Goal: Task Accomplishment & Management: Manage account settings

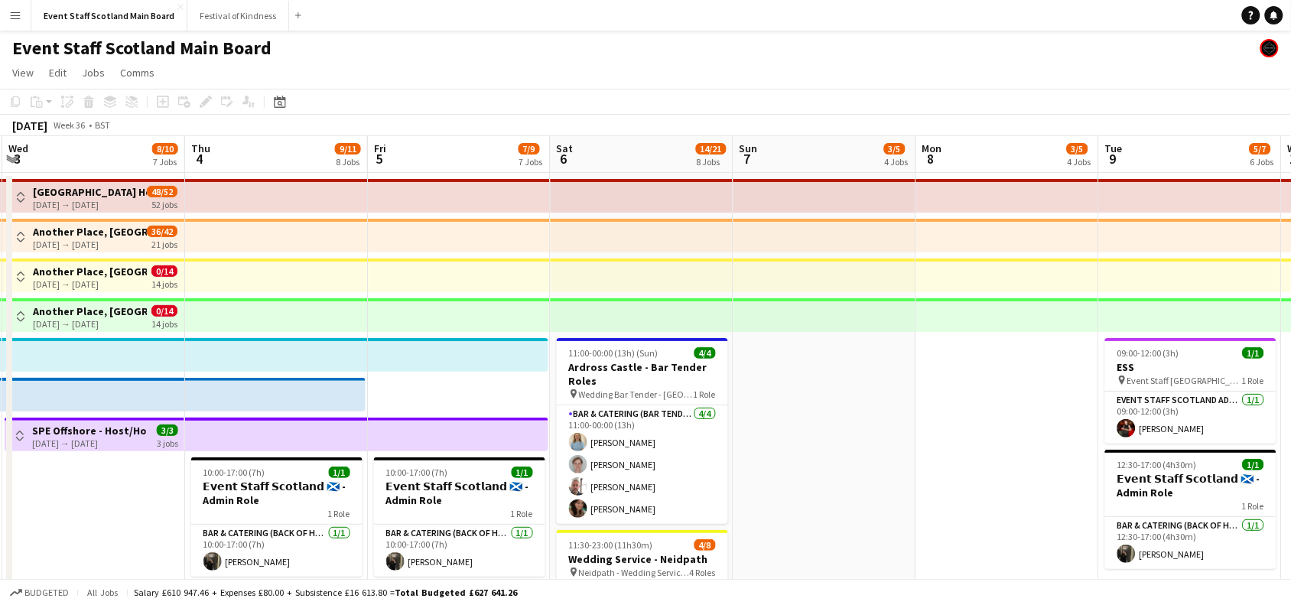
scroll to position [0, 367]
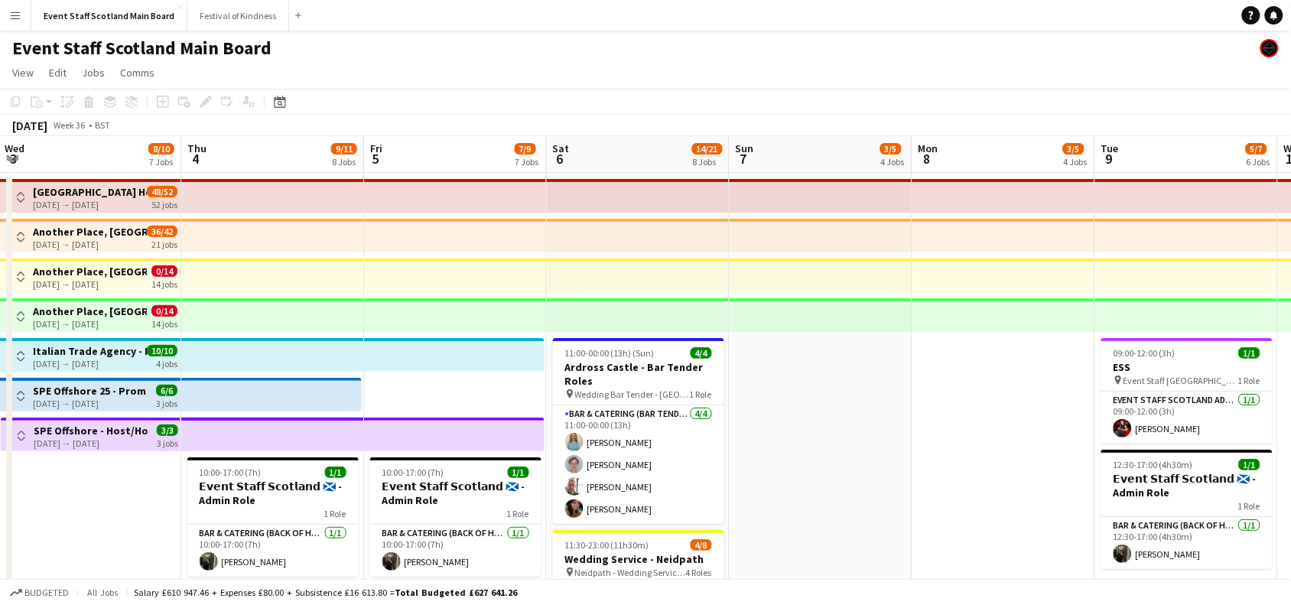
drag, startPoint x: 51, startPoint y: 507, endPoint x: 48, endPoint y: 477, distance: 30.8
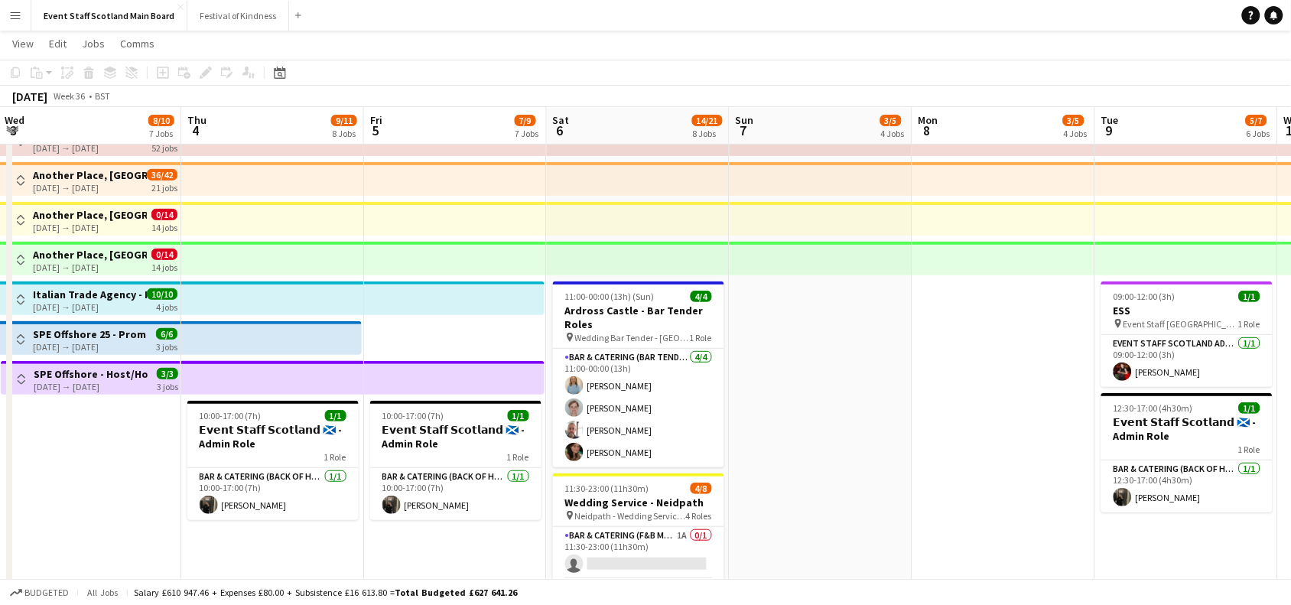
scroll to position [52, 0]
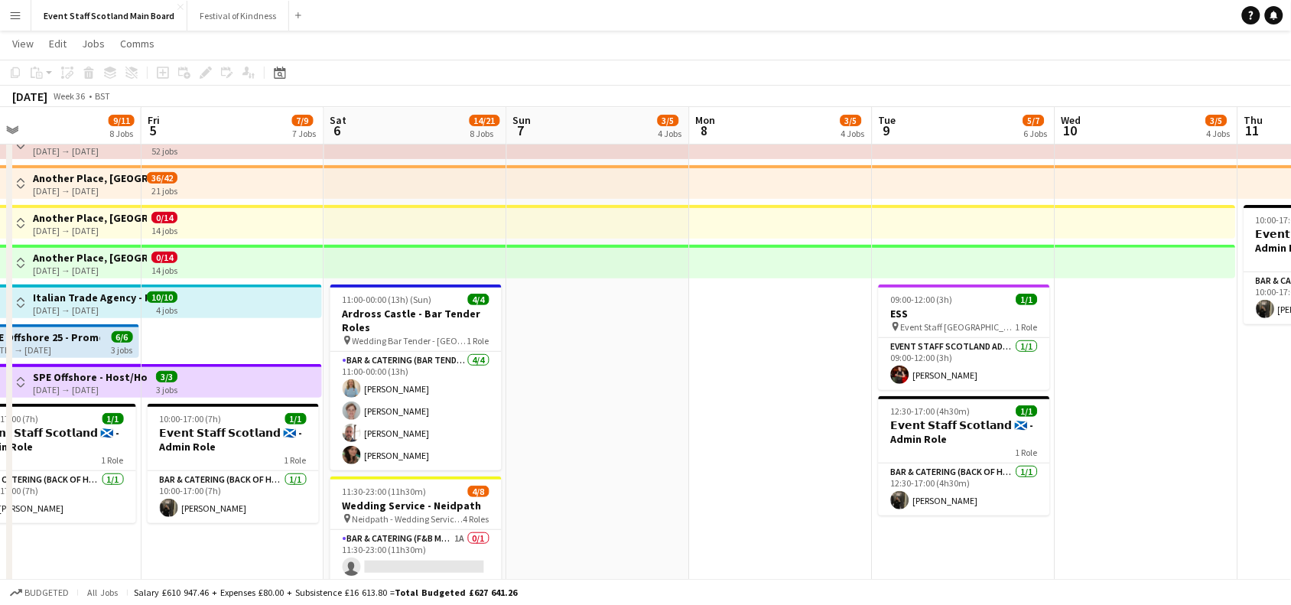
drag, startPoint x: 960, startPoint y: 409, endPoint x: 370, endPoint y: 499, distance: 597.4
click at [370, 499] on app-calendar-viewport "Mon 1 5/7 5 Jobs Tue 2 11/13 8 Jobs Wed 3 8/10 7 Jobs Thu 4 9/11 8 Jobs Fri 5 7…" at bounding box center [645, 596] width 1291 height 1177
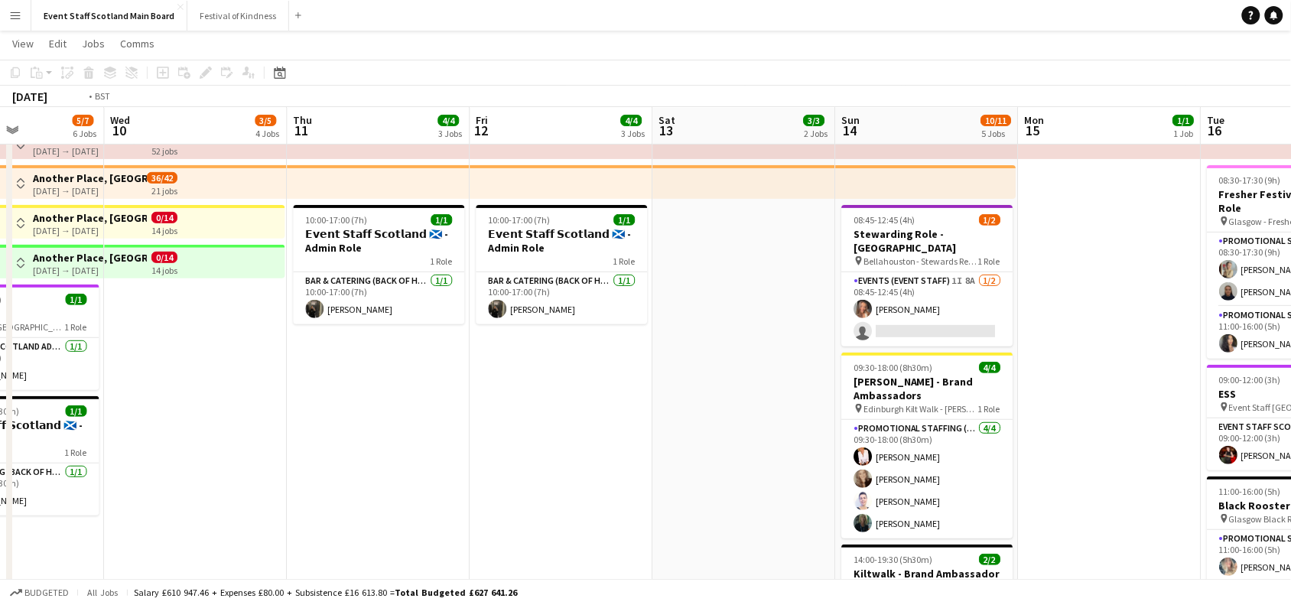
scroll to position [0, 629]
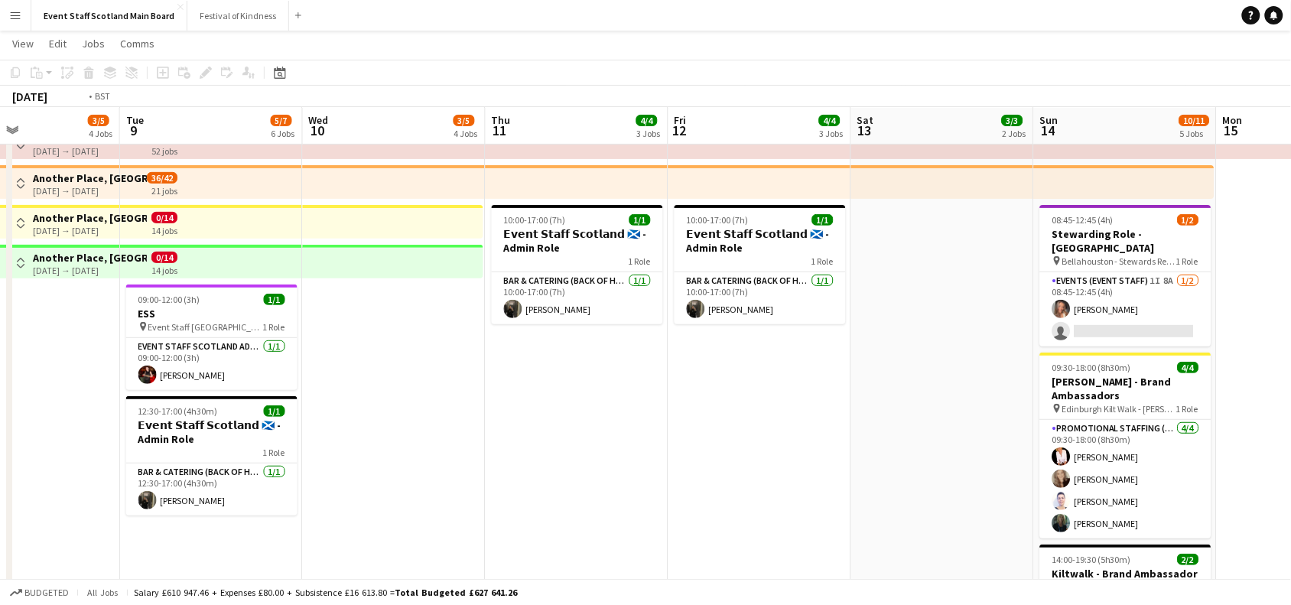
drag, startPoint x: 1240, startPoint y: 483, endPoint x: 288, endPoint y: 536, distance: 953.2
click at [288, 536] on app-calendar-viewport "Fri 5 7/9 7 Jobs Sat 6 14/21 8 Jobs Sun 7 3/5 4 Jobs Mon 8 3/5 4 Jobs Tue 9 5/7…" at bounding box center [645, 596] width 1291 height 1177
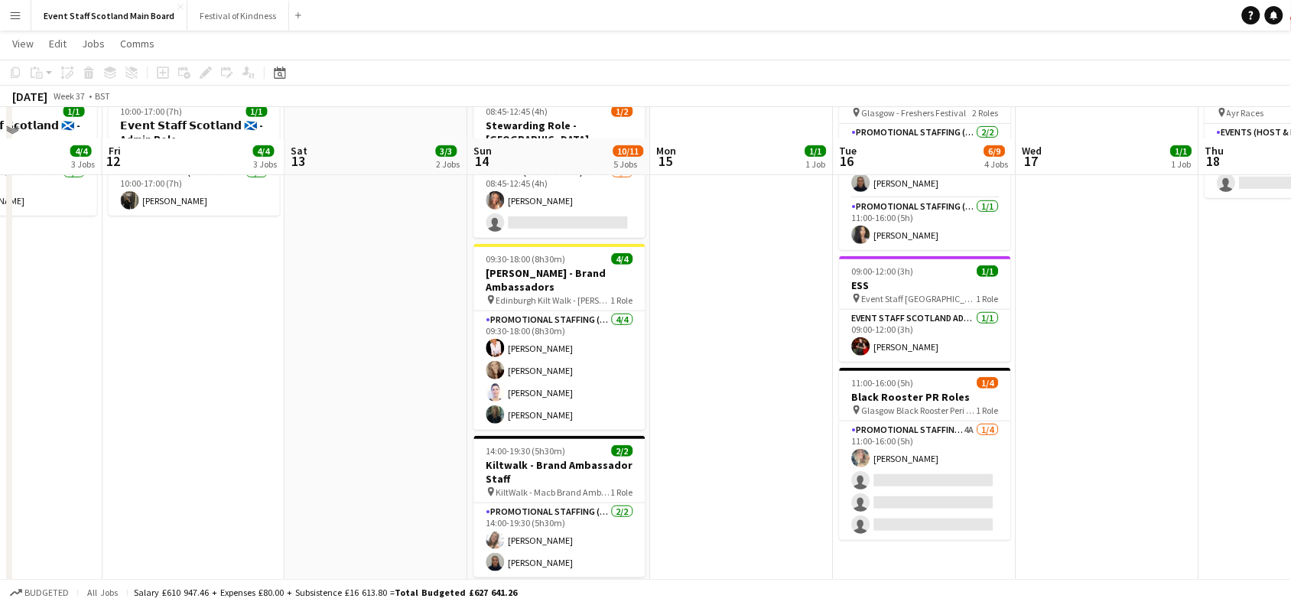
scroll to position [194, 0]
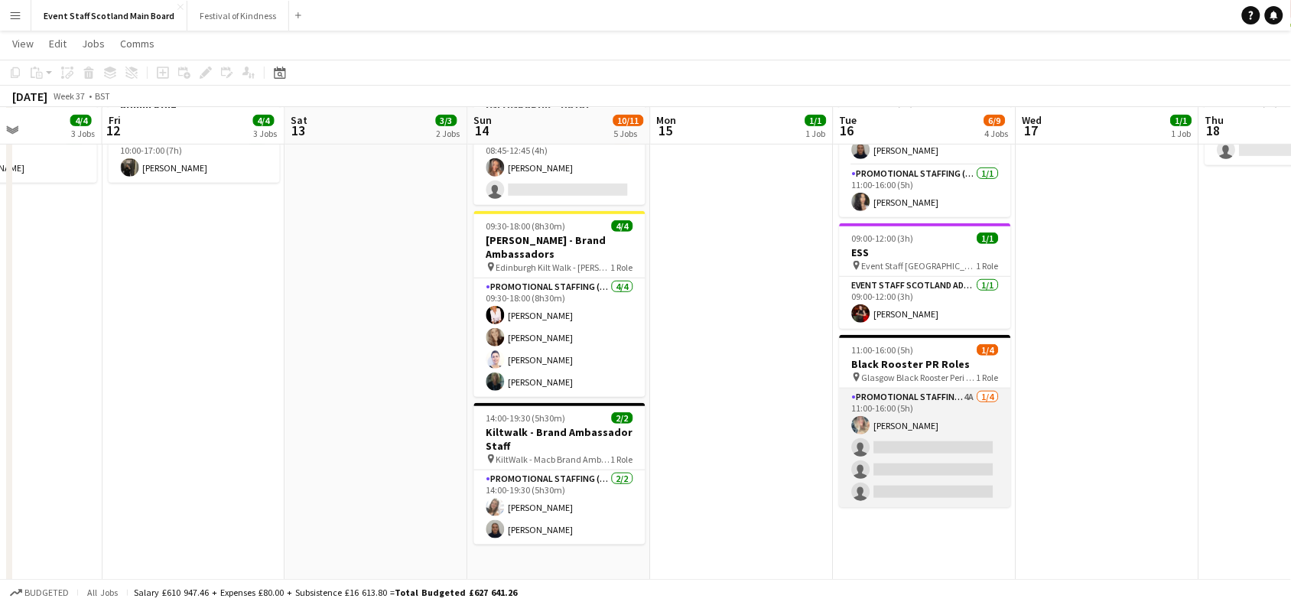
click at [904, 441] on app-card-role "Promotional Staffing (Promotional Staff) 4A [DATE] 11:00-16:00 (5h) [PERSON_NAM…" at bounding box center [925, 448] width 171 height 119
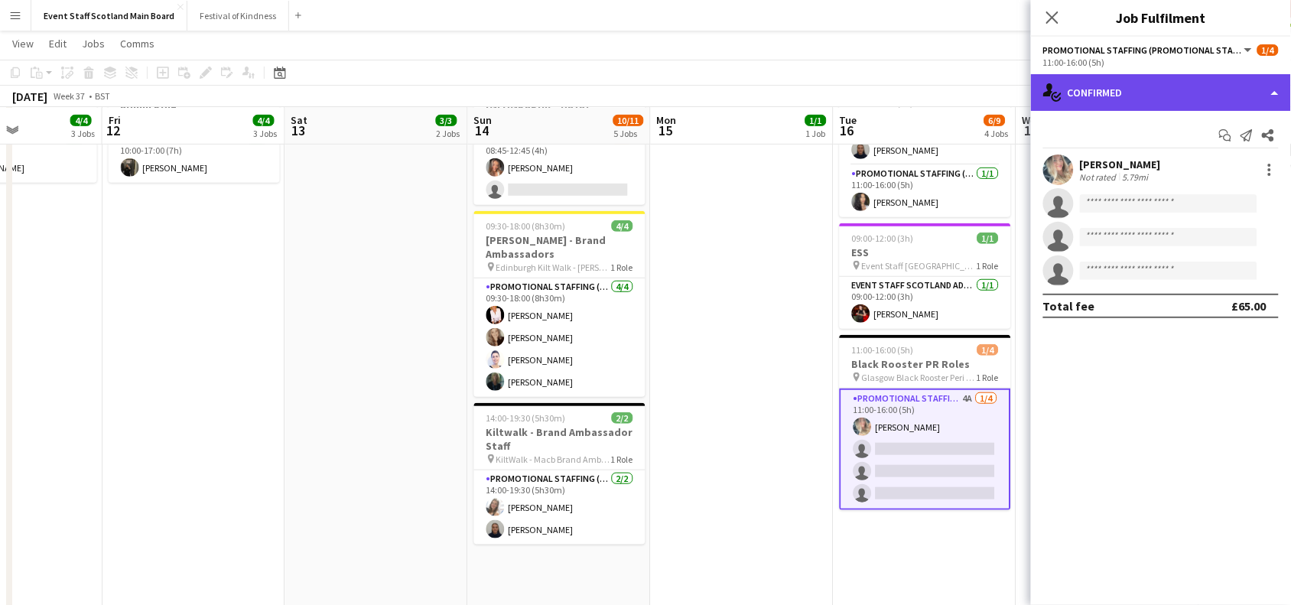
click at [1156, 79] on div "single-neutral-actions-check-2 Confirmed" at bounding box center [1161, 92] width 260 height 37
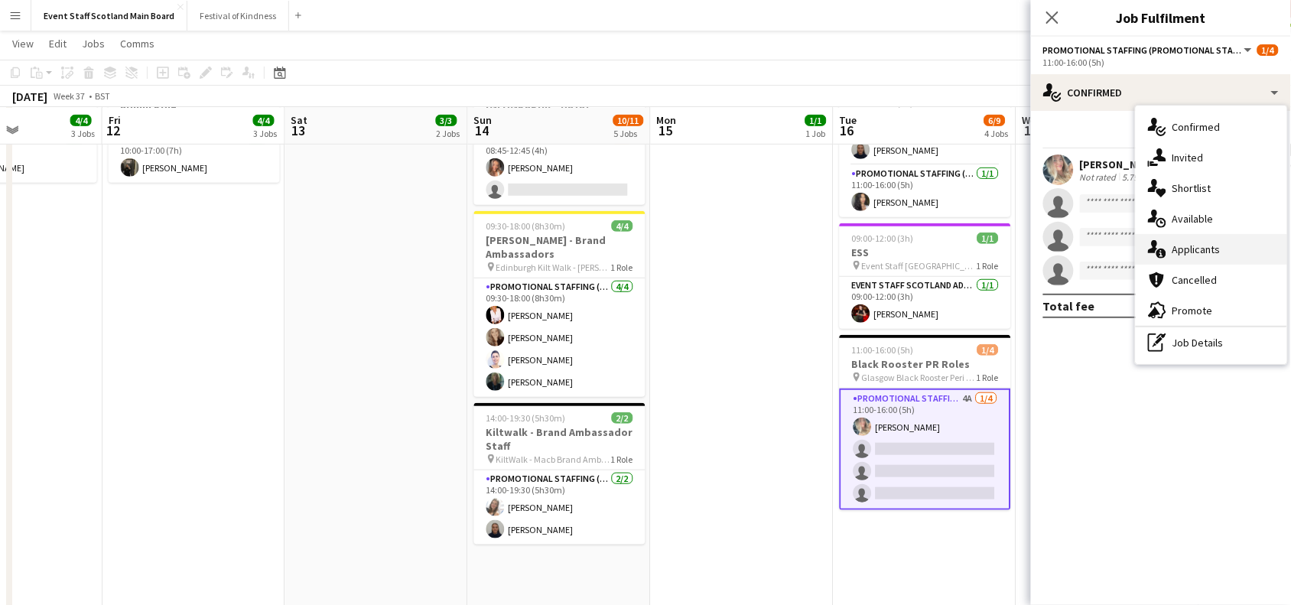
click at [1191, 241] on div "single-neutral-actions-information Applicants" at bounding box center [1211, 249] width 151 height 31
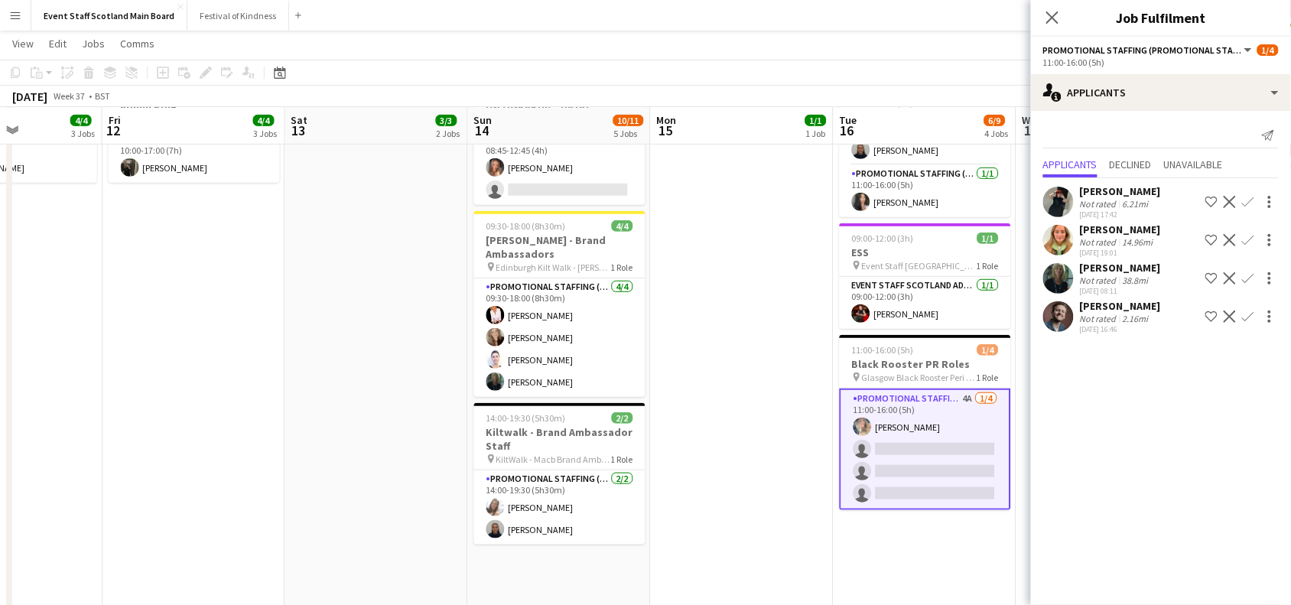
click at [1127, 323] on div "2.16mi" at bounding box center [1136, 318] width 32 height 11
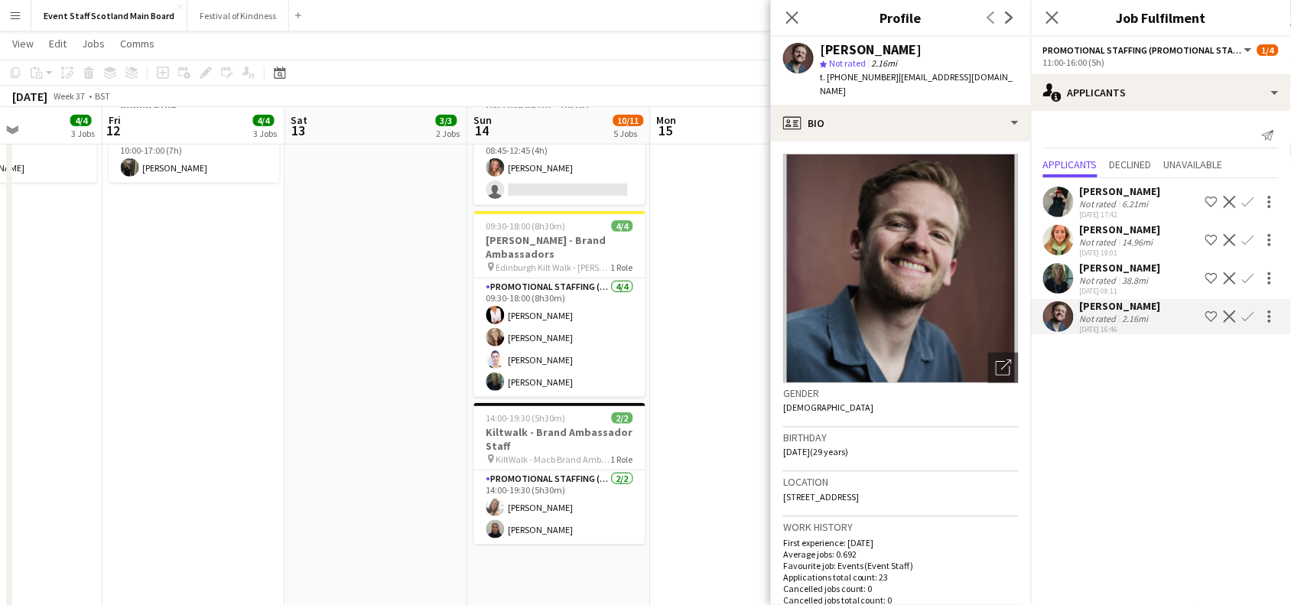
click at [1125, 269] on div "[PERSON_NAME]" at bounding box center [1120, 268] width 81 height 14
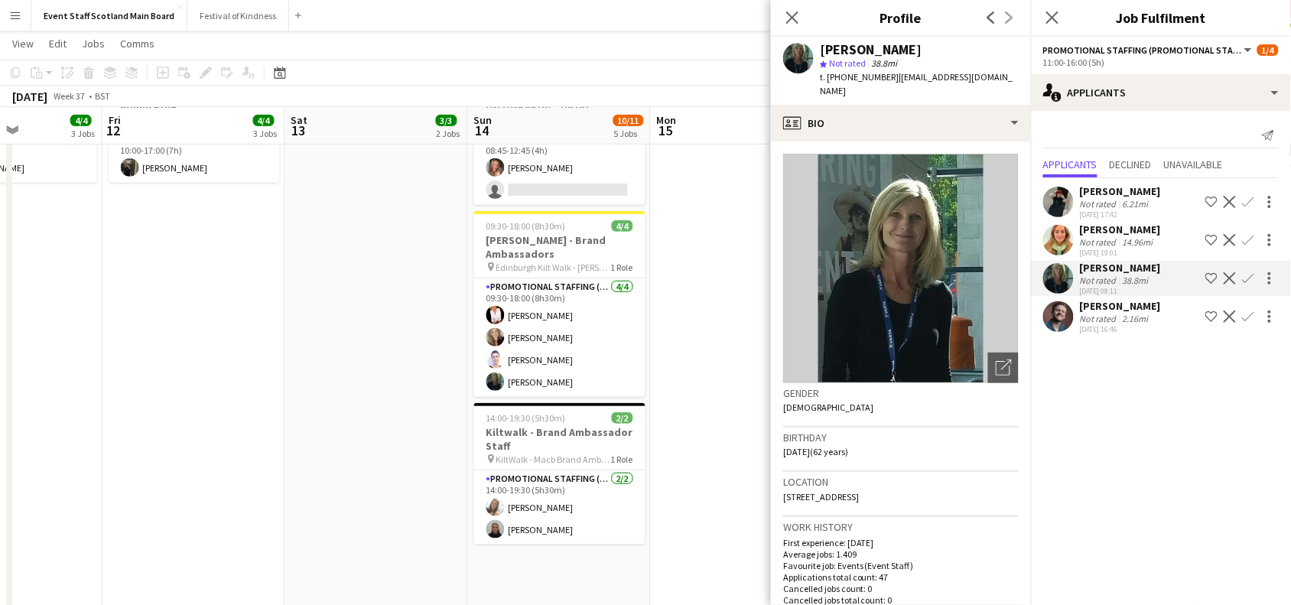
click at [1130, 231] on div "[PERSON_NAME]" at bounding box center [1120, 230] width 81 height 14
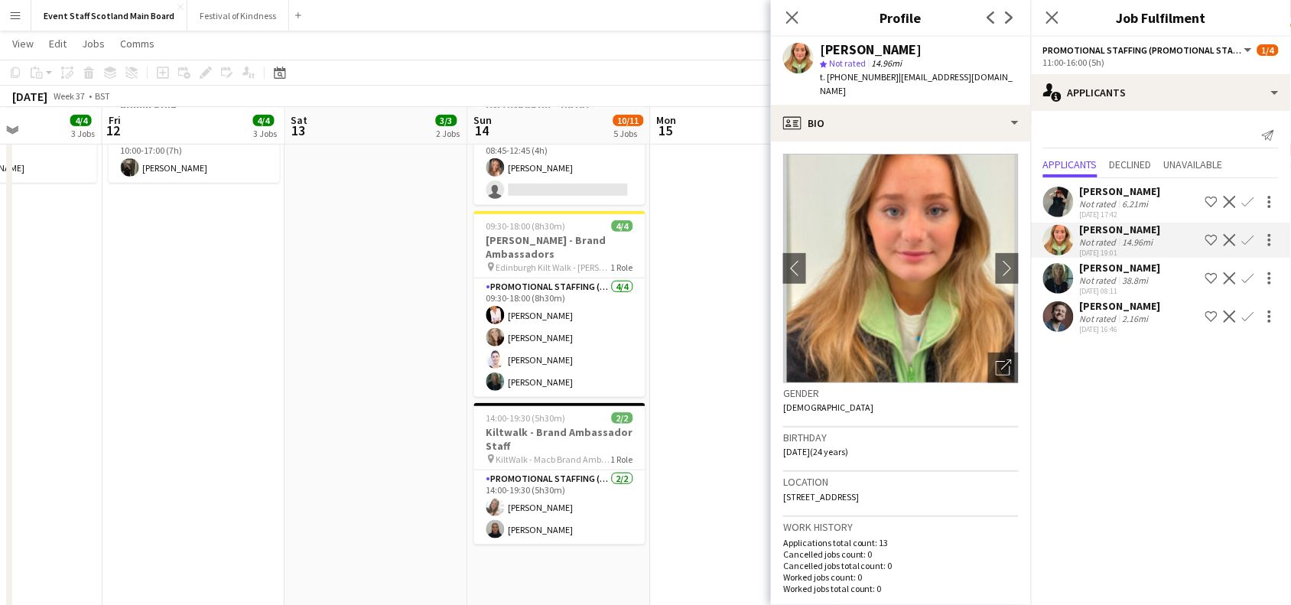
click at [1129, 194] on div "[PERSON_NAME]" at bounding box center [1120, 191] width 81 height 14
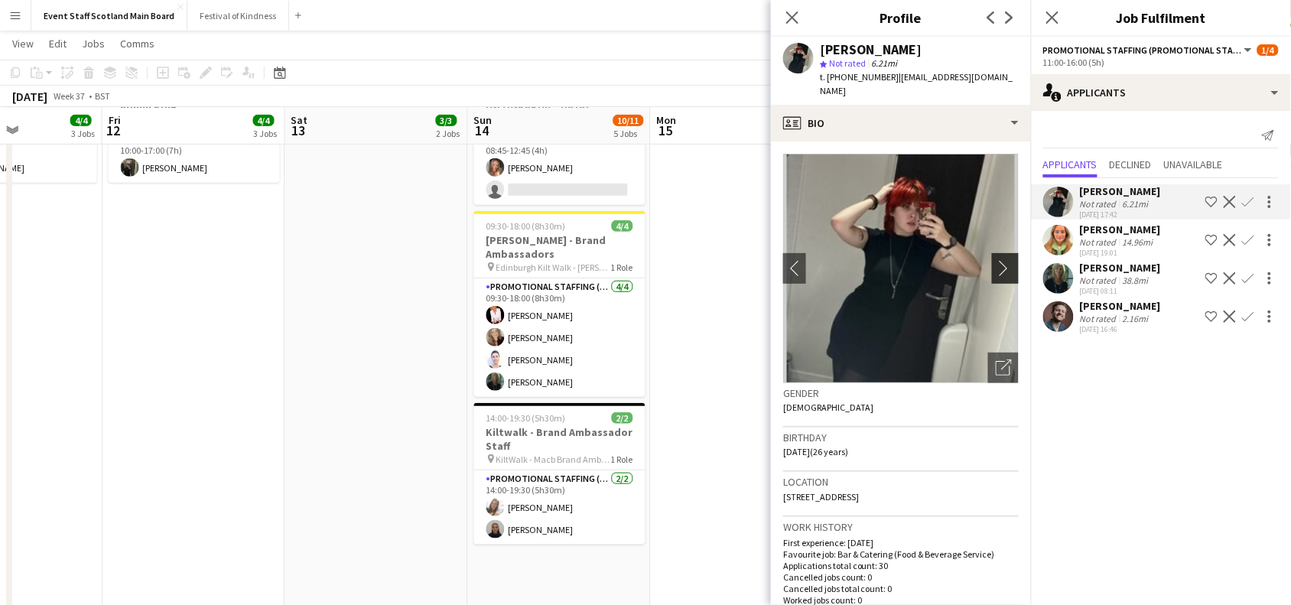
click at [996, 260] on app-icon "chevron-right" at bounding box center [1008, 268] width 24 height 16
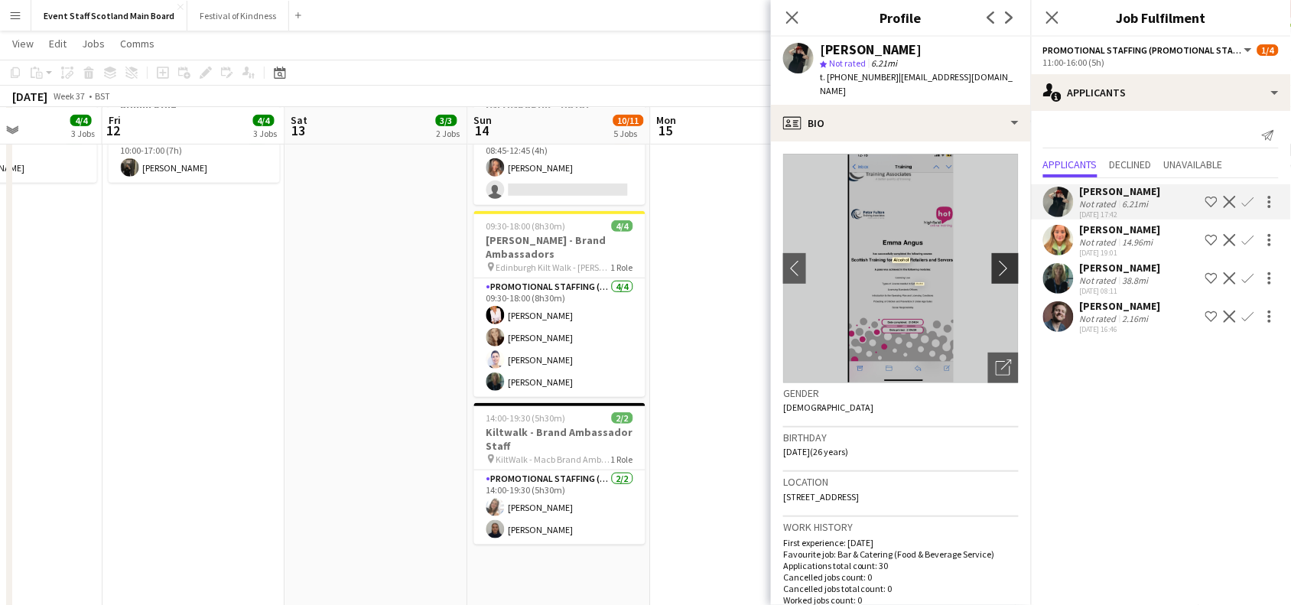
click at [996, 260] on app-icon "chevron-right" at bounding box center [1008, 268] width 24 height 16
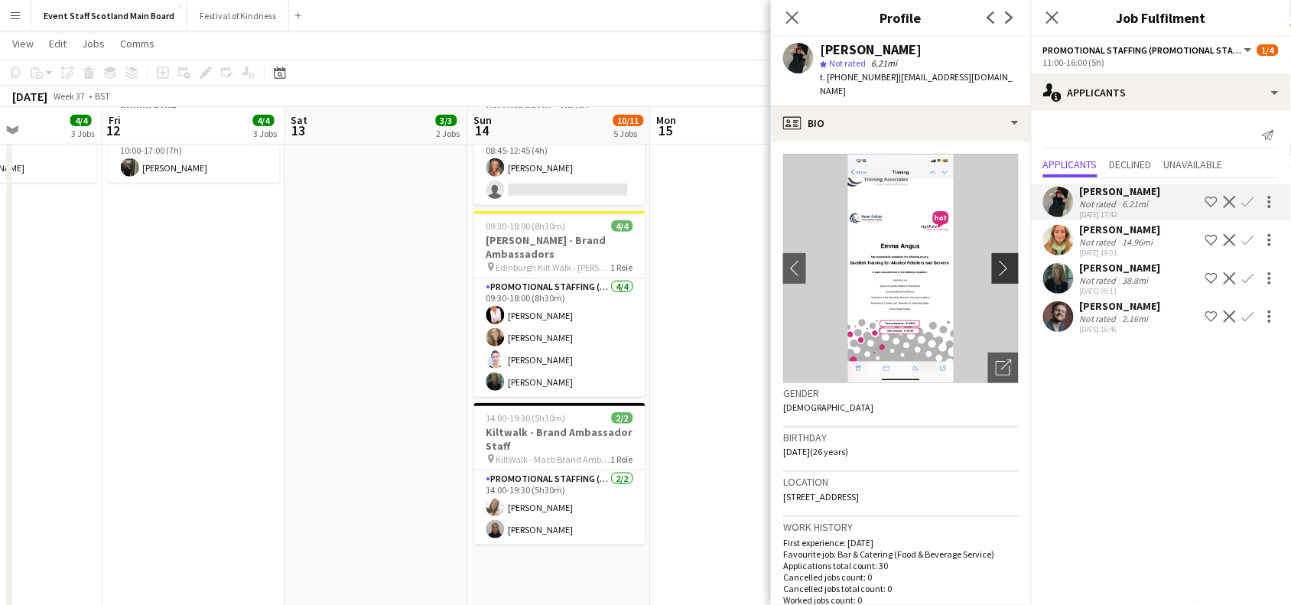
click at [996, 260] on app-icon "chevron-right" at bounding box center [1008, 268] width 24 height 16
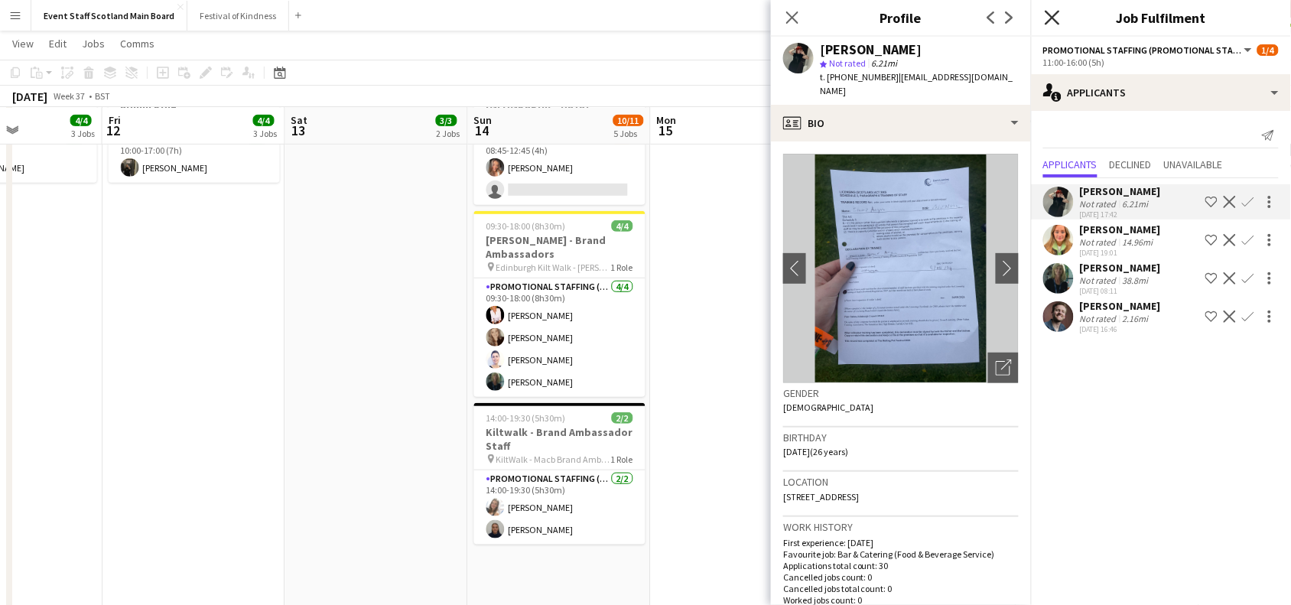
click at [1053, 16] on icon at bounding box center [1052, 17] width 15 height 15
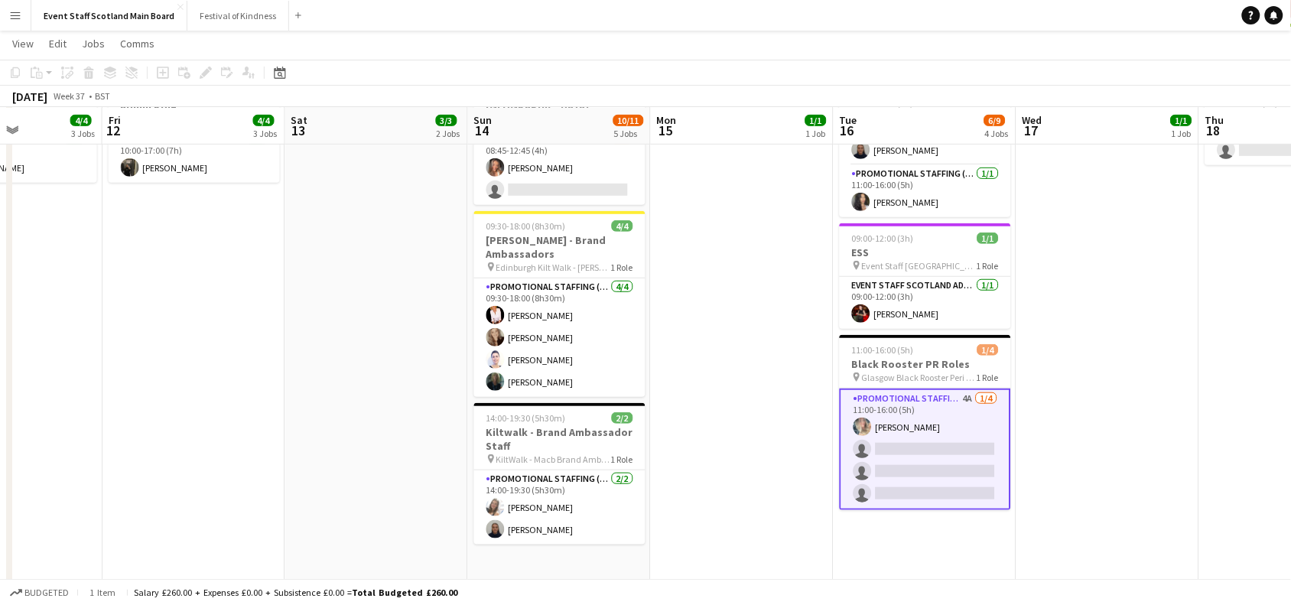
click at [1094, 308] on app-date-cell at bounding box center [1108, 510] width 183 height 1065
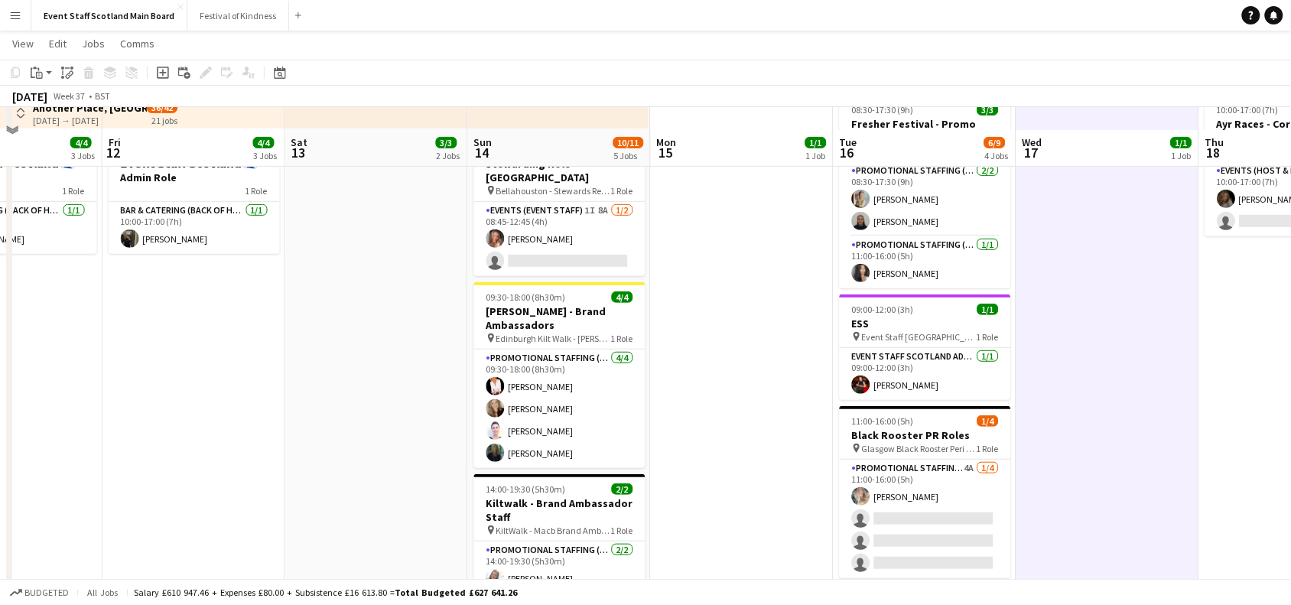
scroll to position [145, 0]
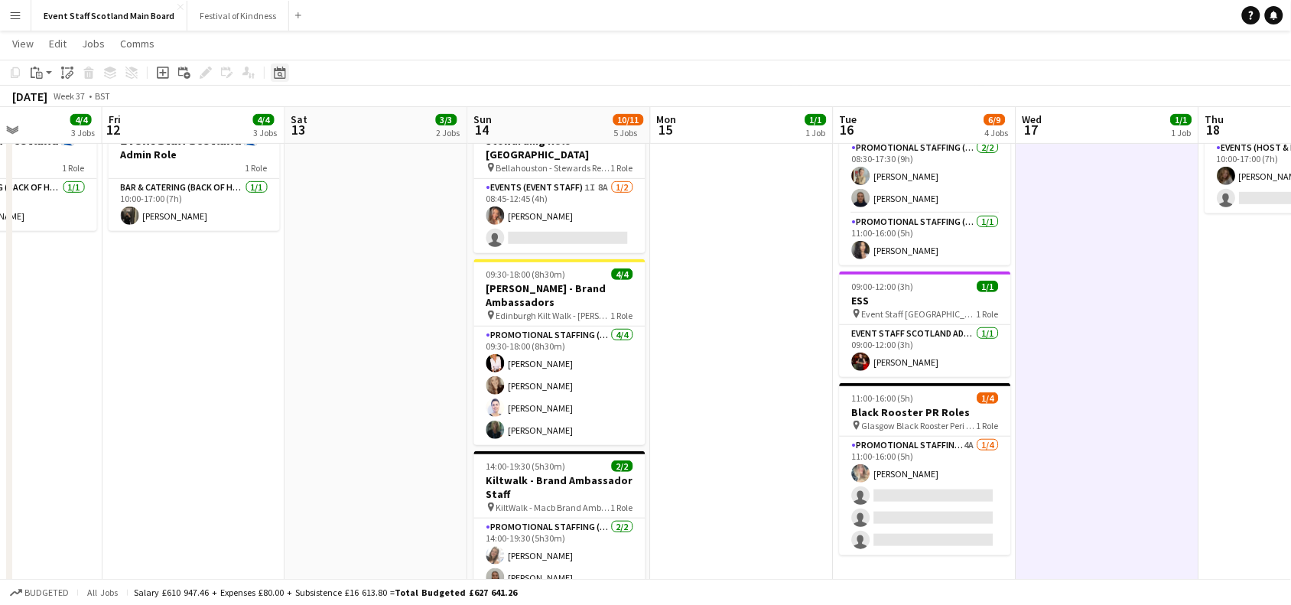
click at [279, 77] on icon "Date picker" at bounding box center [280, 73] width 12 height 12
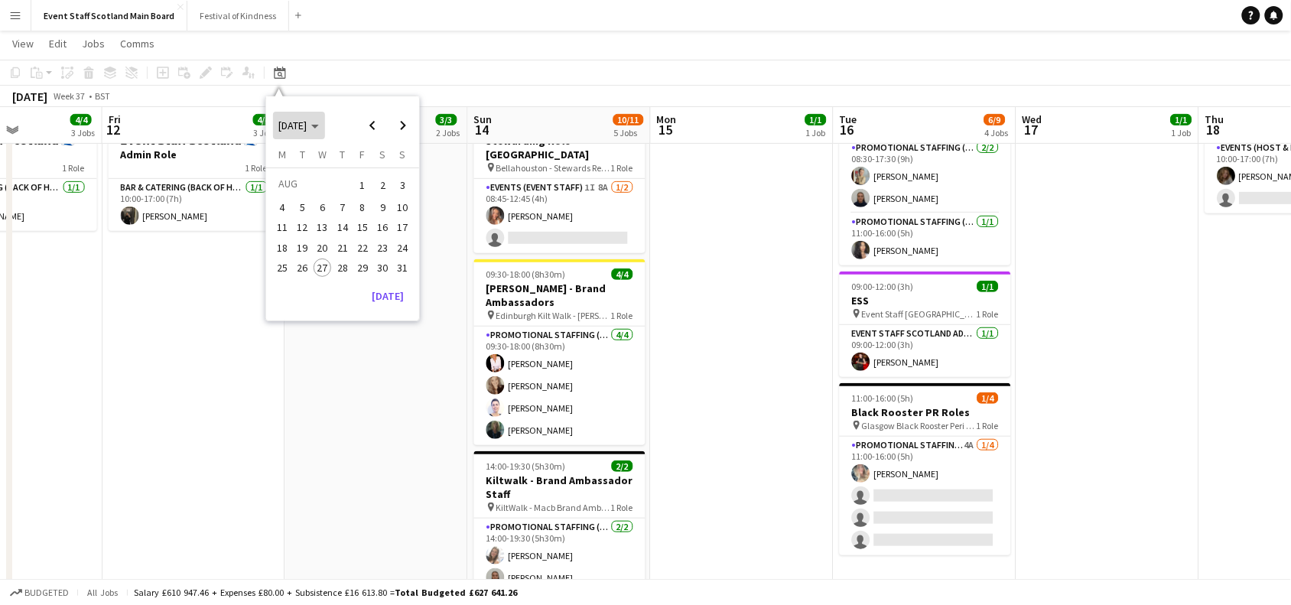
click at [319, 122] on span "[DATE]" at bounding box center [299, 126] width 40 height 14
click at [295, 201] on span "2024" at bounding box center [289, 204] width 31 height 18
click at [299, 226] on span "SEP" at bounding box center [289, 224] width 31 height 18
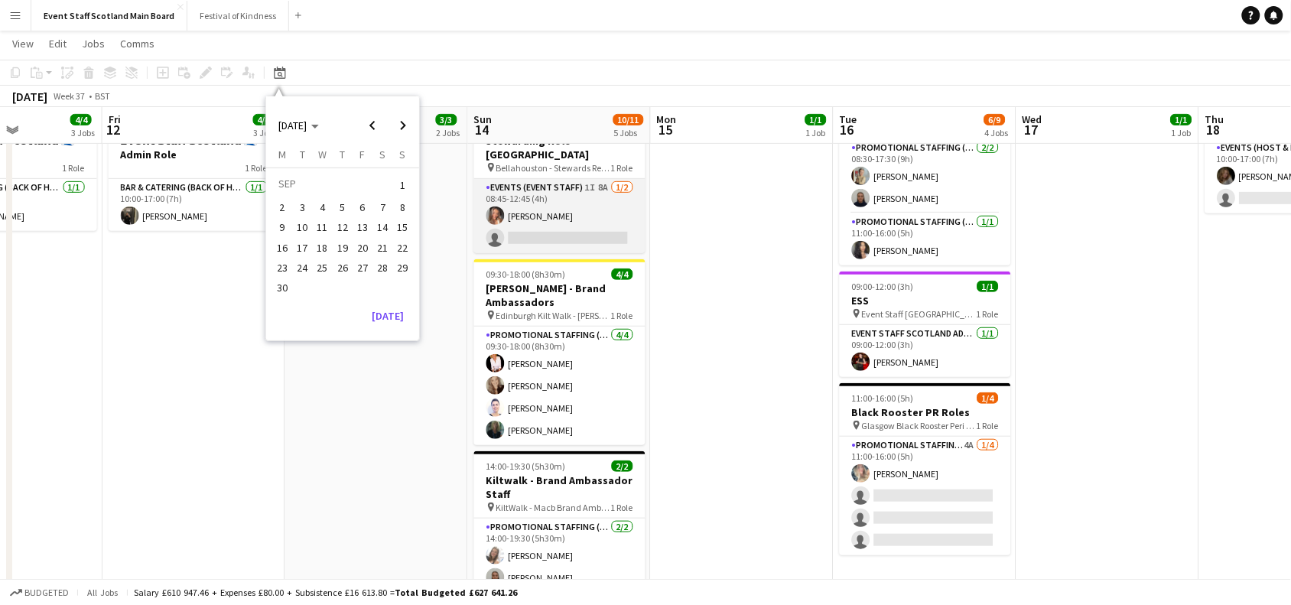
click at [610, 214] on app-card-role "Events (Event Staff) 1I 8A [DATE] 08:45-12:45 (4h) [PERSON_NAME] single-neutral…" at bounding box center [559, 216] width 171 height 74
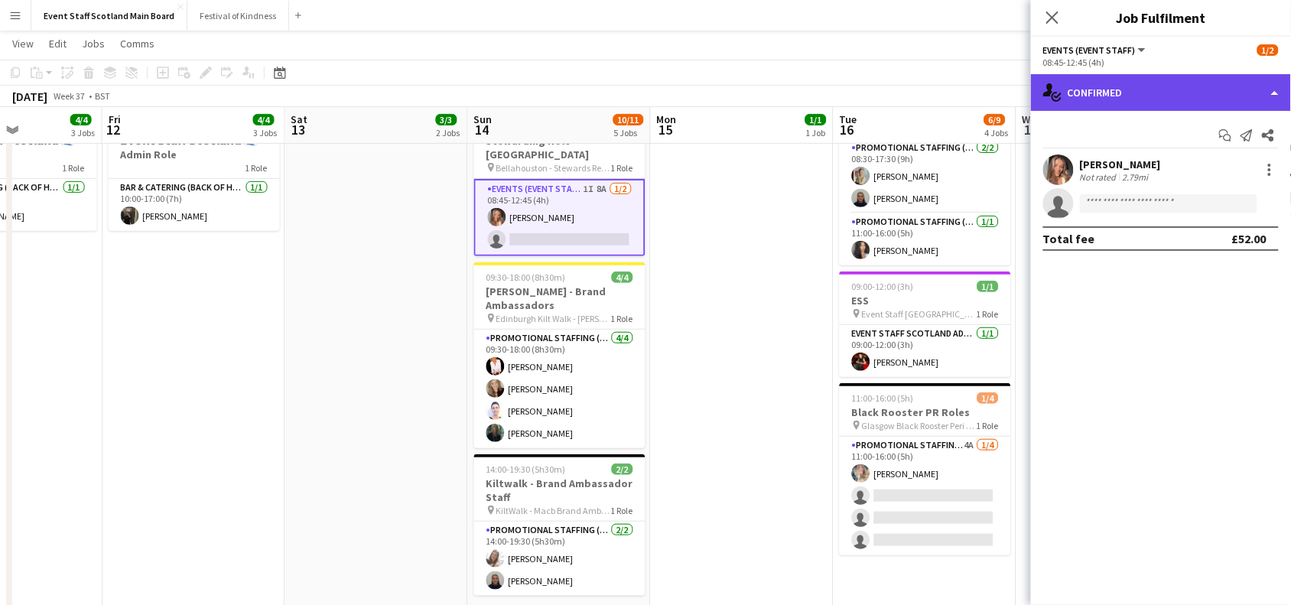
click at [1134, 85] on div "single-neutral-actions-check-2 Confirmed" at bounding box center [1161, 92] width 260 height 37
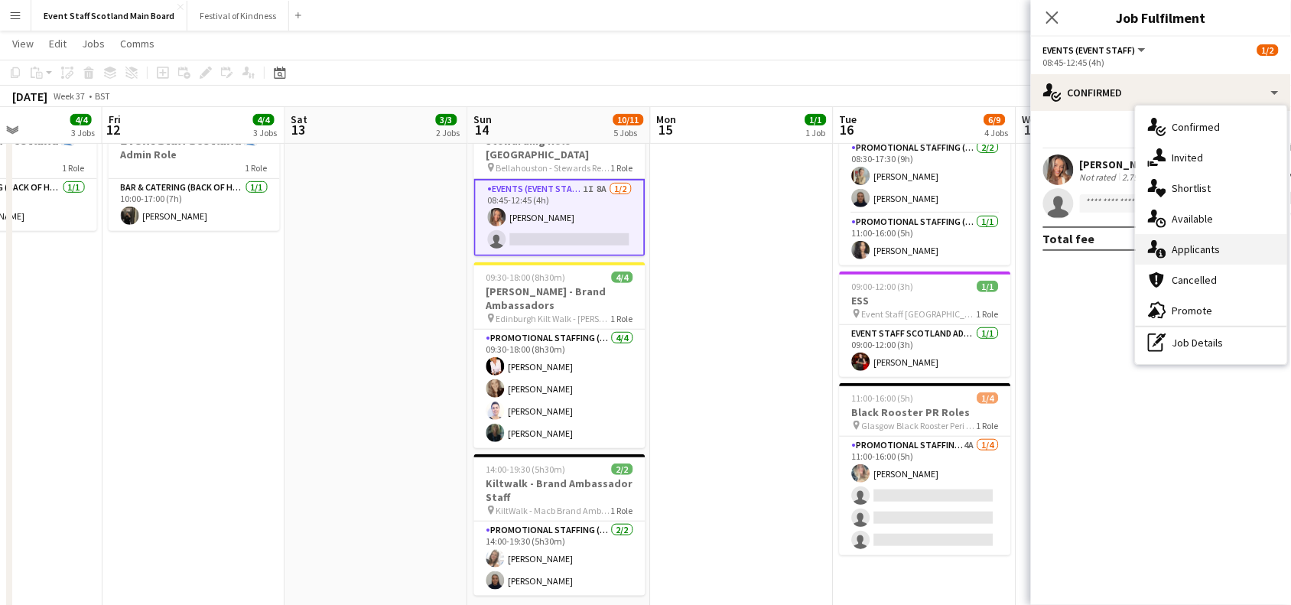
click at [1187, 242] on div "single-neutral-actions-information Applicants" at bounding box center [1211, 249] width 151 height 31
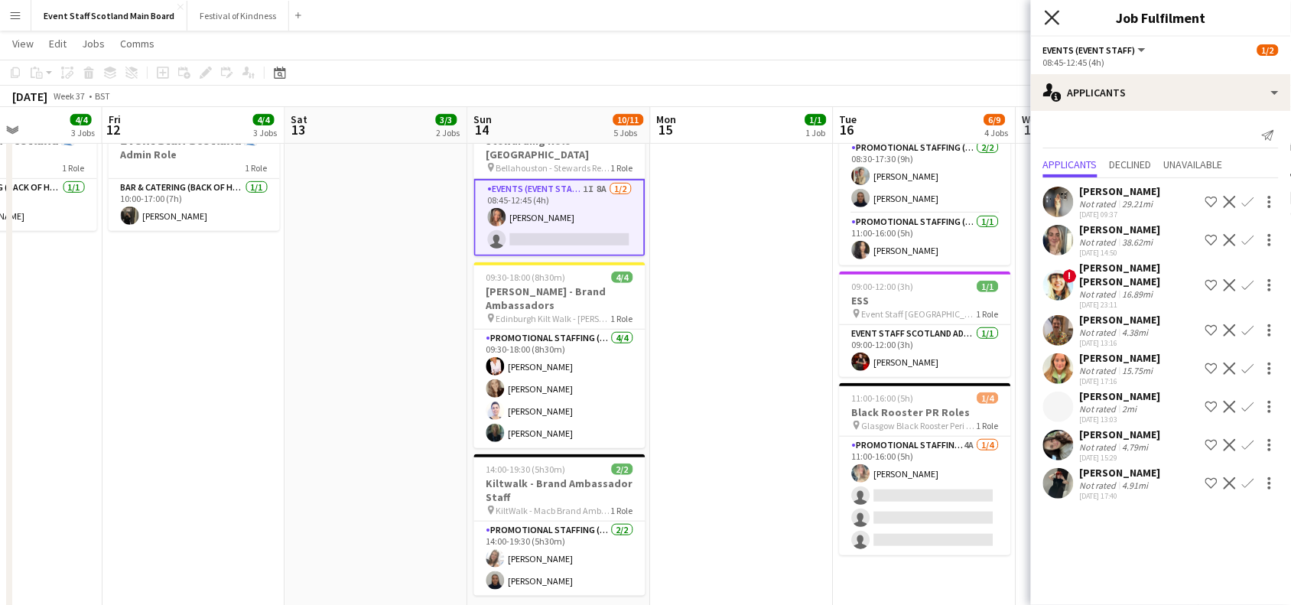
click at [1052, 19] on icon at bounding box center [1052, 17] width 15 height 15
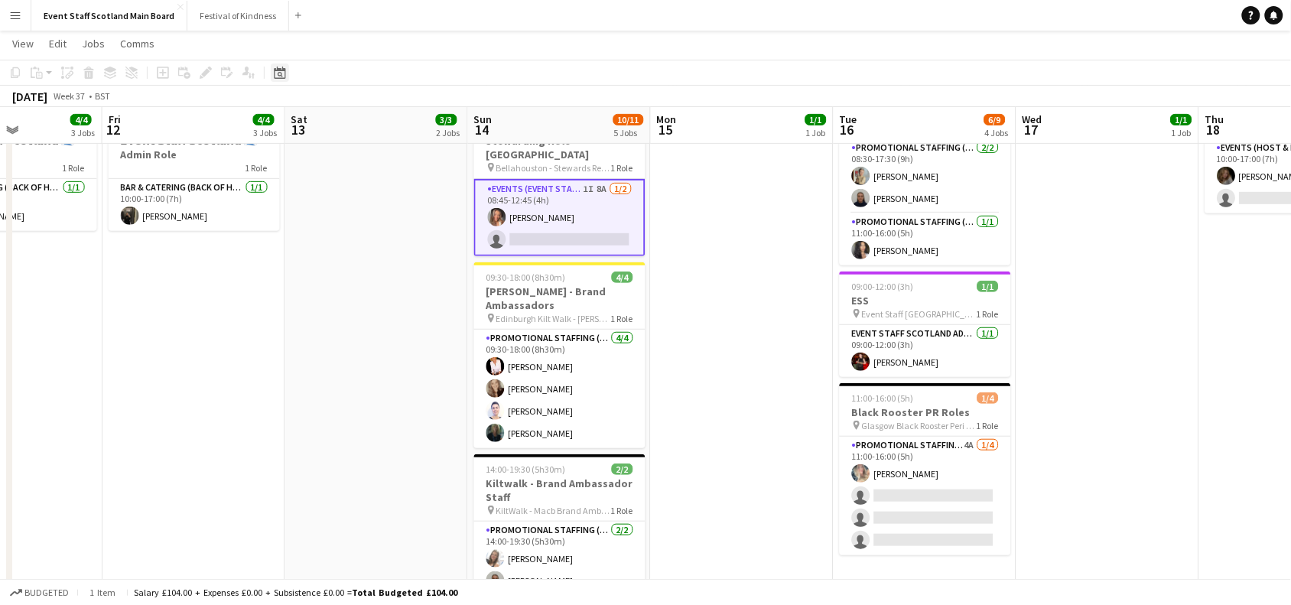
click at [279, 73] on icon at bounding box center [280, 74] width 5 height 5
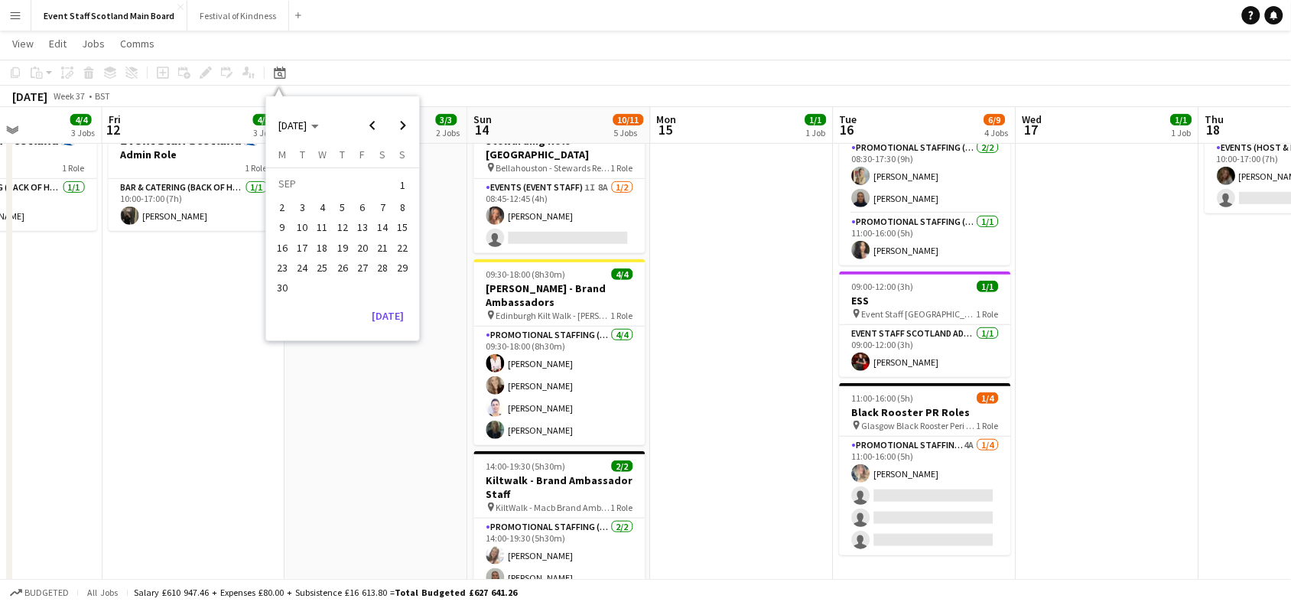
click at [306, 246] on span "17" at bounding box center [302, 248] width 18 height 18
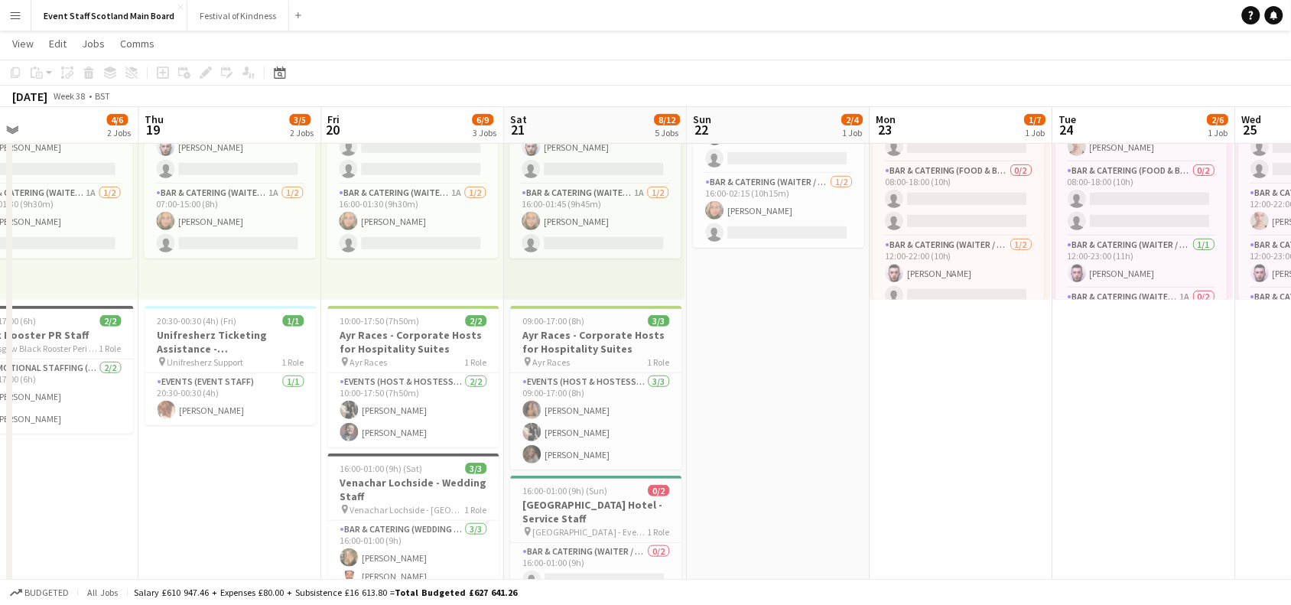
scroll to position [0, 467]
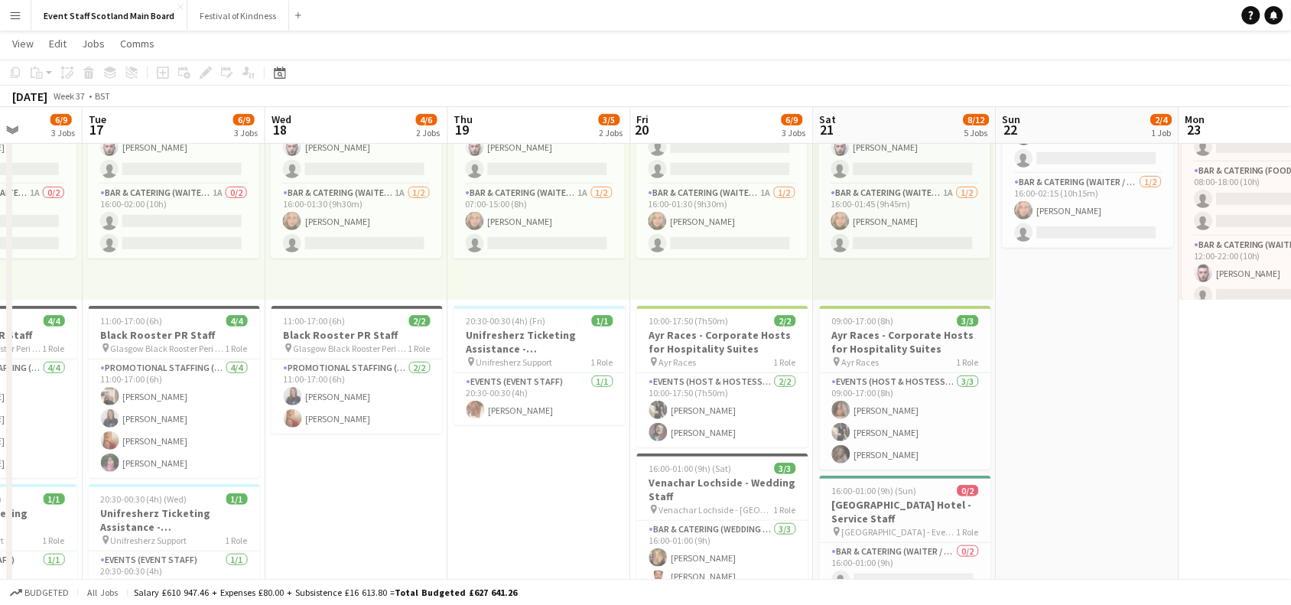
drag, startPoint x: 828, startPoint y: 477, endPoint x: 522, endPoint y: 487, distance: 306.2
click at [522, 487] on app-calendar-viewport "Sat 14 8/13 4 Jobs Sun 15 10/13 5 Jobs Mon 16 6/9 3 Jobs Tue 17 6/9 3 Jobs Wed …" at bounding box center [645, 509] width 1291 height 1191
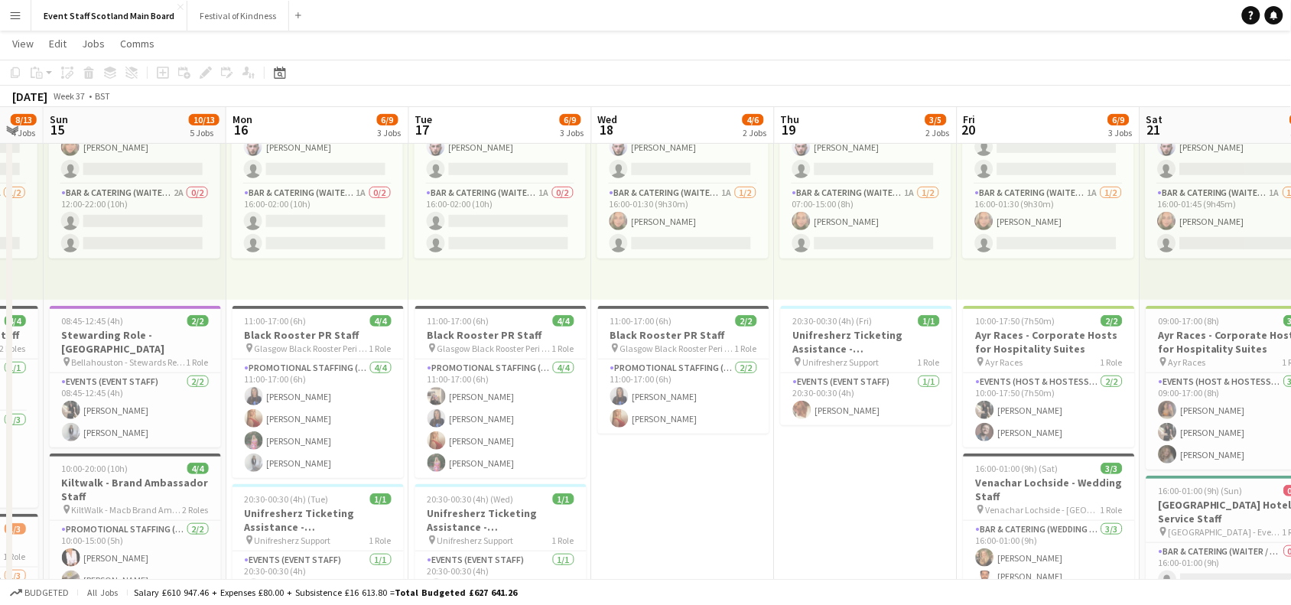
scroll to position [0, 503]
drag, startPoint x: 330, startPoint y: 487, endPoint x: 659, endPoint y: 494, distance: 328.3
click at [659, 494] on app-calendar-viewport "Thu 12 4/6 2 Jobs Fri 13 2/4 1 Job Sat 14 8/13 4 Jobs Sun 15 10/13 5 Jobs Mon 1…" at bounding box center [645, 509] width 1291 height 1191
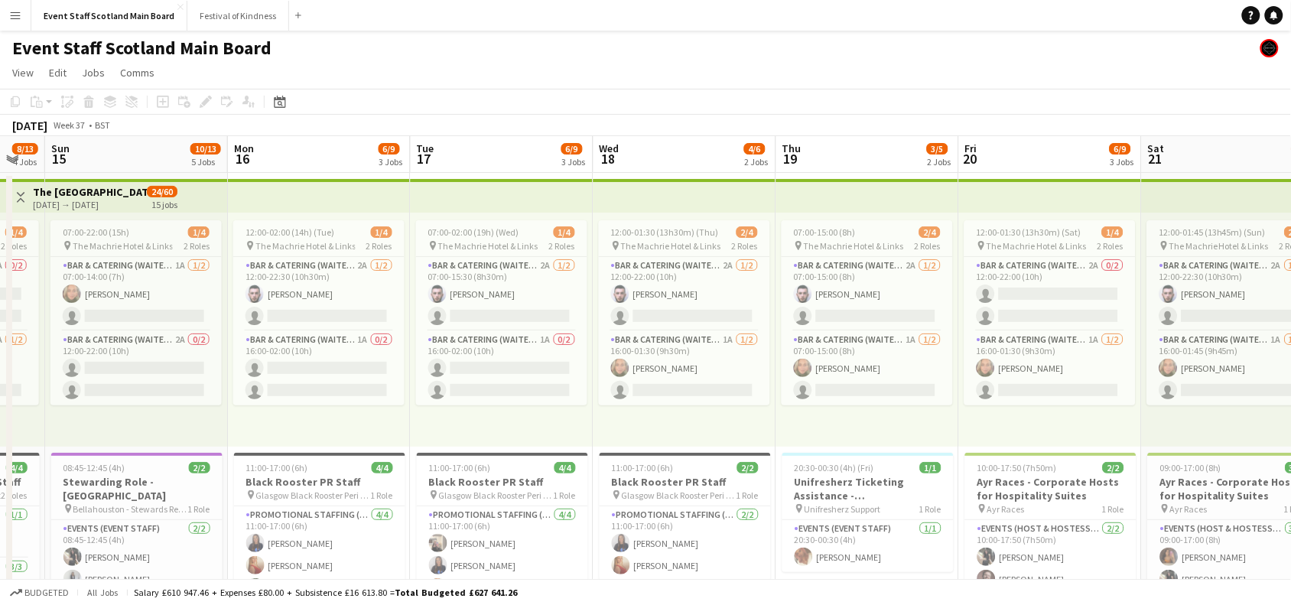
click at [20, 190] on button "Toggle View" at bounding box center [20, 197] width 18 height 18
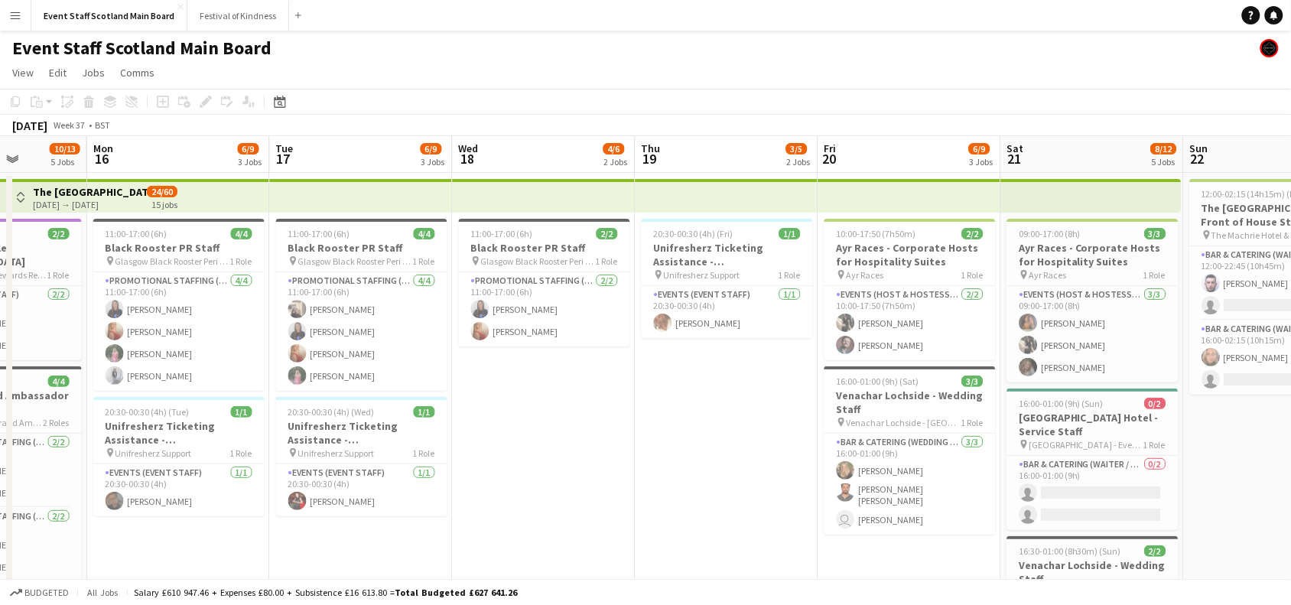
drag, startPoint x: 721, startPoint y: 440, endPoint x: 579, endPoint y: 460, distance: 142.9
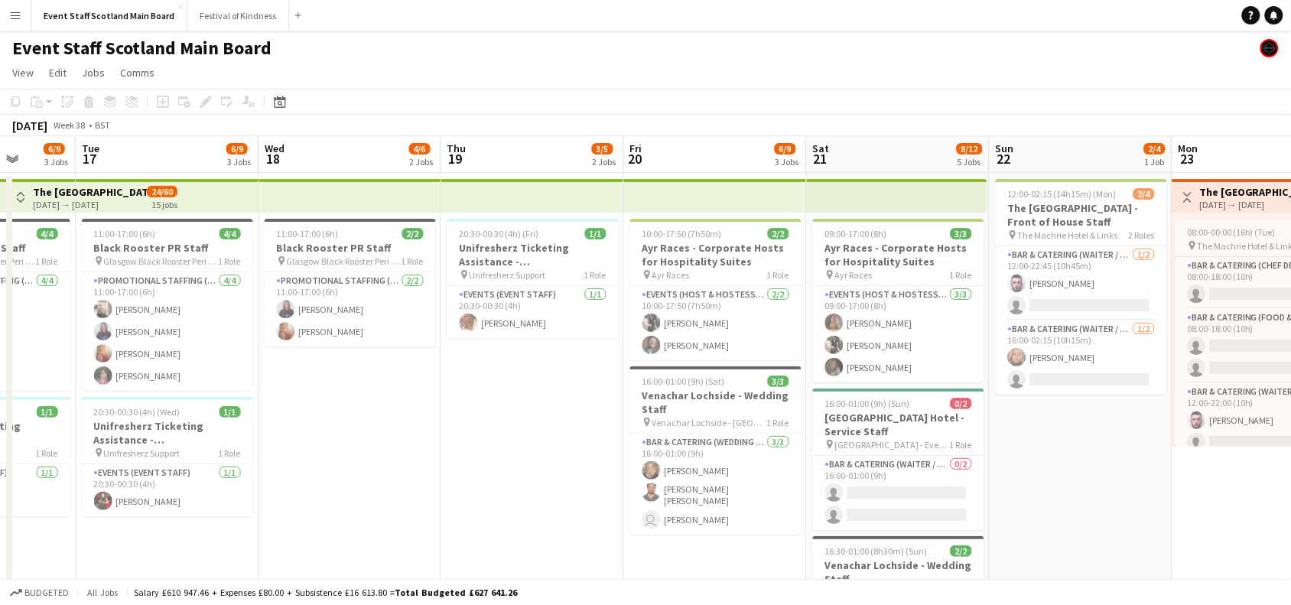
scroll to position [0, 482]
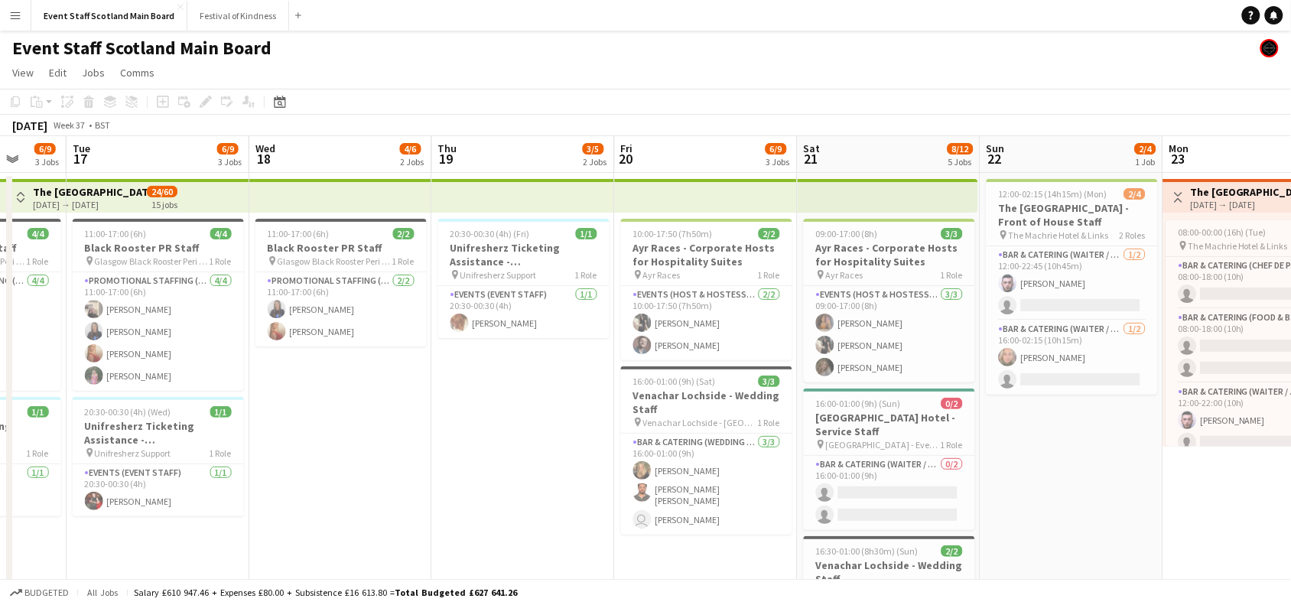
drag, startPoint x: 731, startPoint y: 438, endPoint x: 529, endPoint y: 454, distance: 202.6
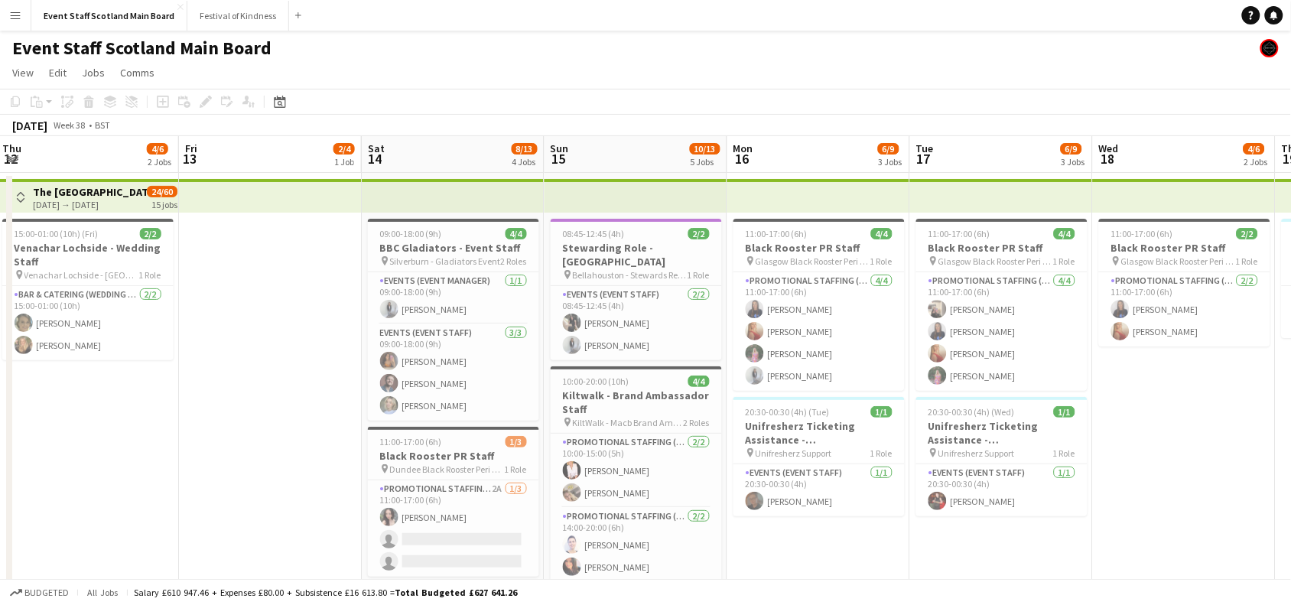
drag, startPoint x: 376, startPoint y: 422, endPoint x: 1261, endPoint y: 366, distance: 886.9
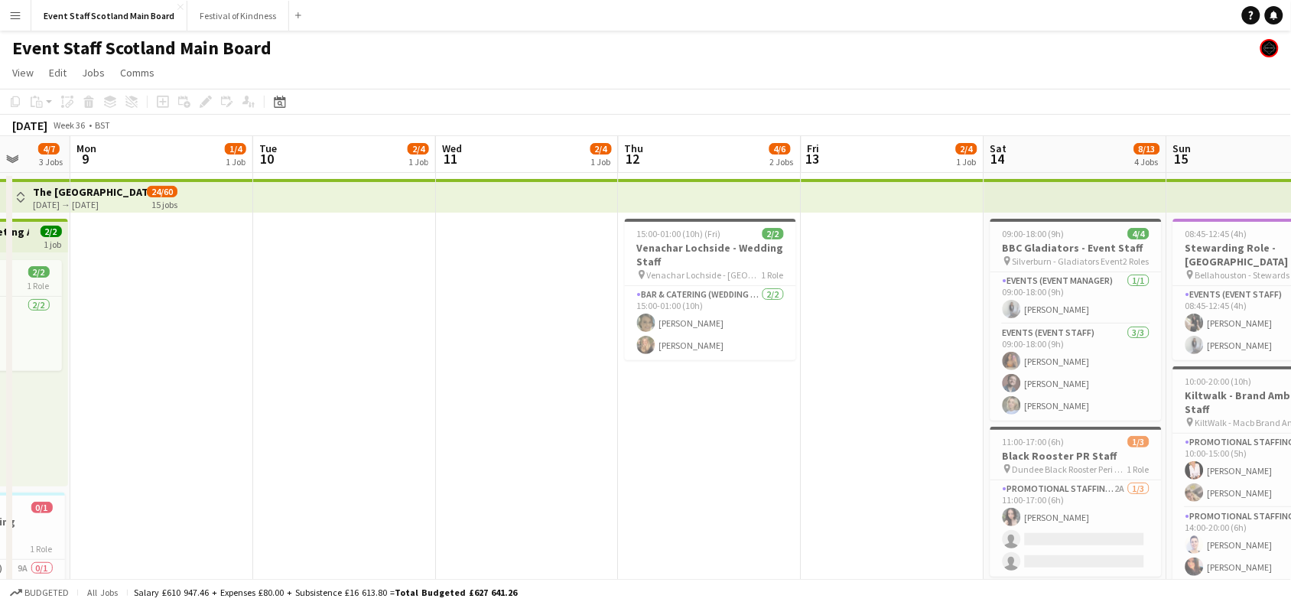
drag, startPoint x: 300, startPoint y: 388, endPoint x: 956, endPoint y: 415, distance: 657.0
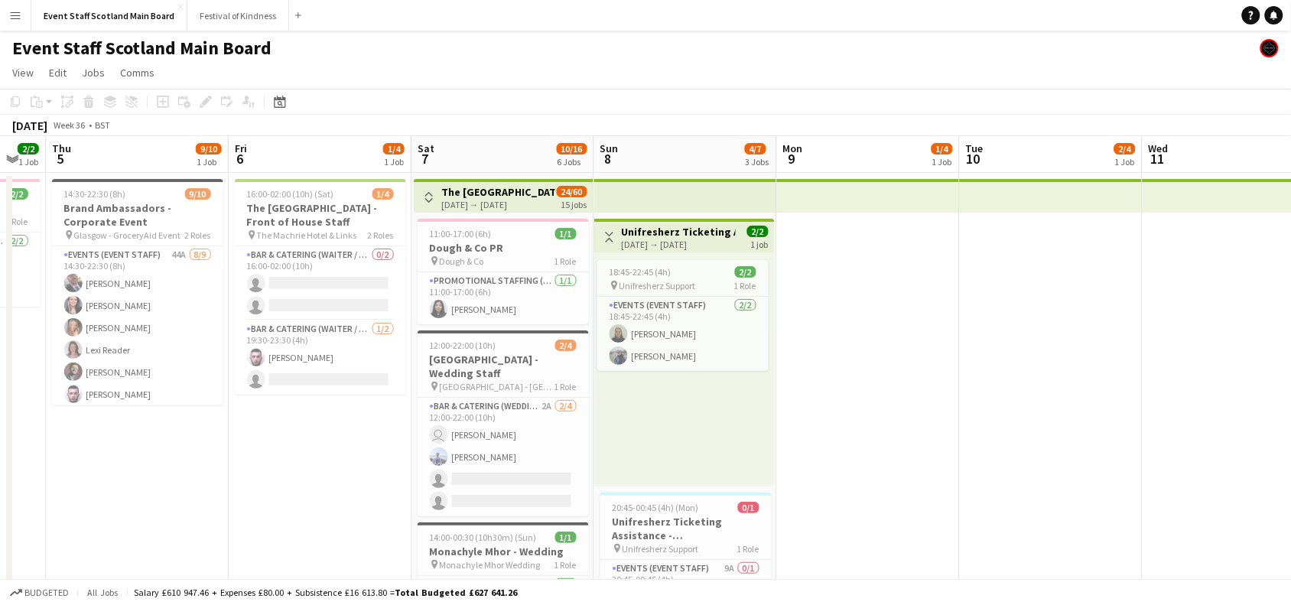
drag, startPoint x: 242, startPoint y: 314, endPoint x: 914, endPoint y: 291, distance: 672.9
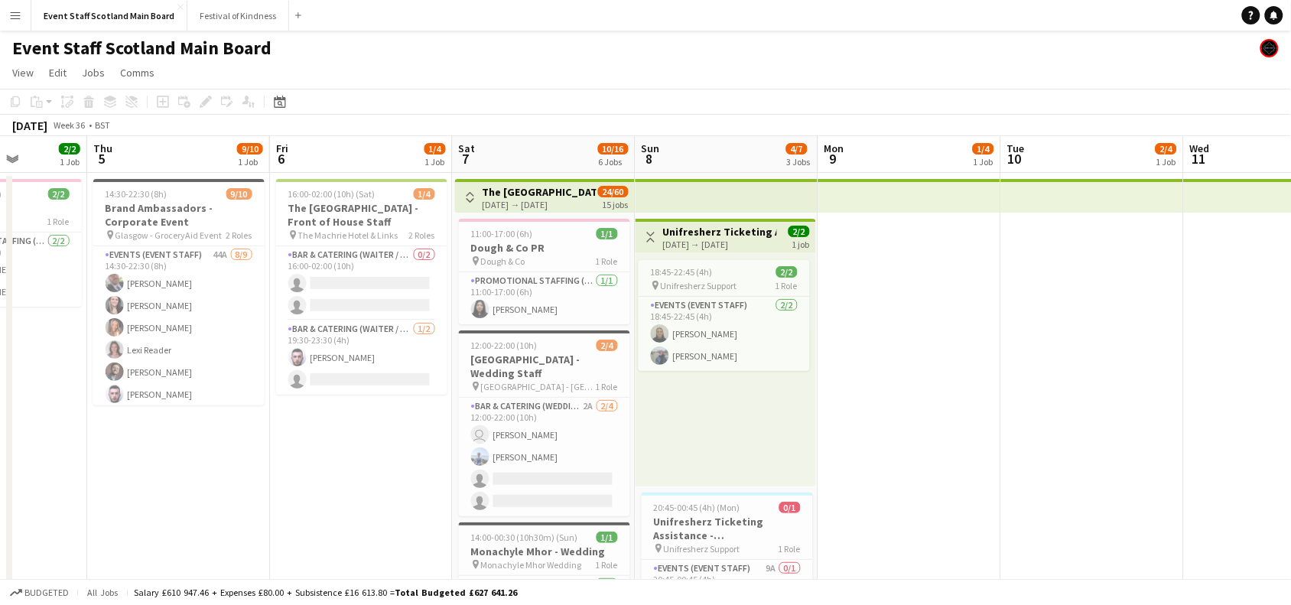
click at [651, 224] on div "Toggle View Unifresherz Ticketing Assistance - [GEOGRAPHIC_DATA] [DATE] → [DATE…" at bounding box center [726, 237] width 168 height 26
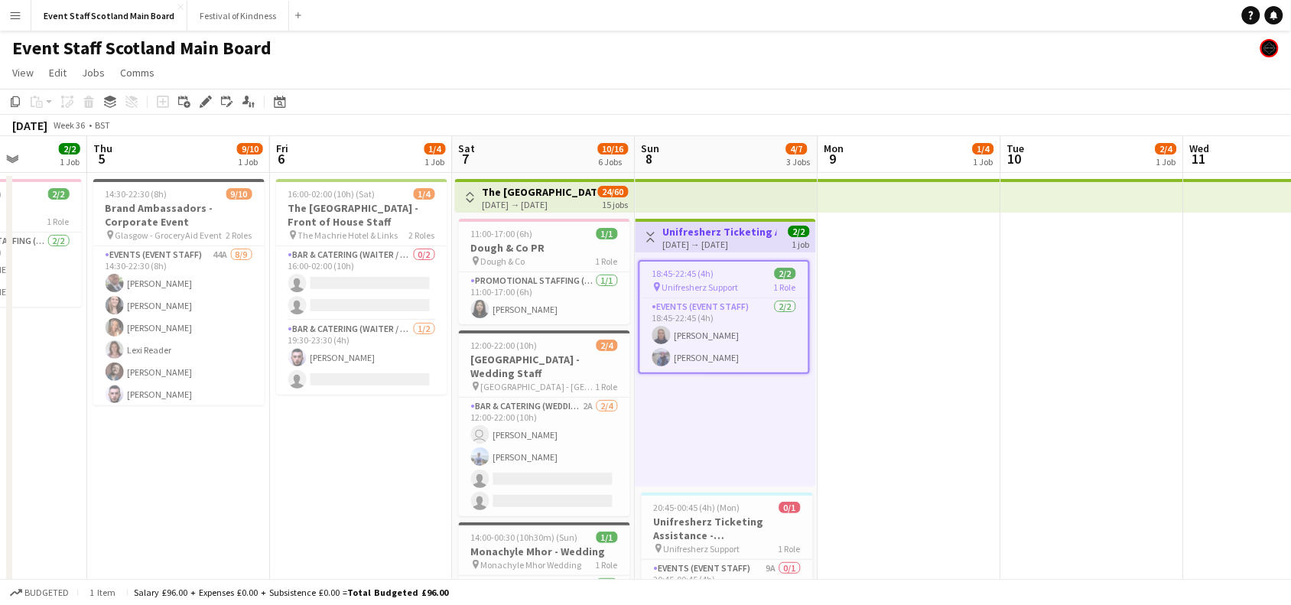
click at [649, 232] on app-icon "Toggle View" at bounding box center [651, 237] width 11 height 11
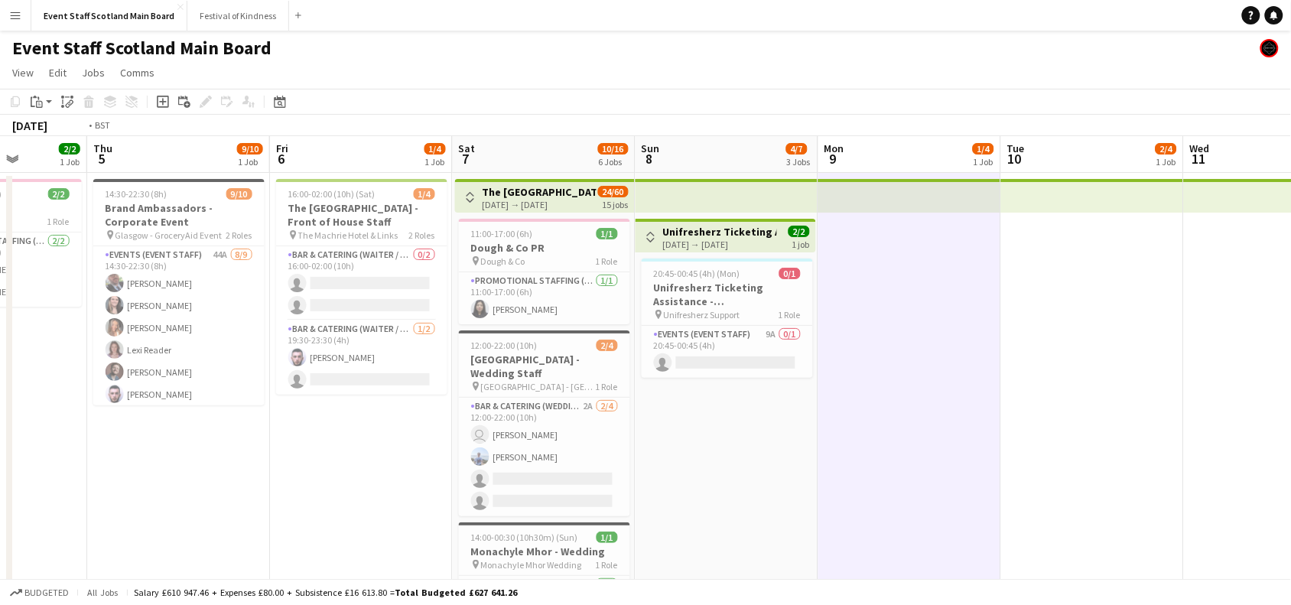
scroll to position [0, 451]
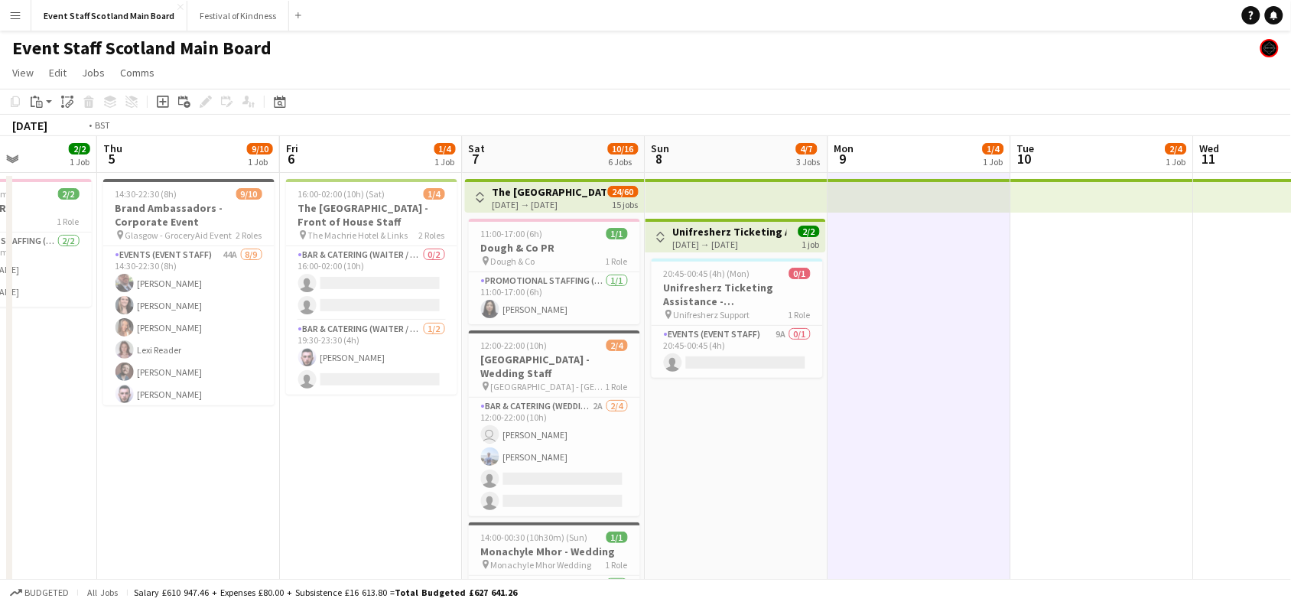
drag, startPoint x: 272, startPoint y: 484, endPoint x: 1014, endPoint y: 467, distance: 742.3
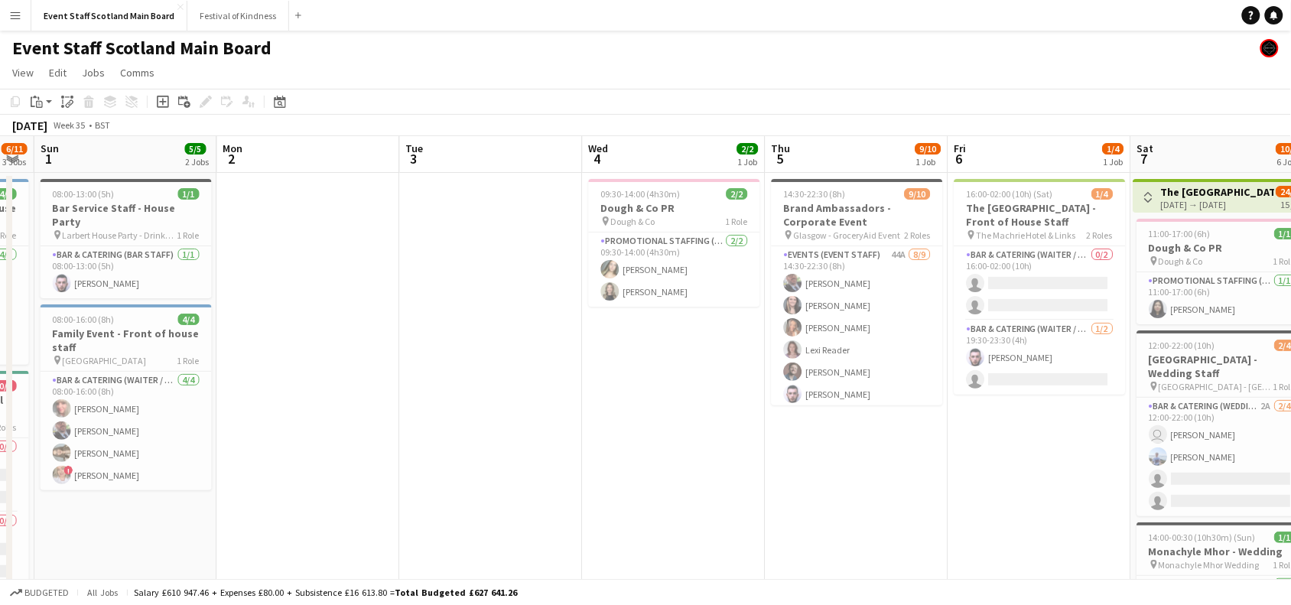
drag, startPoint x: 461, startPoint y: 436, endPoint x: 384, endPoint y: 422, distance: 78.6
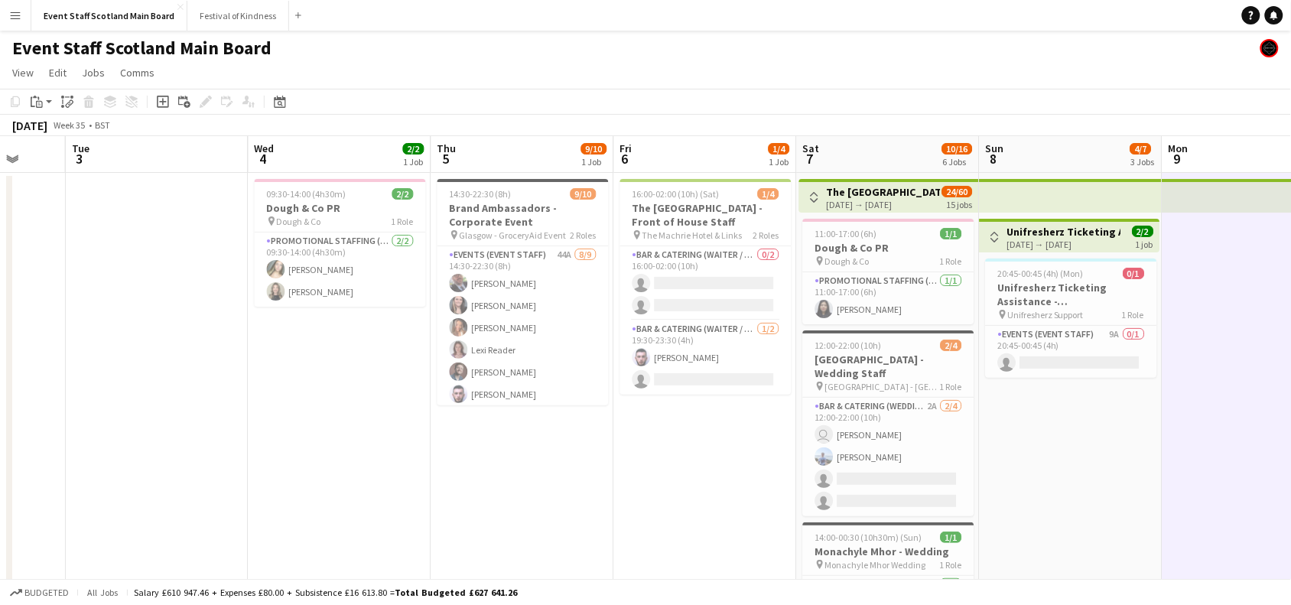
drag, startPoint x: 475, startPoint y: 423, endPoint x: 154, endPoint y: 427, distance: 321.3
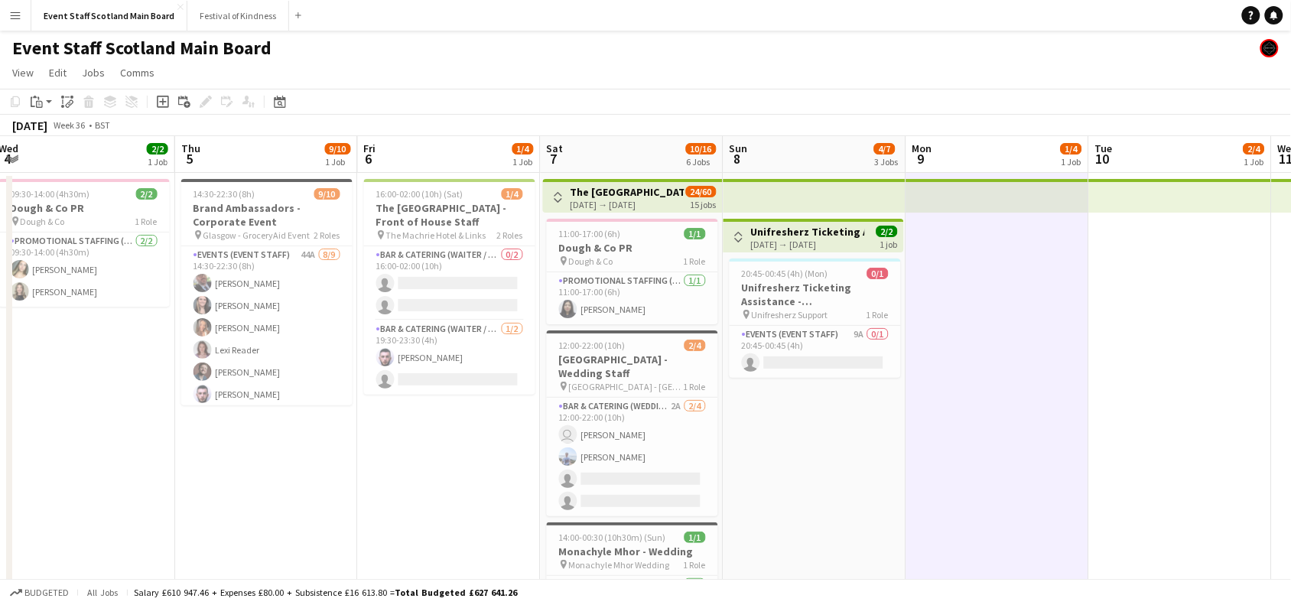
drag, startPoint x: 567, startPoint y: 494, endPoint x: 311, endPoint y: 484, distance: 256.5
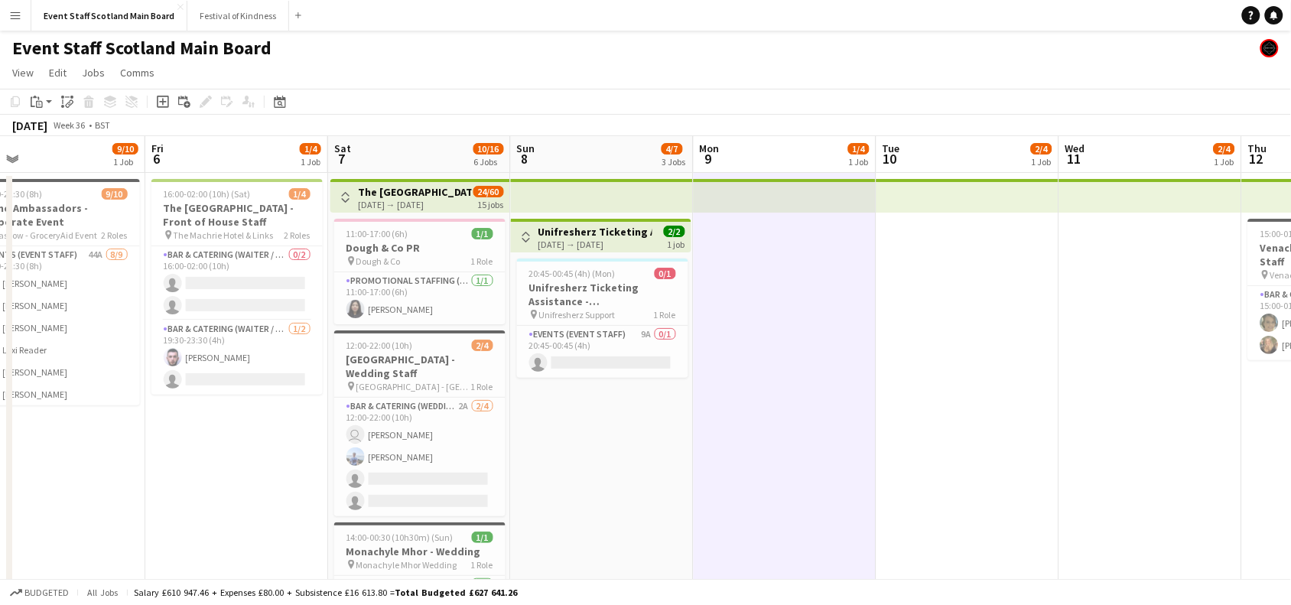
drag, startPoint x: 1049, startPoint y: 291, endPoint x: 840, endPoint y: 300, distance: 209.1
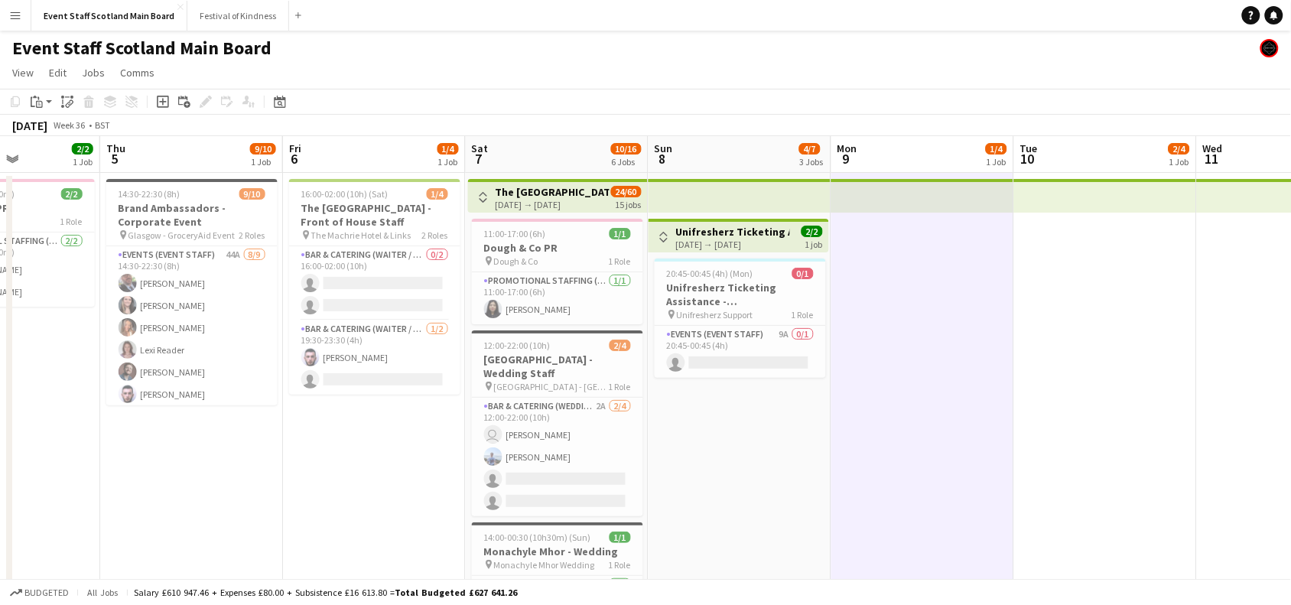
scroll to position [0, 446]
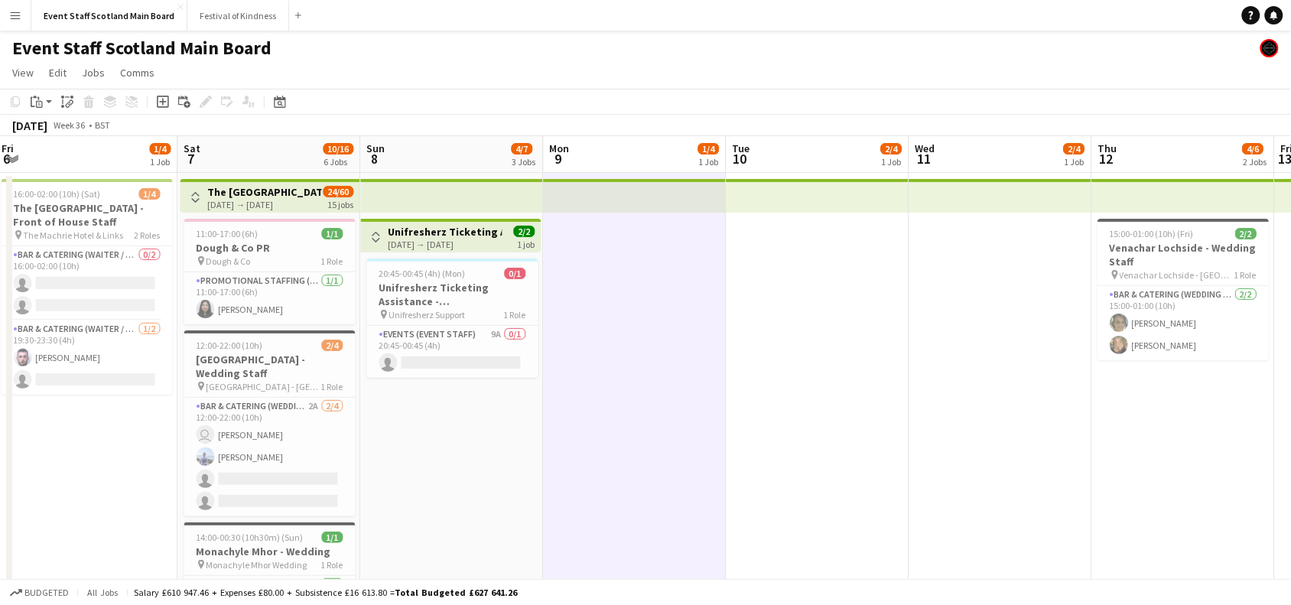
drag, startPoint x: 570, startPoint y: 450, endPoint x: 415, endPoint y: 498, distance: 161.9
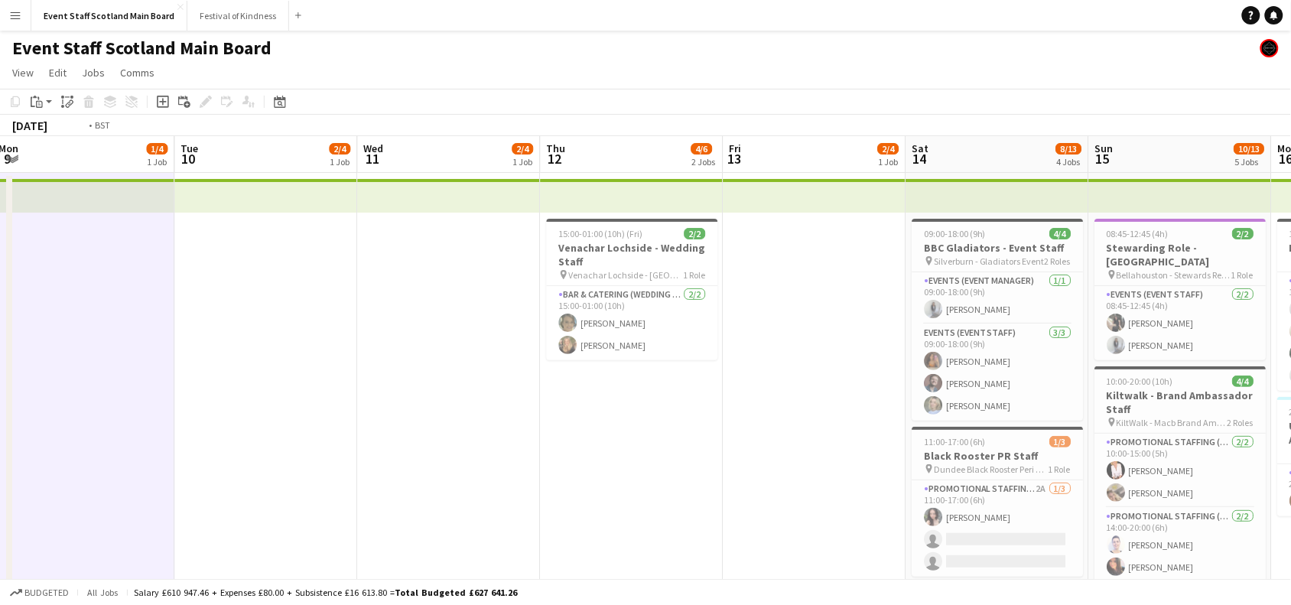
drag, startPoint x: 881, startPoint y: 442, endPoint x: 287, endPoint y: 487, distance: 595.4
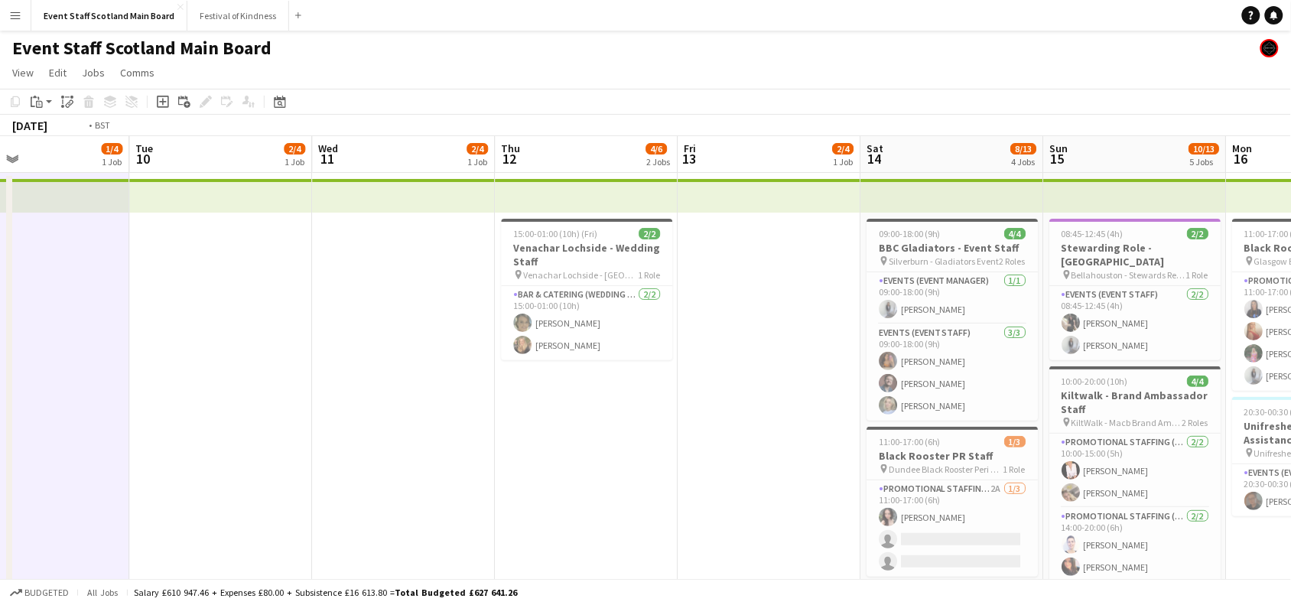
scroll to position [0, 418]
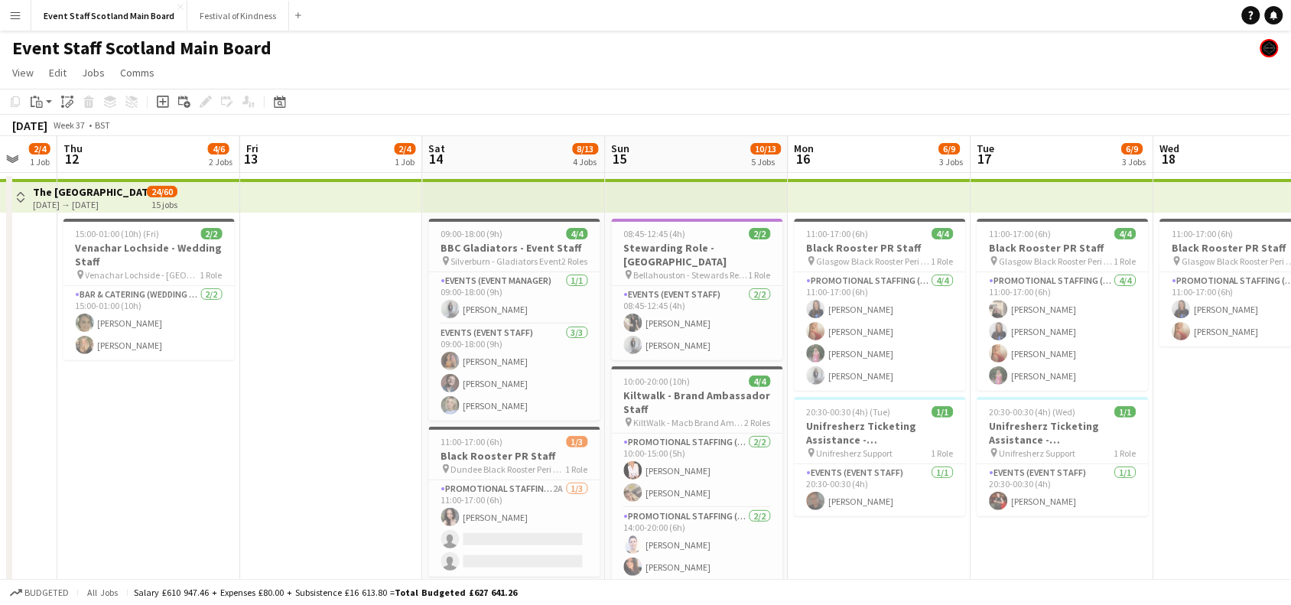
drag, startPoint x: 719, startPoint y: 452, endPoint x: 282, endPoint y: 436, distance: 437.9
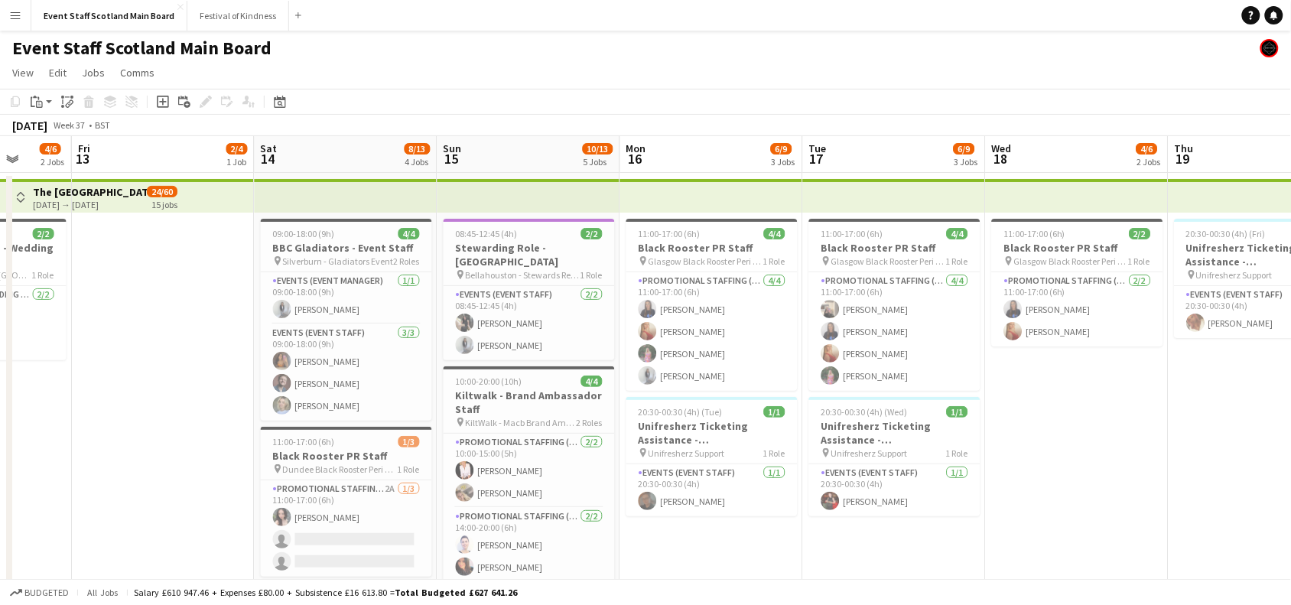
scroll to position [0, 695]
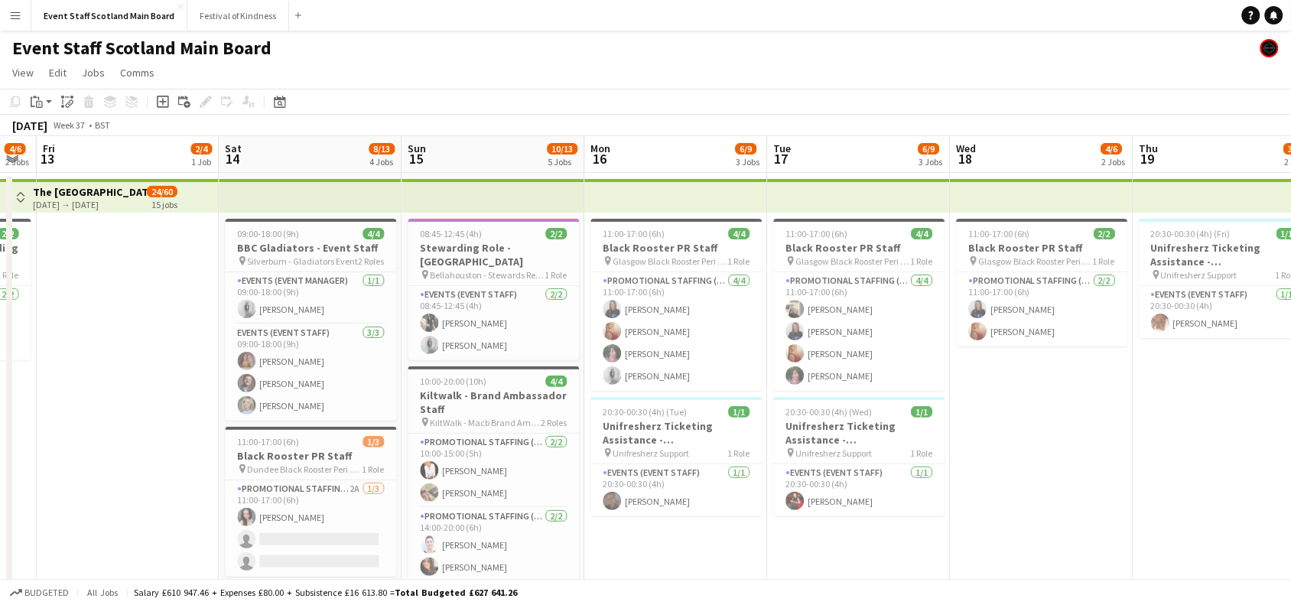
drag, startPoint x: 1230, startPoint y: 434, endPoint x: 1025, endPoint y: 434, distance: 205.0
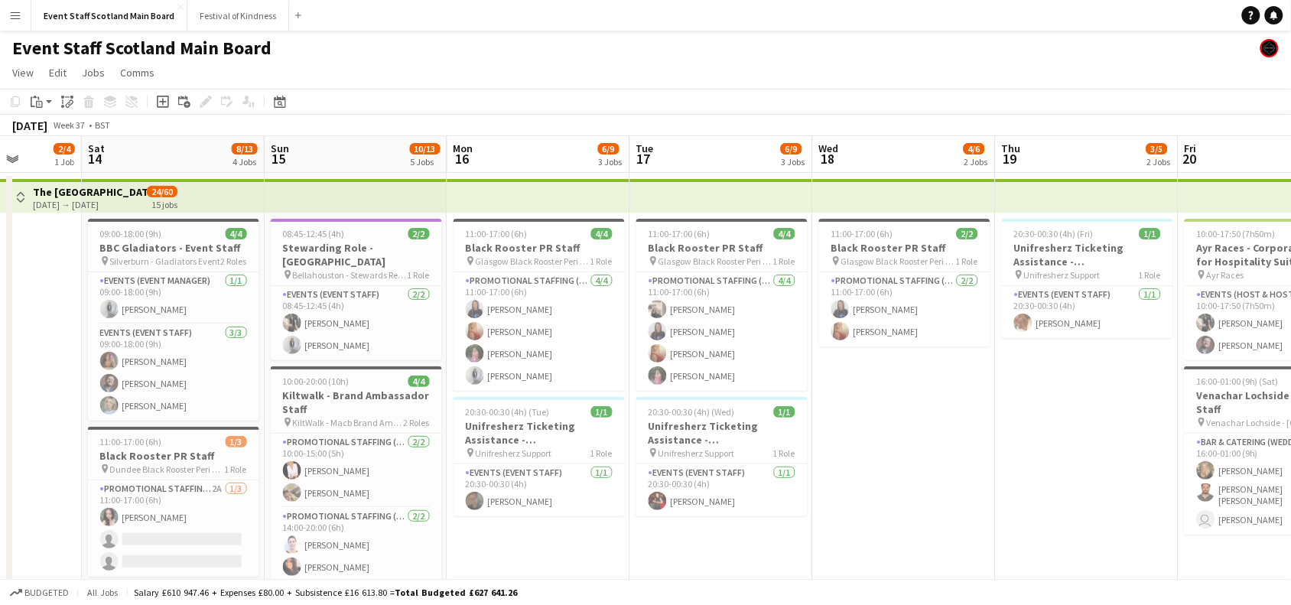
scroll to position [0, 488]
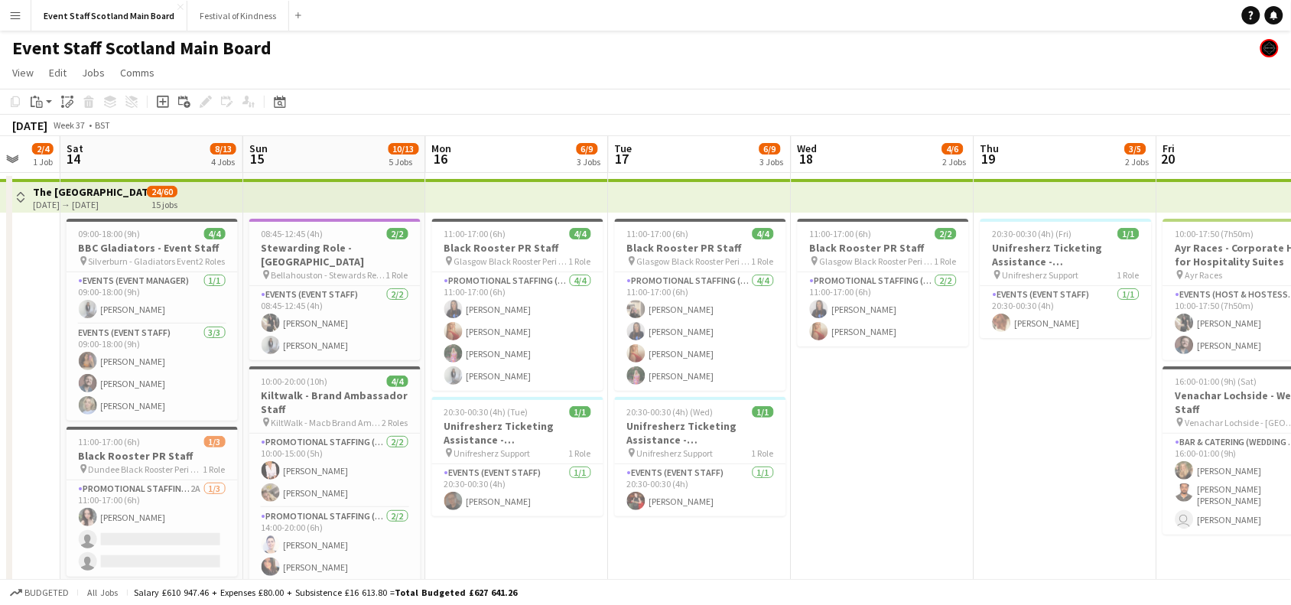
drag, startPoint x: 1178, startPoint y: 418, endPoint x: 1019, endPoint y: 419, distance: 159.1
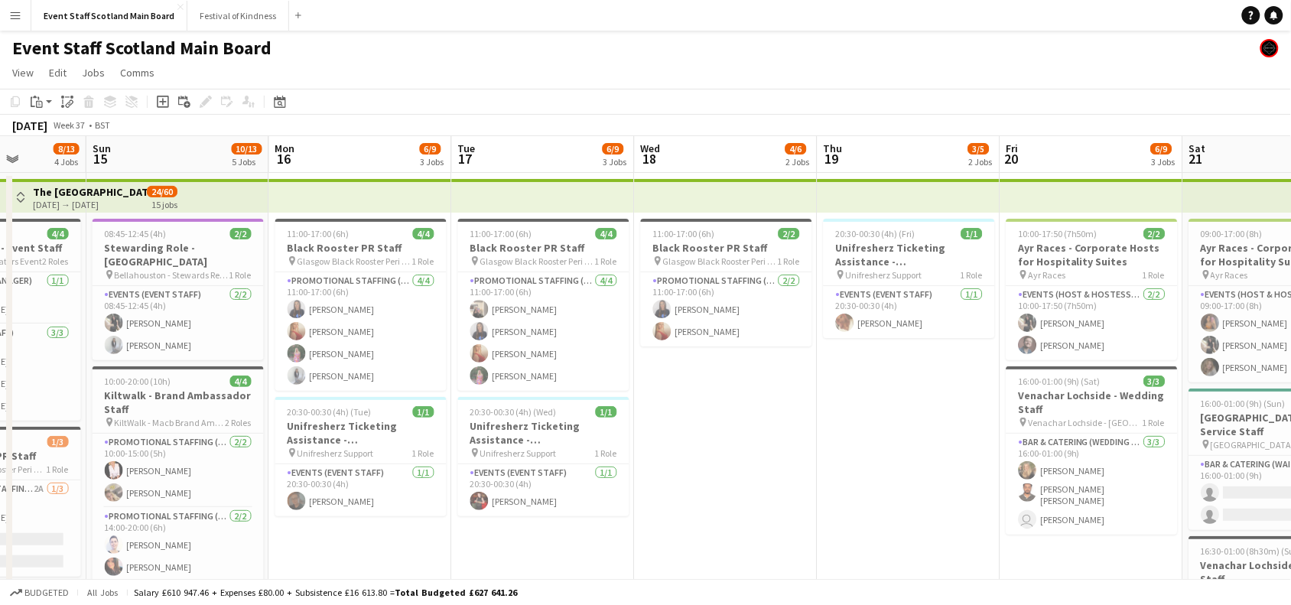
drag, startPoint x: 1070, startPoint y: 418, endPoint x: 864, endPoint y: 454, distance: 208.0
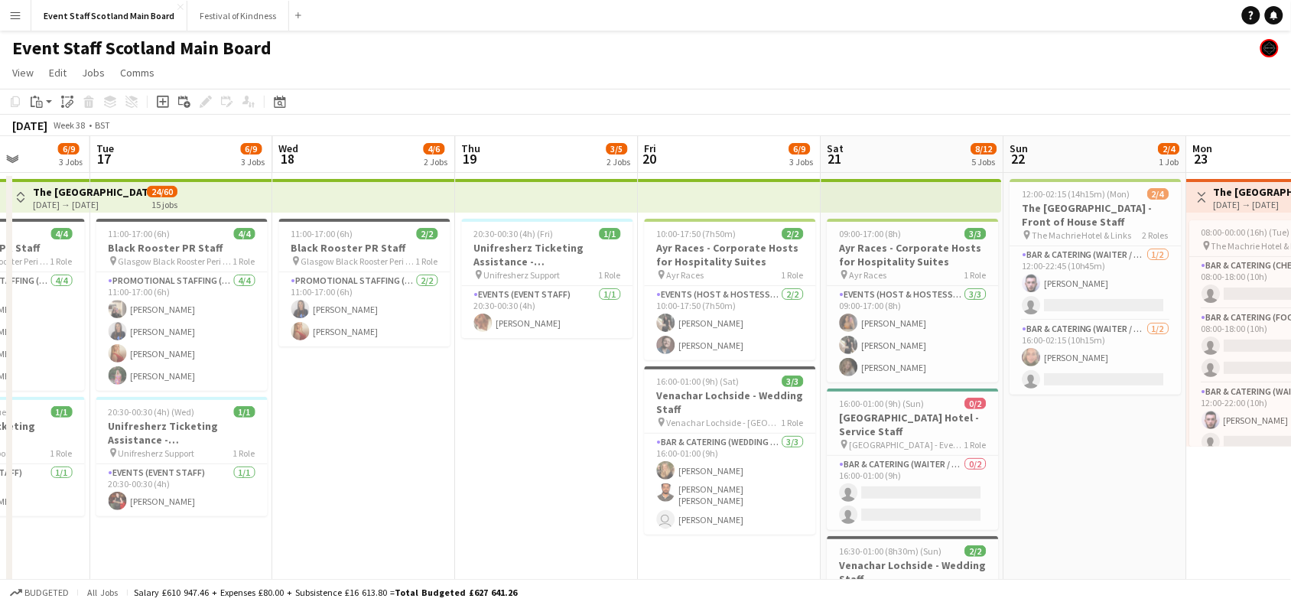
scroll to position [0, 704]
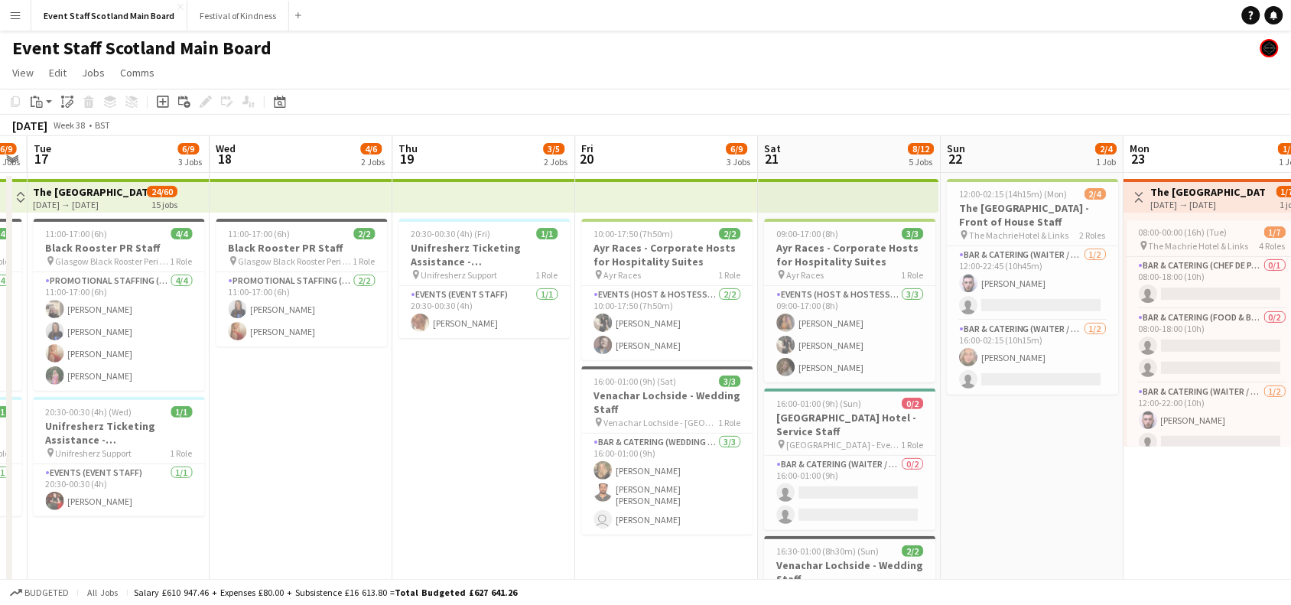
drag, startPoint x: 886, startPoint y: 467, endPoint x: 510, endPoint y: 513, distance: 379.2
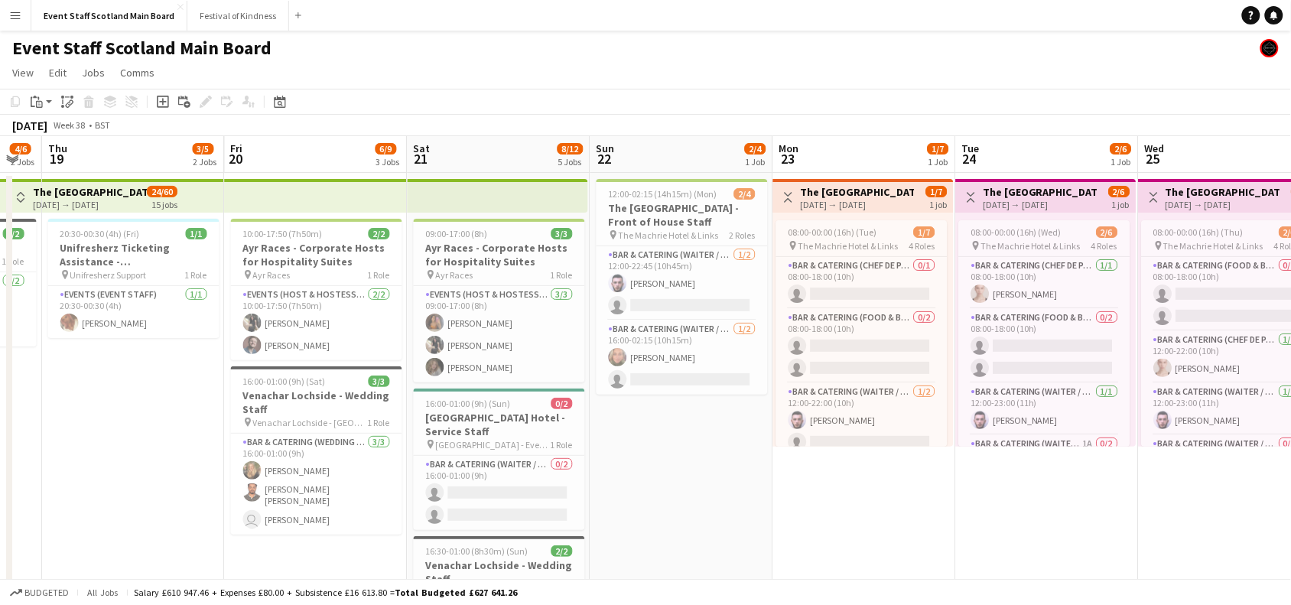
scroll to position [0, 701]
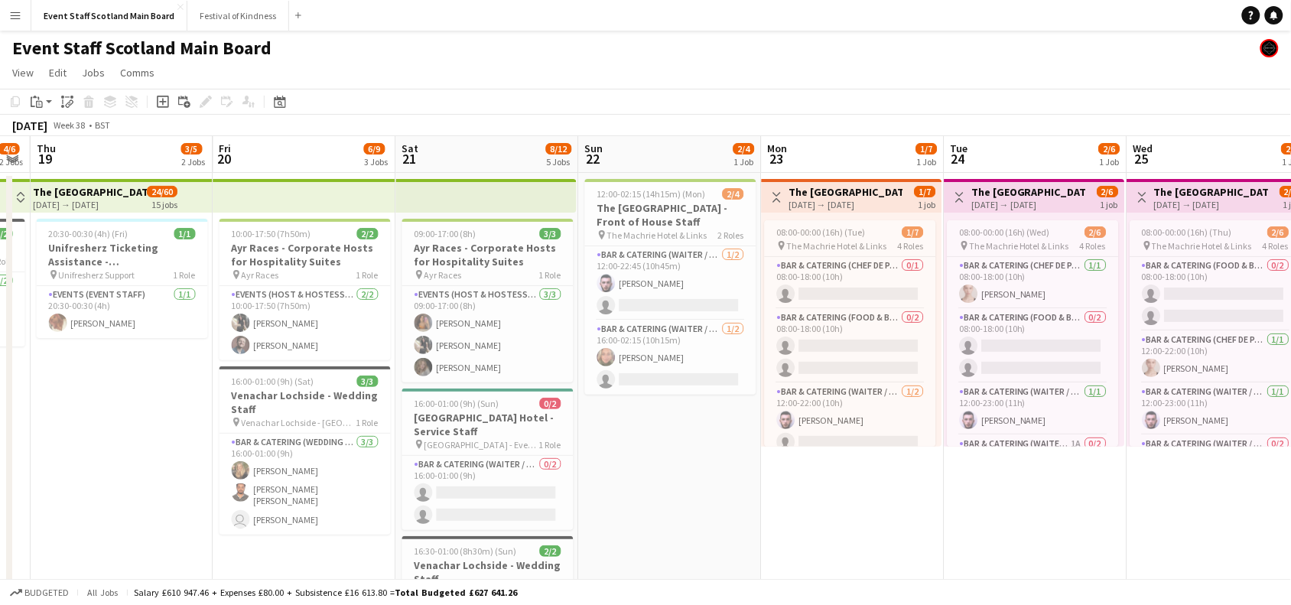
drag, startPoint x: 1052, startPoint y: 465, endPoint x: 689, endPoint y: 542, distance: 370.6
click at [775, 188] on button "Toggle View" at bounding box center [777, 197] width 18 height 18
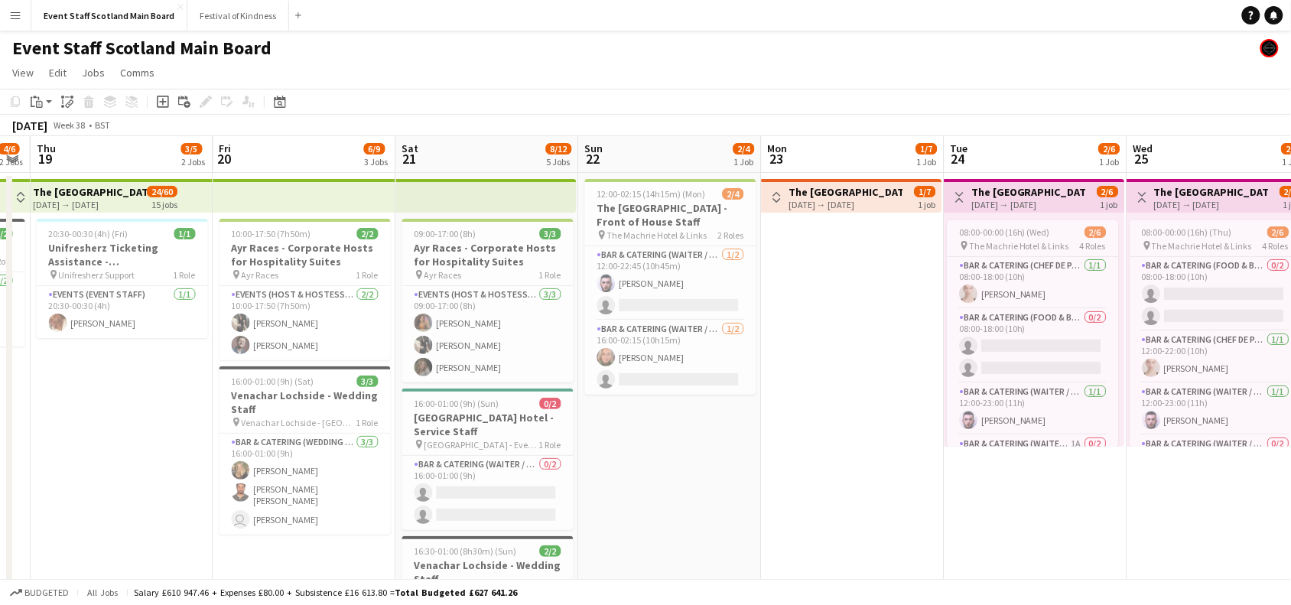
click at [955, 196] on app-icon "Toggle View" at bounding box center [960, 197] width 11 height 11
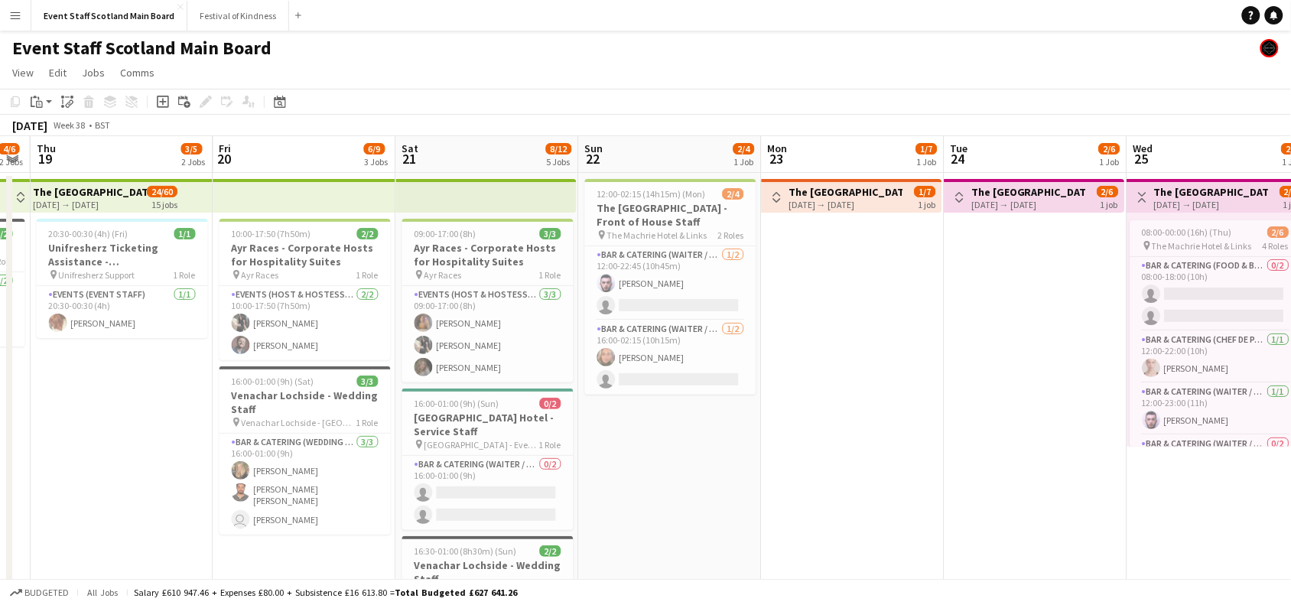
click at [1141, 196] on app-icon "Toggle View" at bounding box center [1143, 197] width 11 height 11
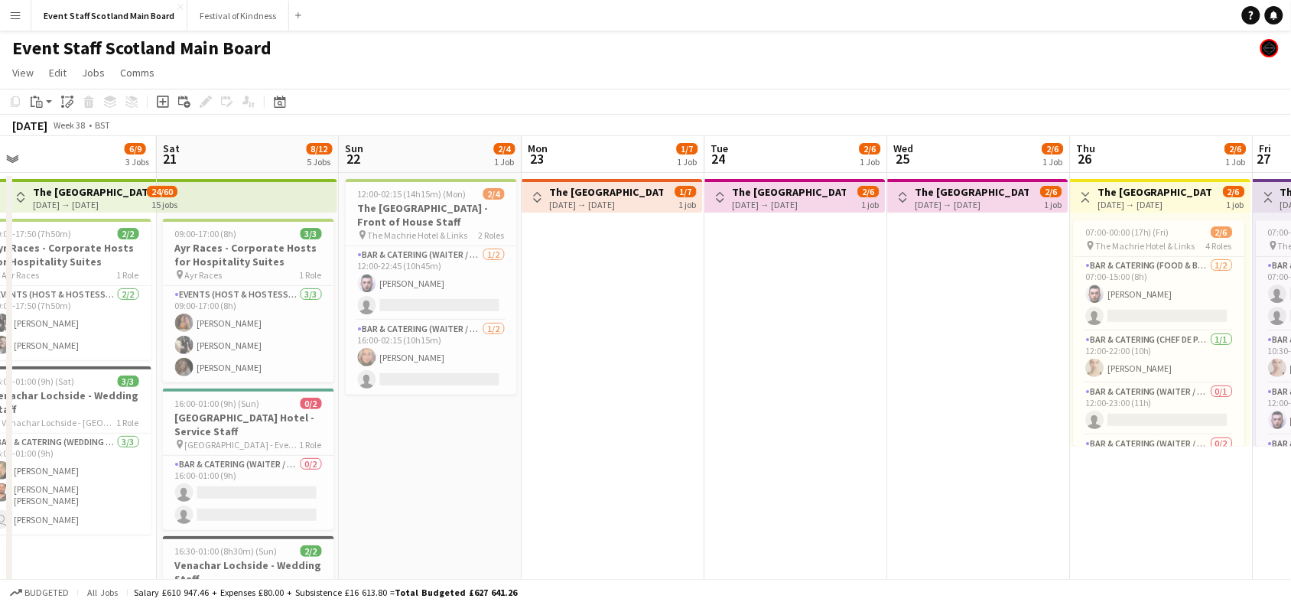
scroll to position [0, 718]
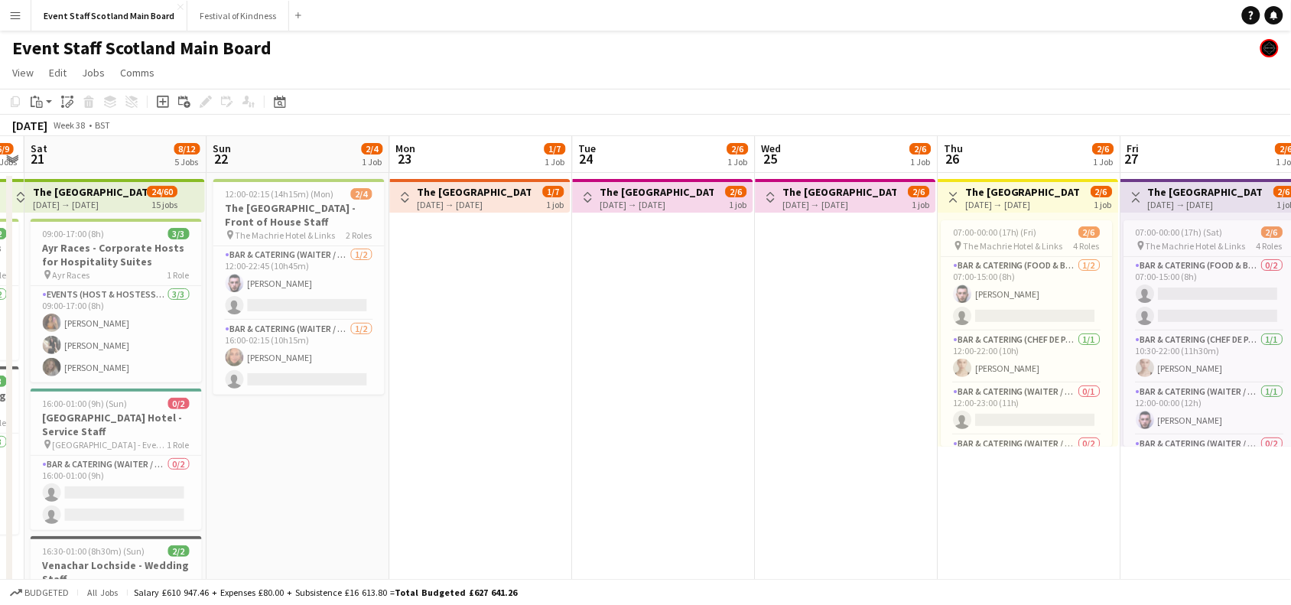
drag, startPoint x: 1229, startPoint y: 301, endPoint x: 846, endPoint y: 372, distance: 389.1
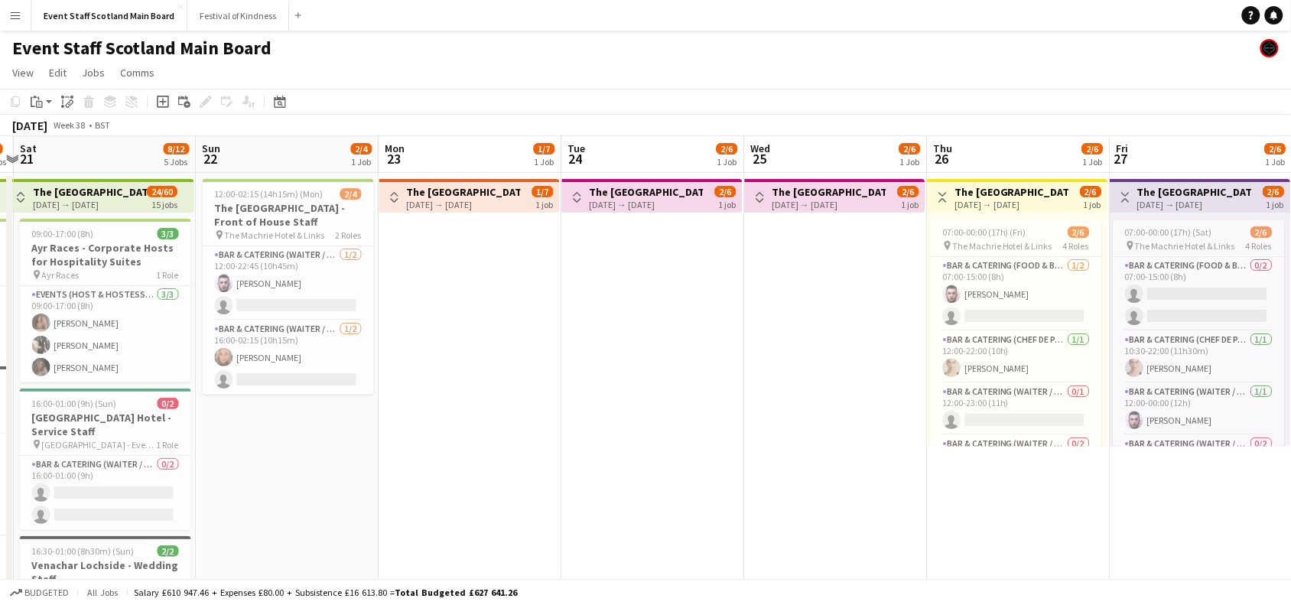
click at [943, 195] on app-icon "Toggle View" at bounding box center [943, 197] width 11 height 11
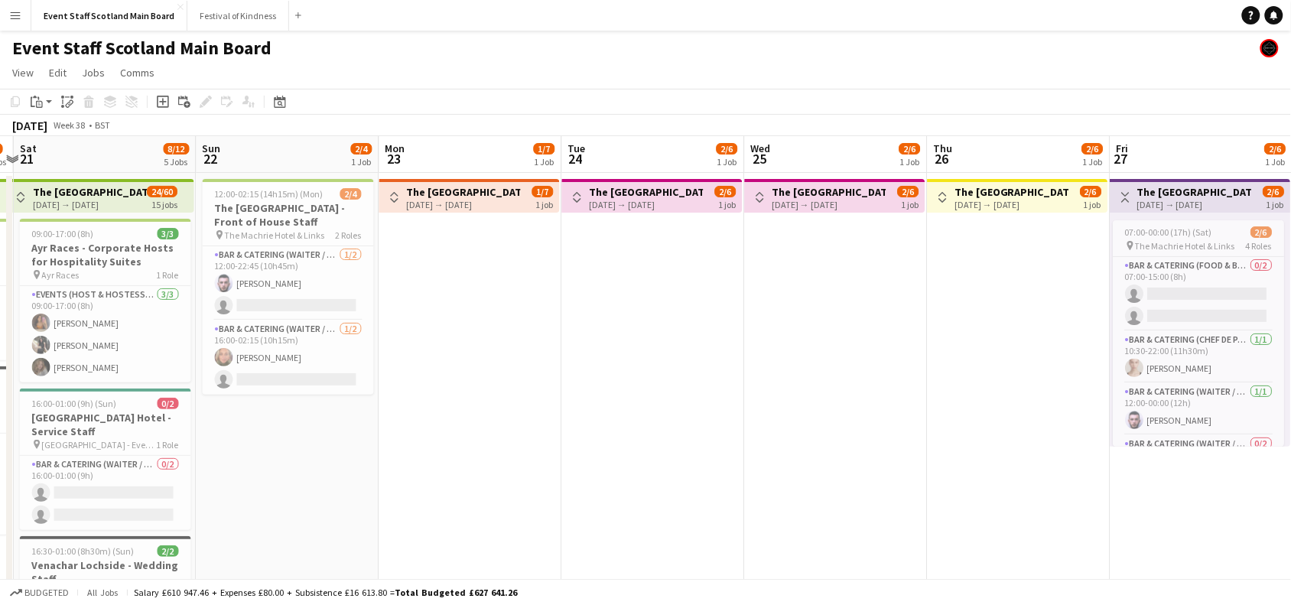
click at [1125, 189] on button "Toggle View" at bounding box center [1126, 197] width 18 height 18
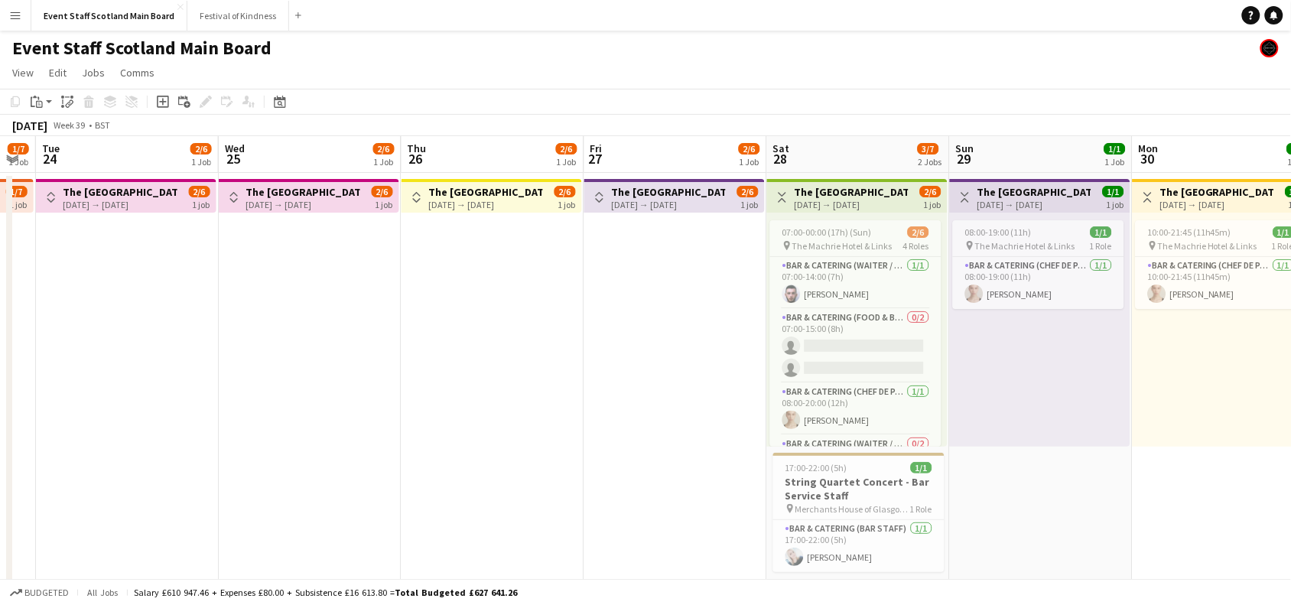
drag, startPoint x: 1160, startPoint y: 277, endPoint x: 595, endPoint y: 396, distance: 577.1
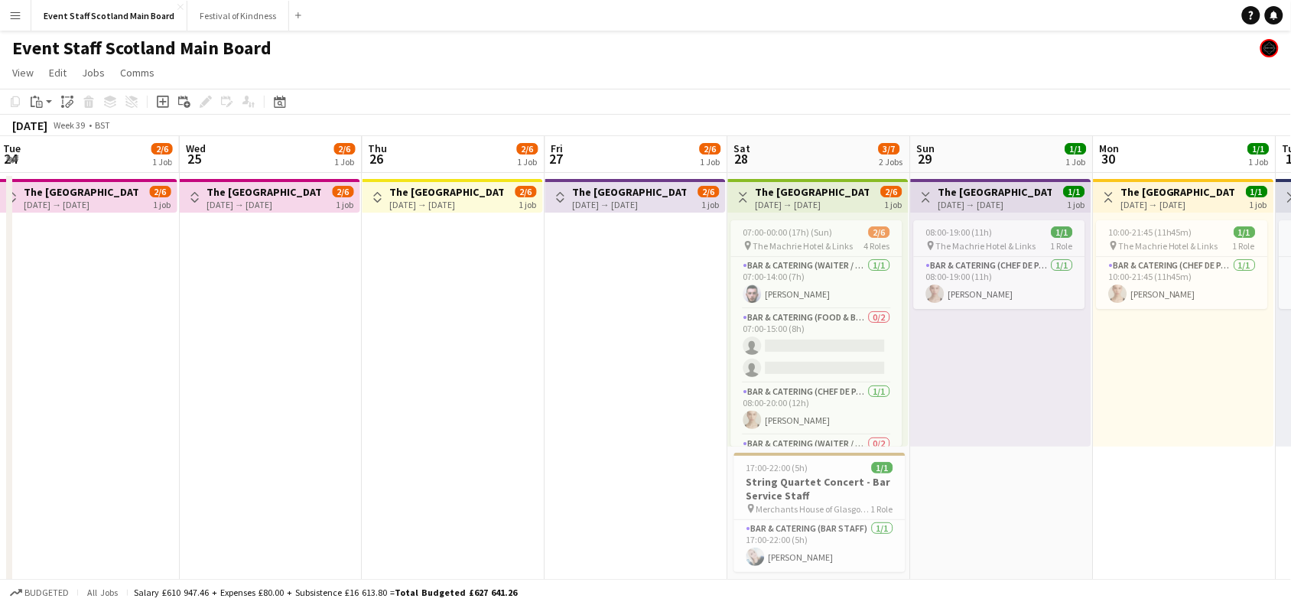
click at [739, 197] on app-icon "Toggle View" at bounding box center [743, 197] width 11 height 11
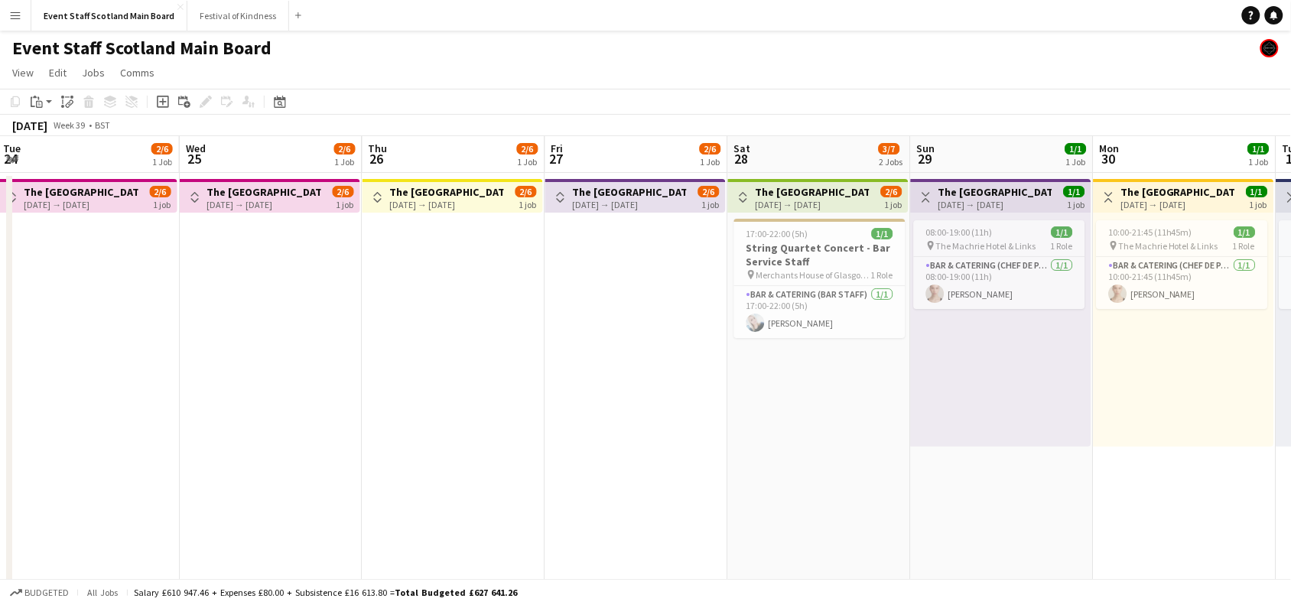
click at [923, 194] on app-icon "Toggle View" at bounding box center [926, 197] width 11 height 11
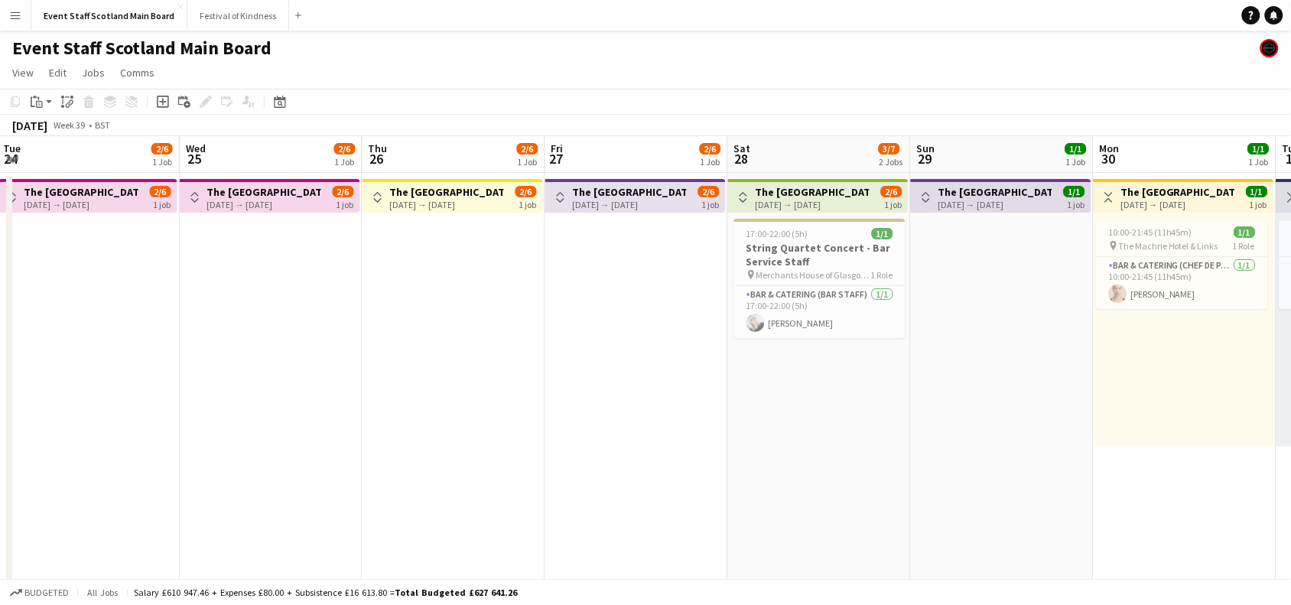
click at [1114, 190] on button "Toggle View" at bounding box center [1109, 197] width 18 height 18
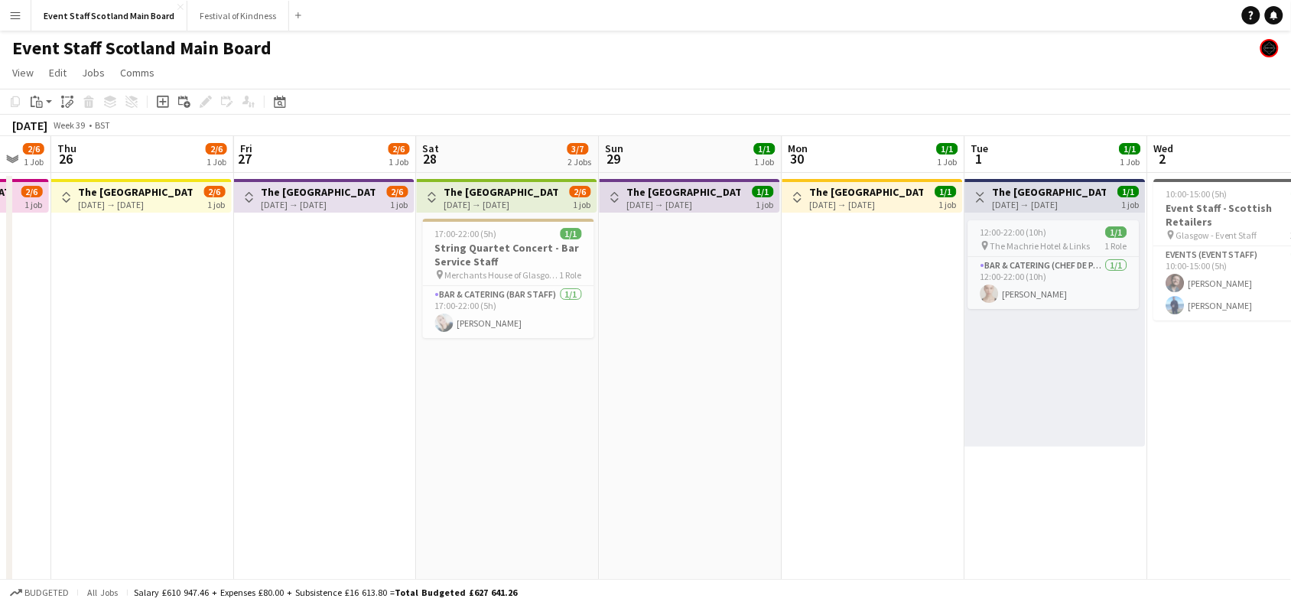
drag, startPoint x: 1169, startPoint y: 311, endPoint x: 779, endPoint y: 318, distance: 390.2
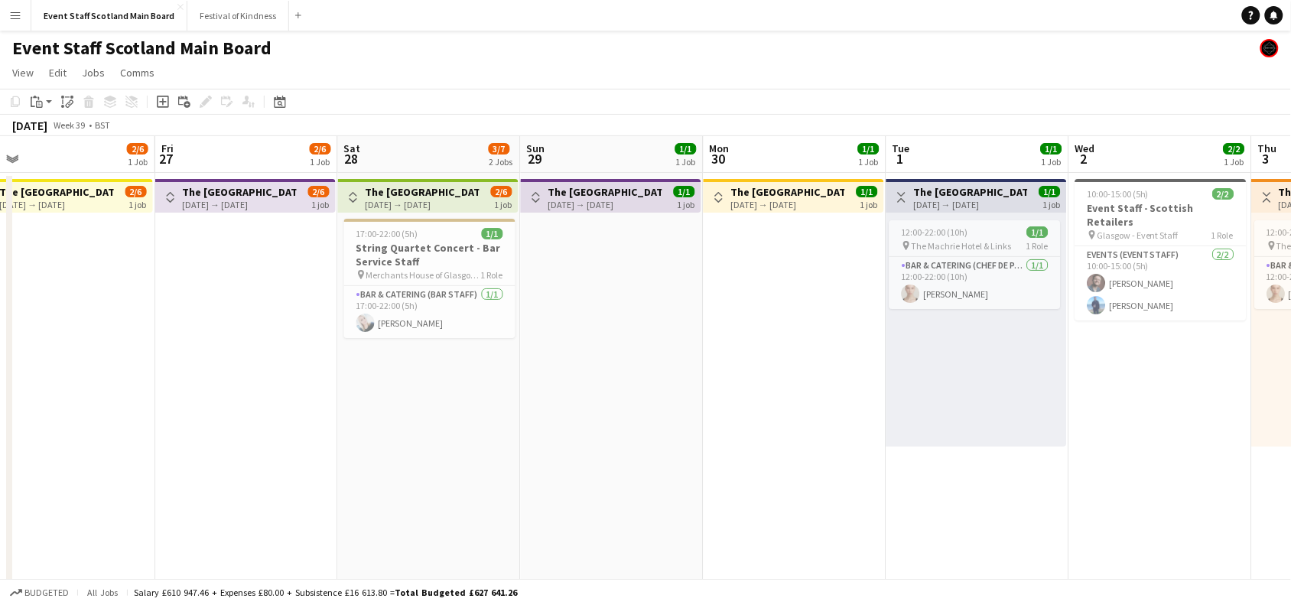
click at [897, 196] on app-icon "Toggle View" at bounding box center [902, 197] width 11 height 11
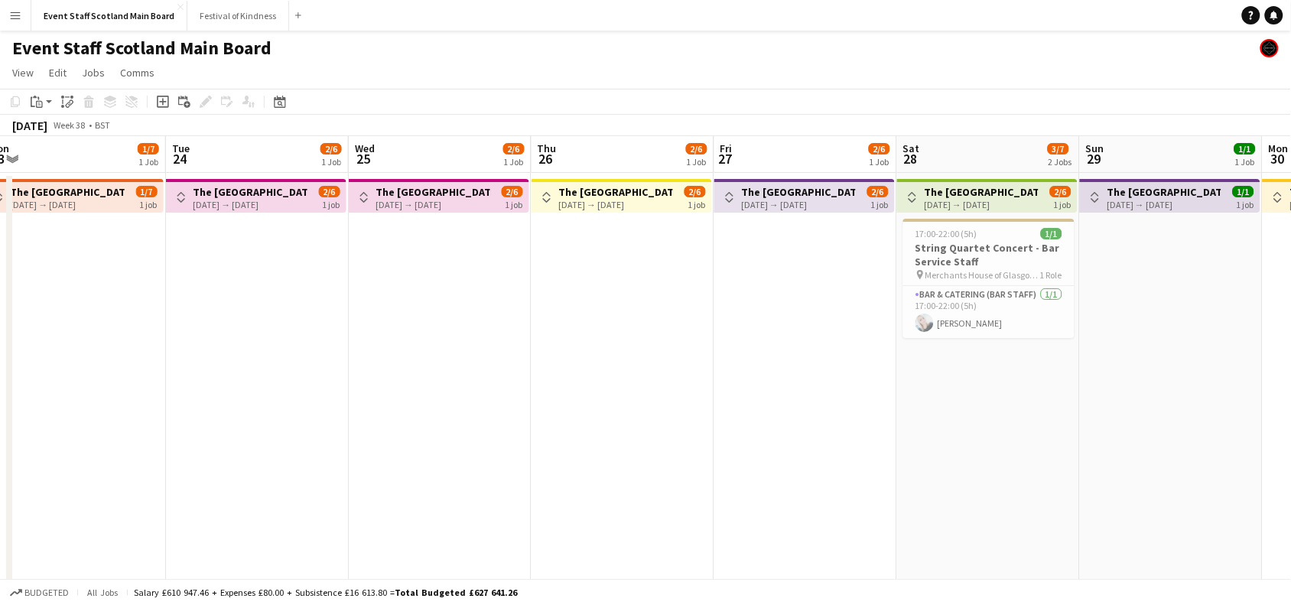
drag, startPoint x: 261, startPoint y: 431, endPoint x: 1010, endPoint y: 379, distance: 750.7
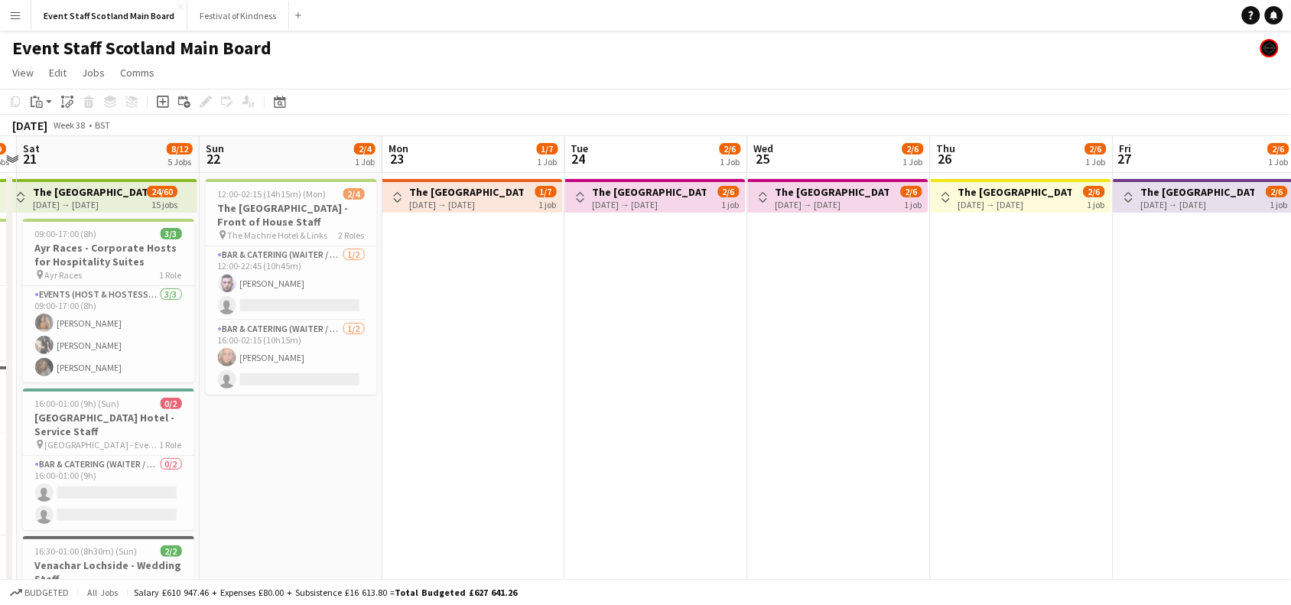
drag, startPoint x: 350, startPoint y: 411, endPoint x: 1012, endPoint y: 392, distance: 662.0
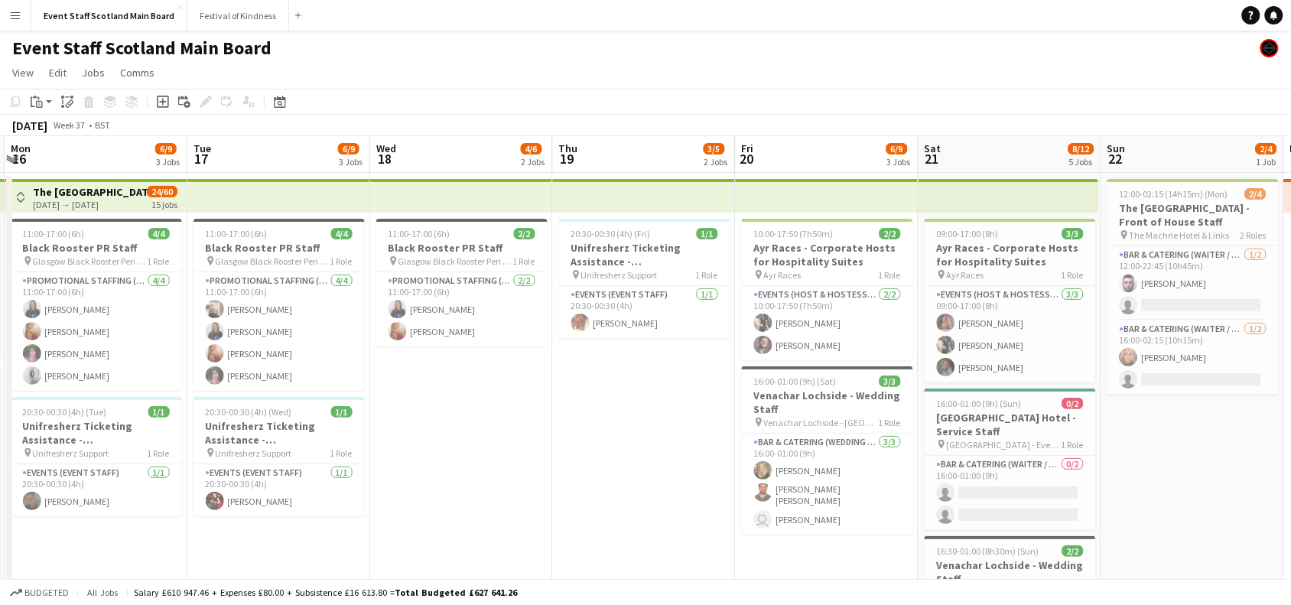
drag, startPoint x: 194, startPoint y: 449, endPoint x: 854, endPoint y: 410, distance: 661.4
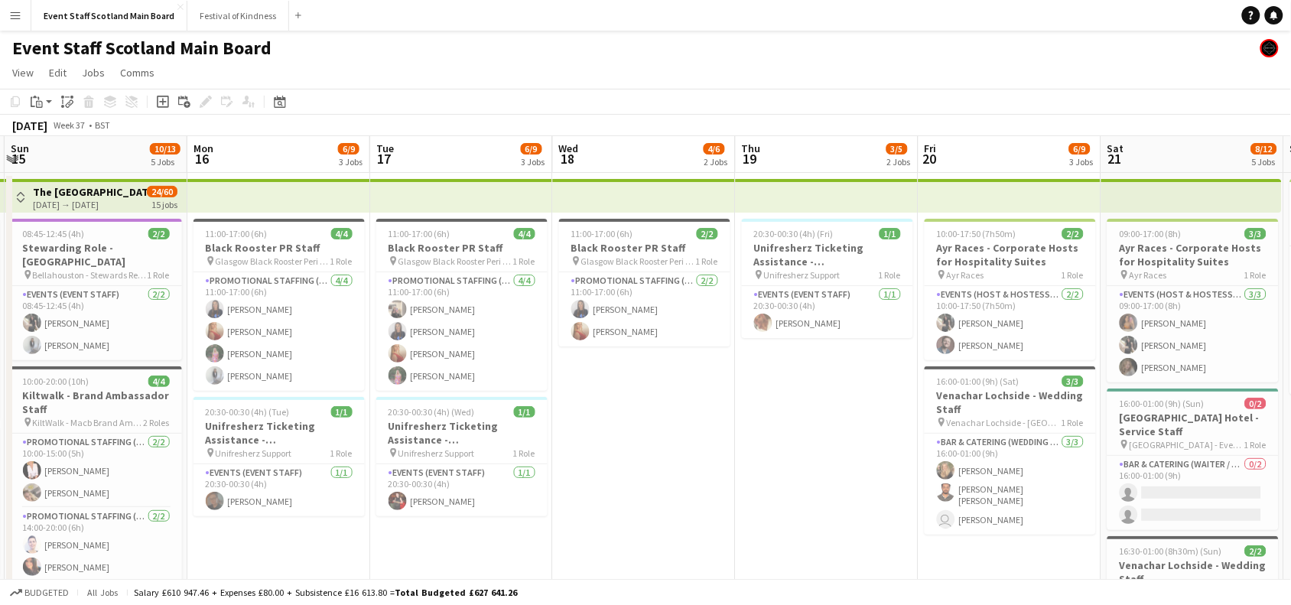
scroll to position [0, 334]
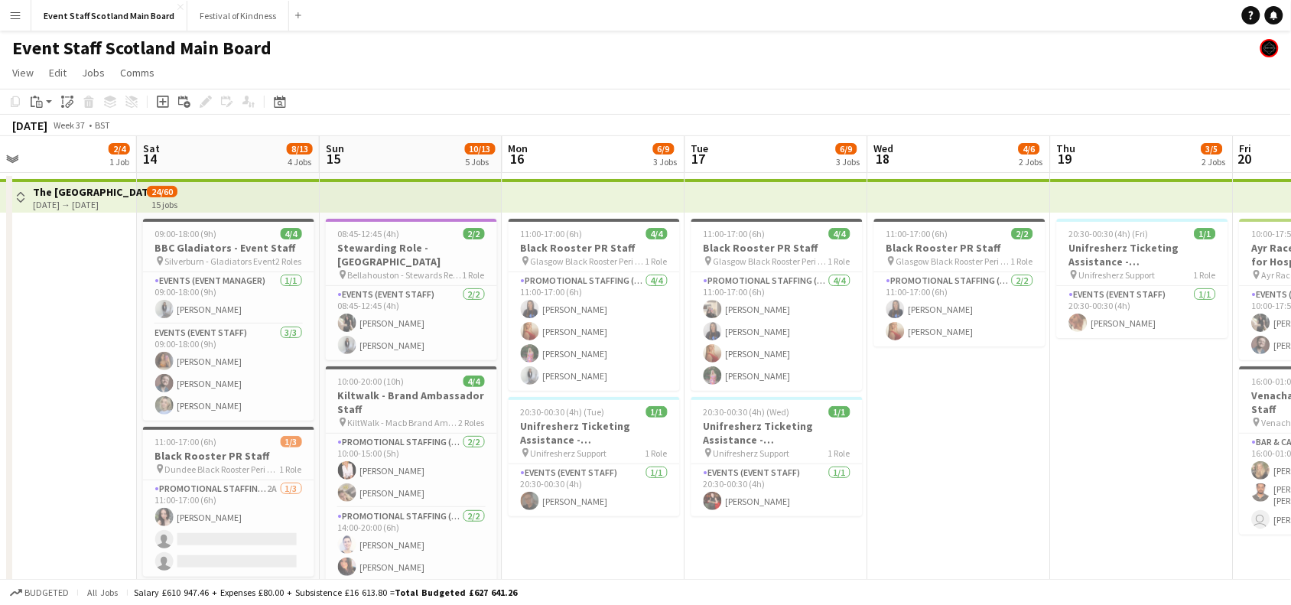
drag, startPoint x: 682, startPoint y: 456, endPoint x: 1111, endPoint y: 391, distance: 433.3
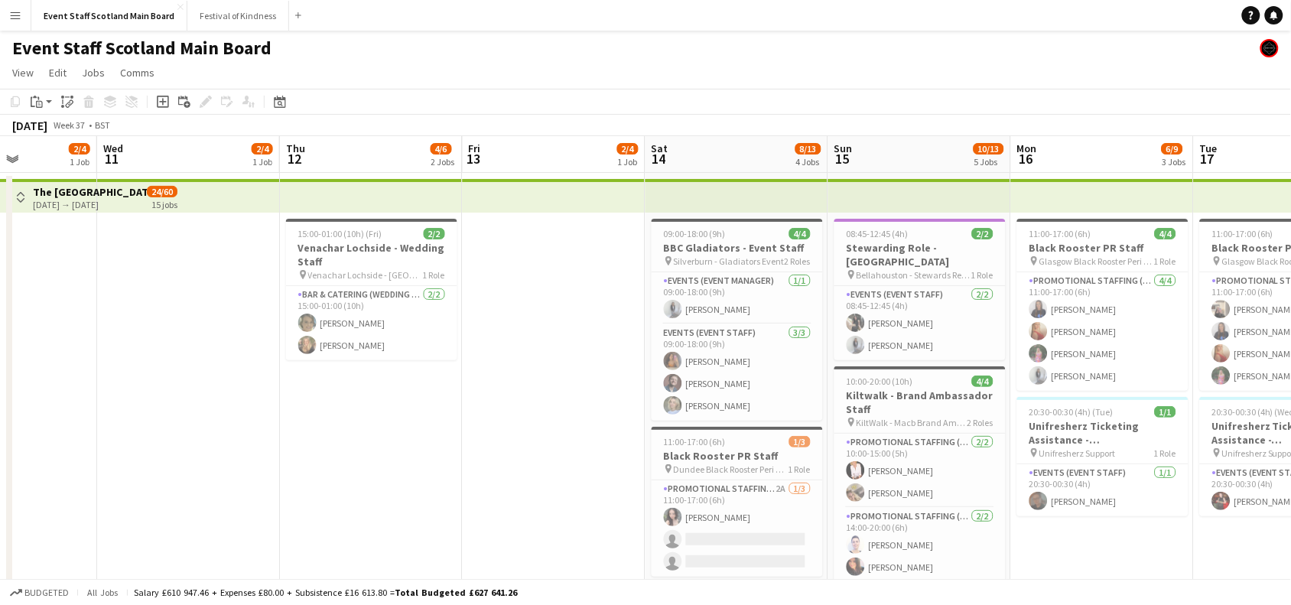
scroll to position [0, 414]
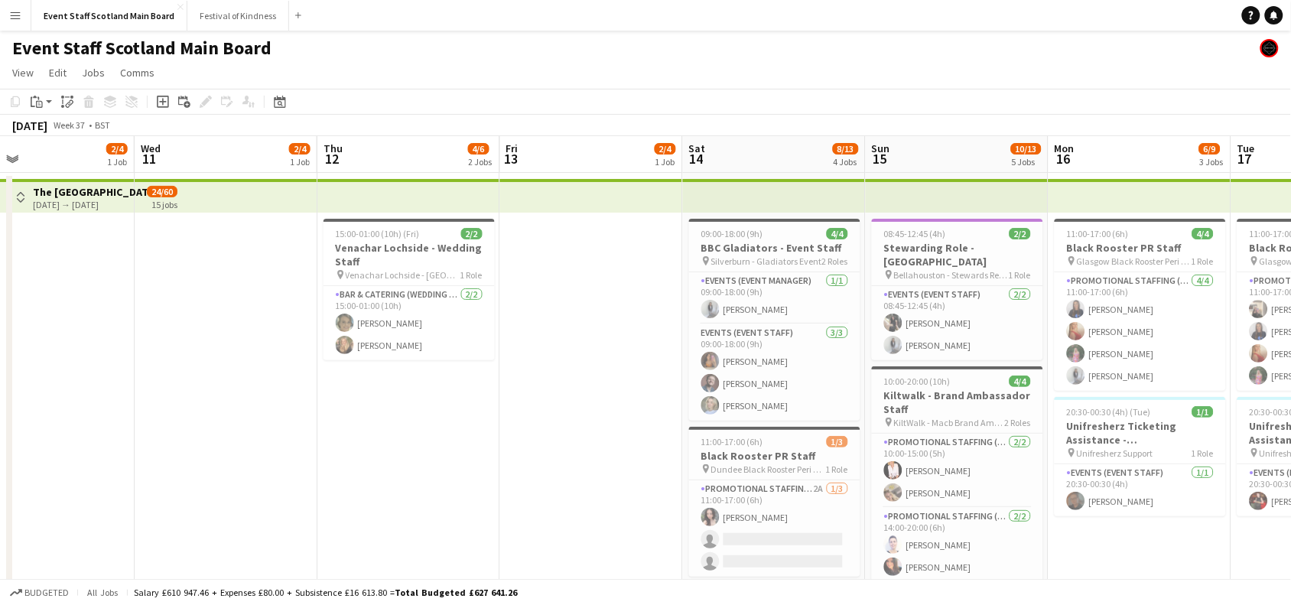
drag, startPoint x: 178, startPoint y: 357, endPoint x: 584, endPoint y: 353, distance: 405.5
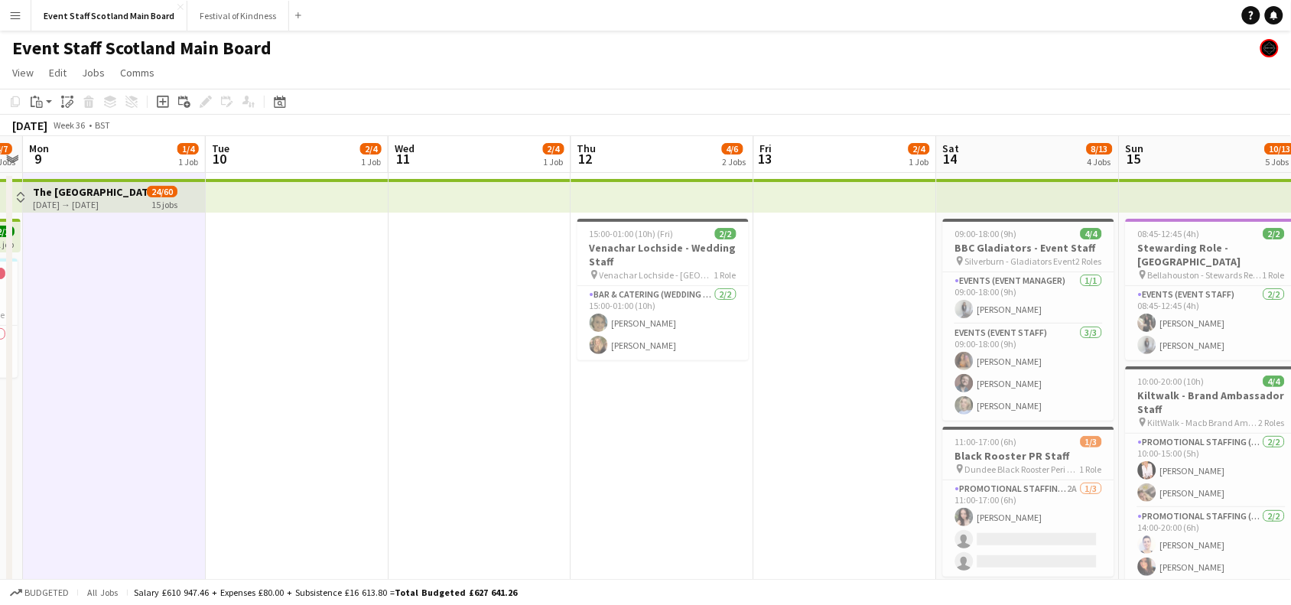
drag, startPoint x: 268, startPoint y: 390, endPoint x: 832, endPoint y: 380, distance: 563.9
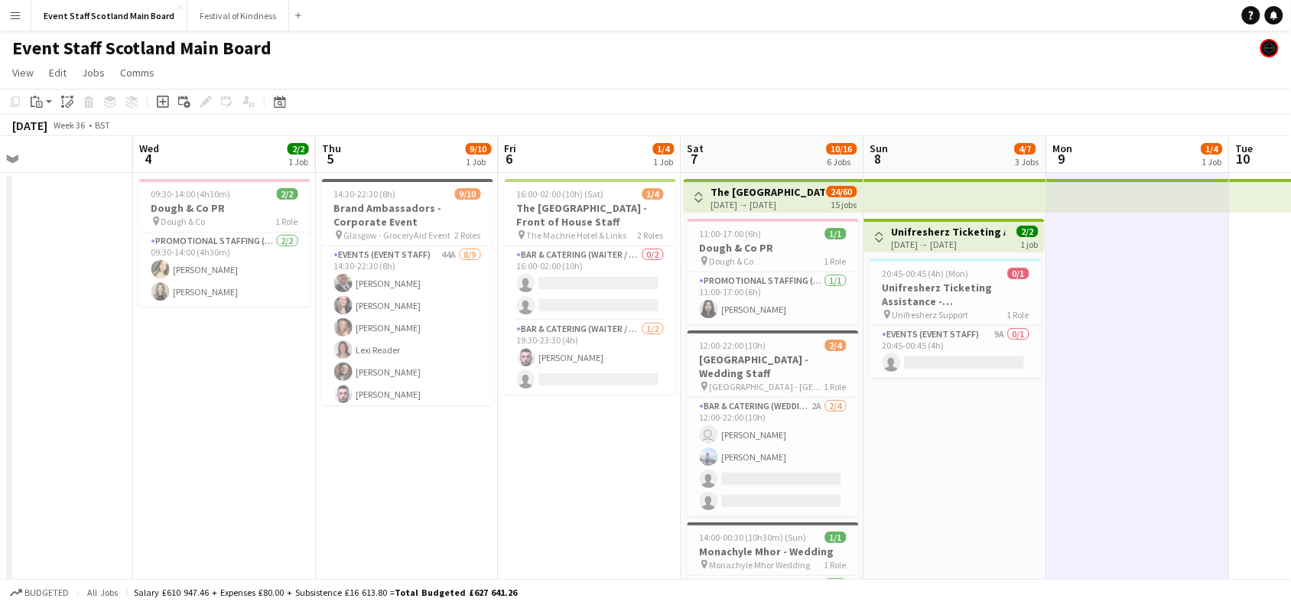
scroll to position [0, 403]
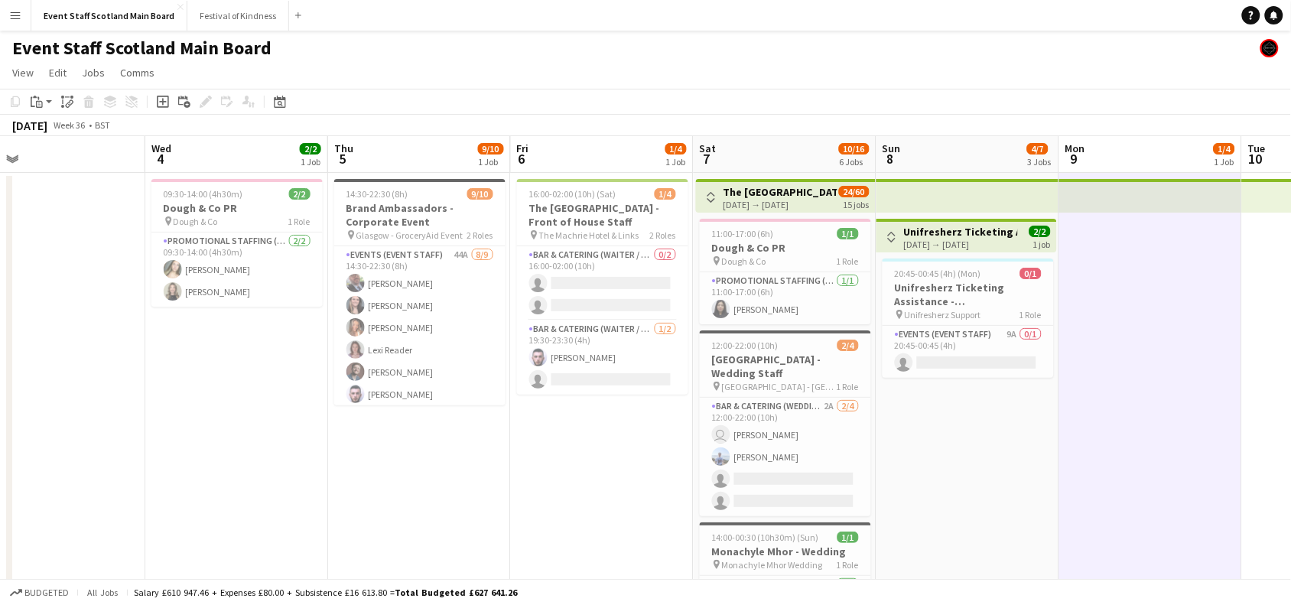
drag, startPoint x: 450, startPoint y: 435, endPoint x: 1177, endPoint y: 414, distance: 727.1
click at [396, 213] on h3 "Brand Ambassadors - Corporate Event" at bounding box center [419, 215] width 171 height 28
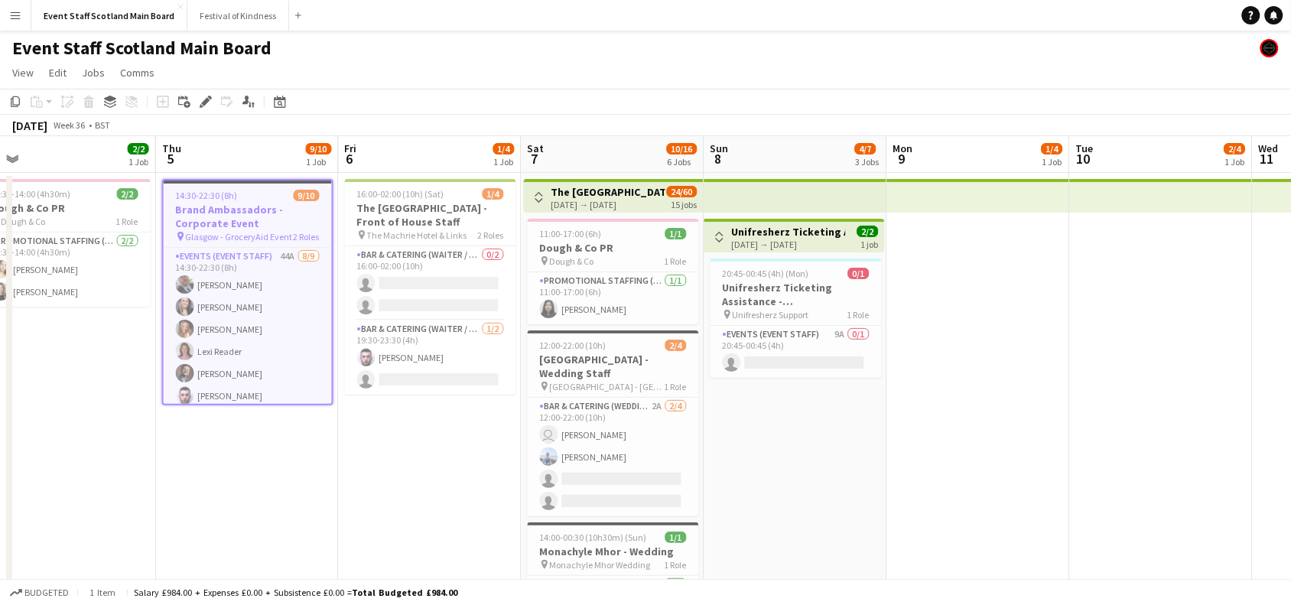
drag, startPoint x: 1213, startPoint y: 376, endPoint x: 631, endPoint y: 467, distance: 588.6
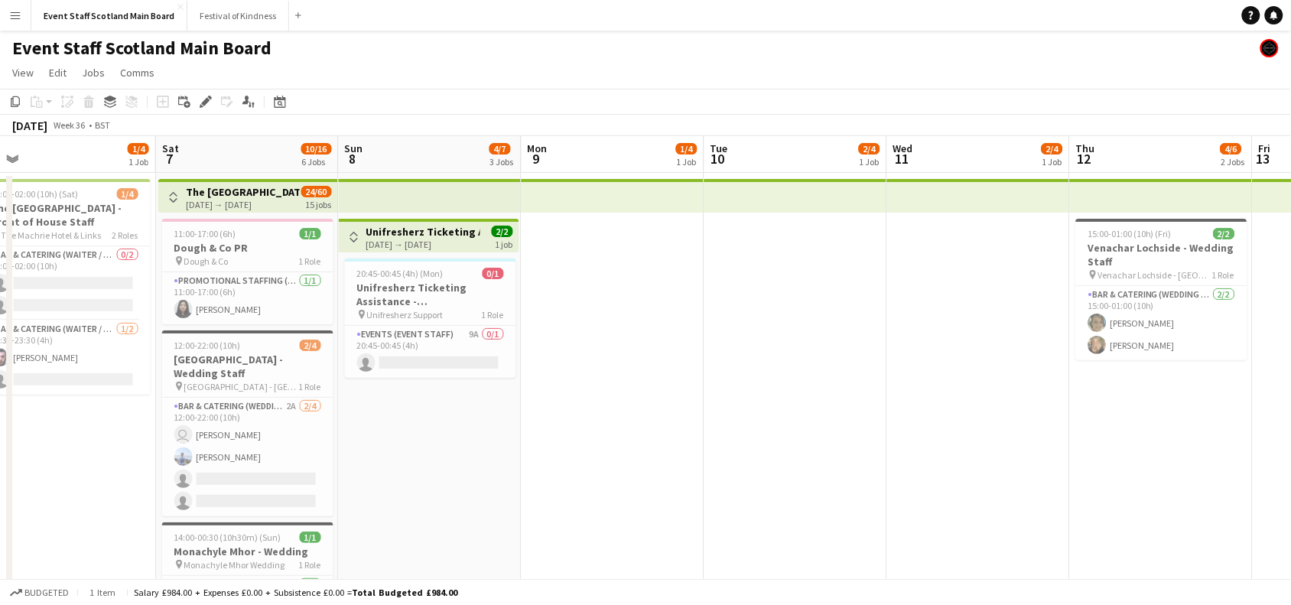
scroll to position [0, 620]
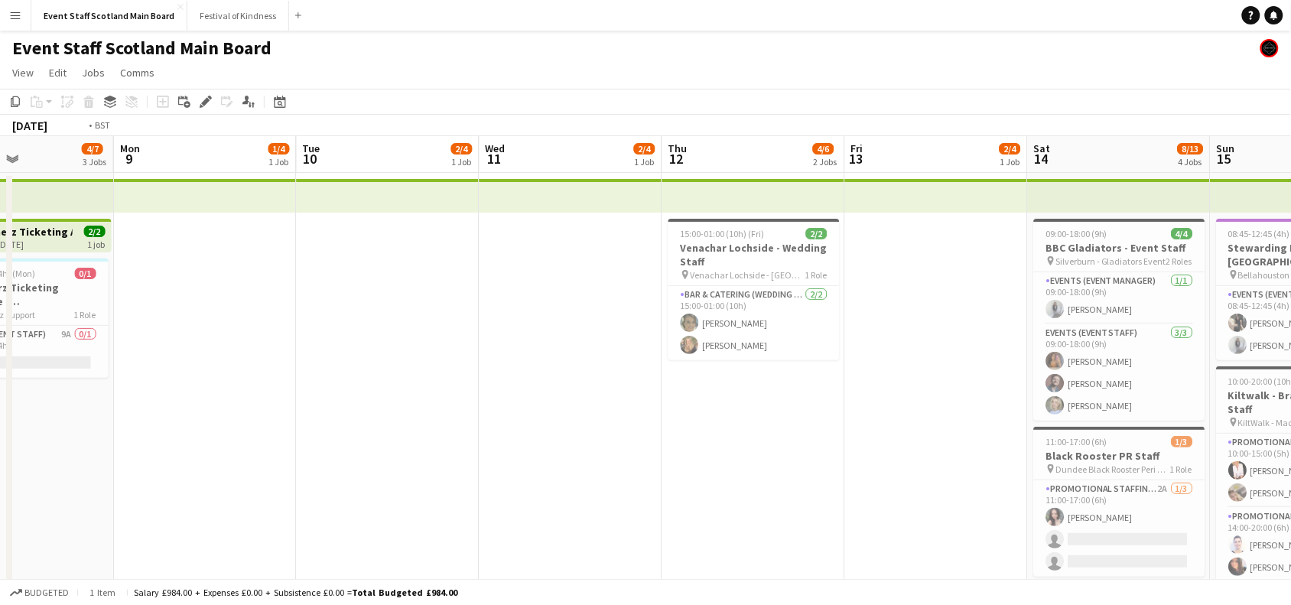
drag, startPoint x: 1012, startPoint y: 438, endPoint x: 482, endPoint y: 529, distance: 537.9
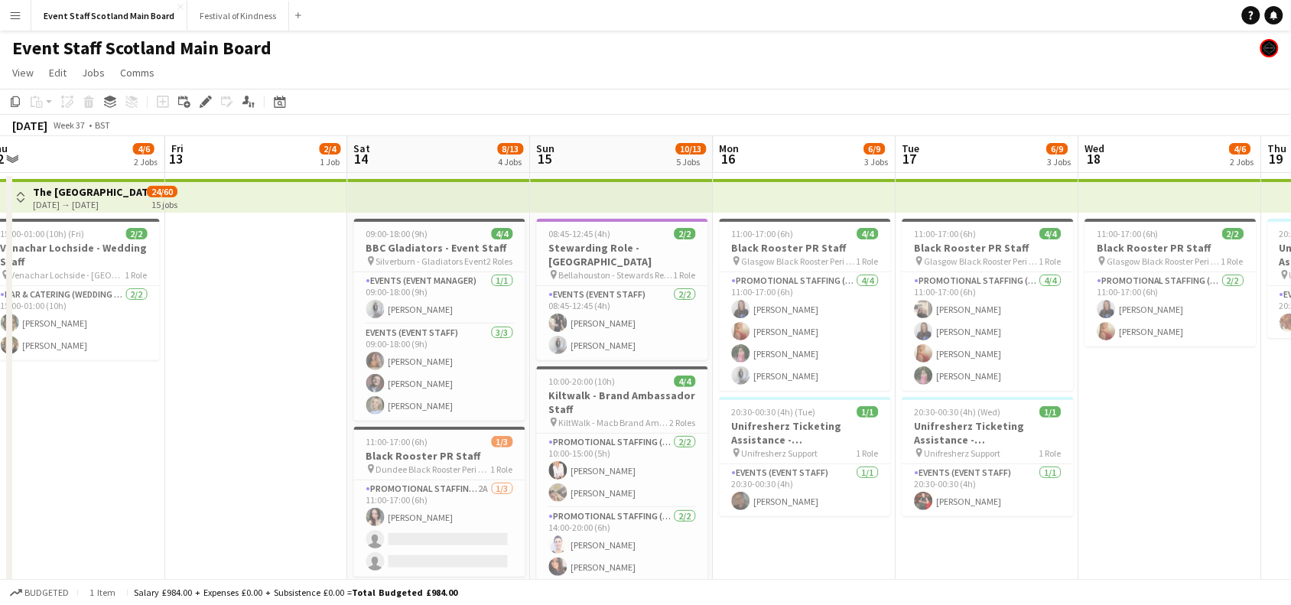
drag, startPoint x: 751, startPoint y: 460, endPoint x: 227, endPoint y: 499, distance: 524.7
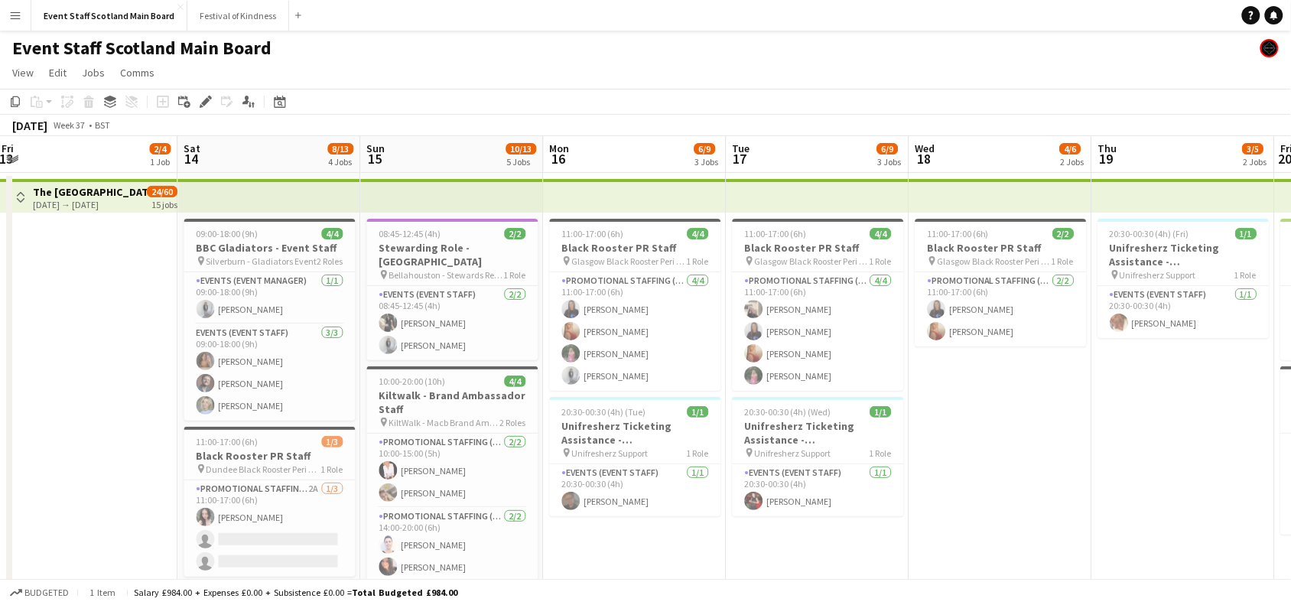
drag, startPoint x: 1183, startPoint y: 422, endPoint x: 1020, endPoint y: 433, distance: 163.3
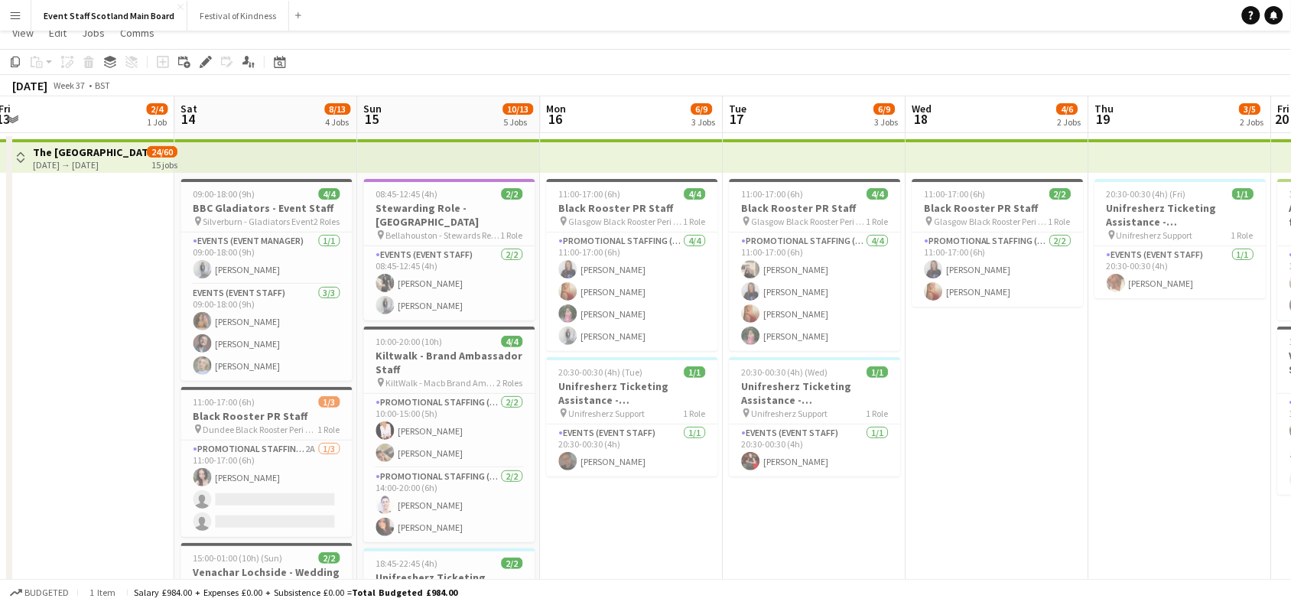
scroll to position [0, 0]
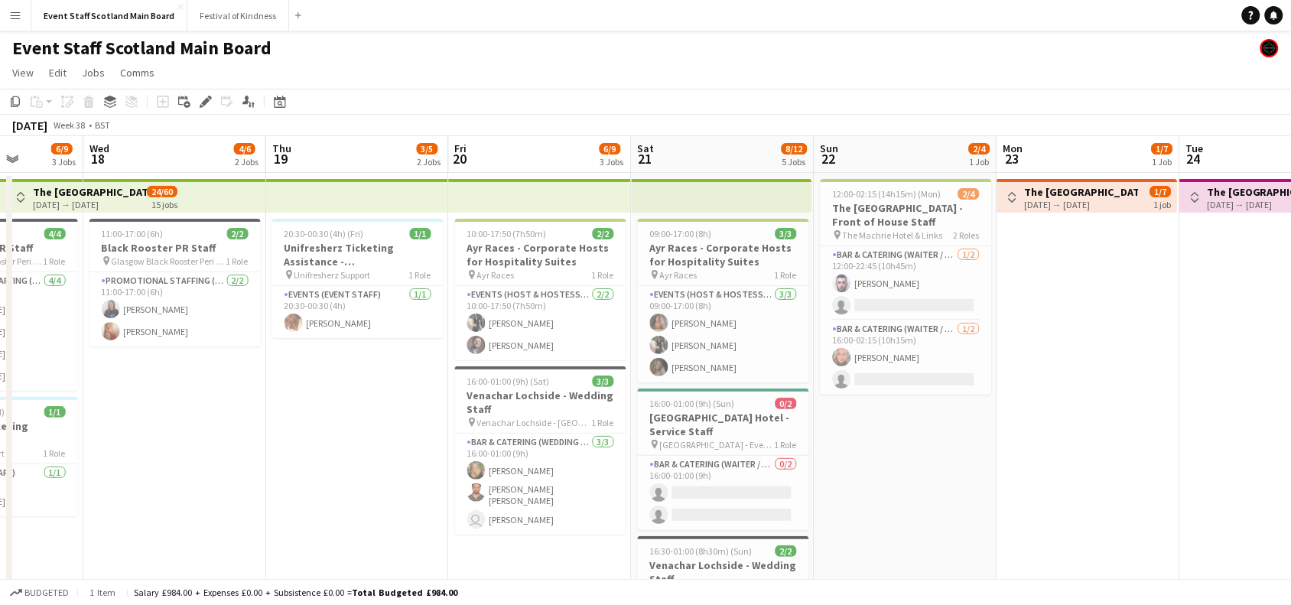
drag, startPoint x: 1198, startPoint y: 428, endPoint x: 365, endPoint y: 422, distance: 833.2
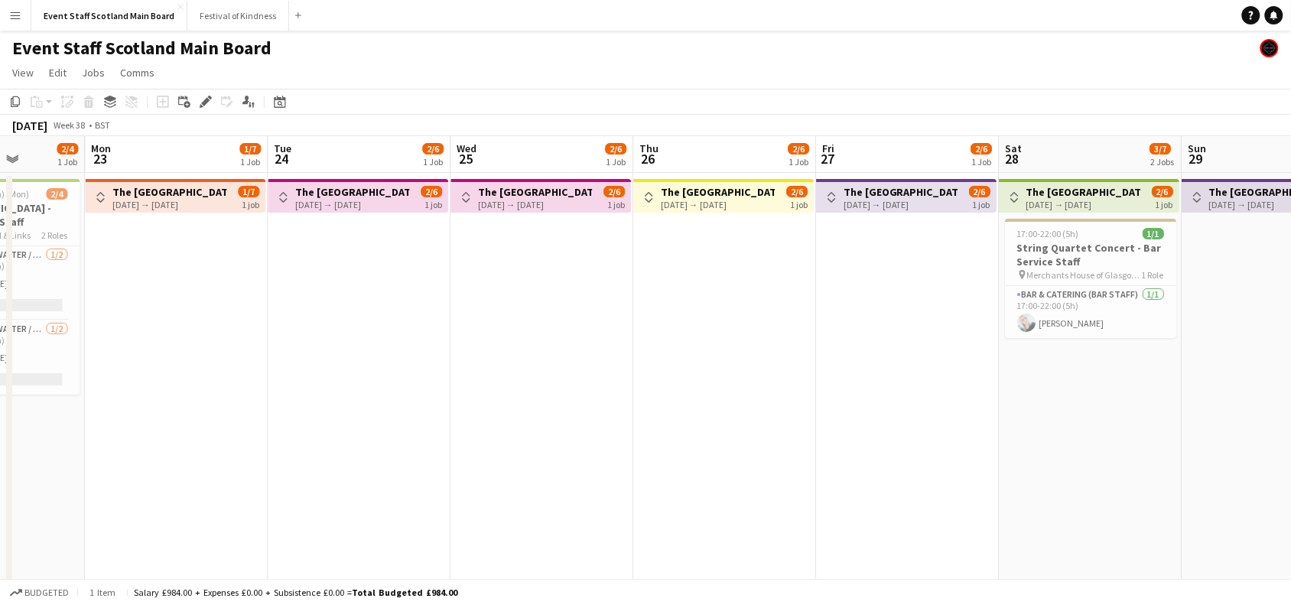
drag, startPoint x: 1153, startPoint y: 330, endPoint x: 327, endPoint y: 461, distance: 836.7
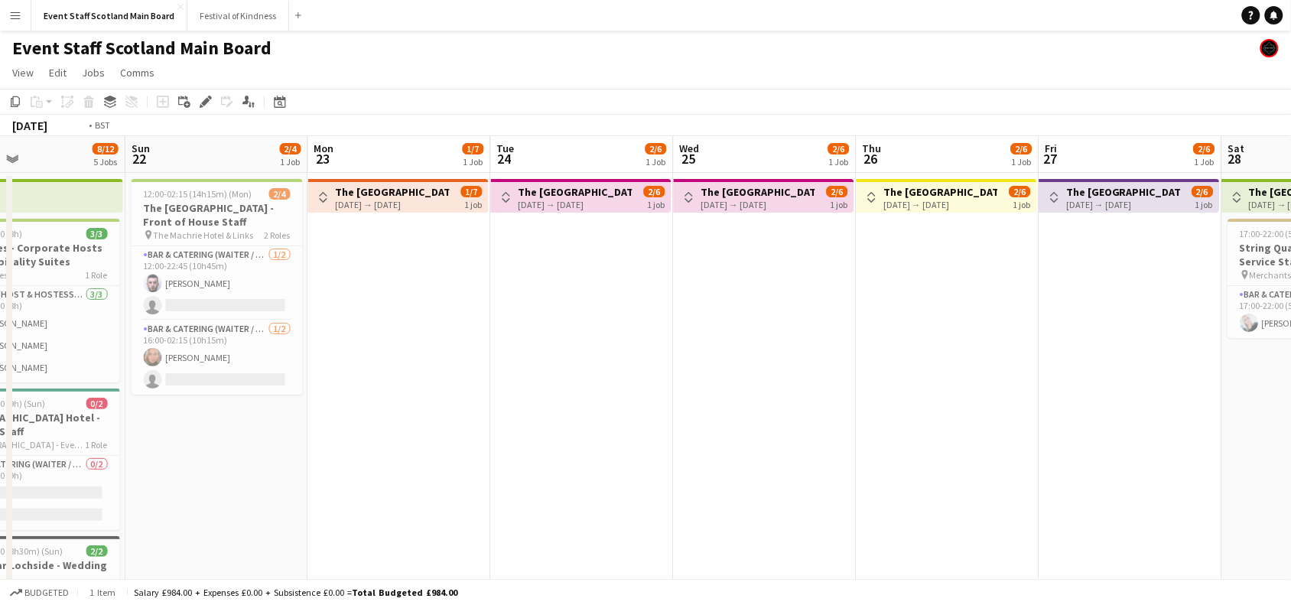
scroll to position [0, 754]
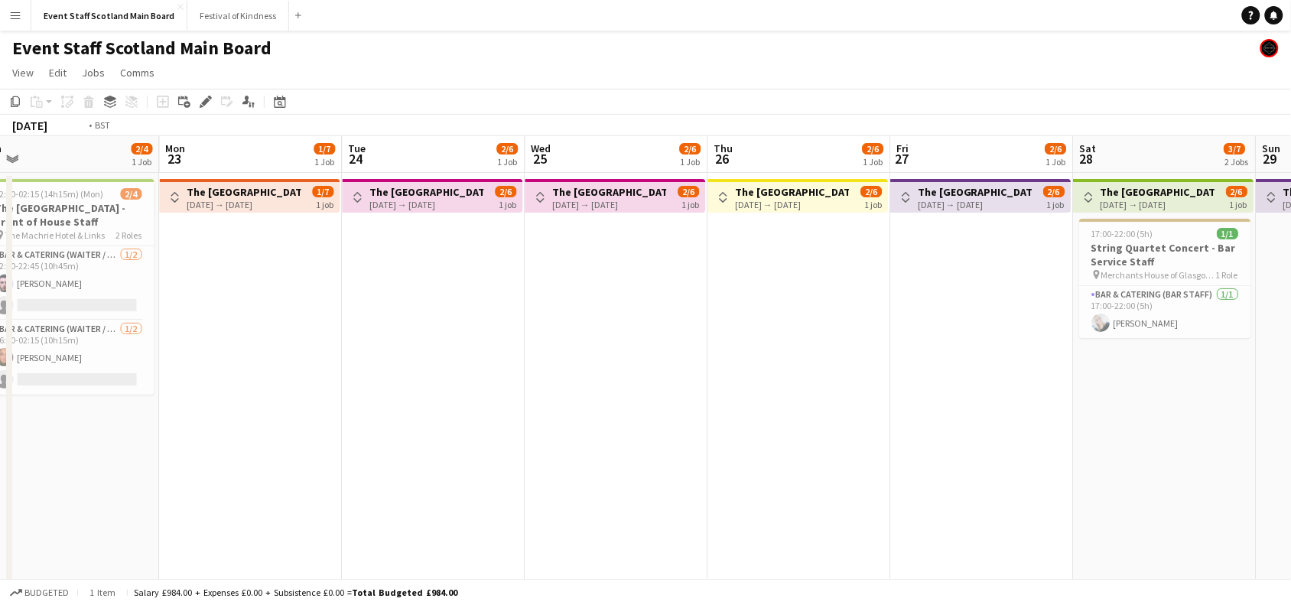
drag, startPoint x: 960, startPoint y: 422, endPoint x: 197, endPoint y: 591, distance: 781.3
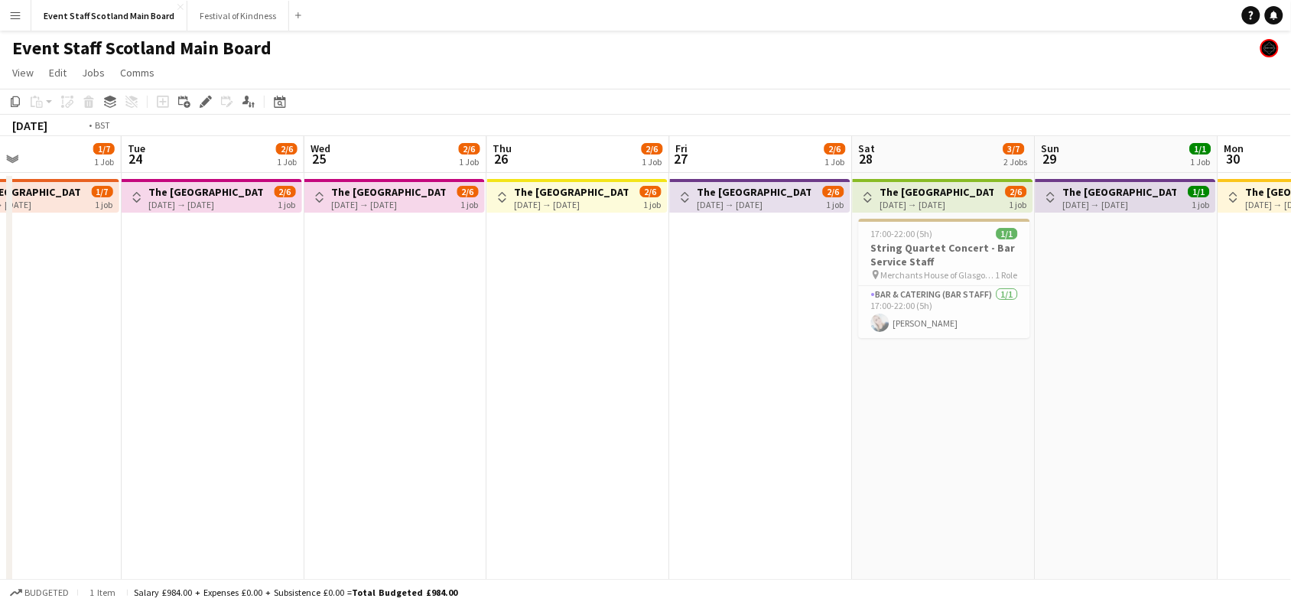
scroll to position [0, 316]
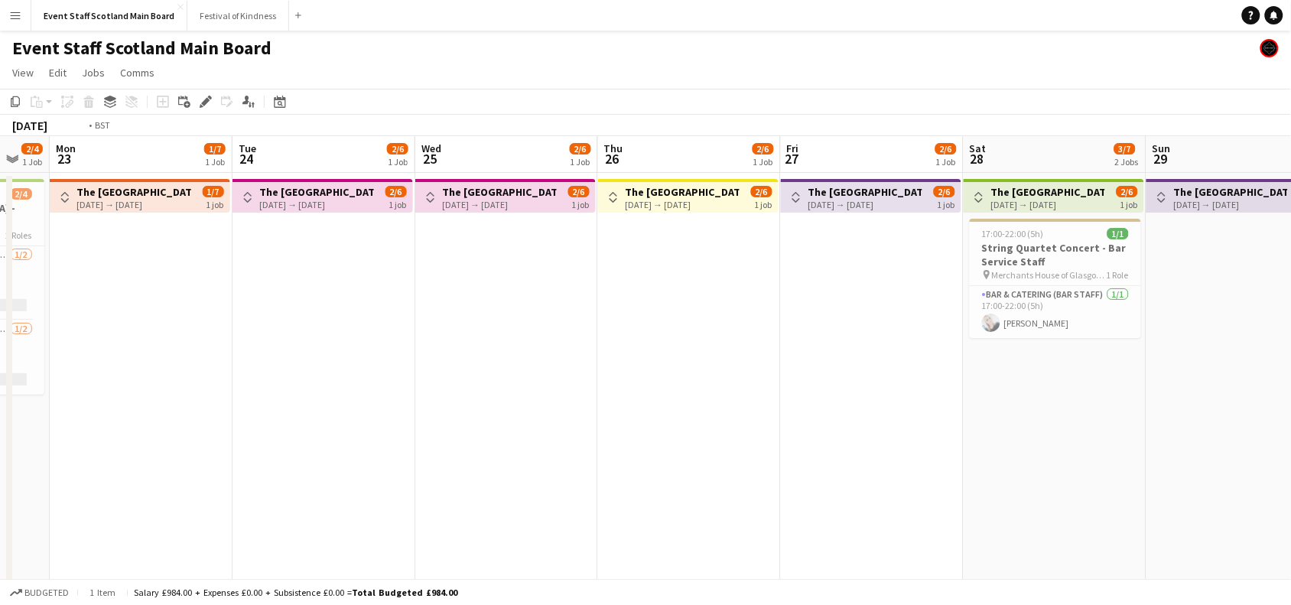
drag, startPoint x: 463, startPoint y: 467, endPoint x: 1305, endPoint y: 362, distance: 848.8
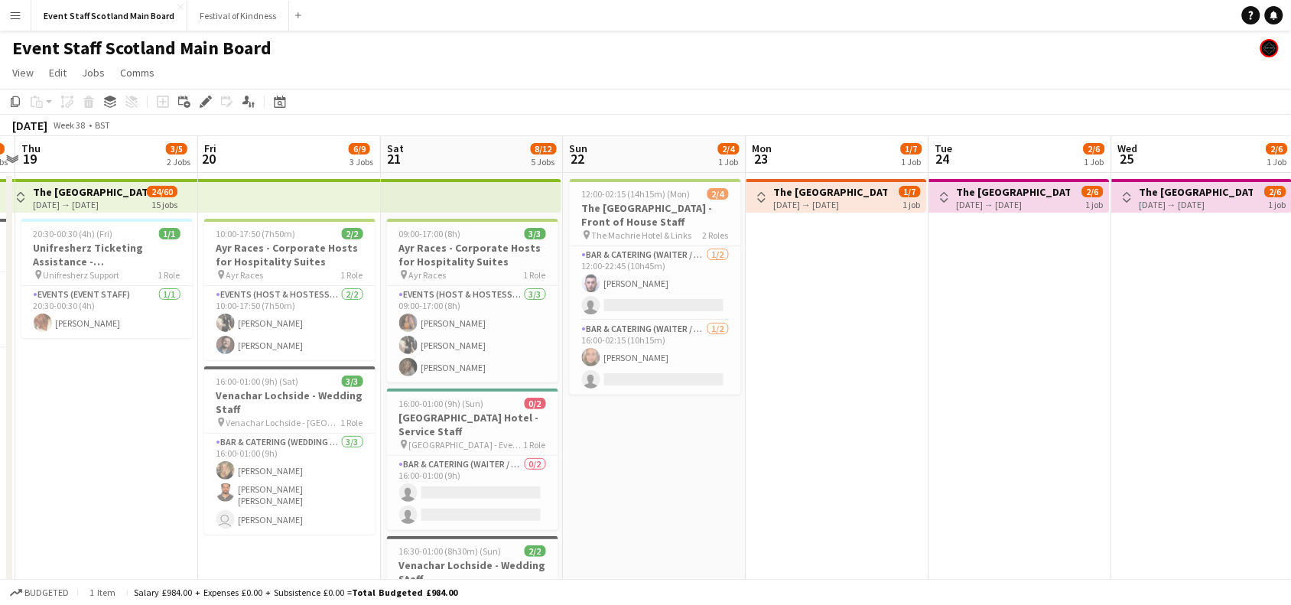
scroll to position [0, 314]
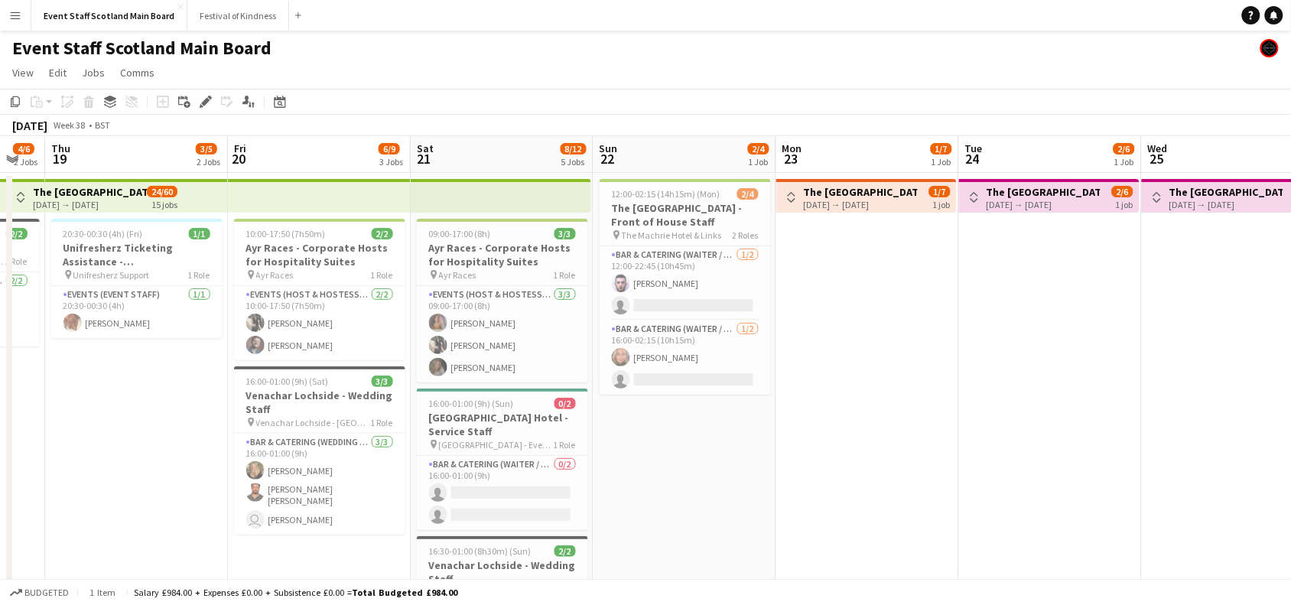
drag, startPoint x: 457, startPoint y: 389, endPoint x: 1190, endPoint y: 377, distance: 733.0
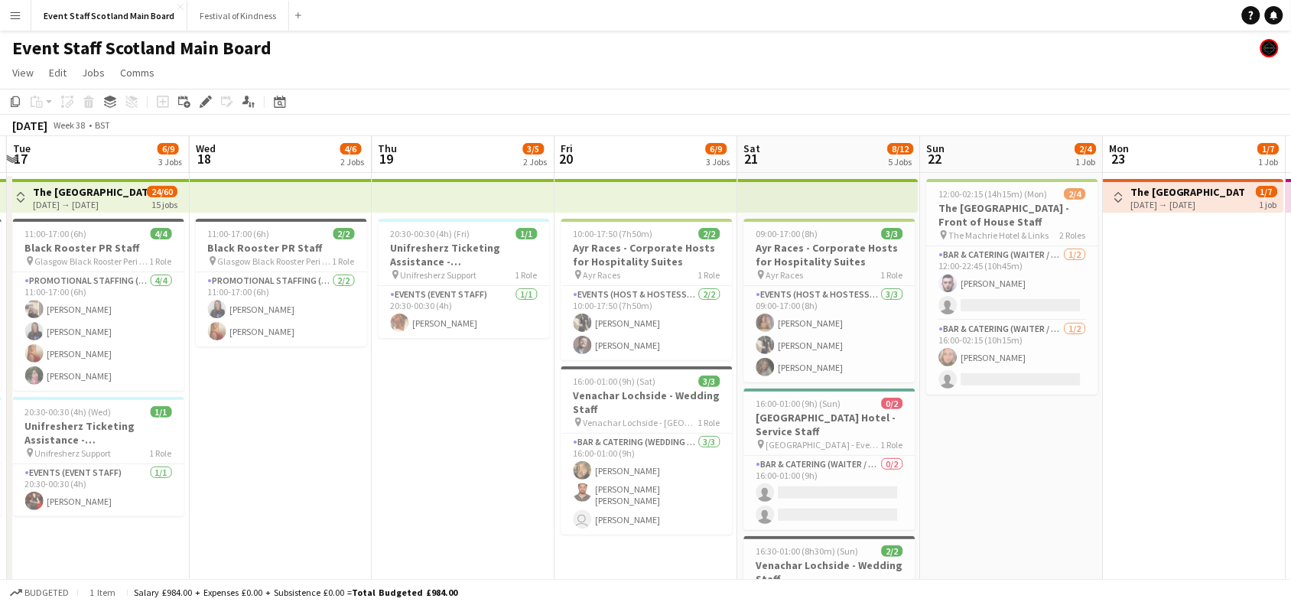
scroll to position [0, 544]
drag, startPoint x: 241, startPoint y: 467, endPoint x: 377, endPoint y: 407, distance: 148.7
click at [284, 109] on div "Date picker" at bounding box center [280, 102] width 18 height 18
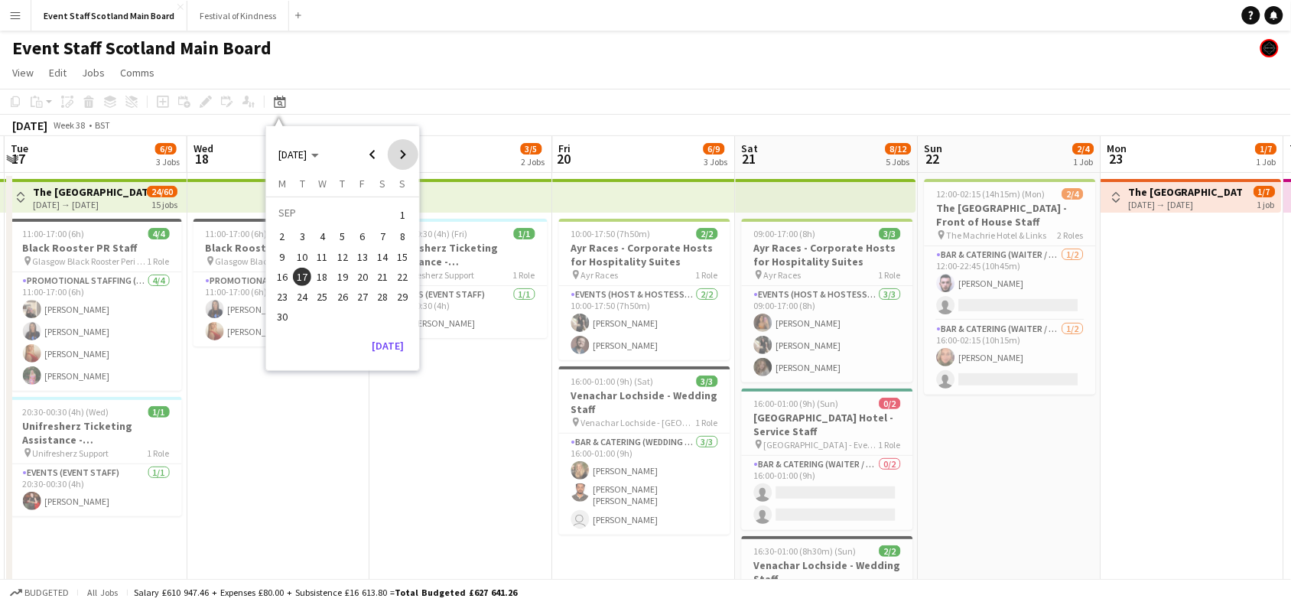
click at [405, 147] on span "Next month" at bounding box center [403, 154] width 31 height 31
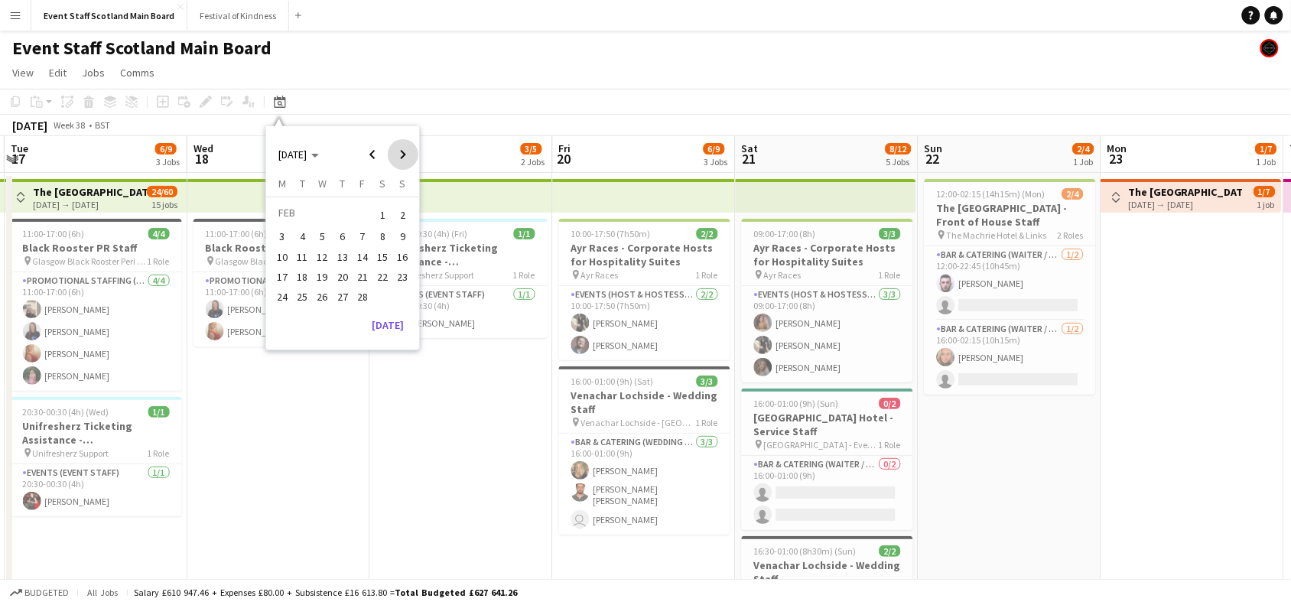
click at [405, 147] on span "Next month" at bounding box center [403, 154] width 31 height 31
click at [390, 322] on button "[DATE]" at bounding box center [388, 325] width 44 height 24
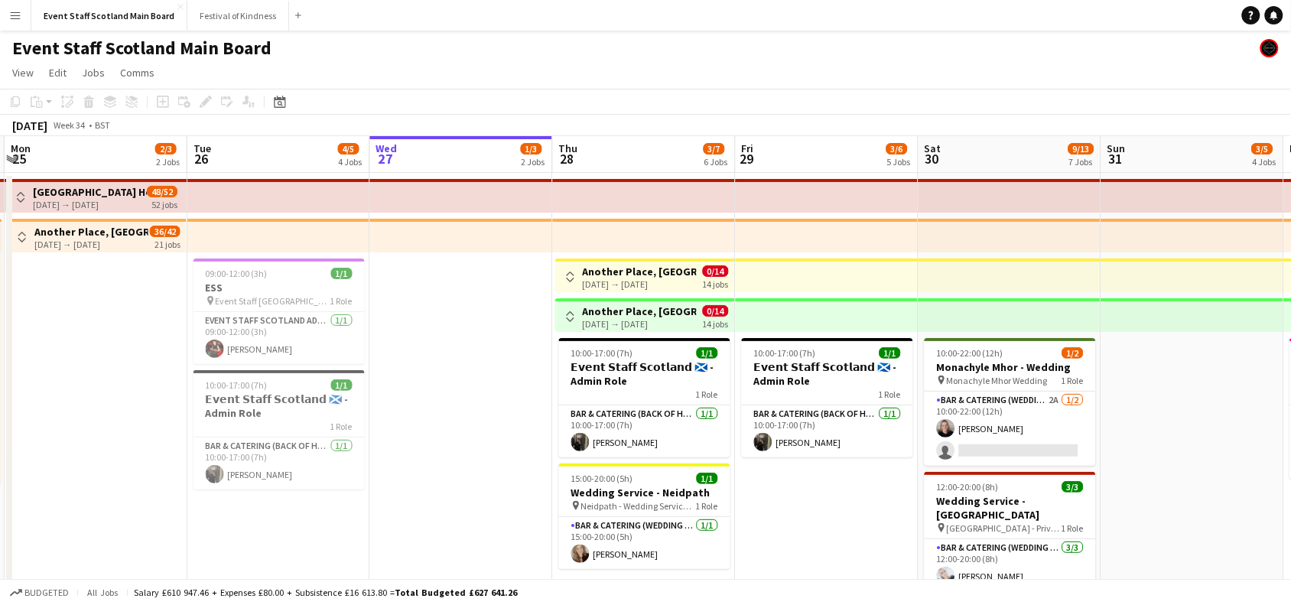
scroll to position [0, 526]
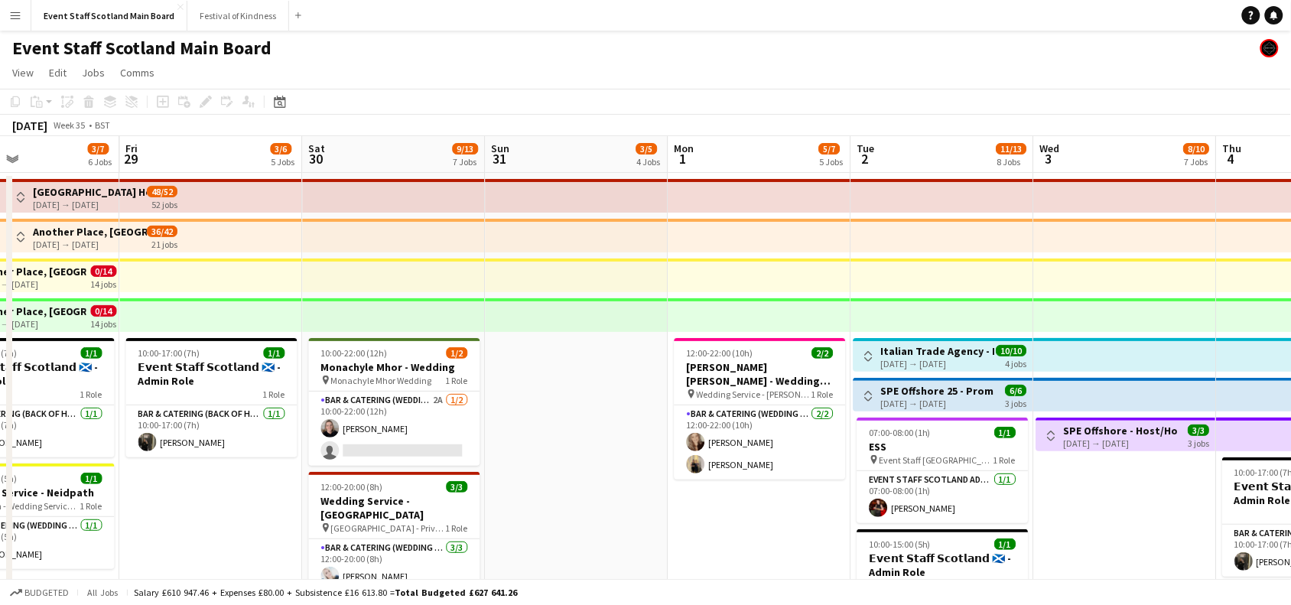
drag, startPoint x: 1183, startPoint y: 442, endPoint x: 0, endPoint y: 622, distance: 1196.3
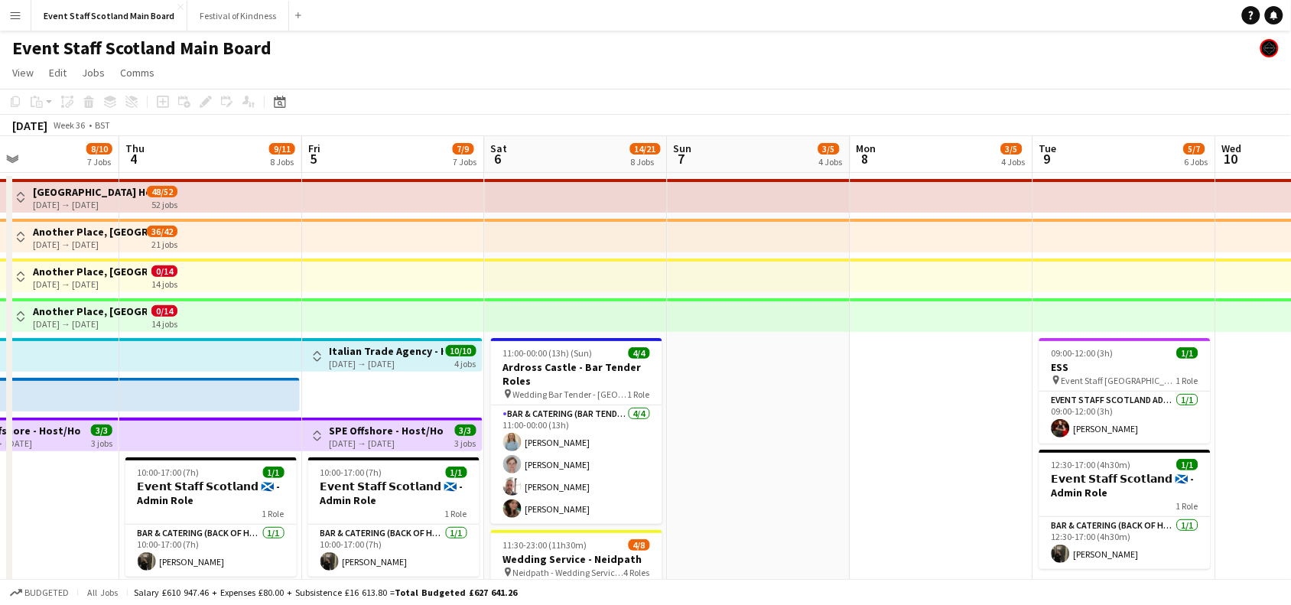
scroll to position [0, 399]
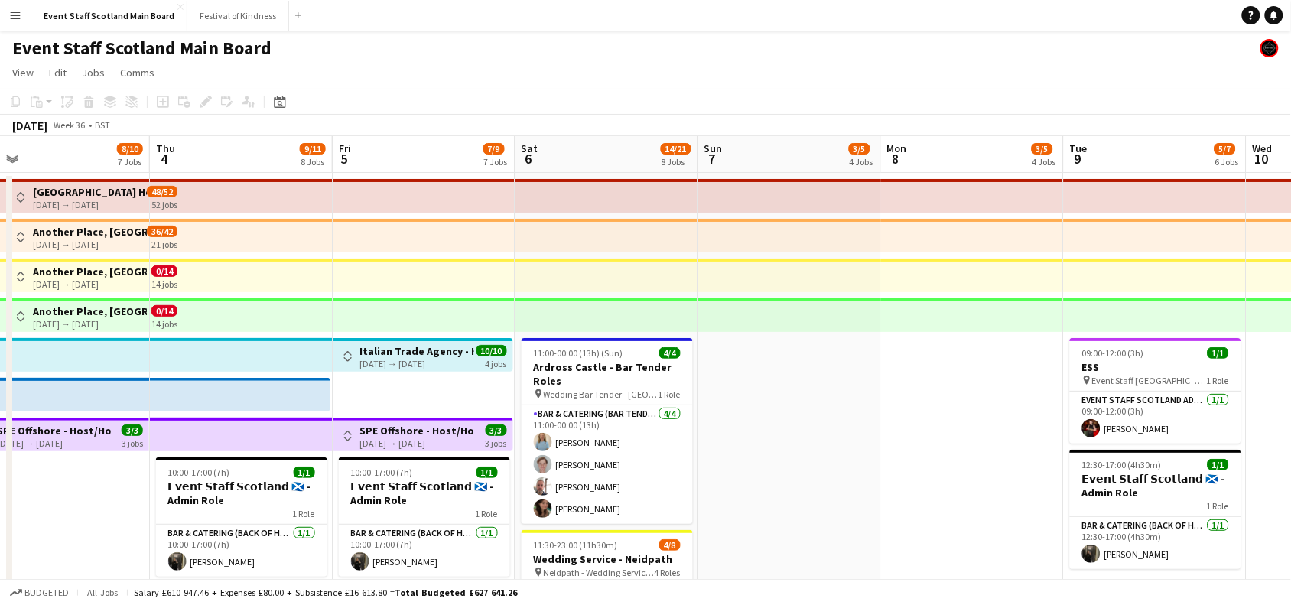
drag, startPoint x: 1274, startPoint y: 470, endPoint x: 0, endPoint y: 613, distance: 1281.7
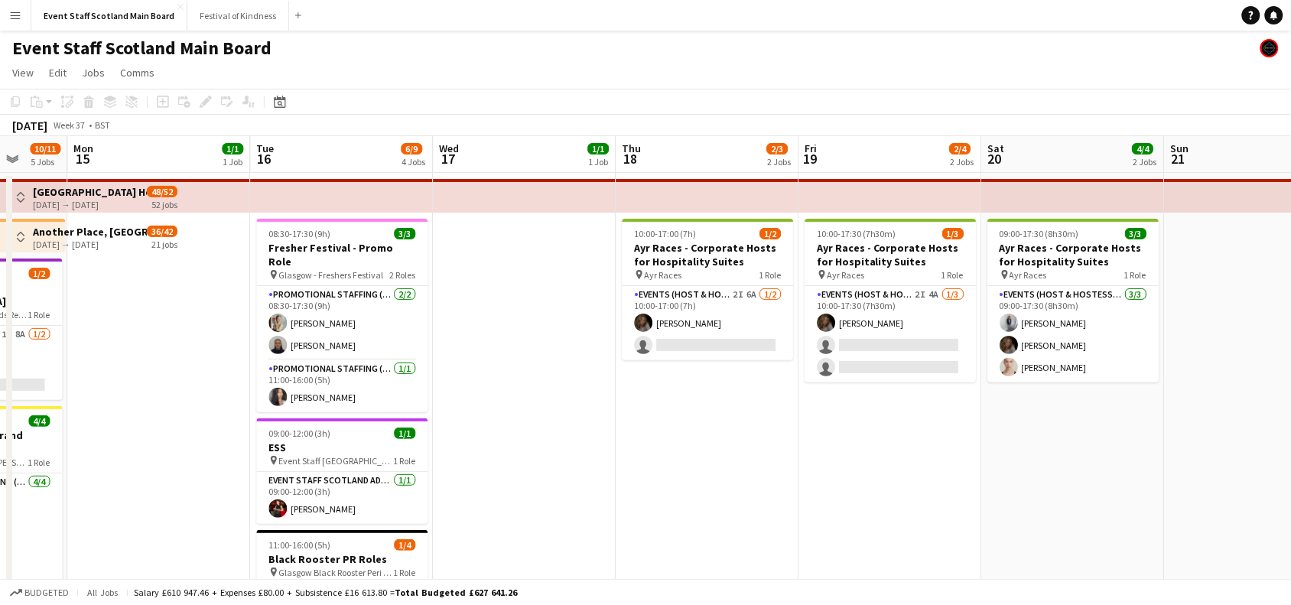
scroll to position [0, 431]
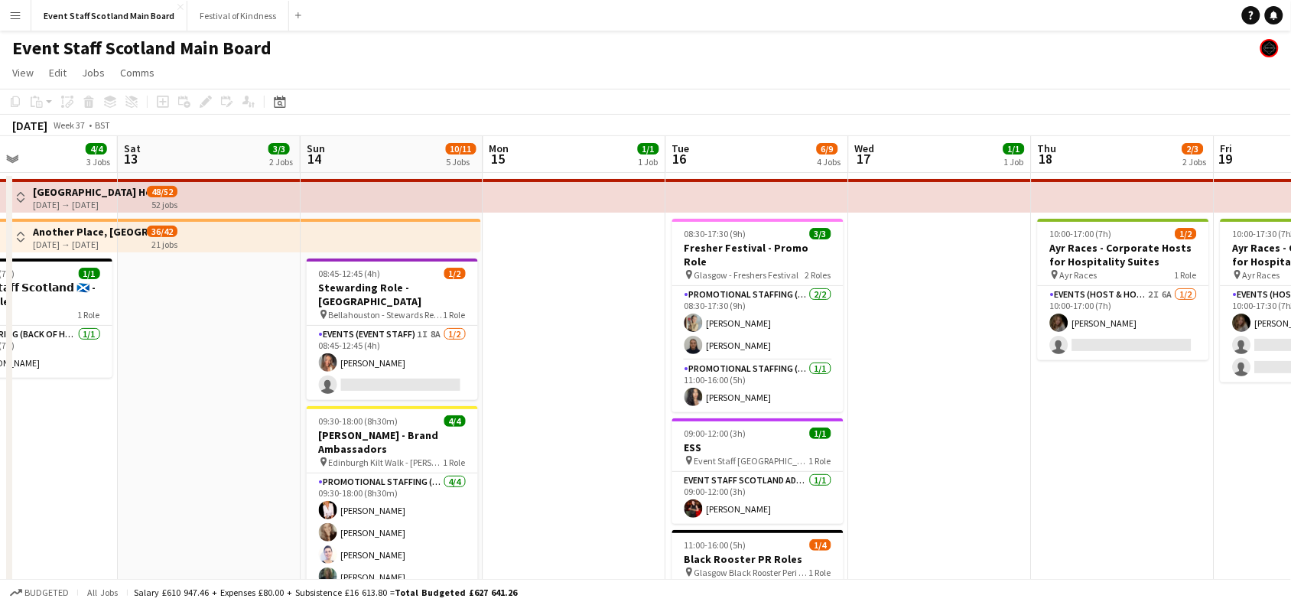
drag, startPoint x: 1130, startPoint y: 478, endPoint x: 0, endPoint y: 580, distance: 1134.5
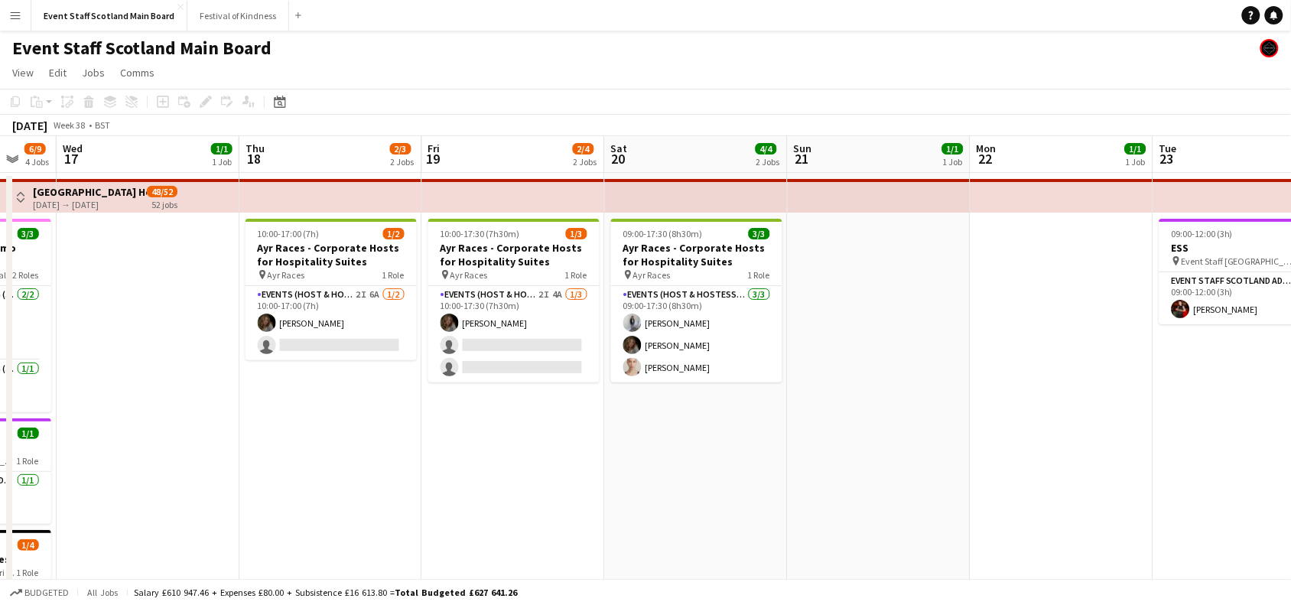
drag, startPoint x: 1165, startPoint y: 490, endPoint x: 357, endPoint y: 575, distance: 813.1
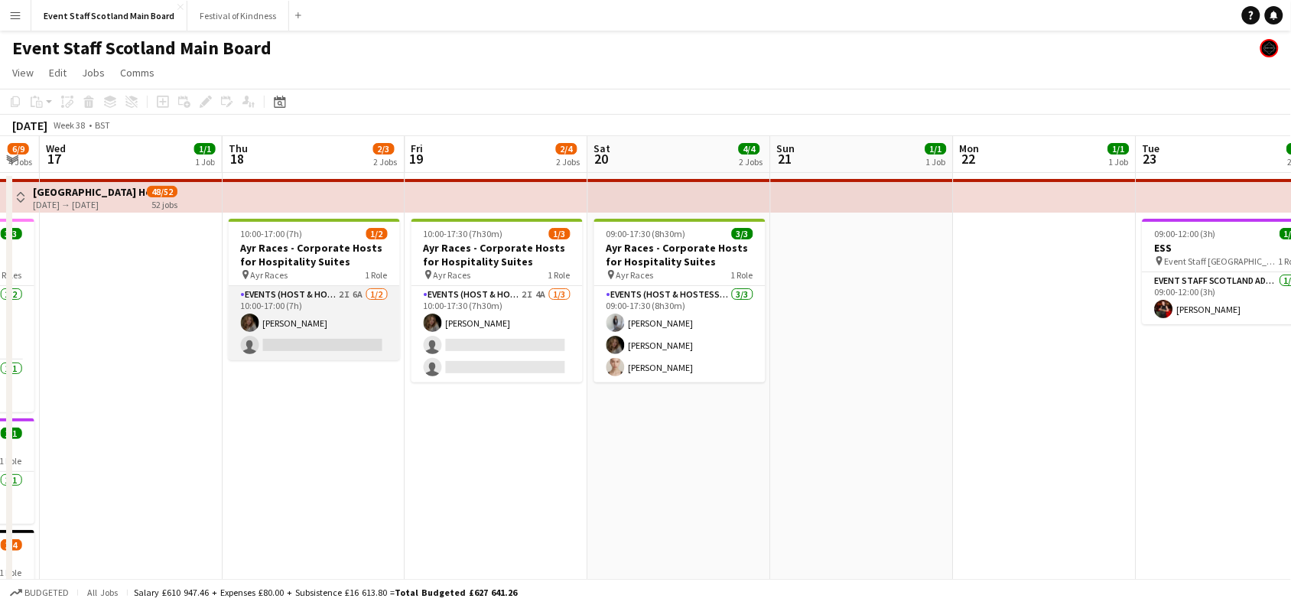
click at [325, 347] on app-card-role "Events (Host & Hostesses) 2I 6A [DATE] 10:00-17:00 (7h) [PERSON_NAME] single-ne…" at bounding box center [314, 323] width 171 height 74
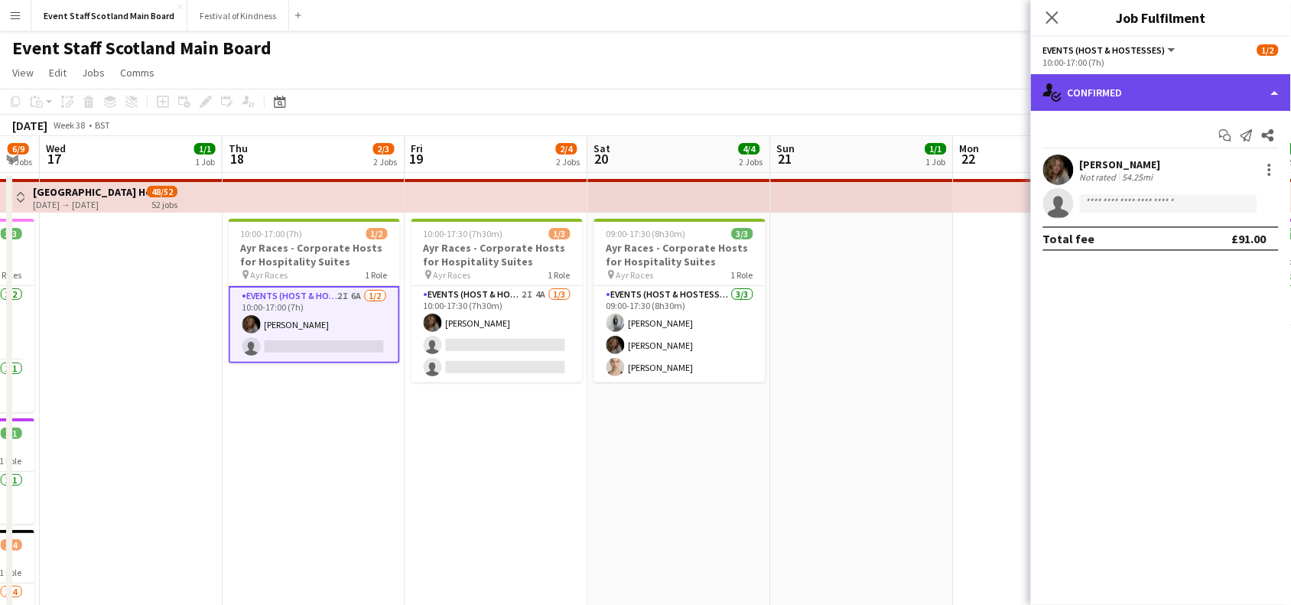
click at [1206, 78] on div "single-neutral-actions-check-2 Confirmed" at bounding box center [1161, 92] width 260 height 37
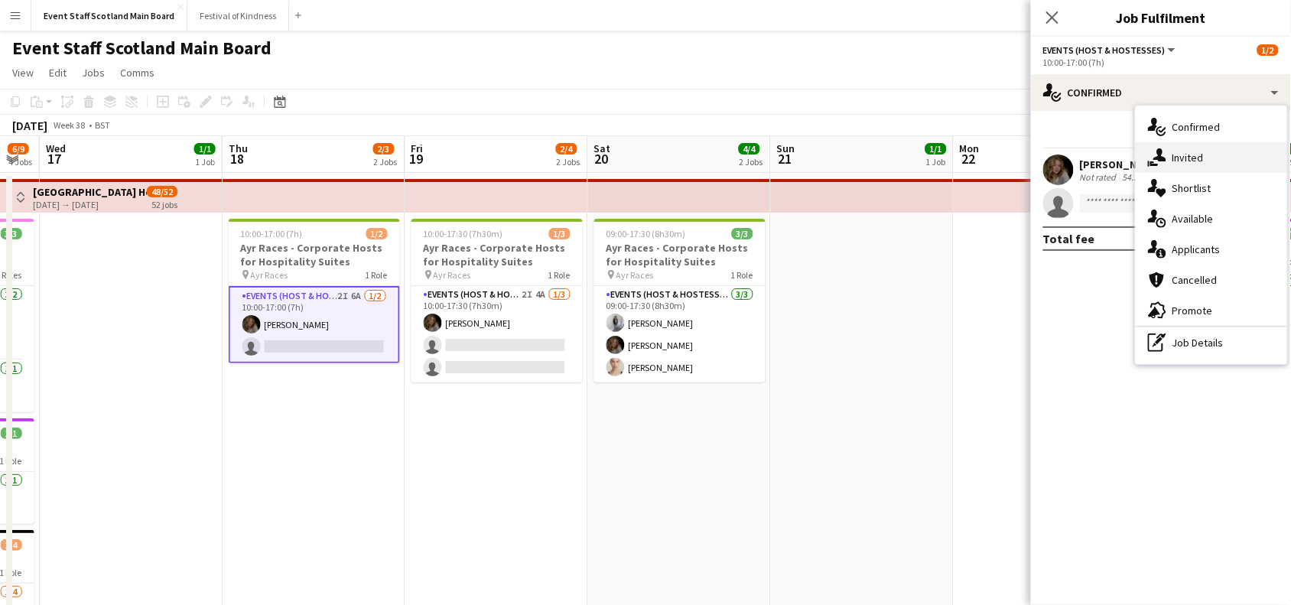
click at [1226, 151] on div "single-neutral-actions-share-1 Invited" at bounding box center [1211, 157] width 151 height 31
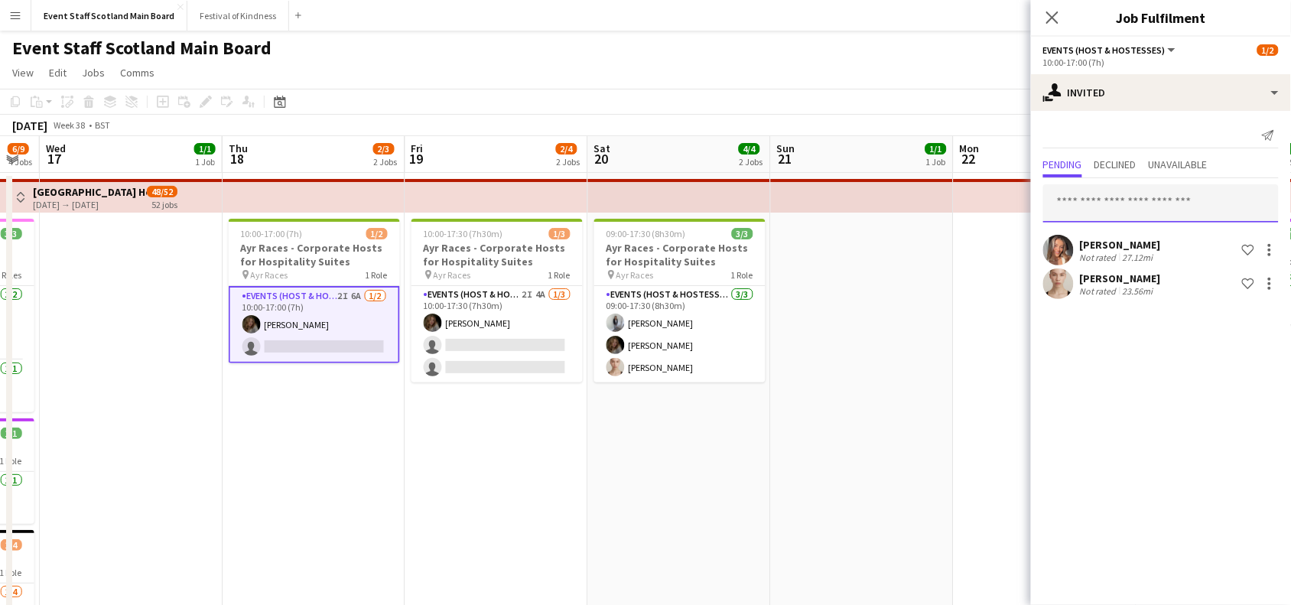
click at [1121, 209] on input "text" at bounding box center [1162, 203] width 236 height 38
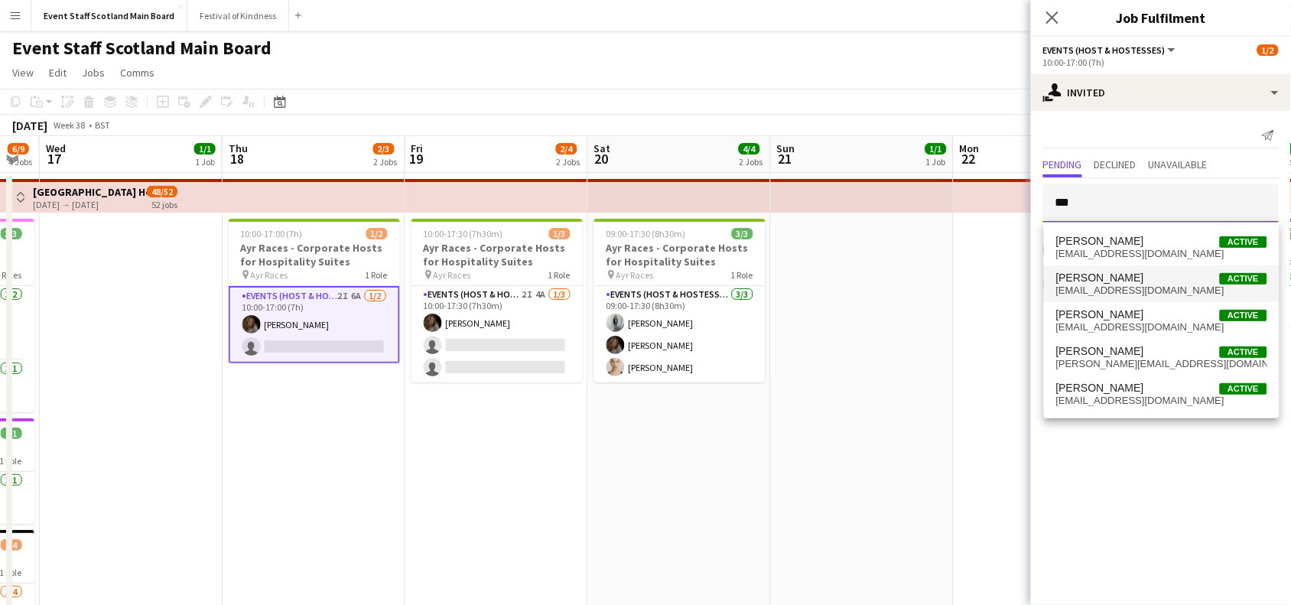
type input "***"
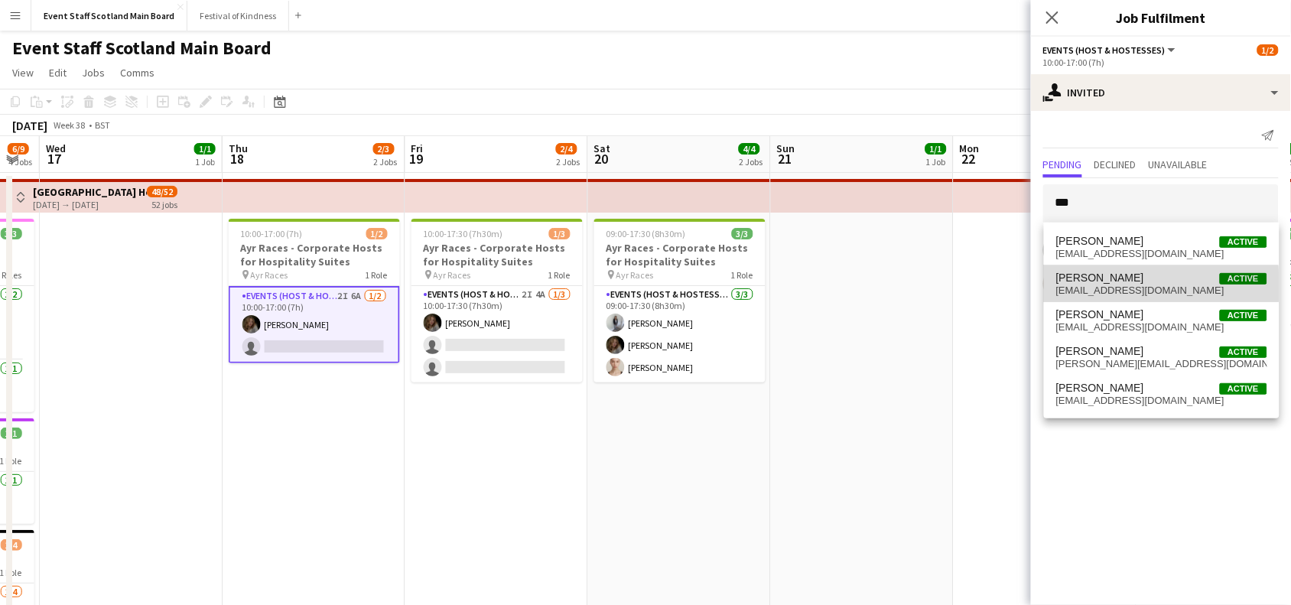
click at [1104, 287] on span "[EMAIL_ADDRESS][DOMAIN_NAME]" at bounding box center [1162, 291] width 211 height 12
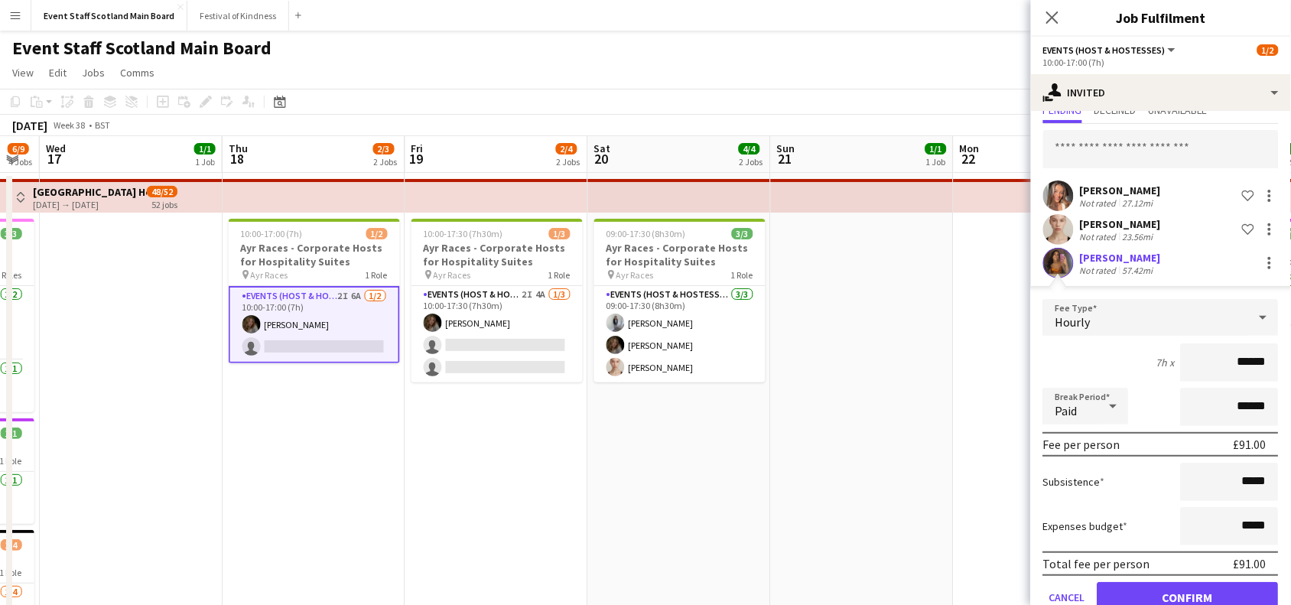
scroll to position [86, 0]
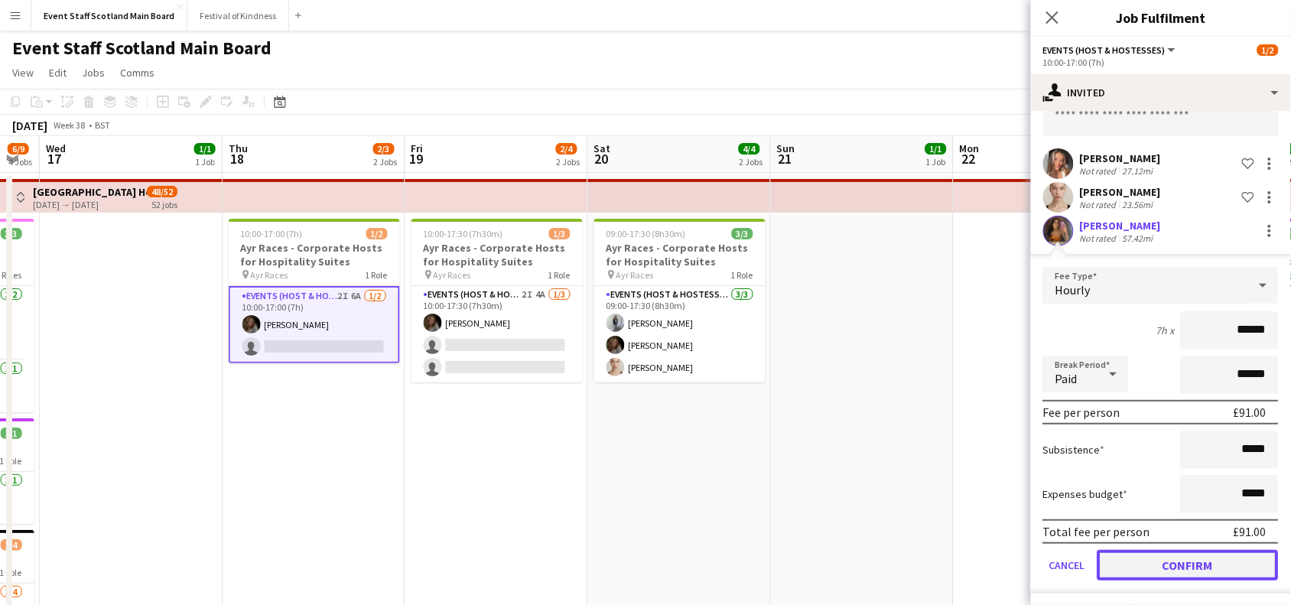
click at [1191, 560] on button "Confirm" at bounding box center [1188, 565] width 181 height 31
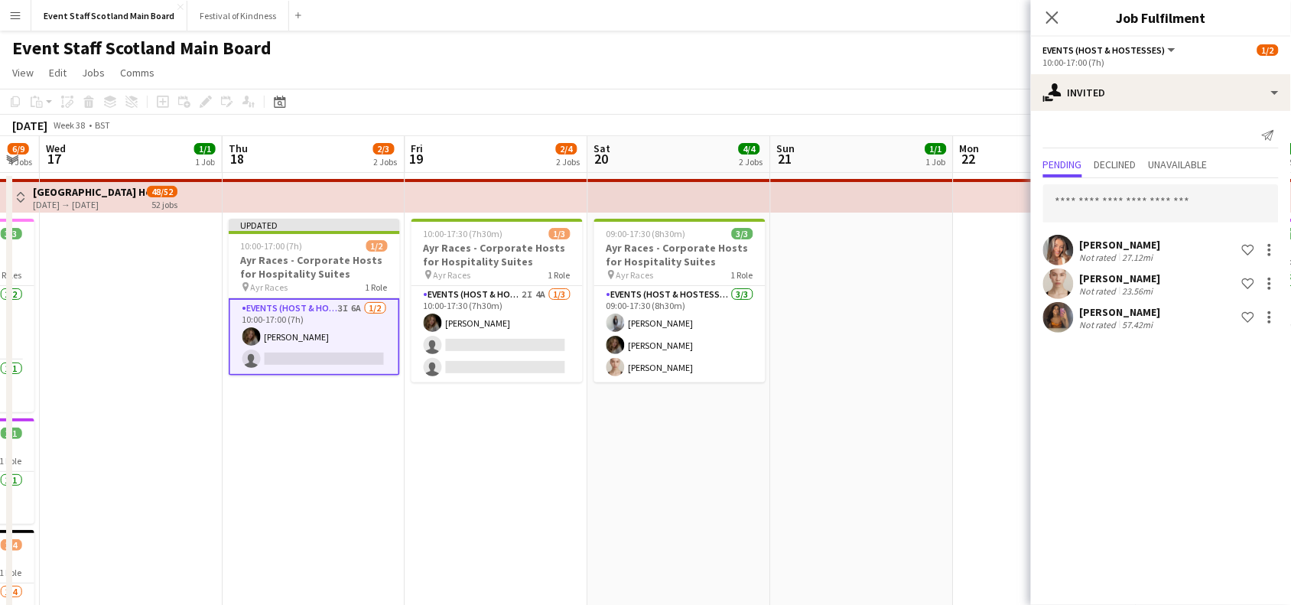
scroll to position [0, 0]
click at [1207, 197] on input "text" at bounding box center [1162, 203] width 236 height 38
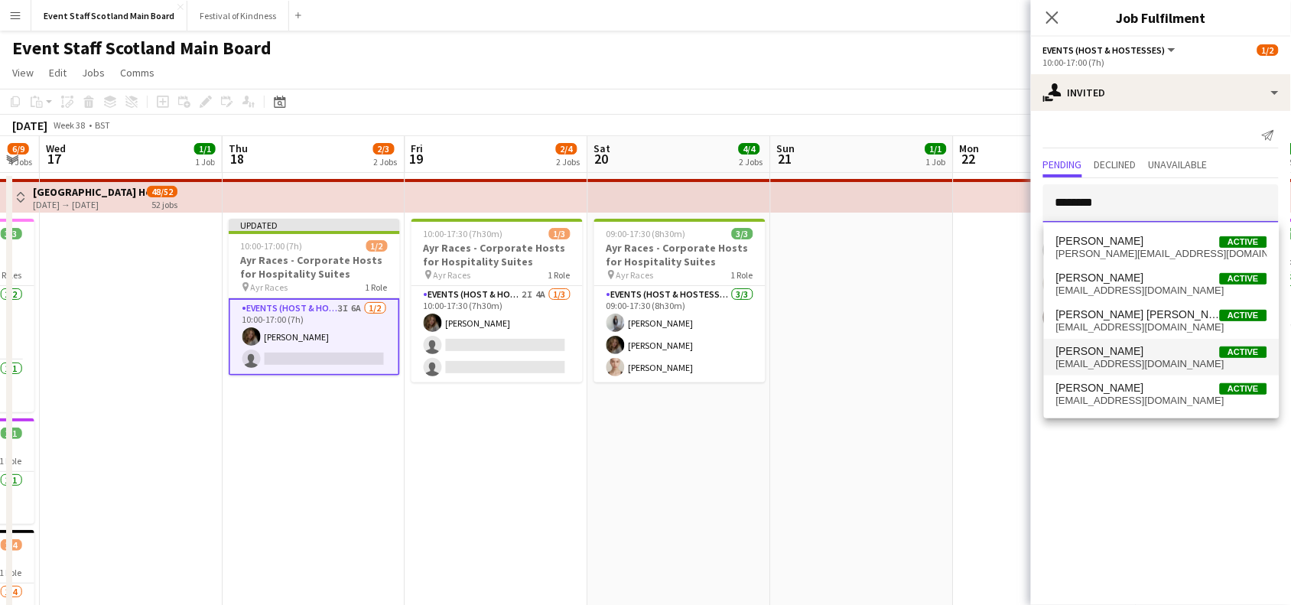
type input "*******"
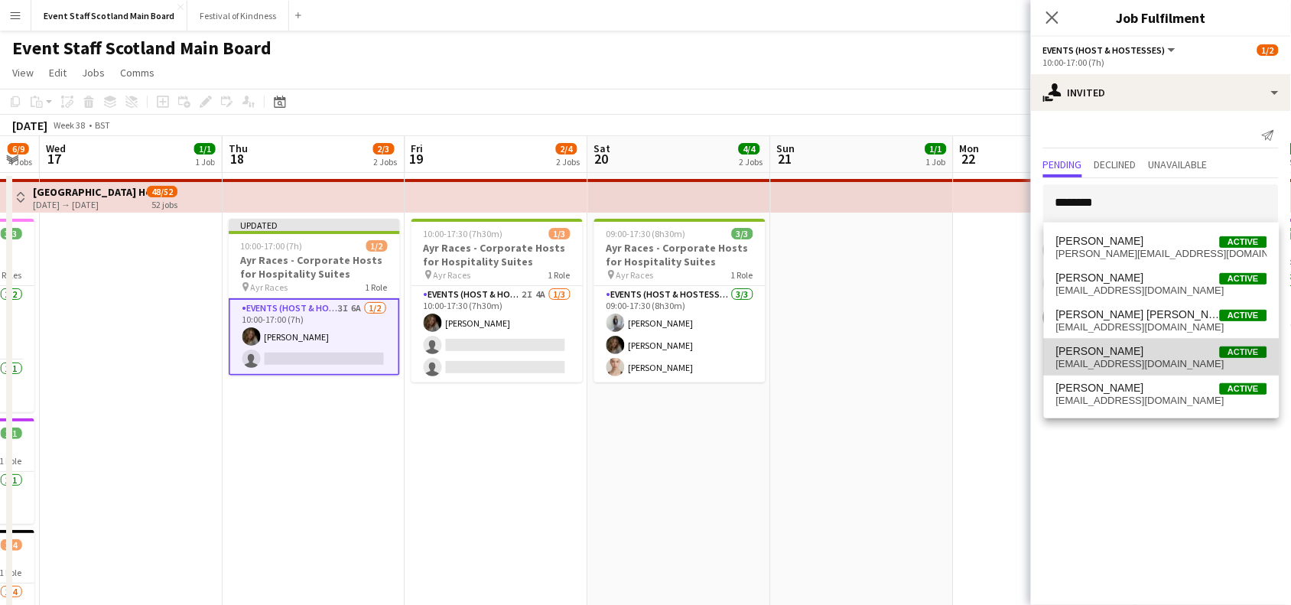
click at [1100, 343] on mat-option "[PERSON_NAME] Active [EMAIL_ADDRESS][DOMAIN_NAME]" at bounding box center [1162, 357] width 236 height 37
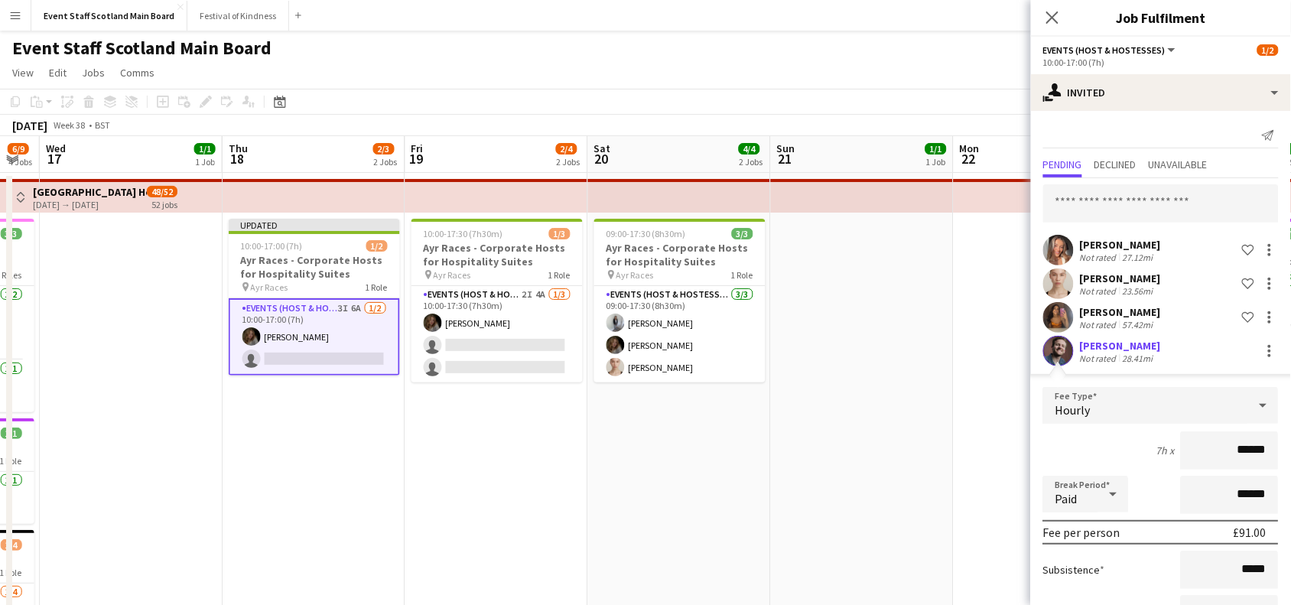
scroll to position [120, 0]
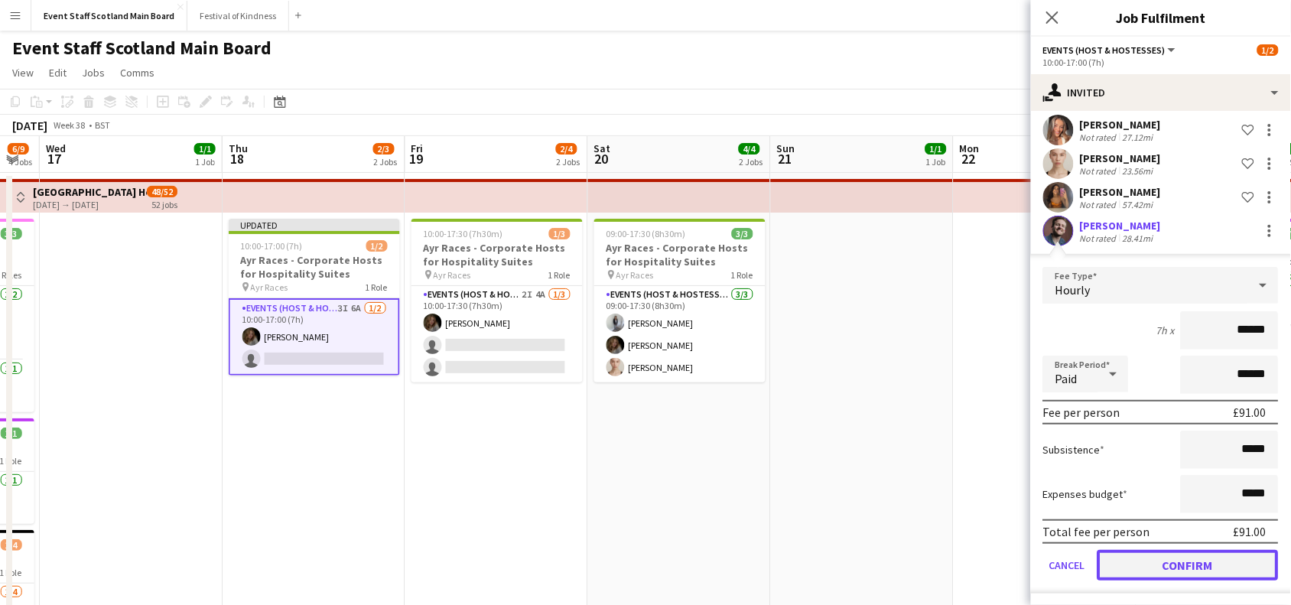
click at [1201, 560] on button "Confirm" at bounding box center [1188, 565] width 181 height 31
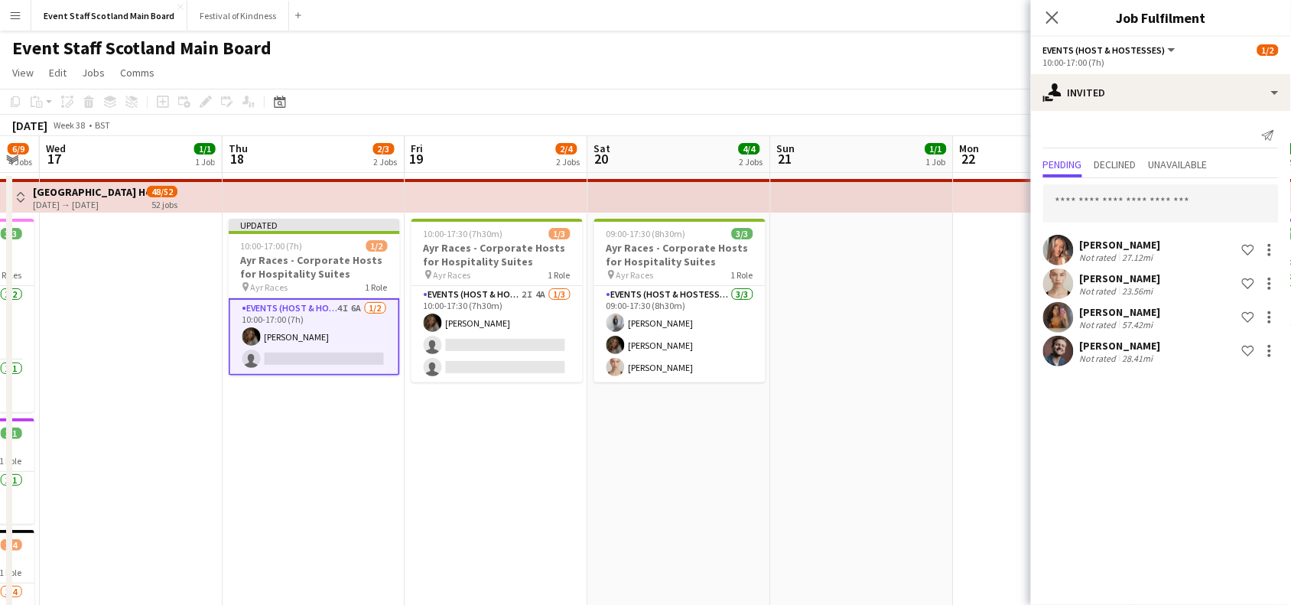
scroll to position [0, 0]
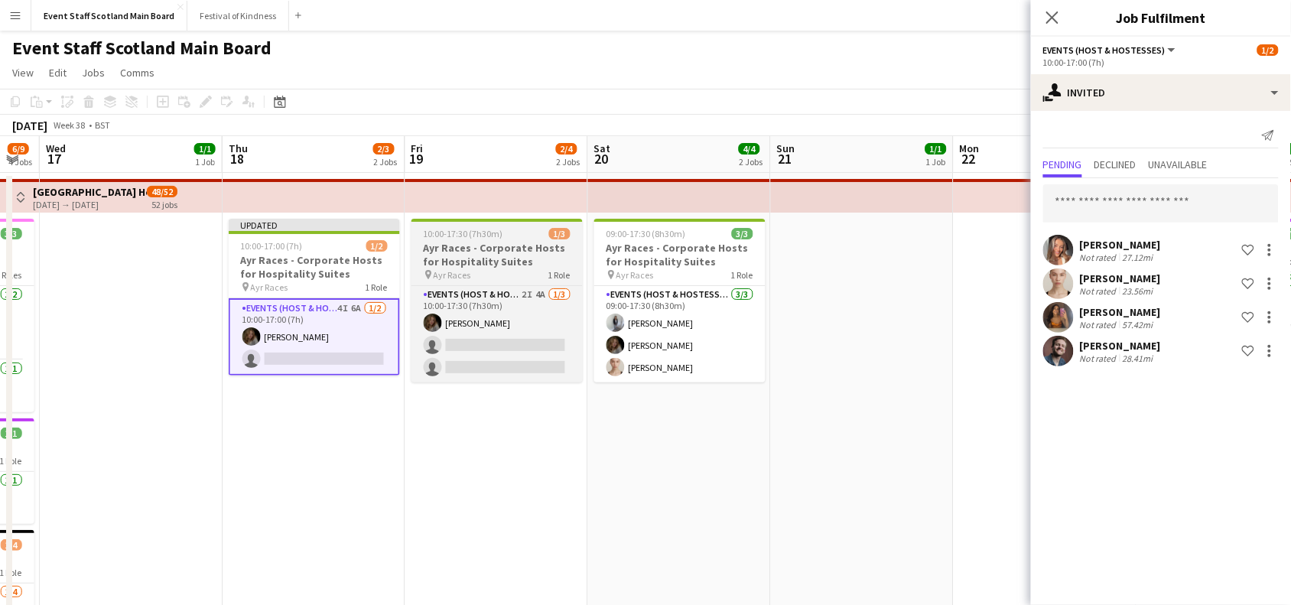
click at [517, 265] on h3 "Ayr Races - Corporate Hosts for Hospitality Suites" at bounding box center [497, 255] width 171 height 28
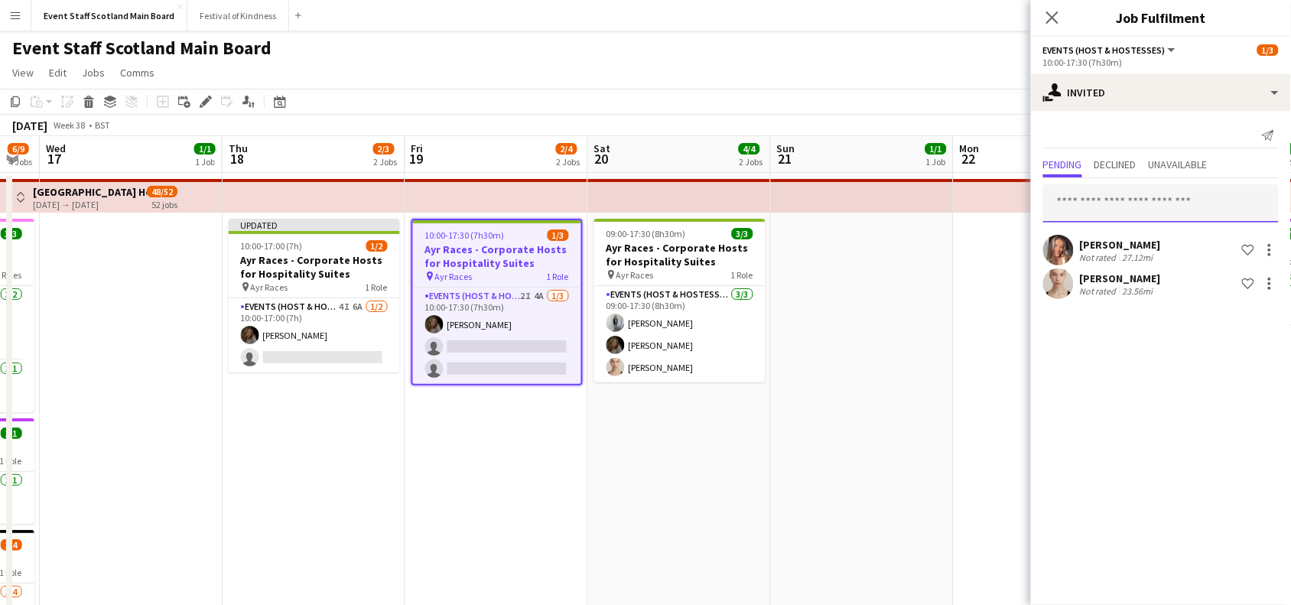
click at [1193, 207] on input "text" at bounding box center [1162, 203] width 236 height 38
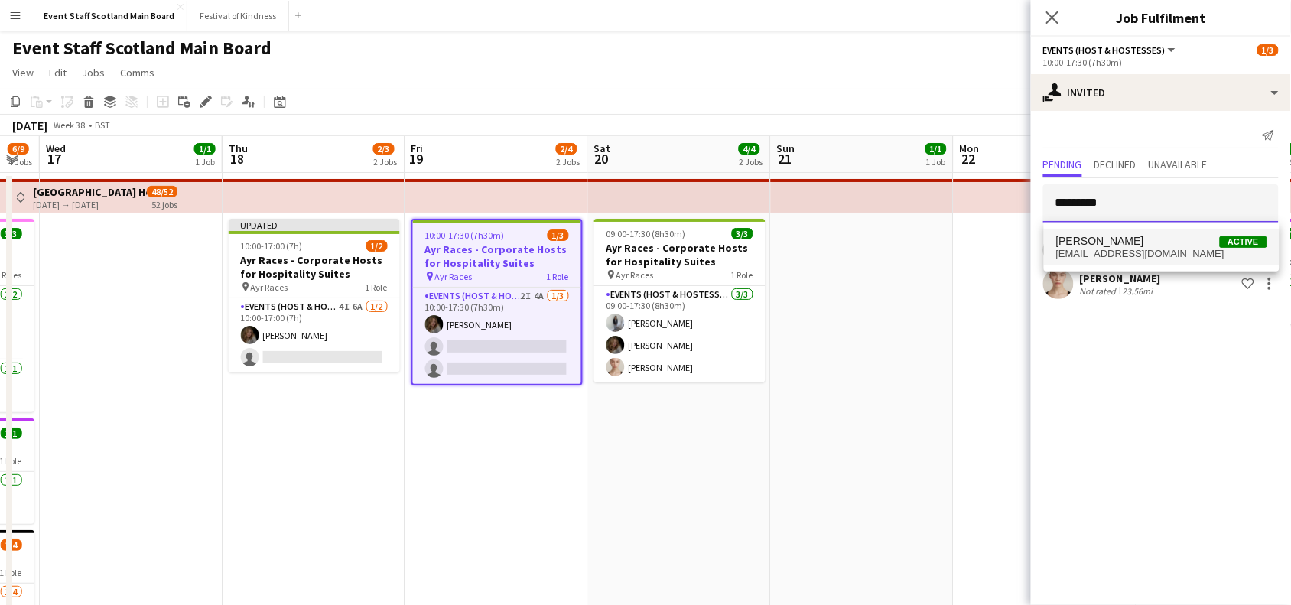
type input "*********"
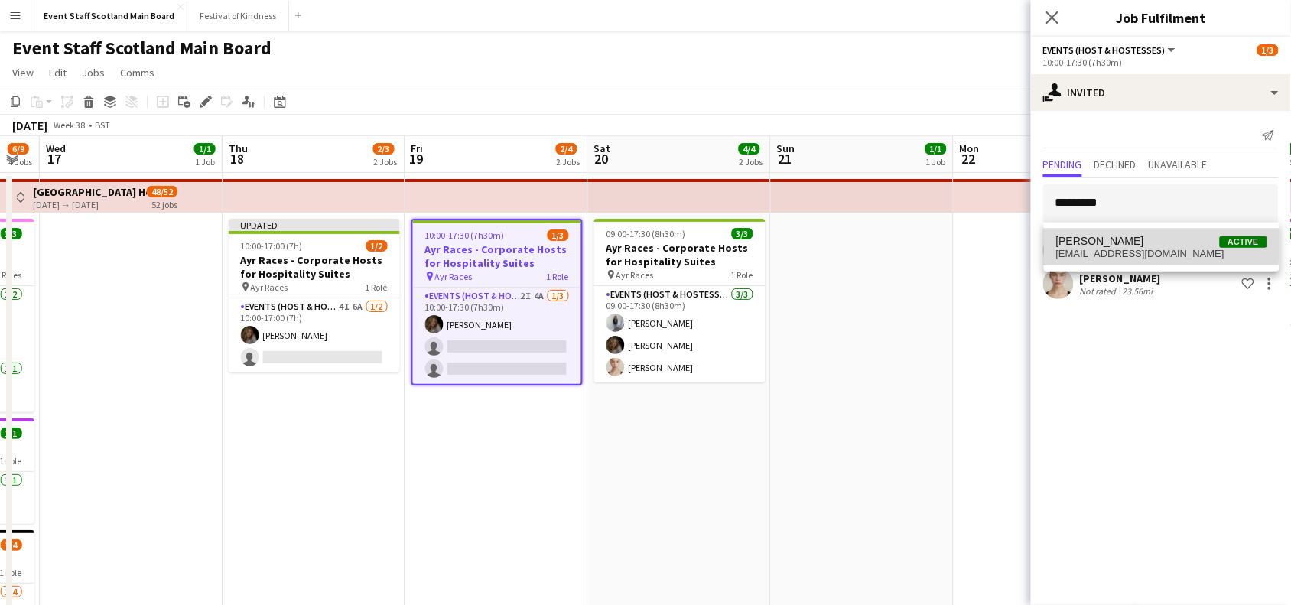
click at [1102, 238] on span "[PERSON_NAME]" at bounding box center [1101, 241] width 88 height 13
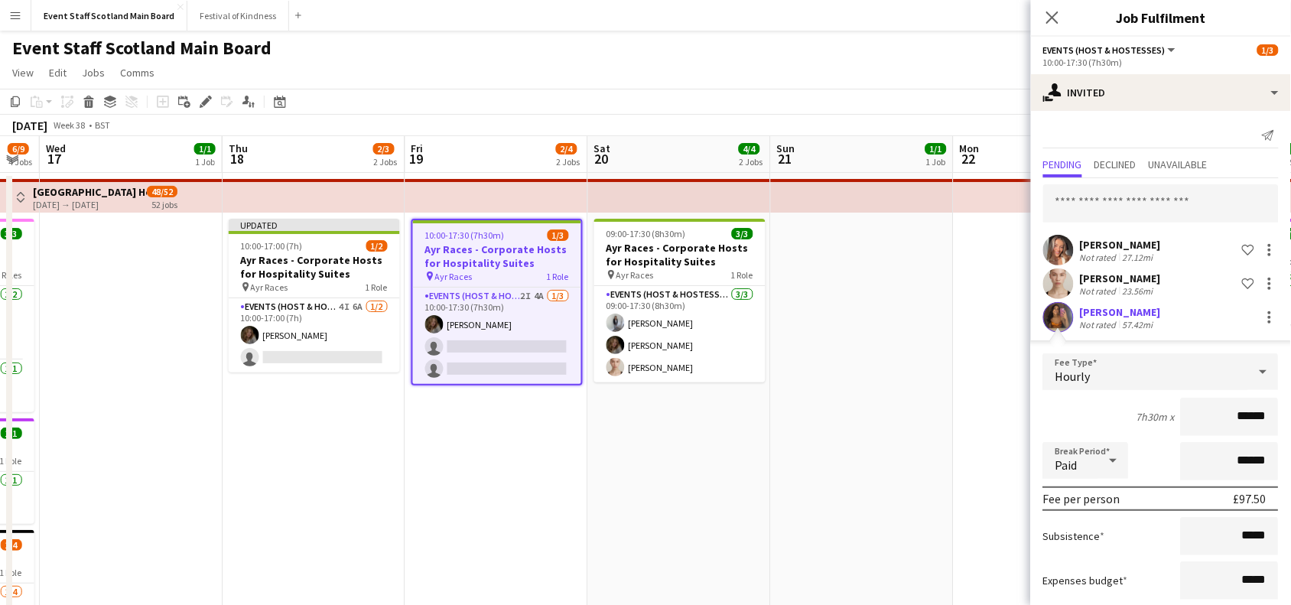
scroll to position [86, 0]
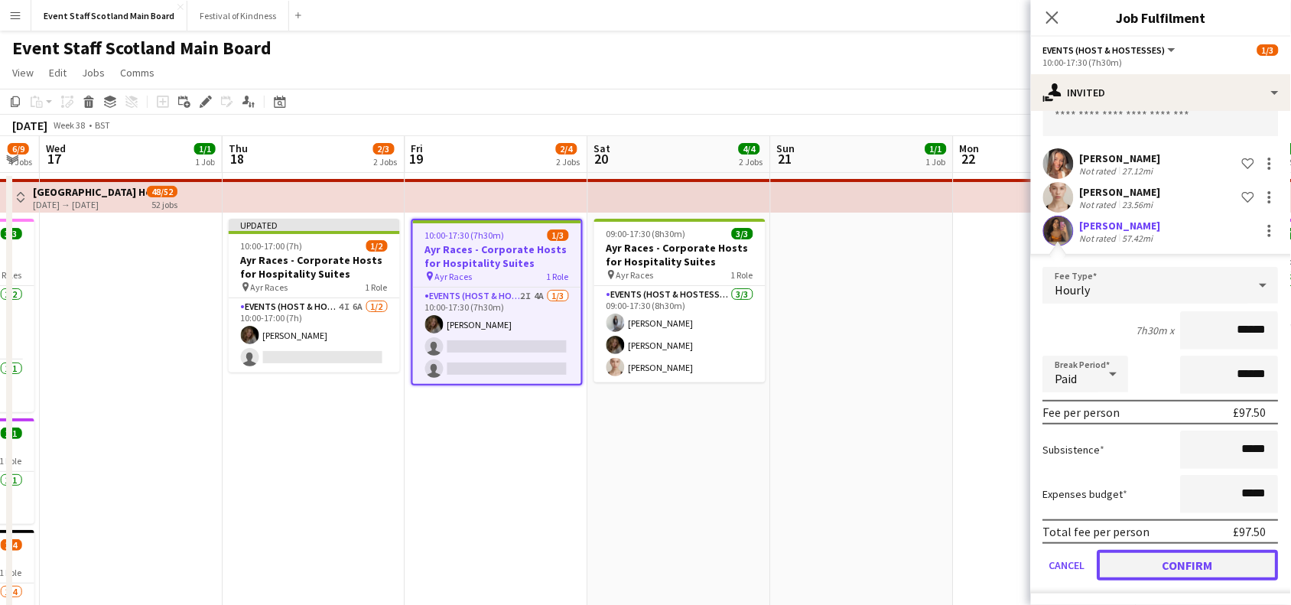
click at [1169, 566] on button "Confirm" at bounding box center [1188, 565] width 181 height 31
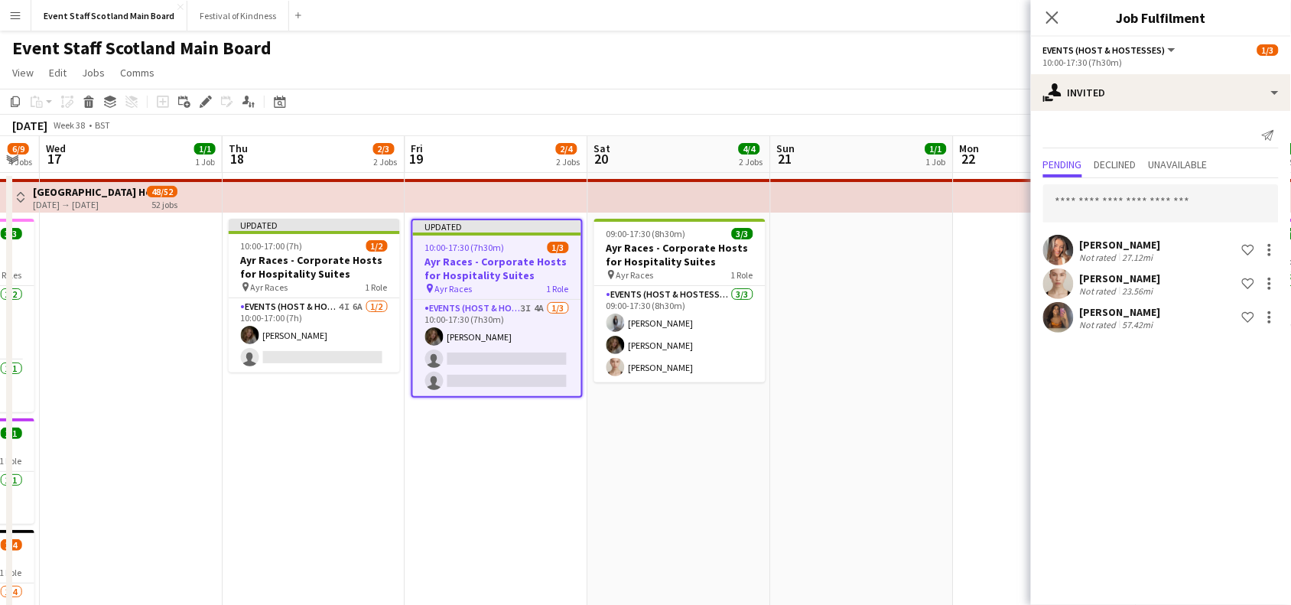
scroll to position [0, 0]
click at [1206, 195] on input "text" at bounding box center [1162, 203] width 236 height 38
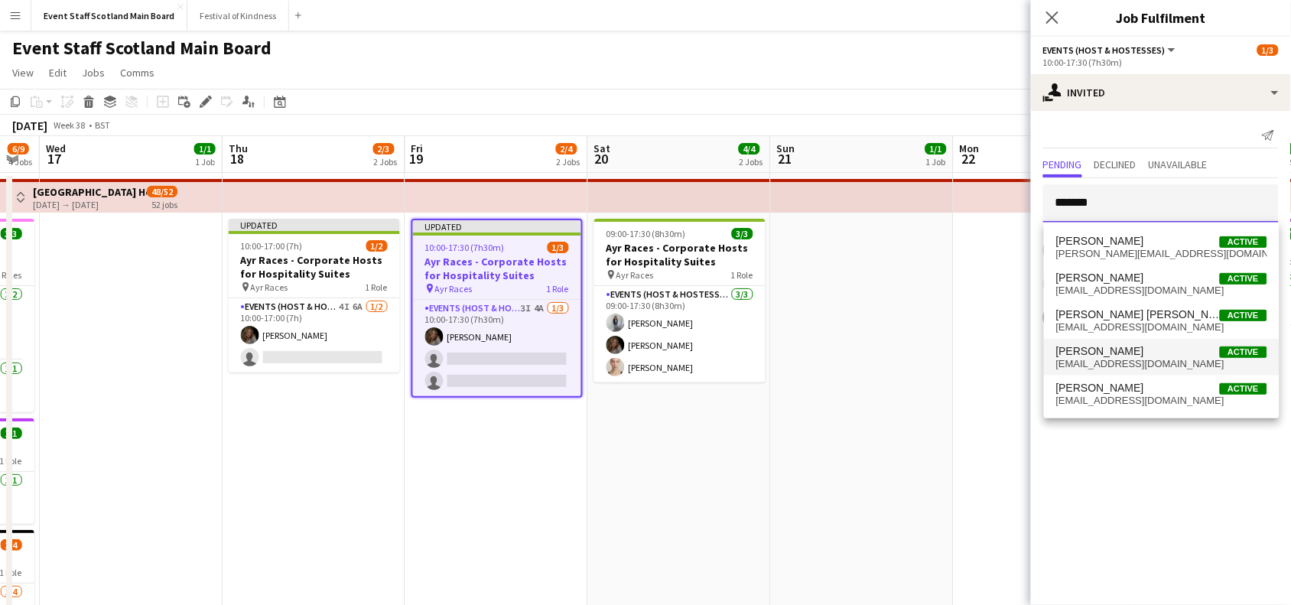
type input "*******"
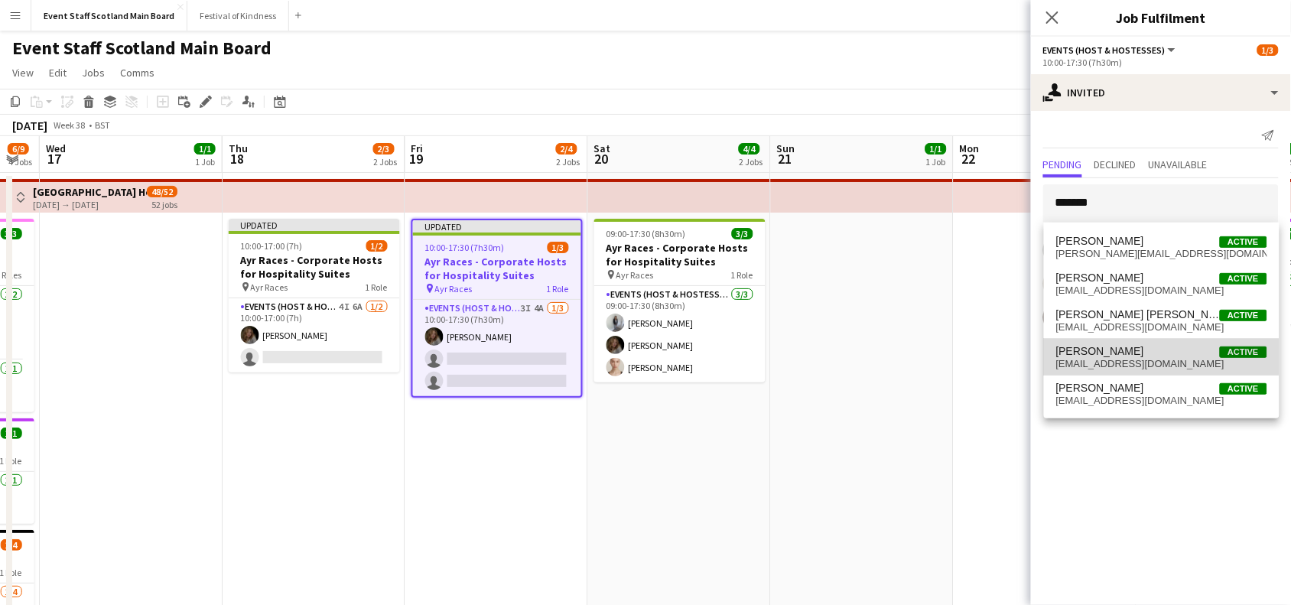
click at [1112, 353] on span "[PERSON_NAME]" at bounding box center [1101, 351] width 88 height 13
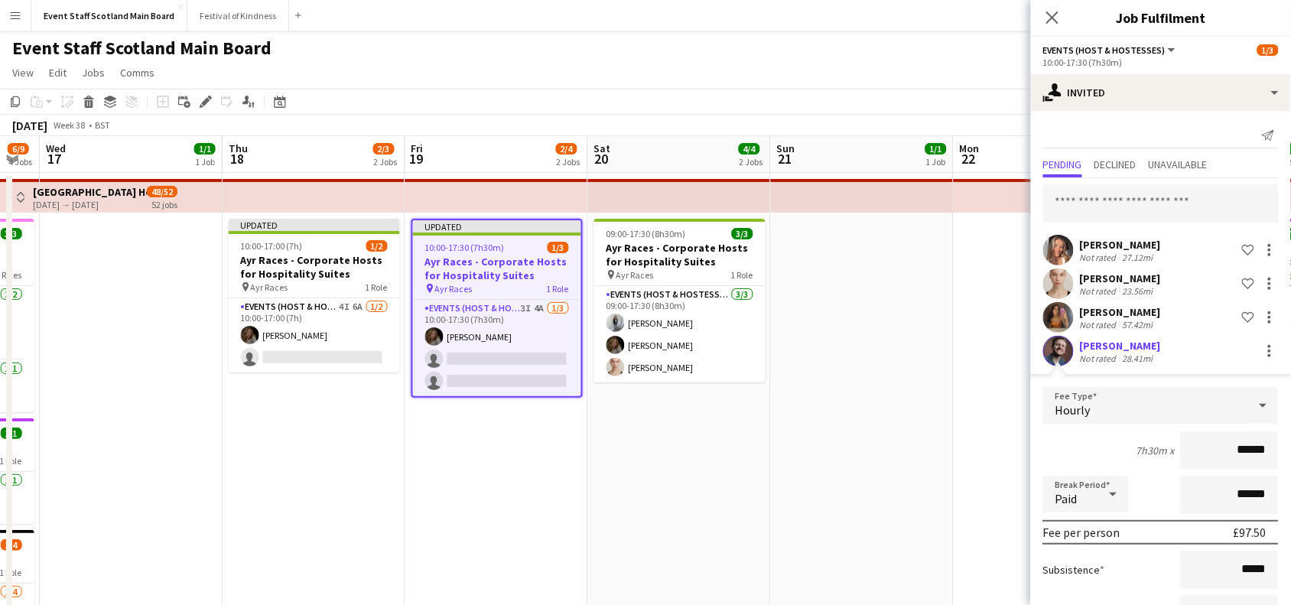
scroll to position [120, 0]
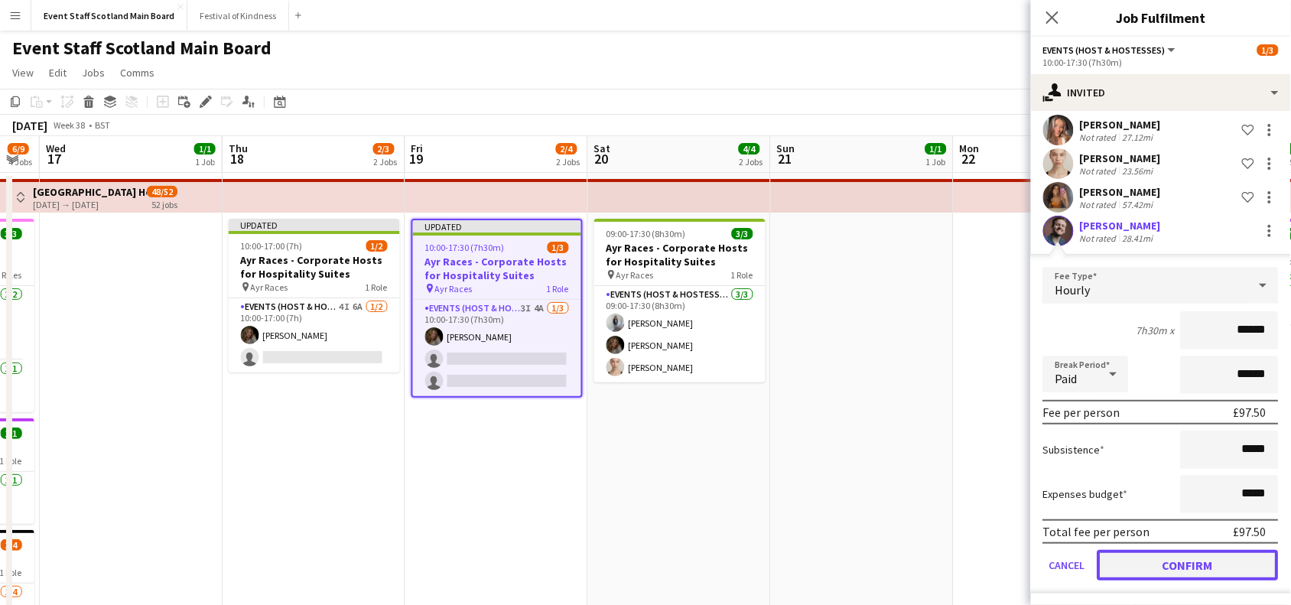
click at [1160, 572] on button "Confirm" at bounding box center [1188, 565] width 181 height 31
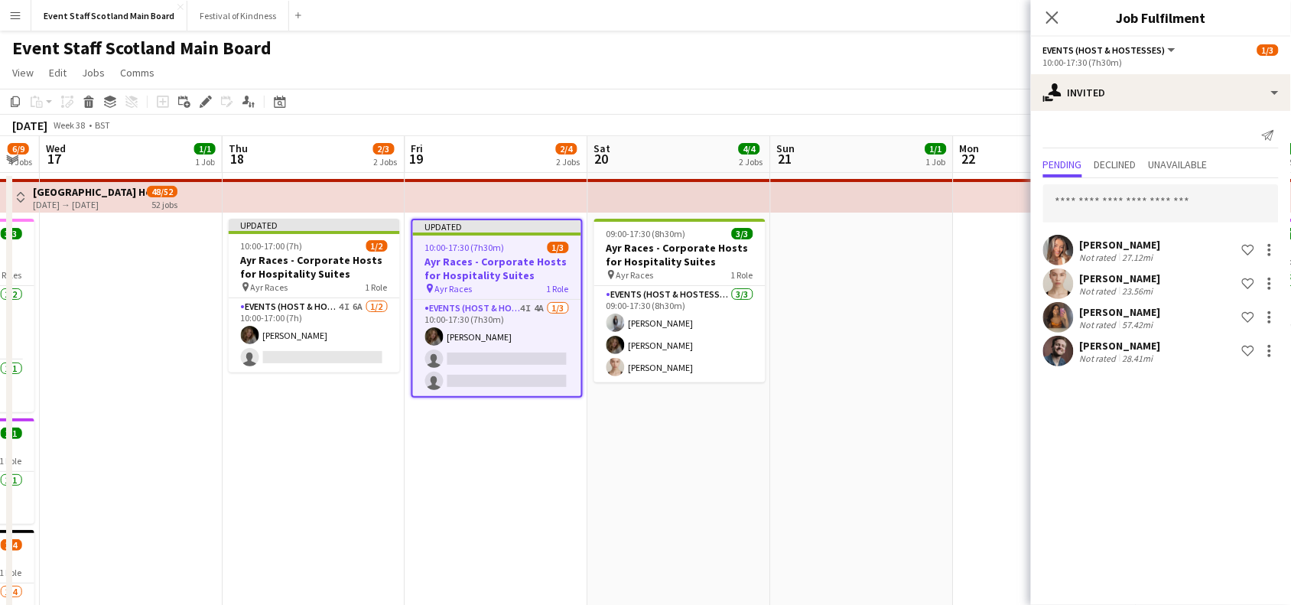
scroll to position [0, 0]
click at [1052, 19] on icon at bounding box center [1052, 17] width 15 height 15
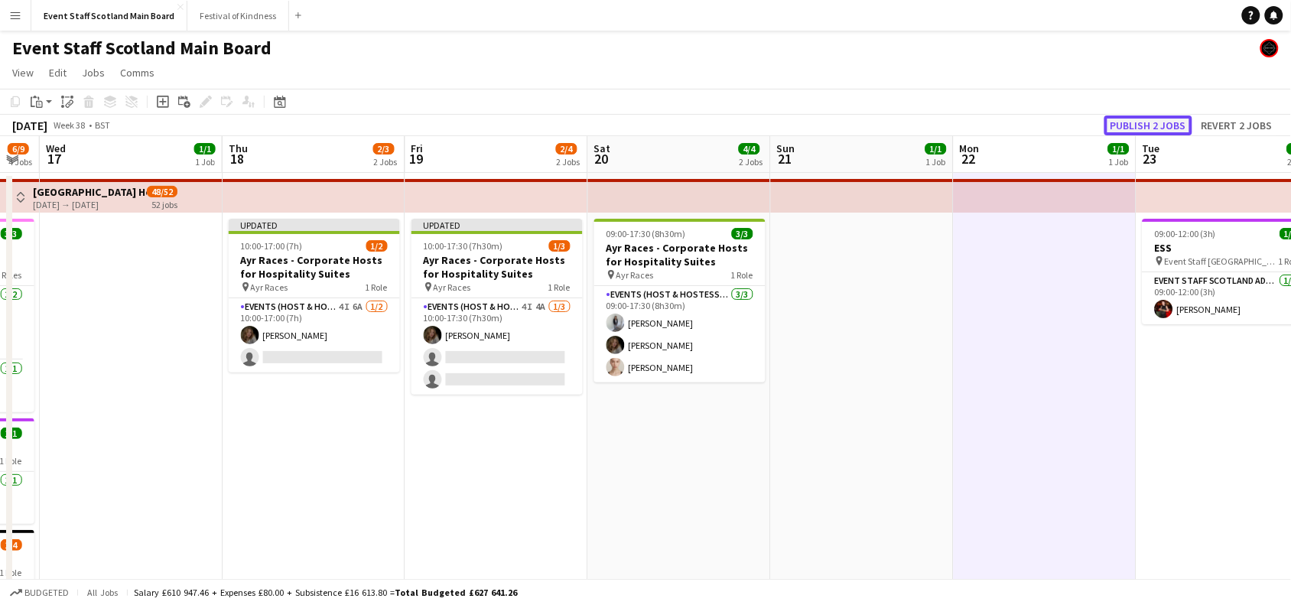
click at [1173, 119] on button "Publish 2 jobs" at bounding box center [1149, 126] width 88 height 20
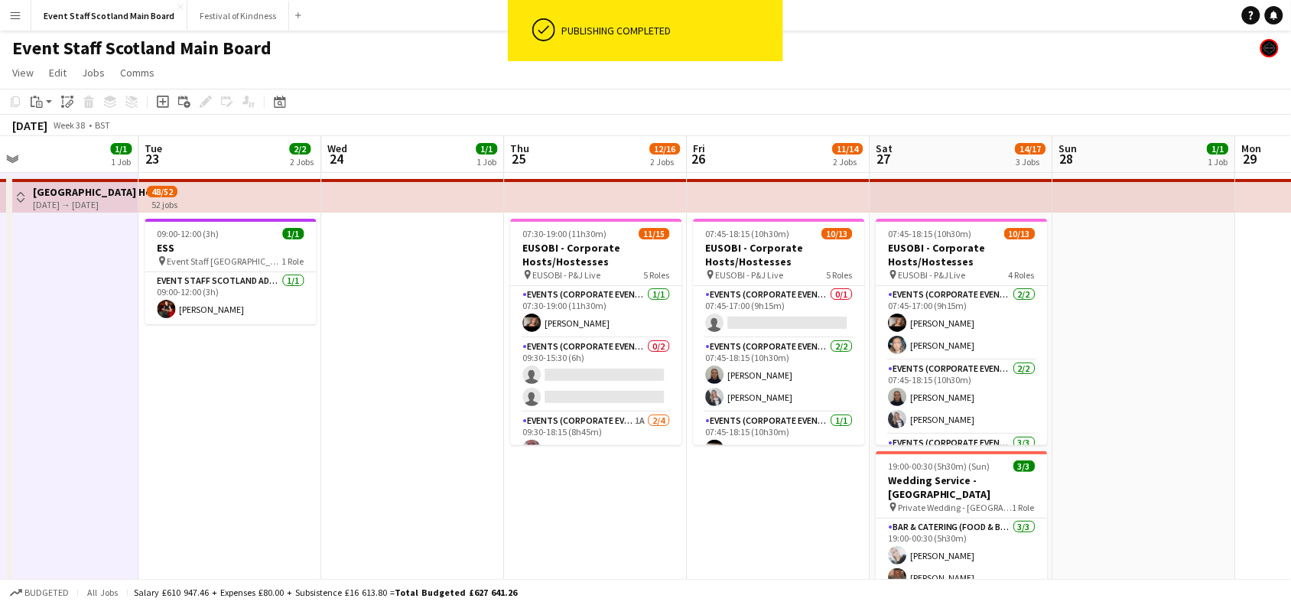
drag, startPoint x: 1219, startPoint y: 367, endPoint x: 526, endPoint y: 349, distance: 692.6
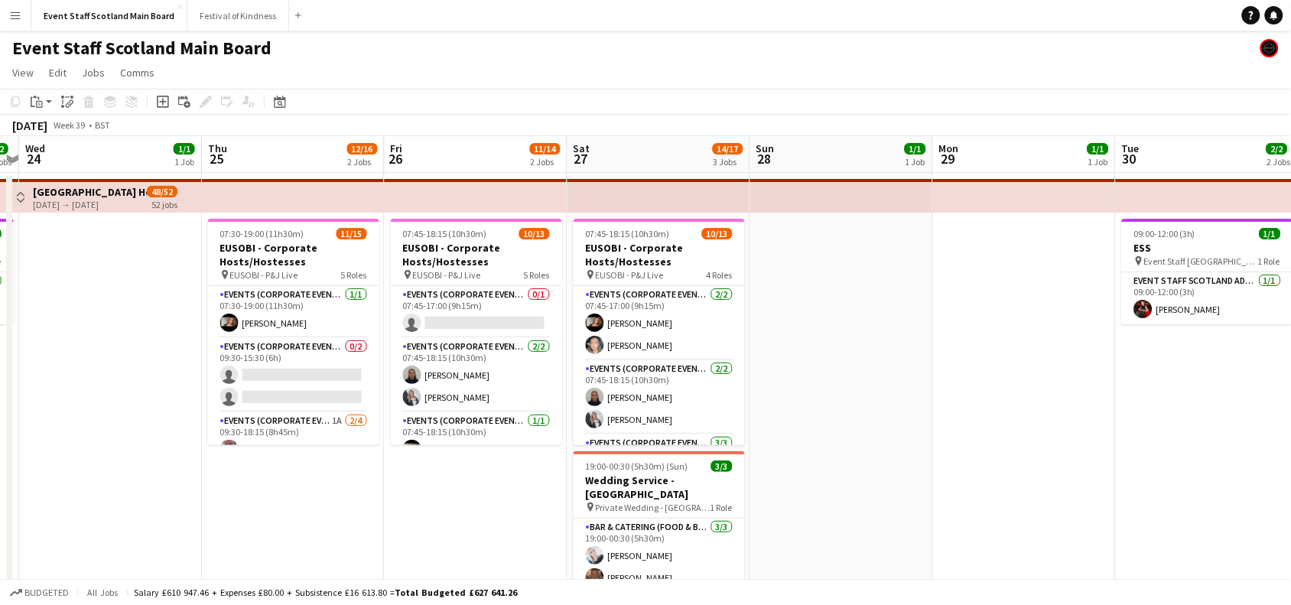
drag, startPoint x: 668, startPoint y: 350, endPoint x: 57, endPoint y: 448, distance: 618.3
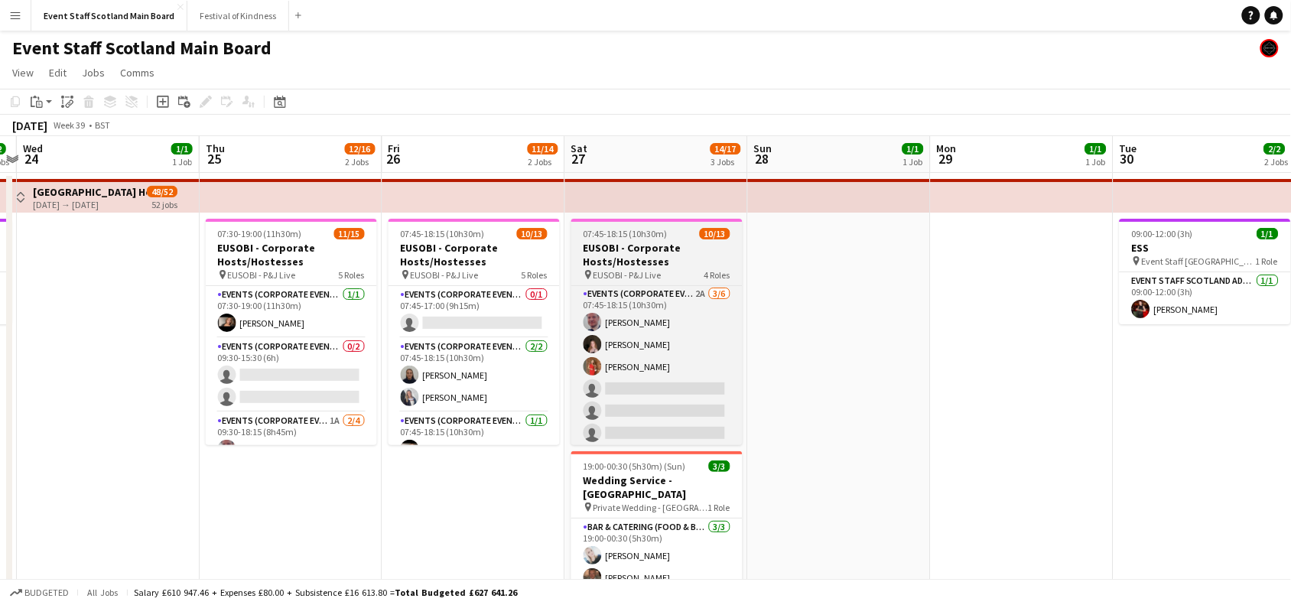
scroll to position [0, 0]
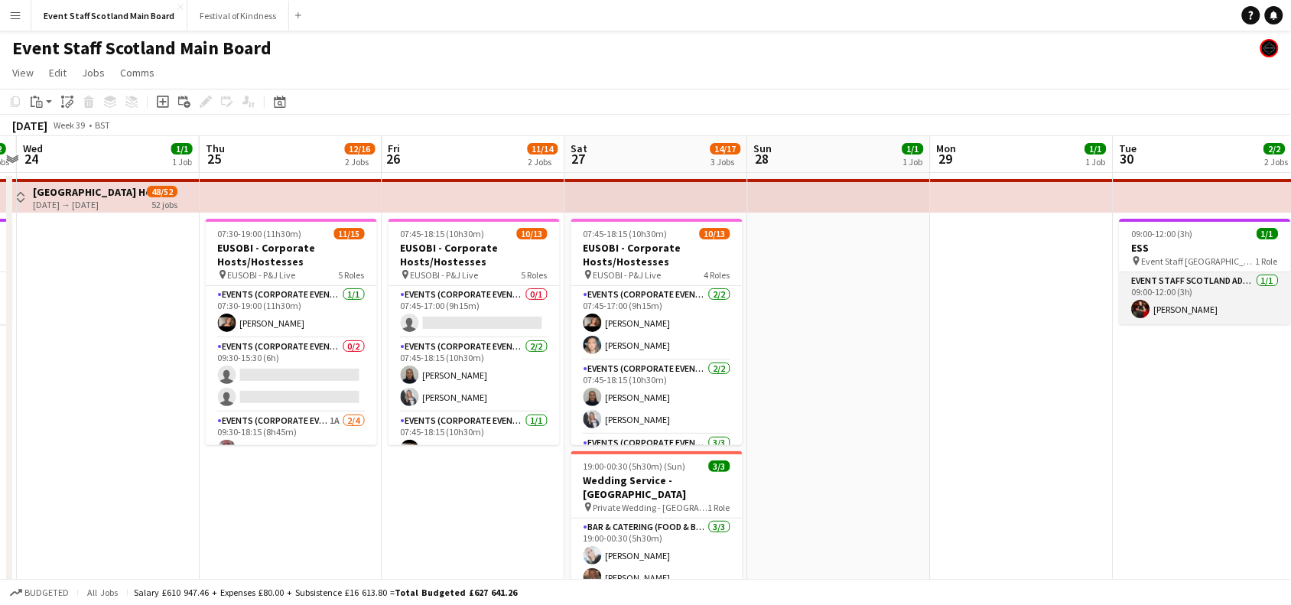
click at [1211, 311] on app-card-role "EVENT STAFF SCOTLAND ADMIN ROLE [DATE] 09:00-12:00 (3h) [PERSON_NAME]" at bounding box center [1205, 298] width 171 height 52
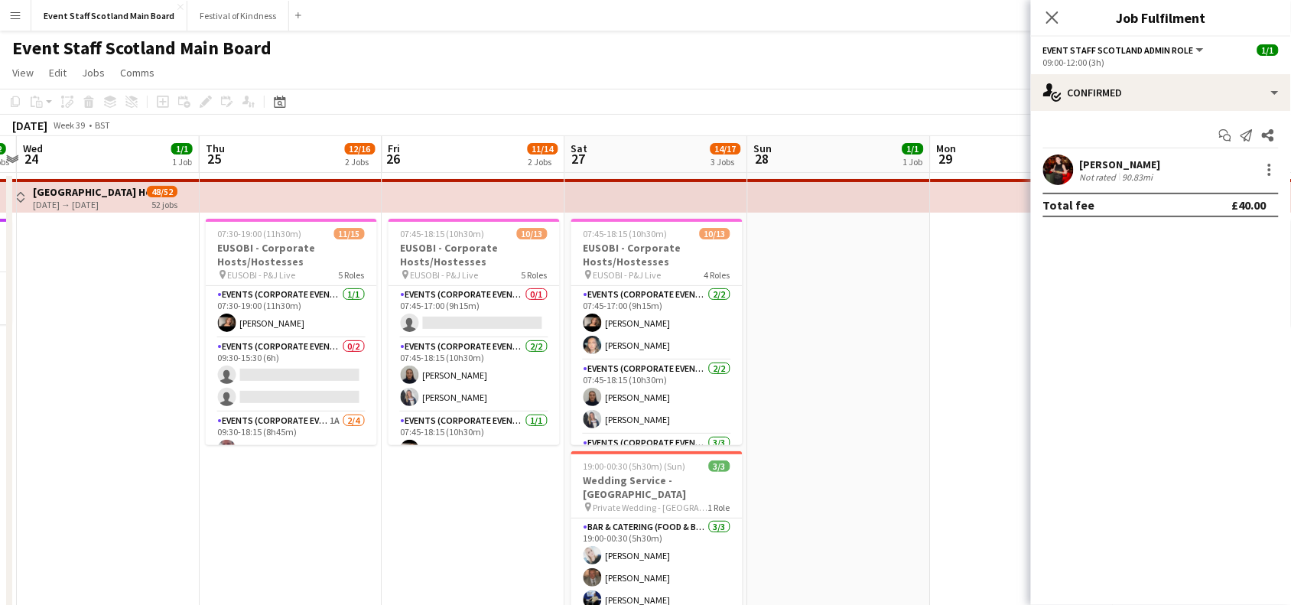
click at [1136, 161] on div "[PERSON_NAME]" at bounding box center [1120, 165] width 81 height 14
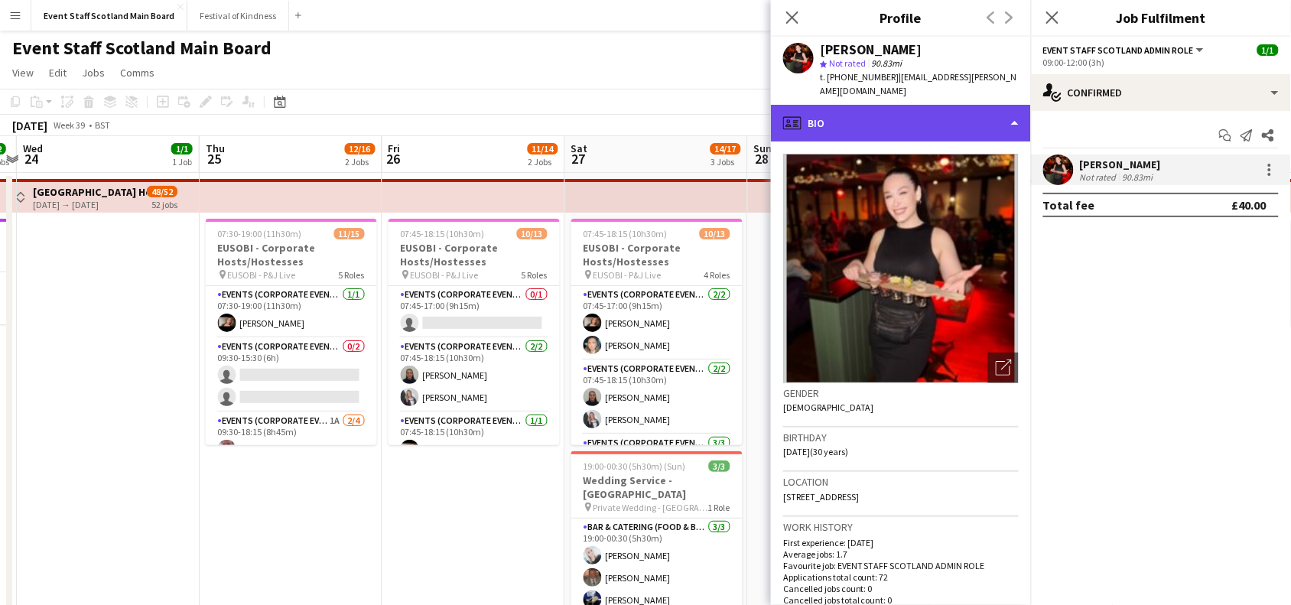
click at [1021, 117] on div "profile Bio" at bounding box center [901, 123] width 260 height 37
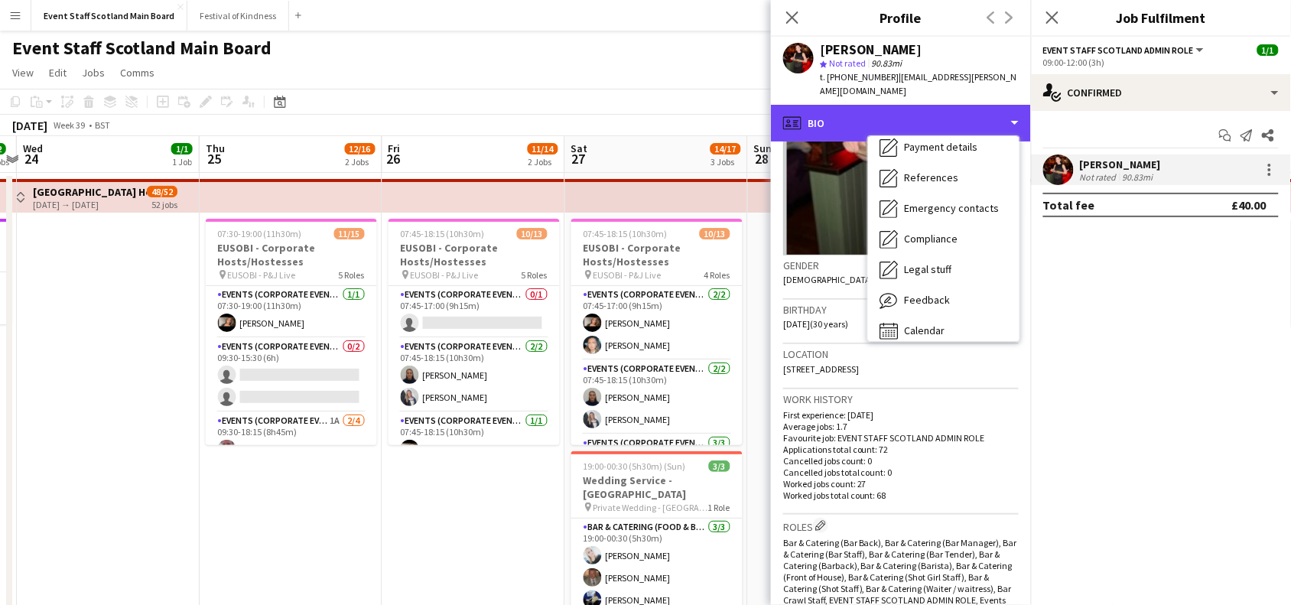
scroll to position [174, 0]
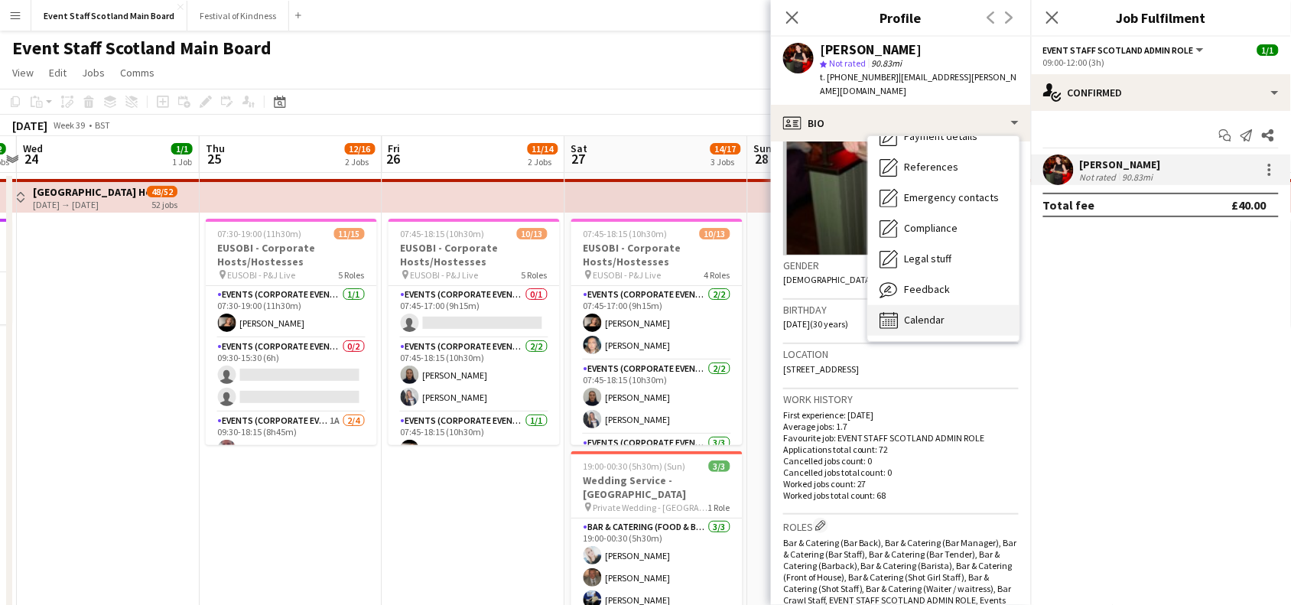
click at [949, 305] on div "Calendar Calendar" at bounding box center [943, 320] width 151 height 31
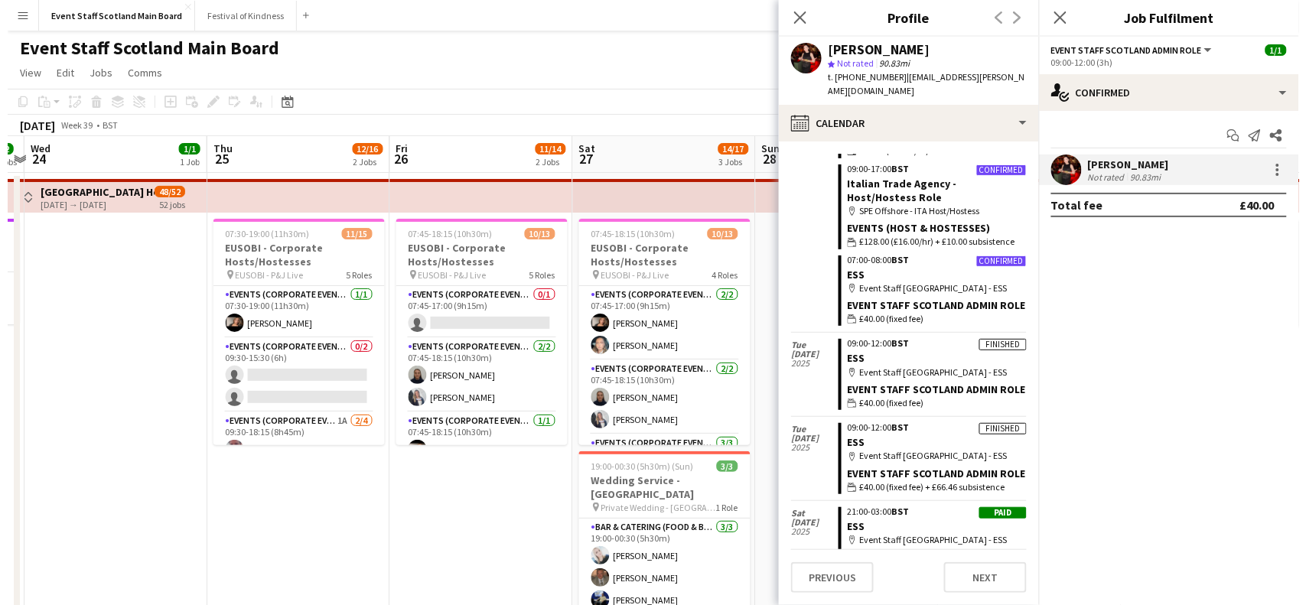
scroll to position [1272, 0]
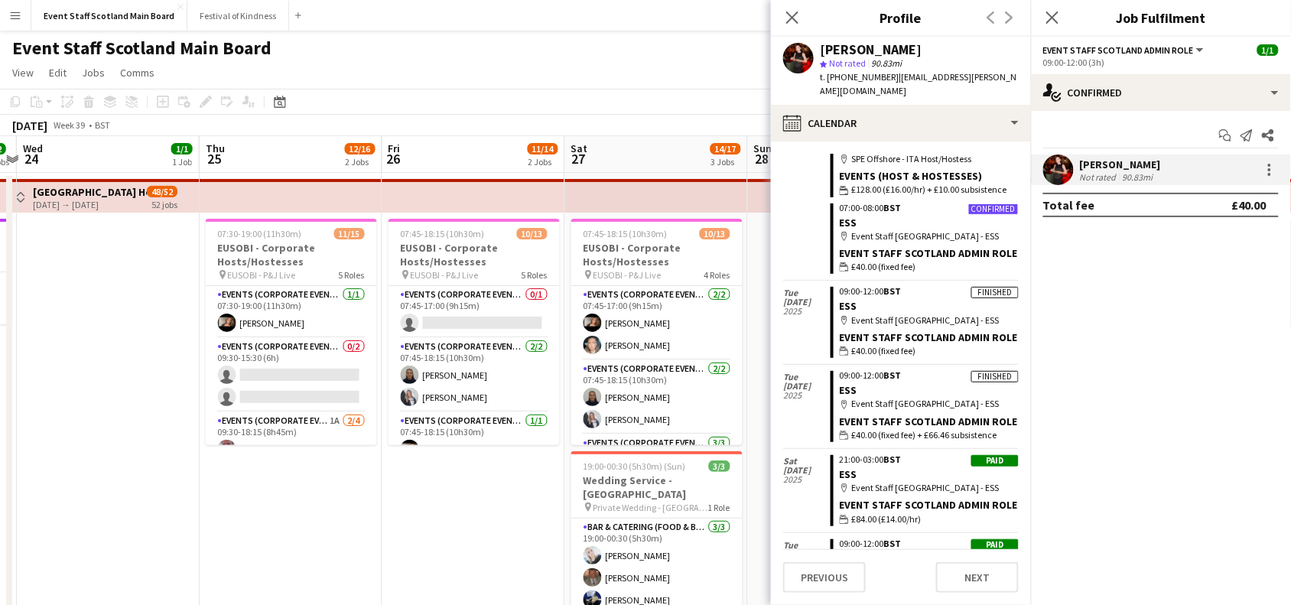
click at [16, 21] on button "Menu" at bounding box center [15, 15] width 31 height 31
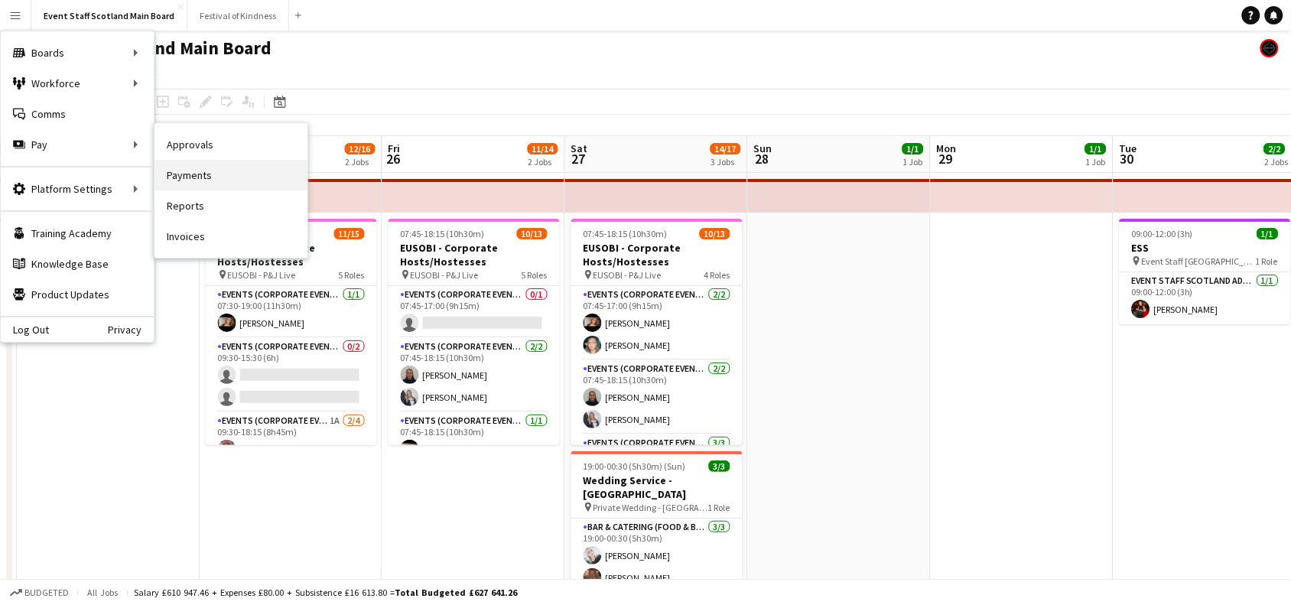
click at [197, 184] on link "Payments" at bounding box center [231, 175] width 153 height 31
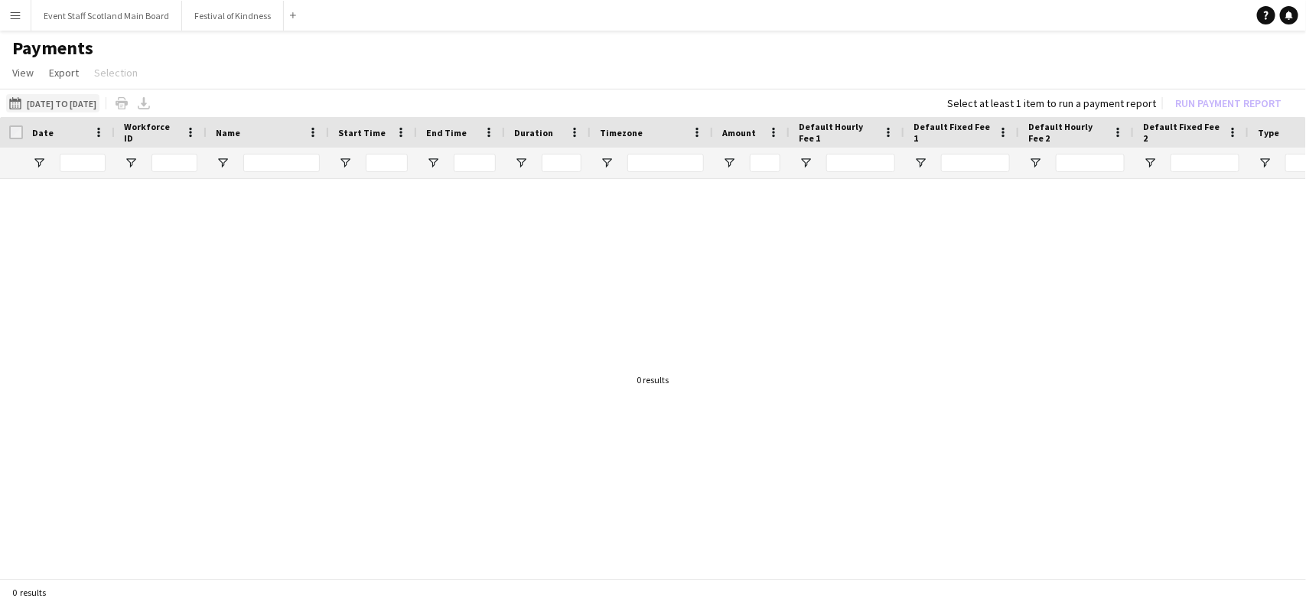
click at [59, 100] on button "[DATE] to [DATE] [DATE] to [DATE]" at bounding box center [52, 103] width 93 height 18
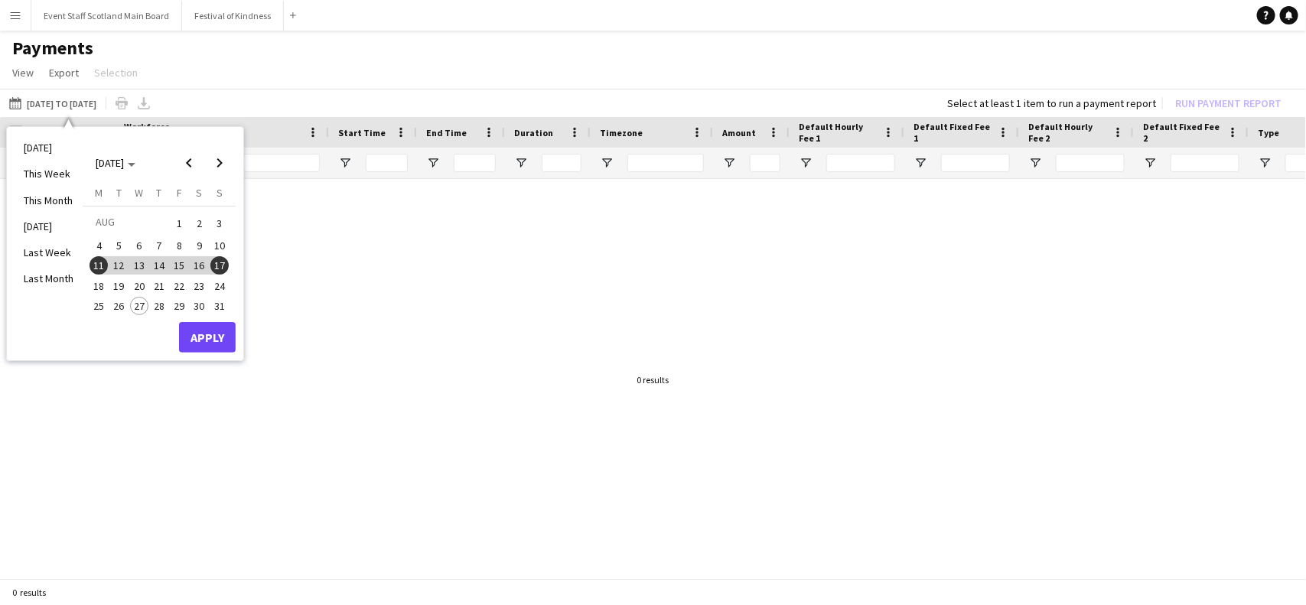
click at [106, 282] on span "18" at bounding box center [99, 286] width 18 height 18
click at [217, 287] on span "24" at bounding box center [219, 286] width 18 height 18
click at [220, 335] on button "Apply" at bounding box center [207, 337] width 57 height 31
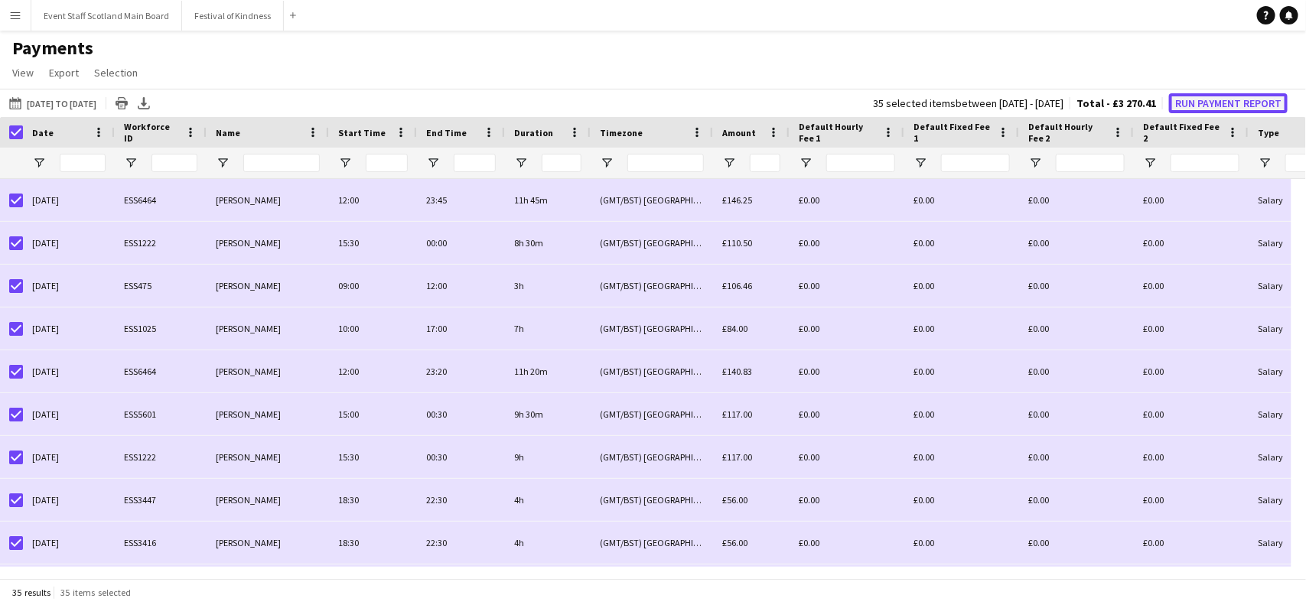
click at [1206, 100] on button "Run Payment Report" at bounding box center [1228, 103] width 119 height 20
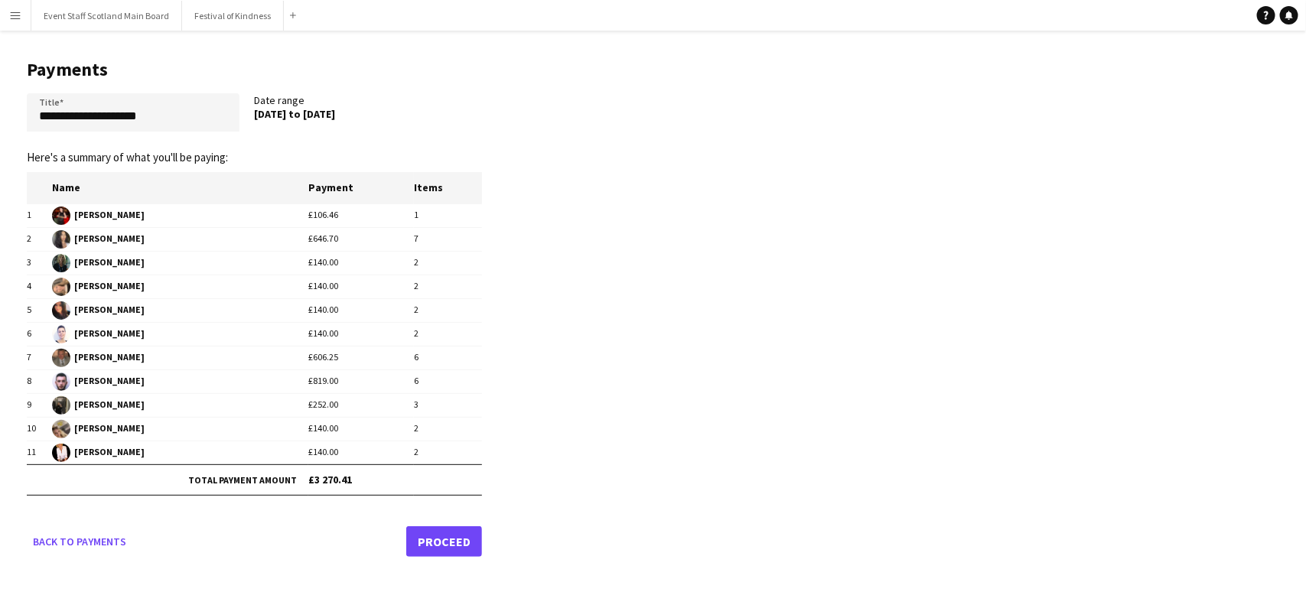
click at [428, 549] on link "Proceed" at bounding box center [444, 541] width 76 height 31
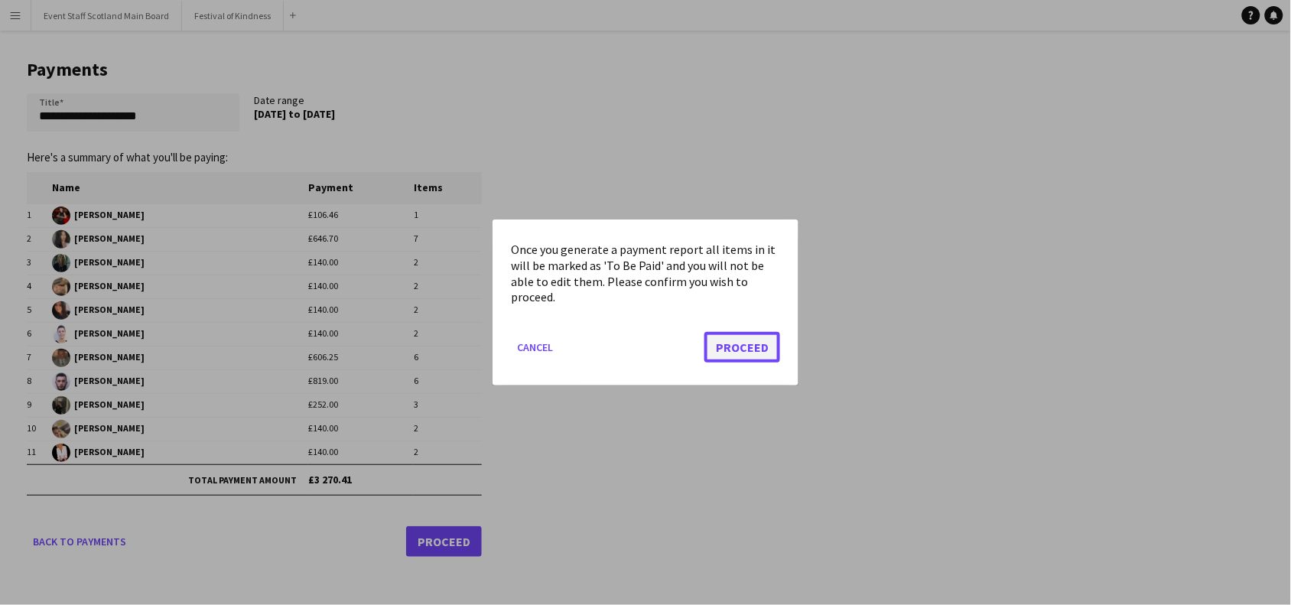
click at [758, 338] on button "Proceed" at bounding box center [743, 347] width 76 height 31
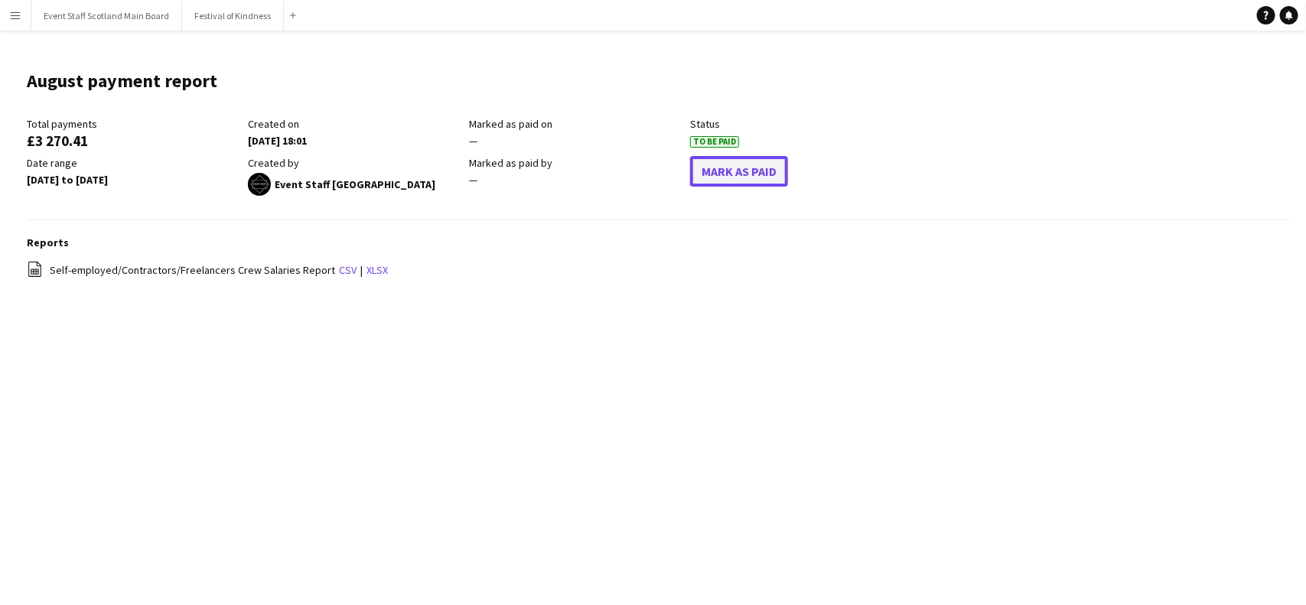
click at [728, 167] on button "Mark As Paid" at bounding box center [739, 171] width 98 height 31
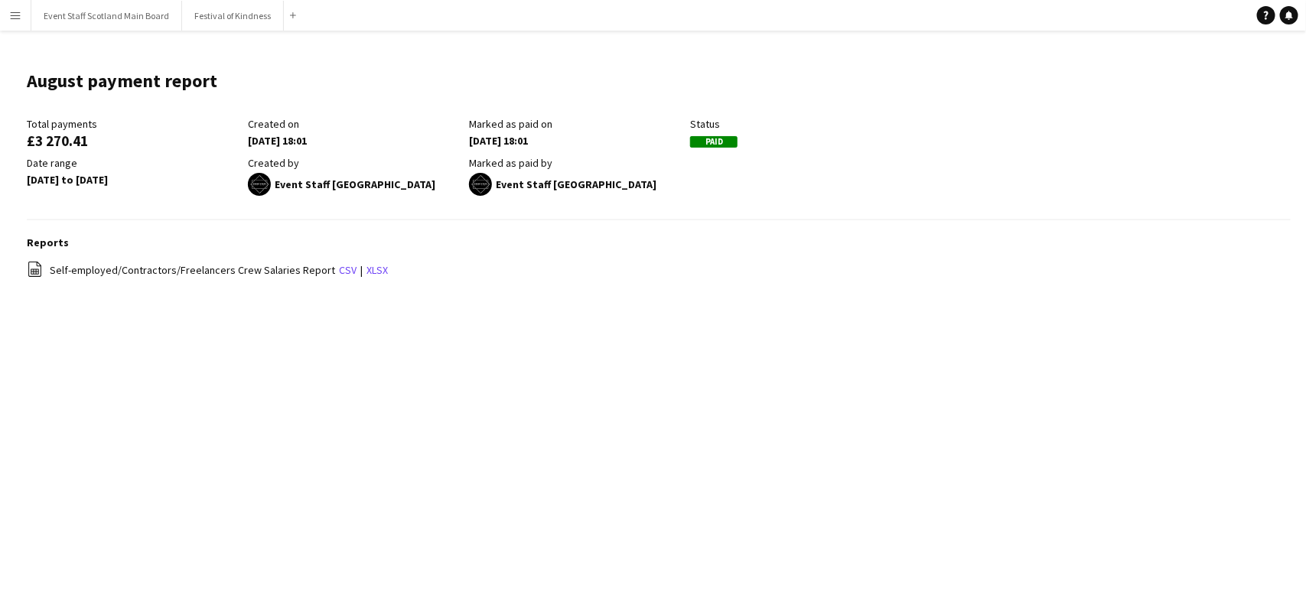
click at [14, 10] on app-icon "Menu" at bounding box center [15, 15] width 12 height 12
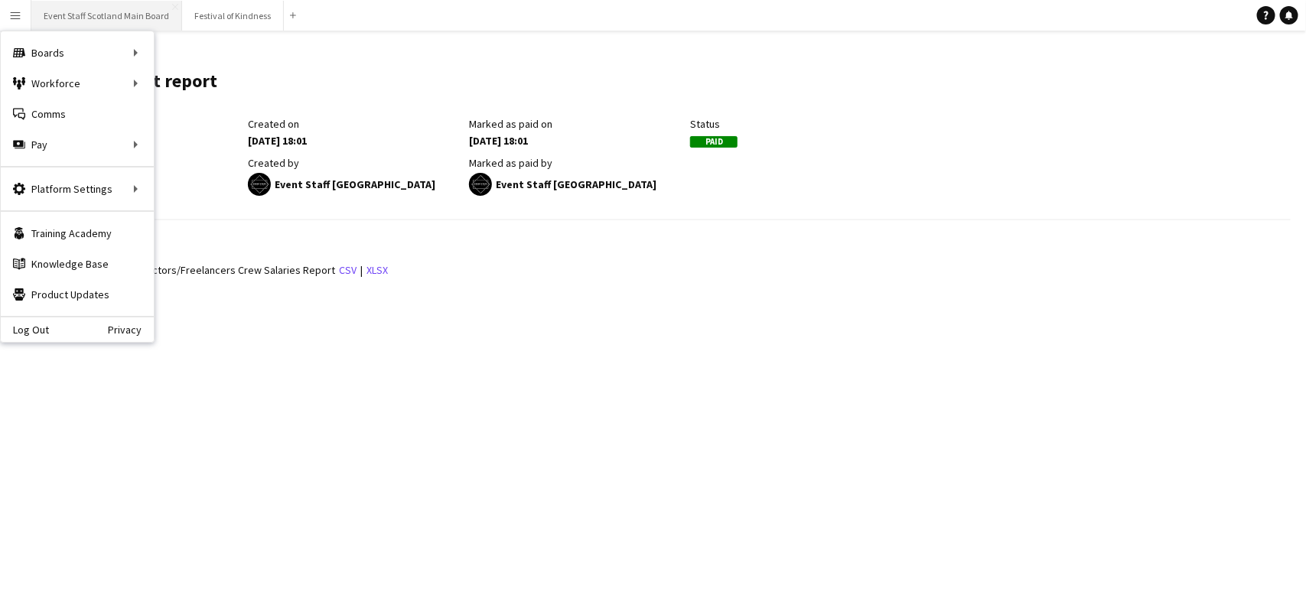
click at [93, 12] on button "Event Staff Scotland Main Board Close" at bounding box center [106, 16] width 151 height 30
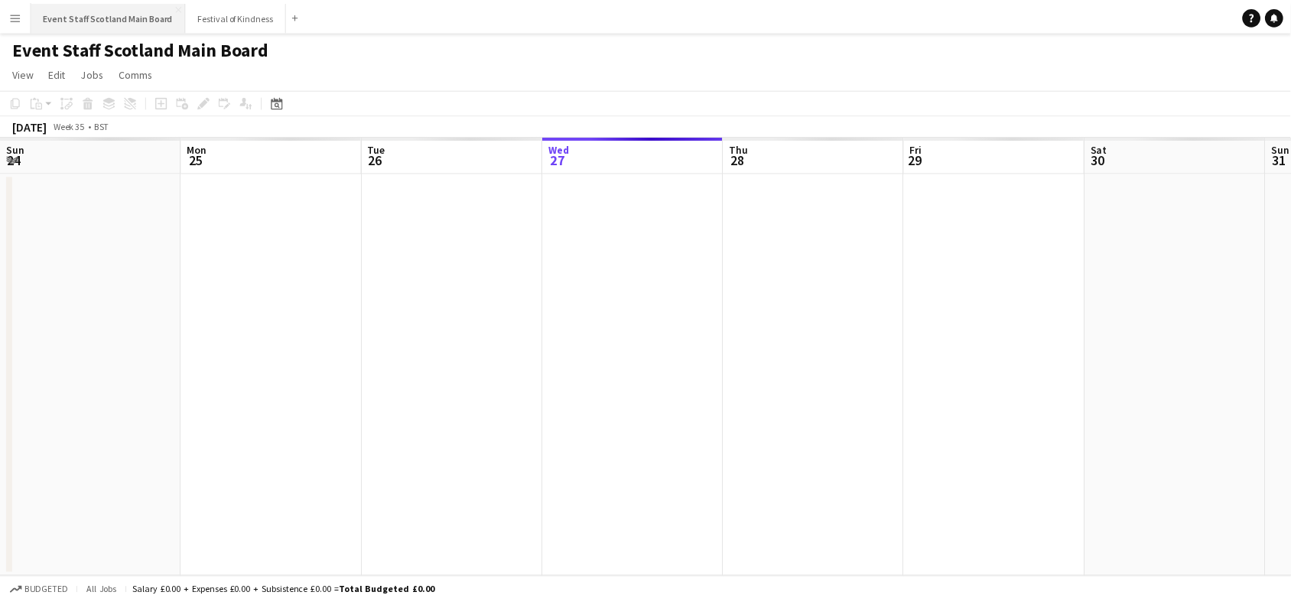
scroll to position [0, 365]
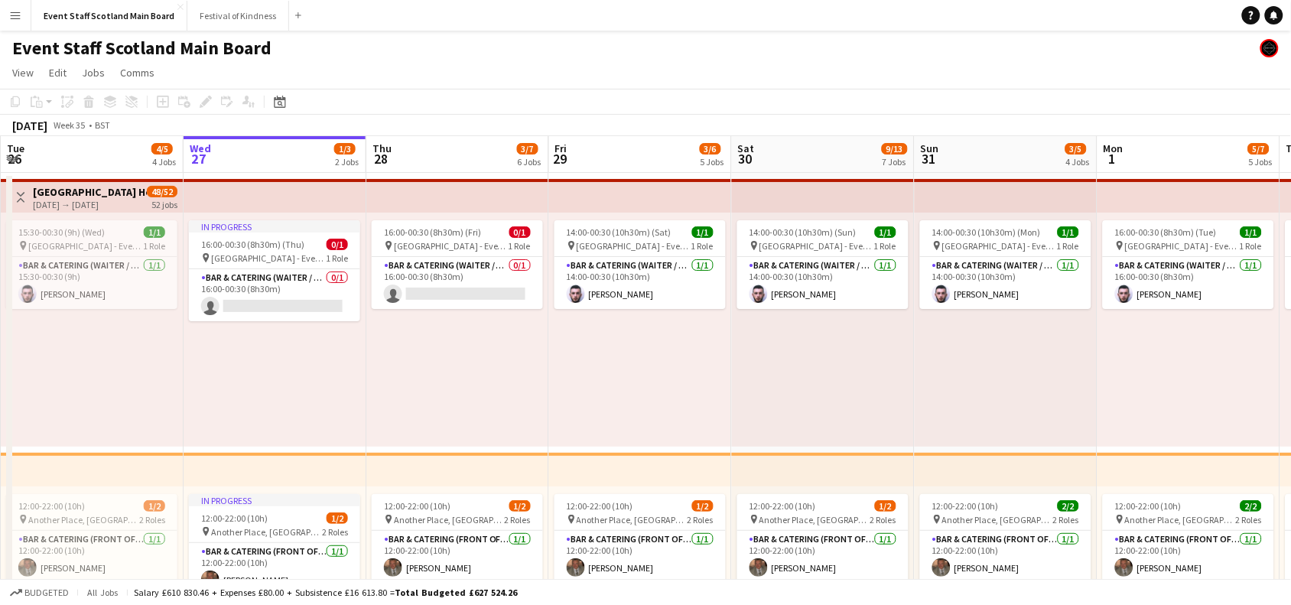
click at [24, 190] on button "Toggle View" at bounding box center [20, 197] width 18 height 18
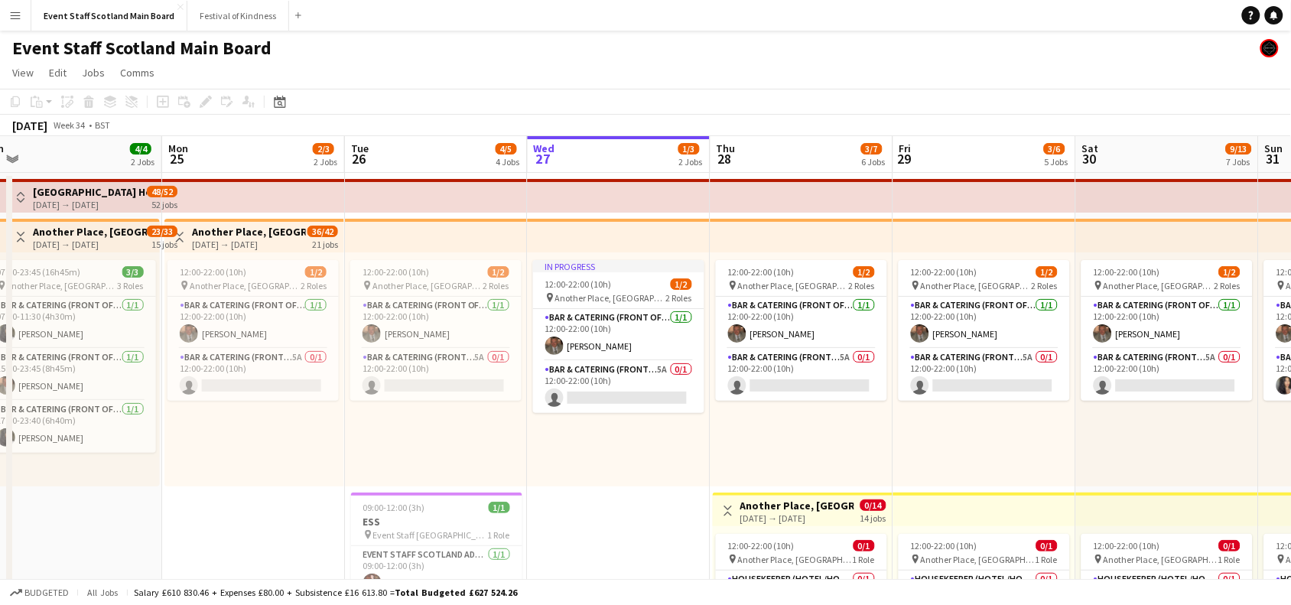
scroll to position [0, 361]
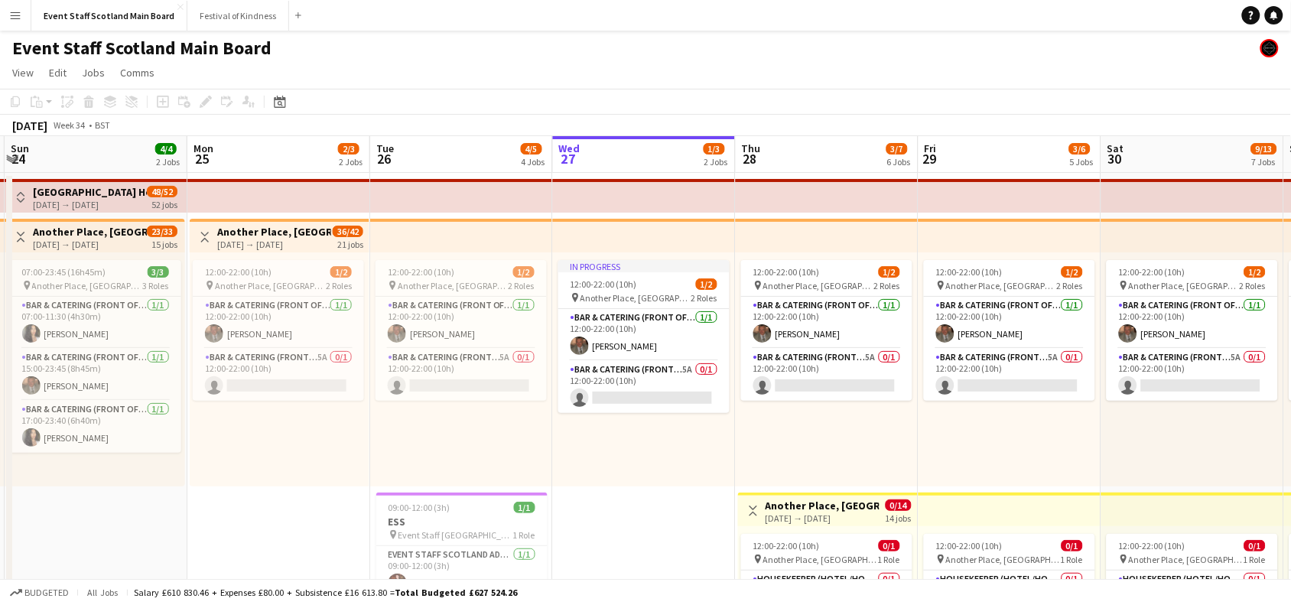
drag, startPoint x: 252, startPoint y: 516, endPoint x: 622, endPoint y: 506, distance: 369.7
click at [207, 235] on app-icon "Toggle View" at bounding box center [205, 237] width 11 height 11
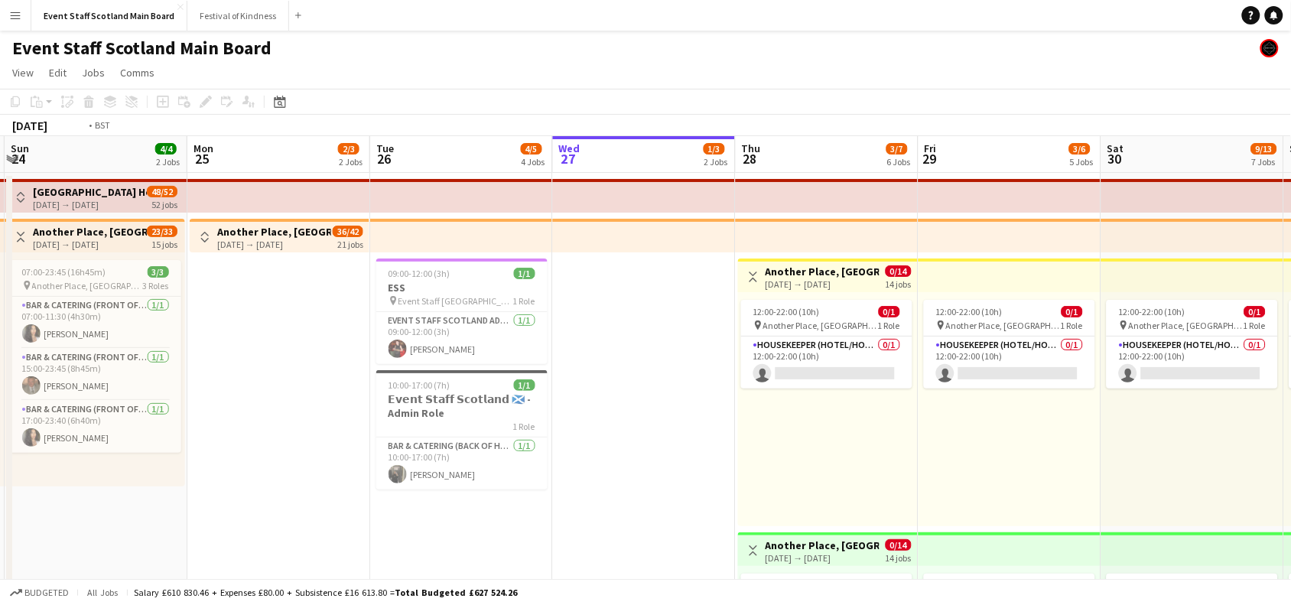
drag, startPoint x: 640, startPoint y: 429, endPoint x: 139, endPoint y: 471, distance: 502.1
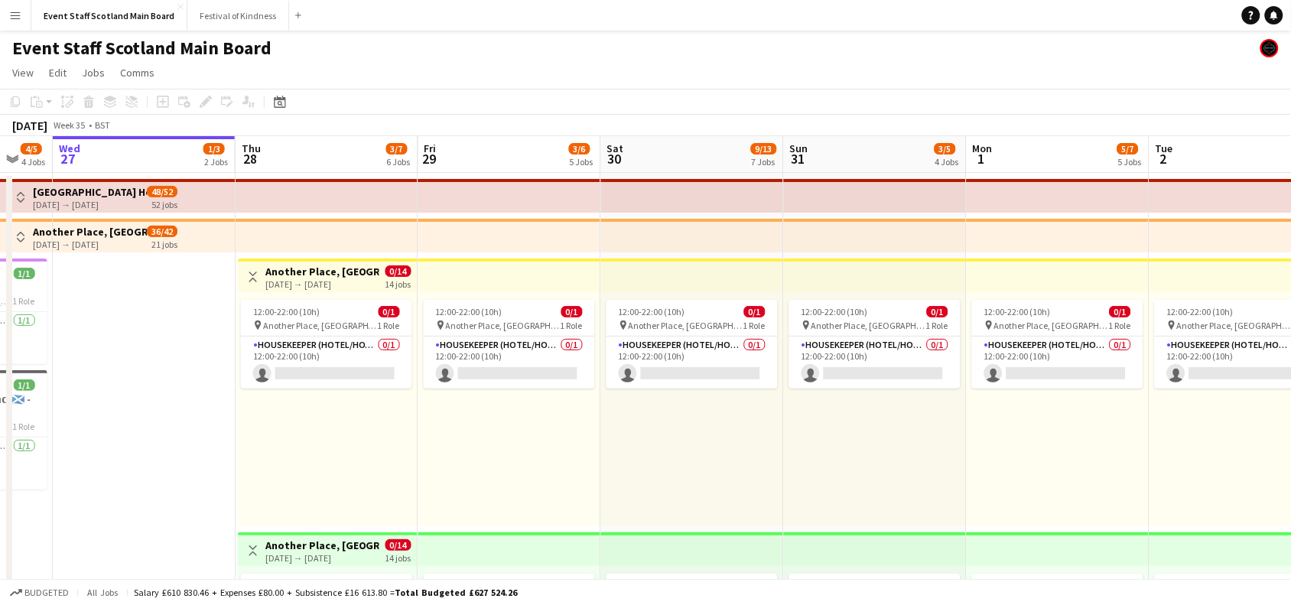
click at [256, 277] on app-icon "Toggle View" at bounding box center [253, 277] width 11 height 11
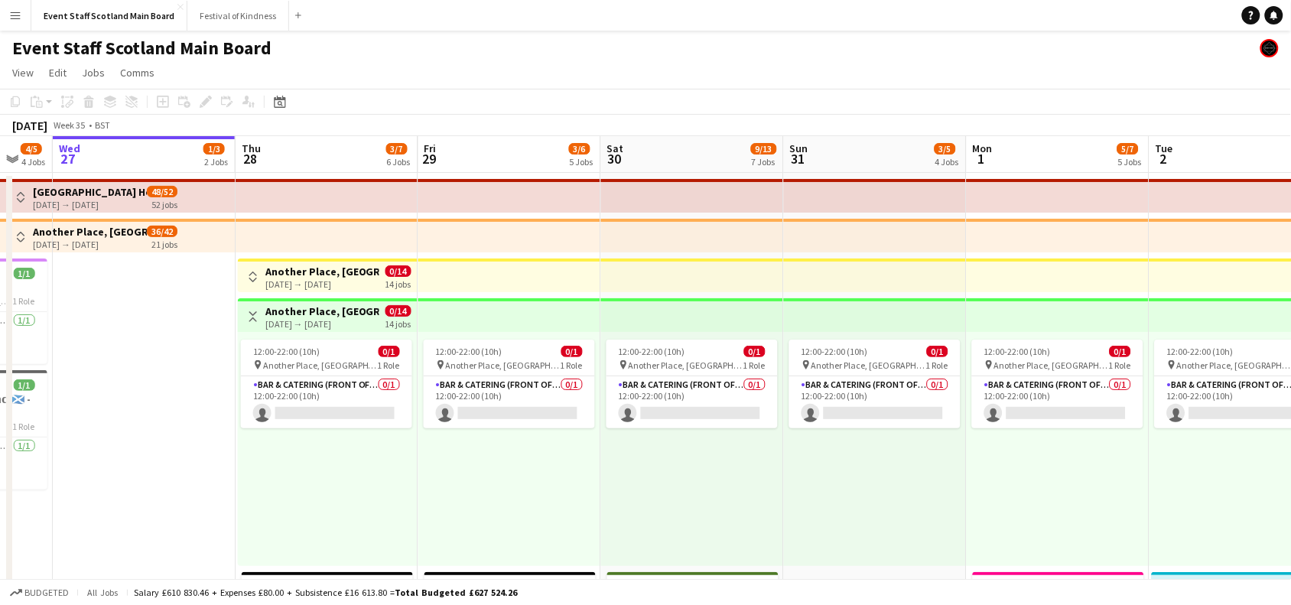
click at [245, 317] on button "Toggle View" at bounding box center [253, 317] width 18 height 18
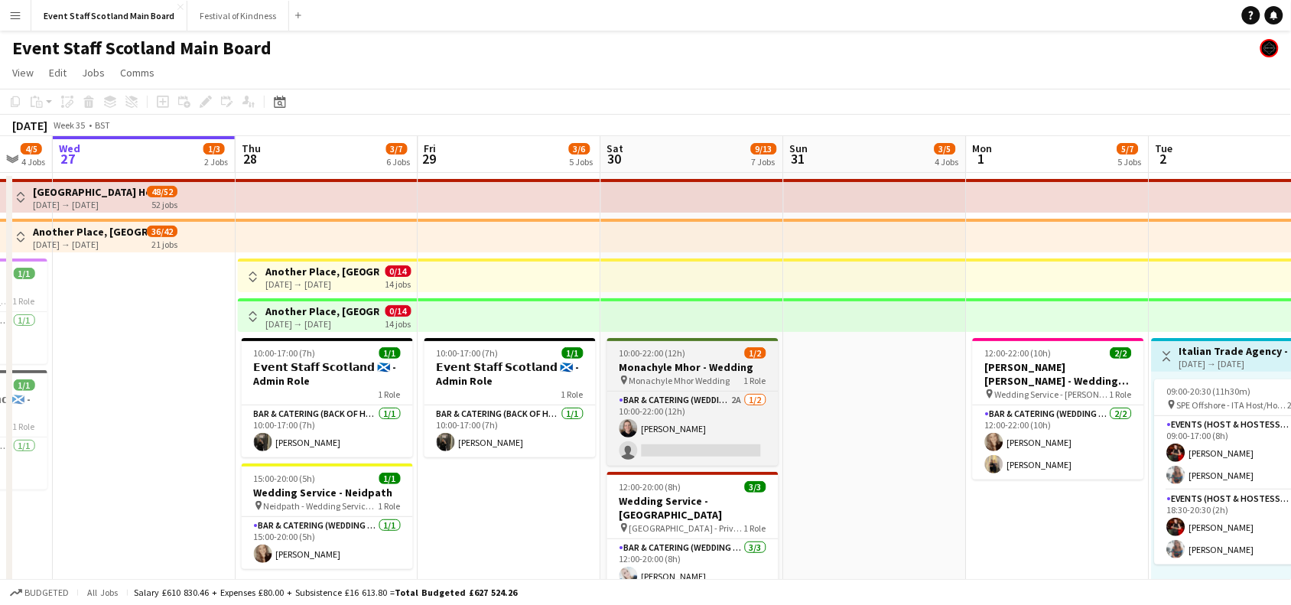
click at [660, 360] on h3 "Monachyle Mhor - Wedding" at bounding box center [692, 367] width 171 height 14
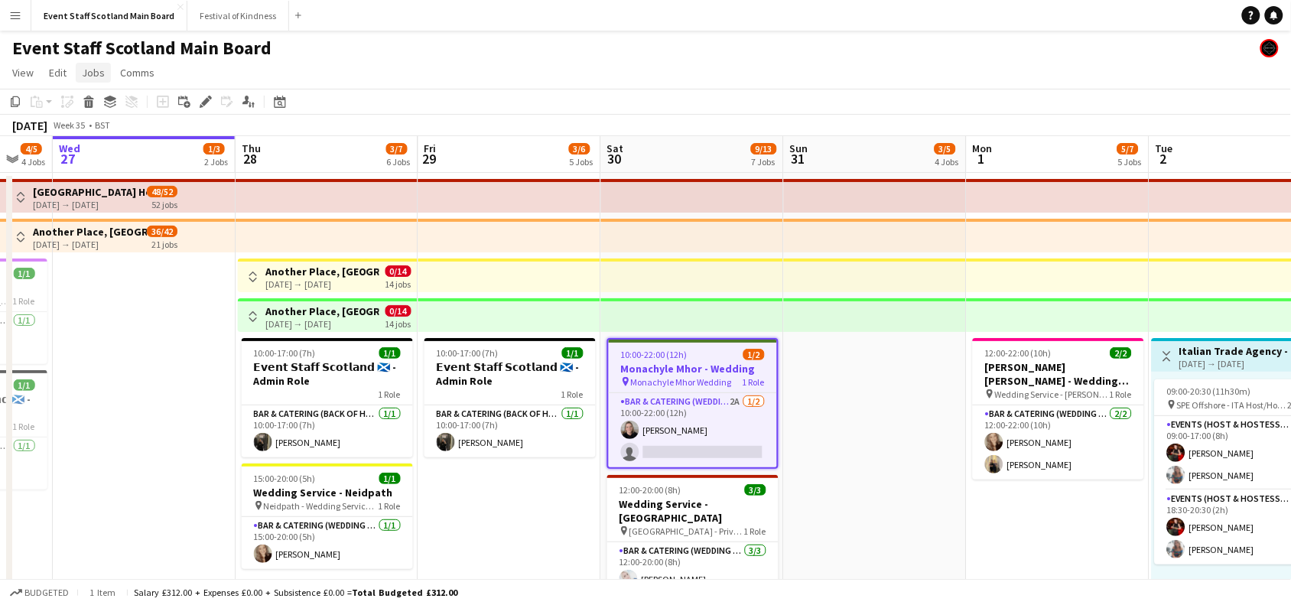
click at [96, 67] on span "Jobs" at bounding box center [93, 73] width 23 height 14
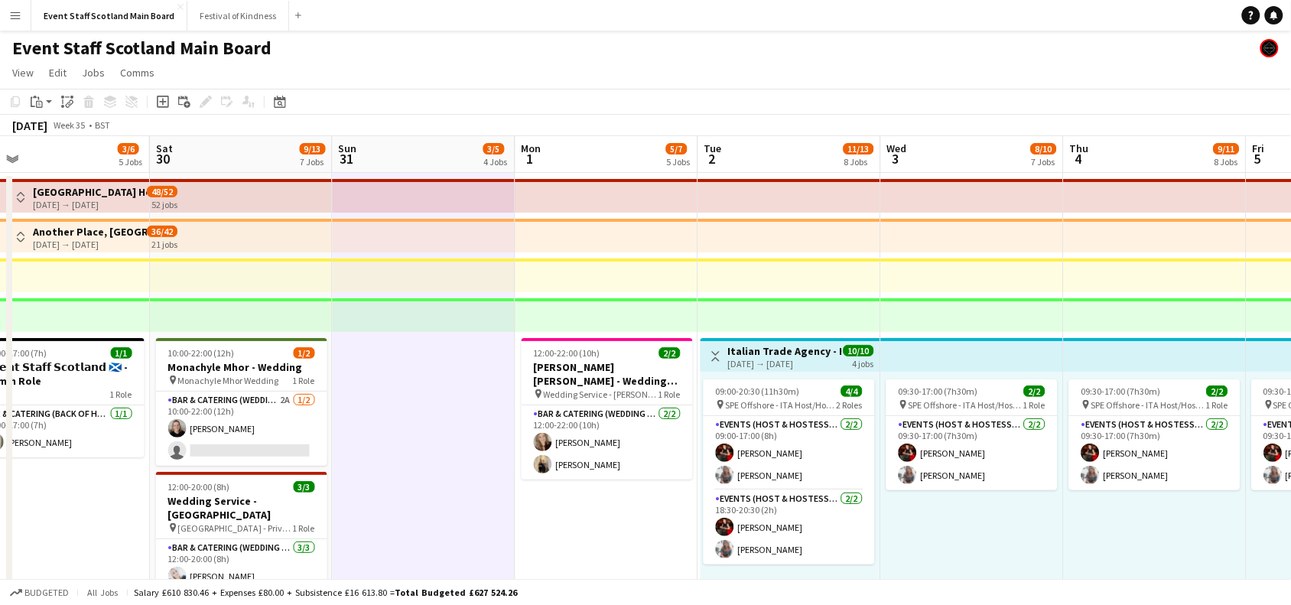
drag, startPoint x: 1049, startPoint y: 502, endPoint x: 597, endPoint y: 514, distance: 451.5
click at [712, 351] on app-icon "Toggle View" at bounding box center [715, 356] width 11 height 11
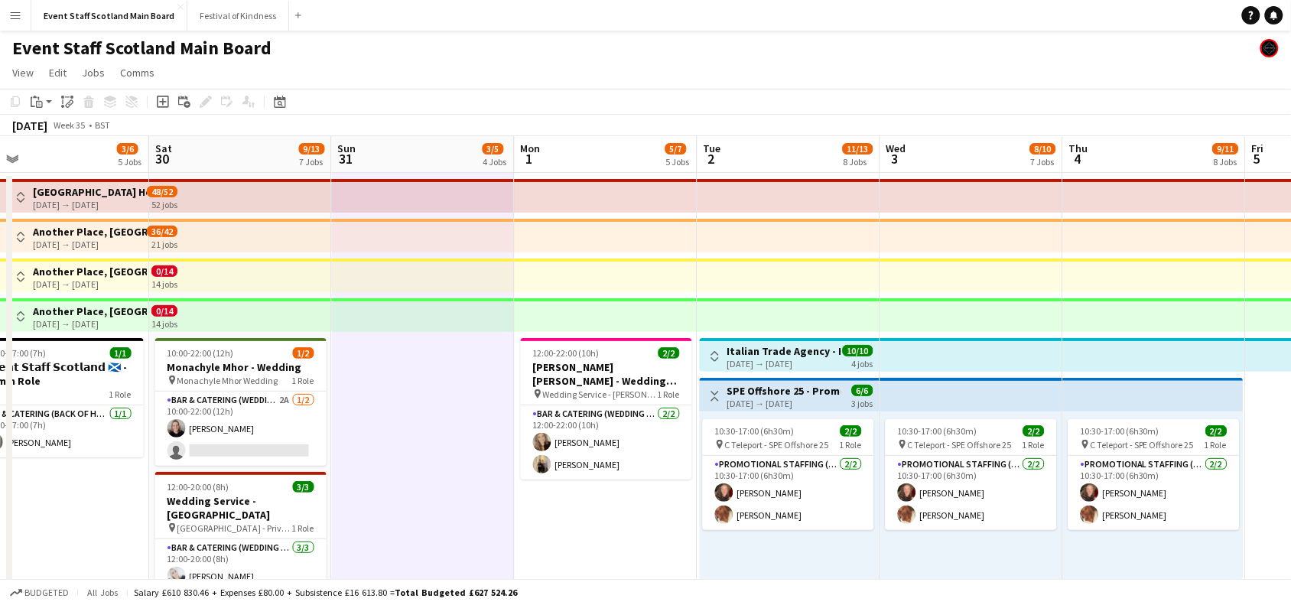
click at [716, 399] on app-icon "Toggle View" at bounding box center [715, 396] width 11 height 11
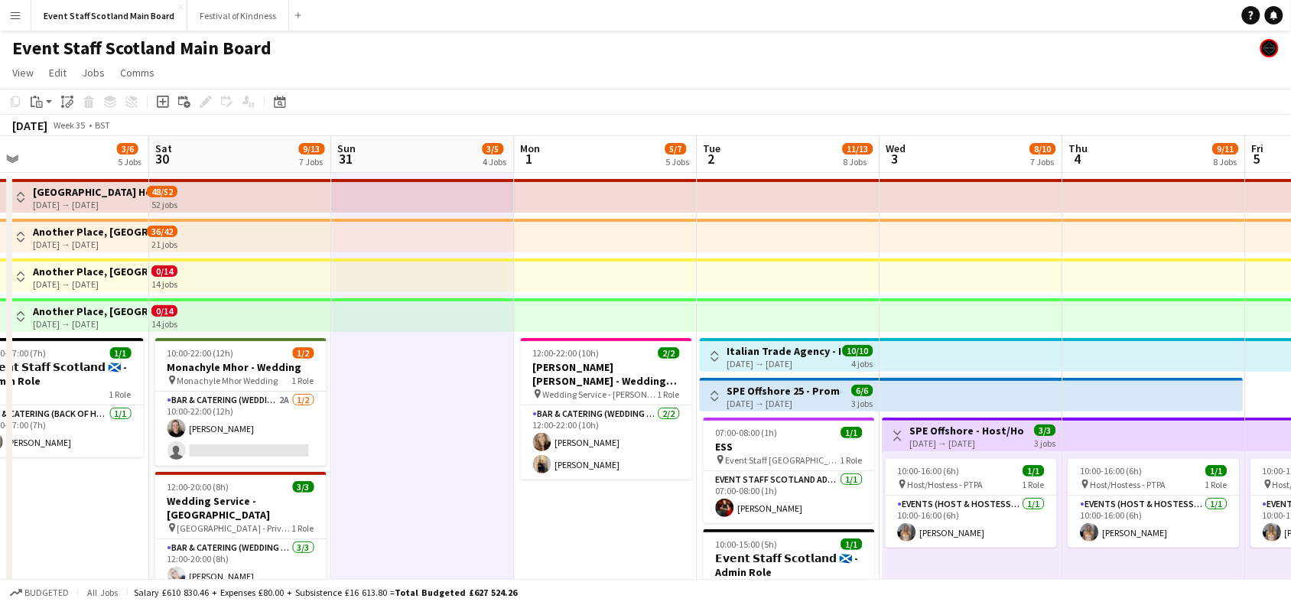
click at [899, 438] on app-icon "Toggle View" at bounding box center [898, 436] width 11 height 11
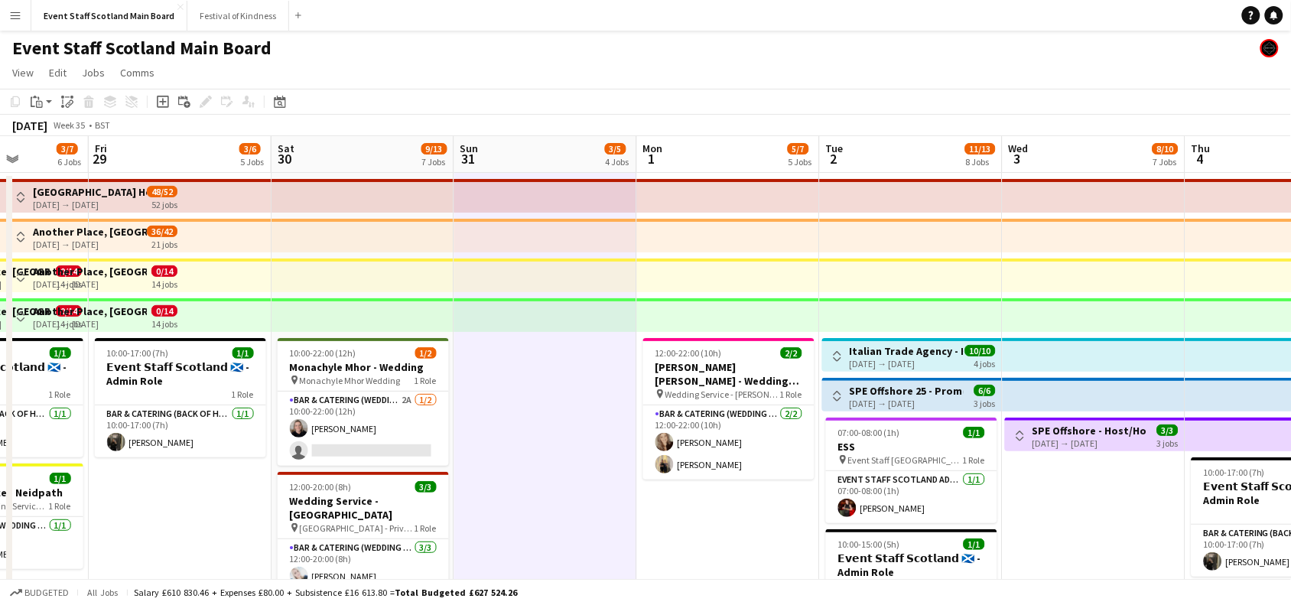
drag, startPoint x: 984, startPoint y: 487, endPoint x: 672, endPoint y: 494, distance: 312.2
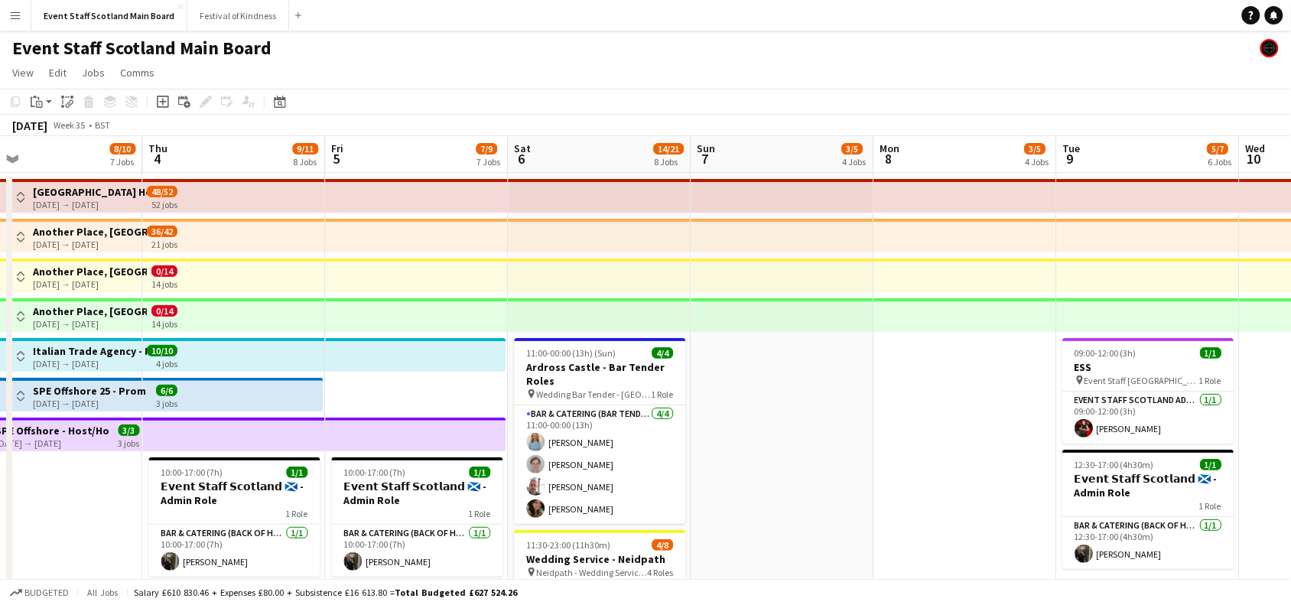
drag, startPoint x: 1084, startPoint y: 399, endPoint x: 473, endPoint y: 426, distance: 611.9
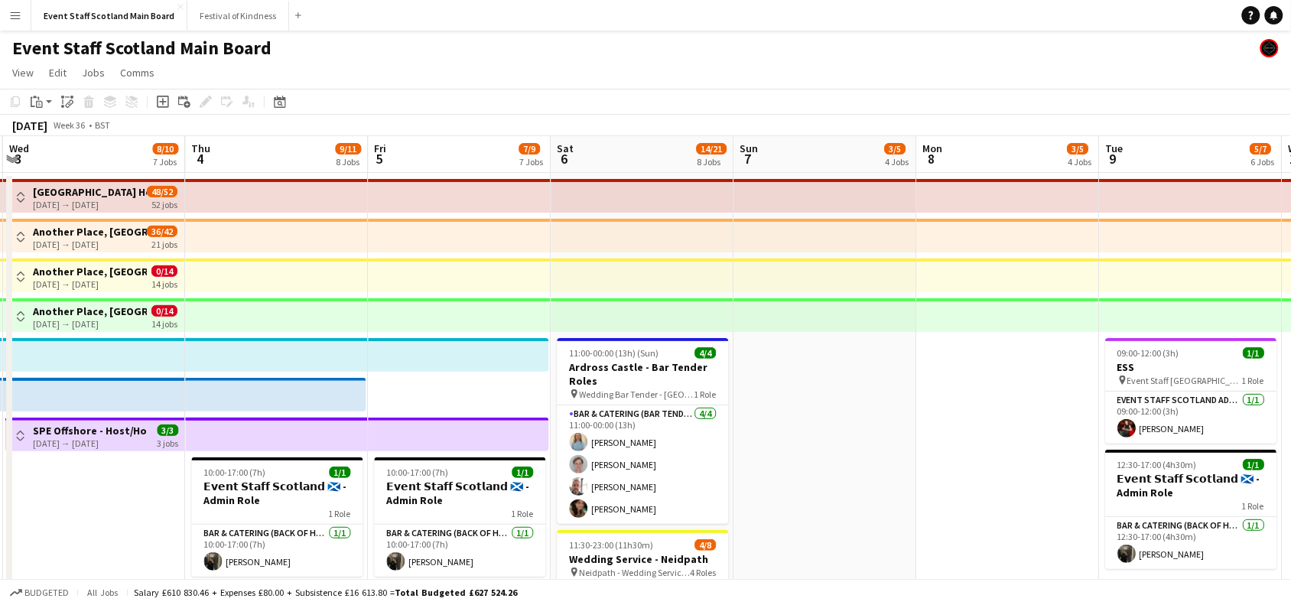
scroll to position [0, 733]
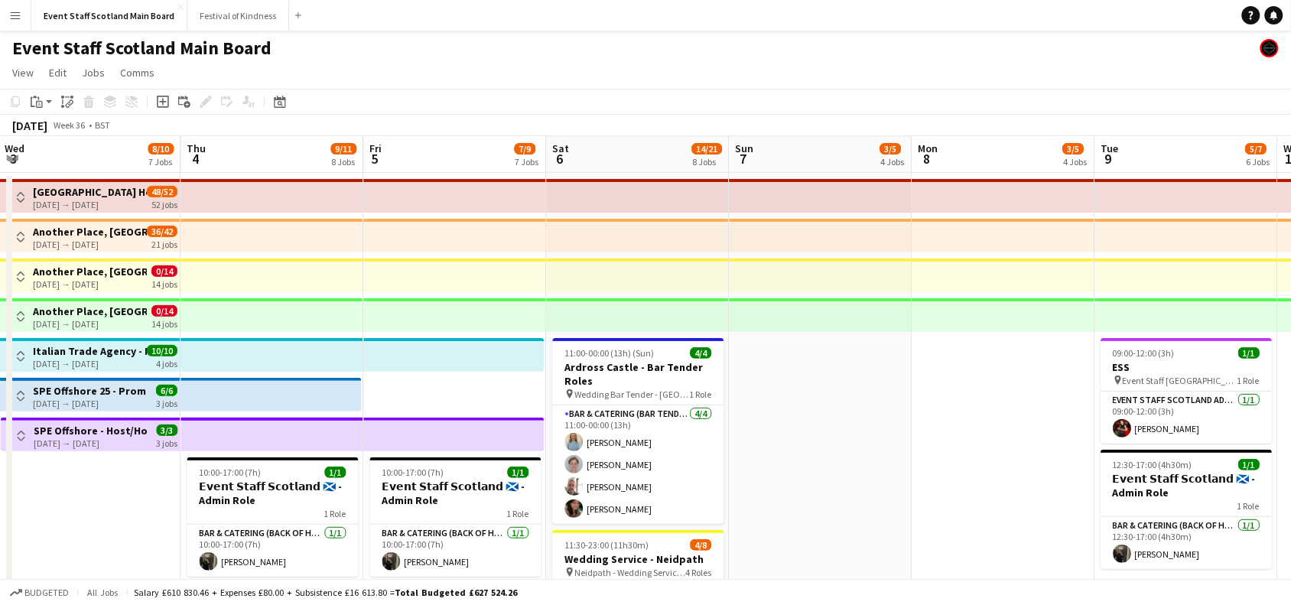
drag, startPoint x: 1011, startPoint y: 422, endPoint x: 1052, endPoint y: 421, distance: 41.3
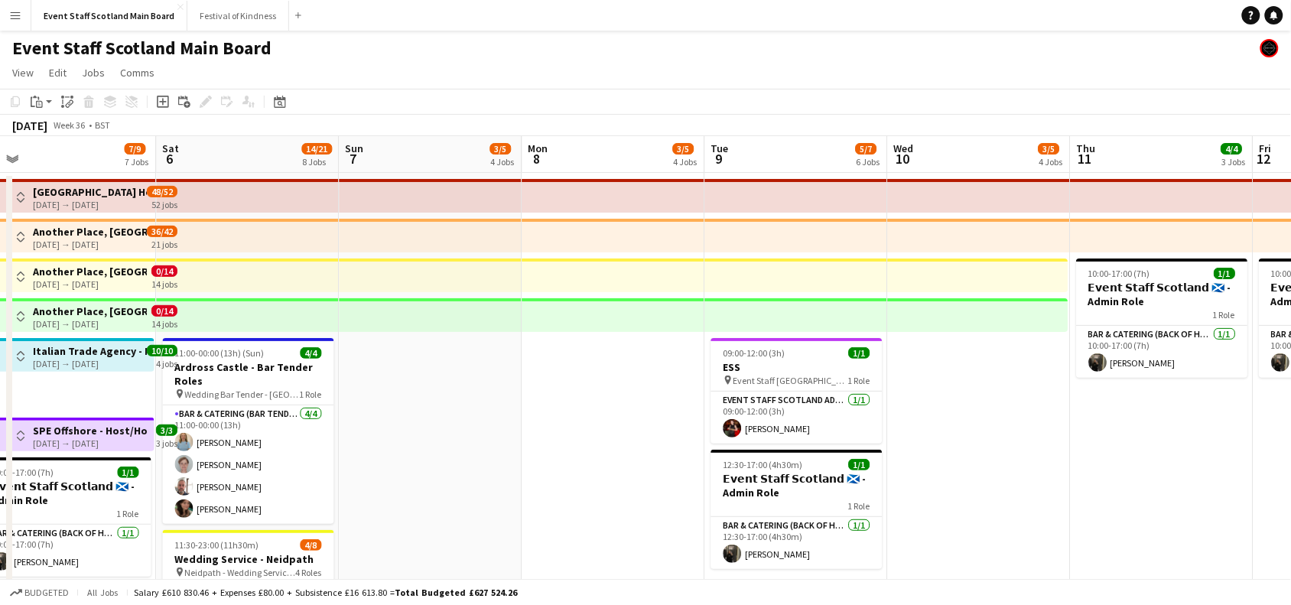
drag, startPoint x: 1056, startPoint y: 450, endPoint x: 260, endPoint y: 437, distance: 795.7
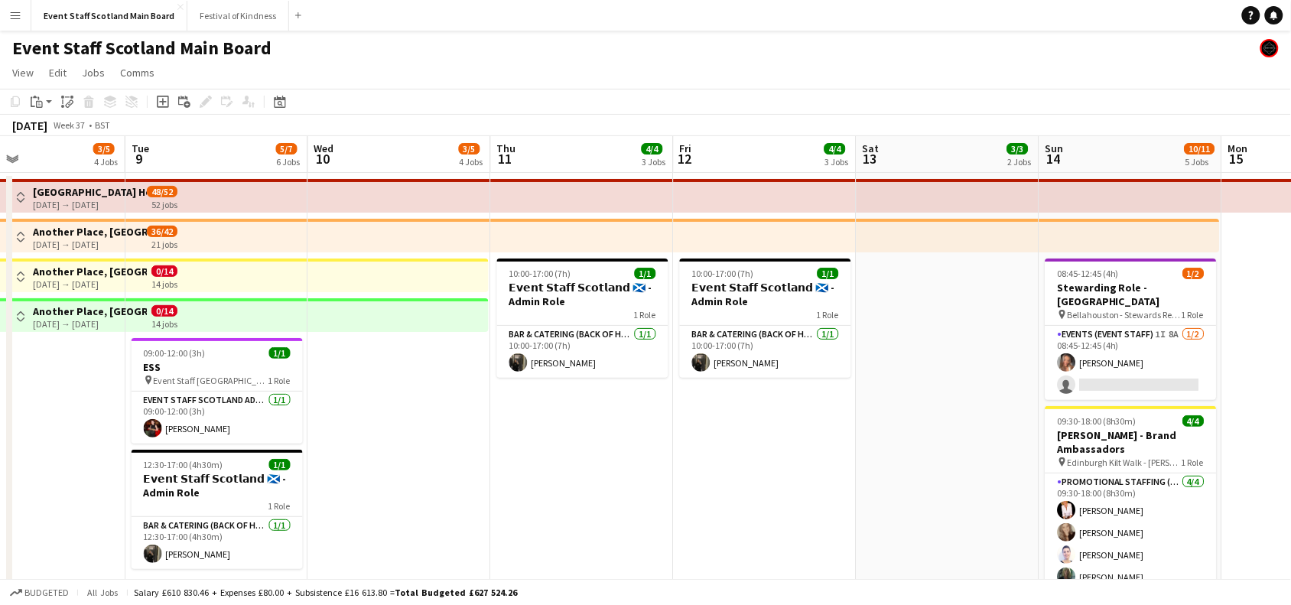
drag, startPoint x: 1083, startPoint y: 376, endPoint x: 530, endPoint y: 449, distance: 557.9
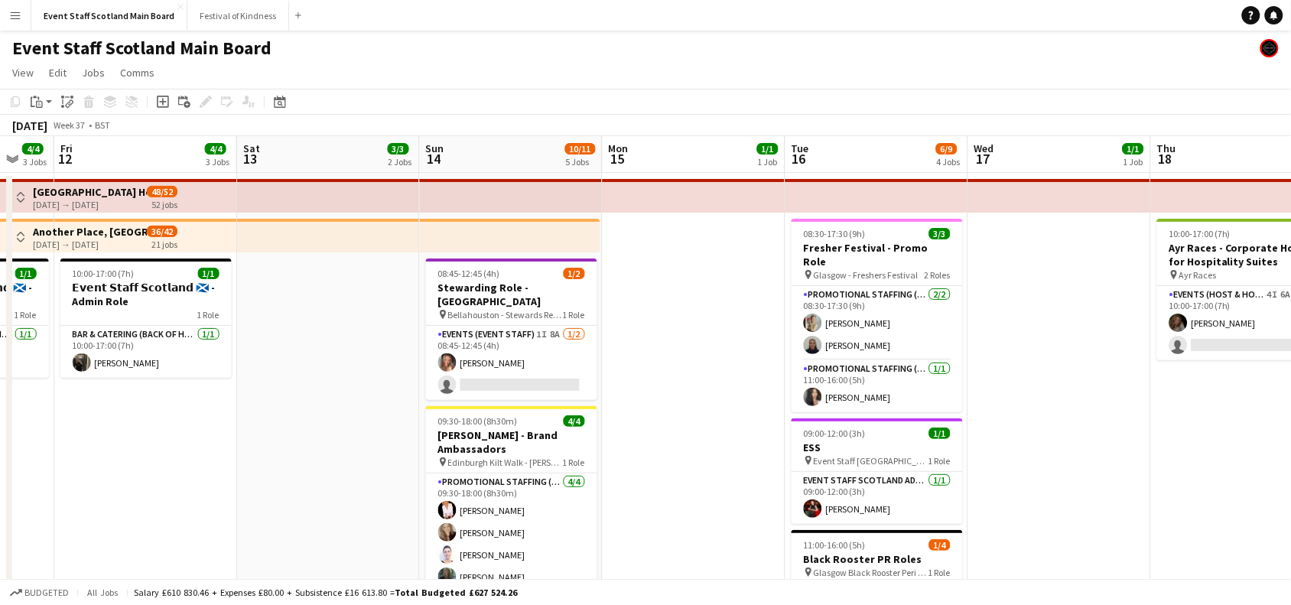
scroll to position [0, 518]
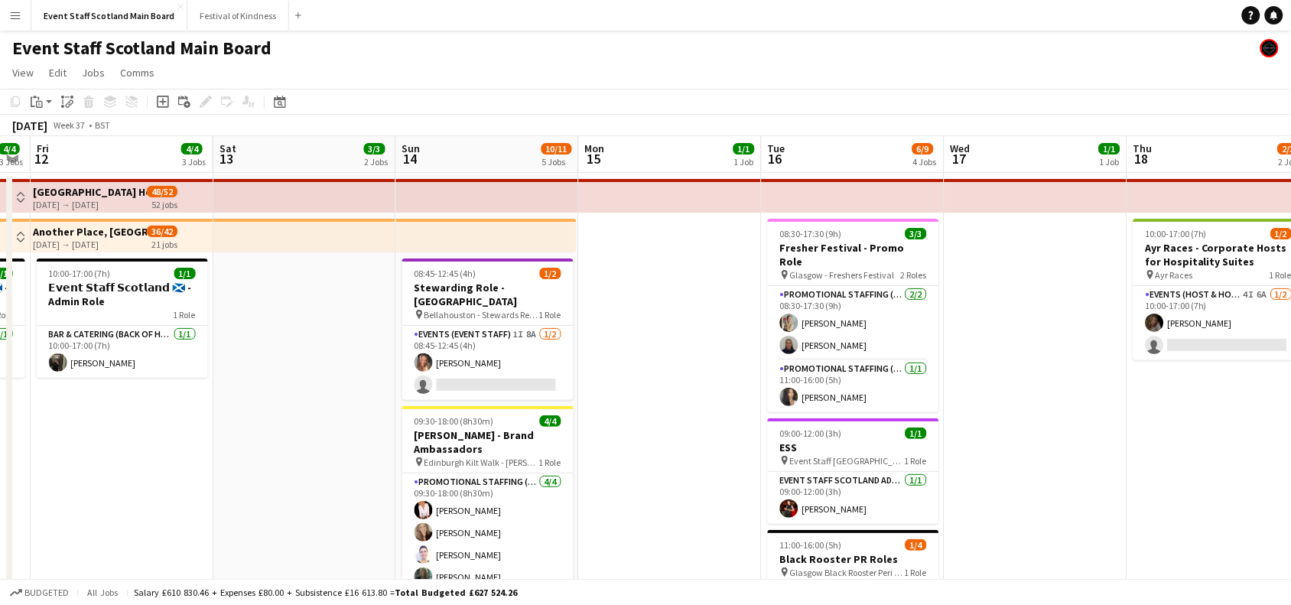
drag, startPoint x: 923, startPoint y: 370, endPoint x: 658, endPoint y: 384, distance: 265.1
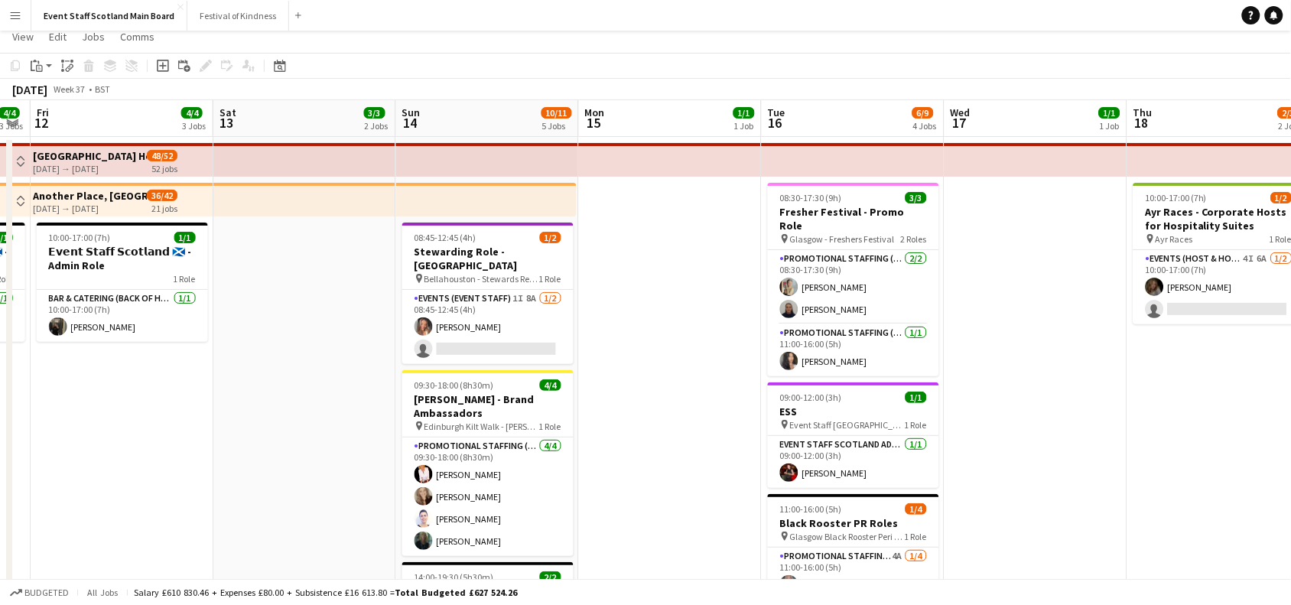
scroll to position [0, 0]
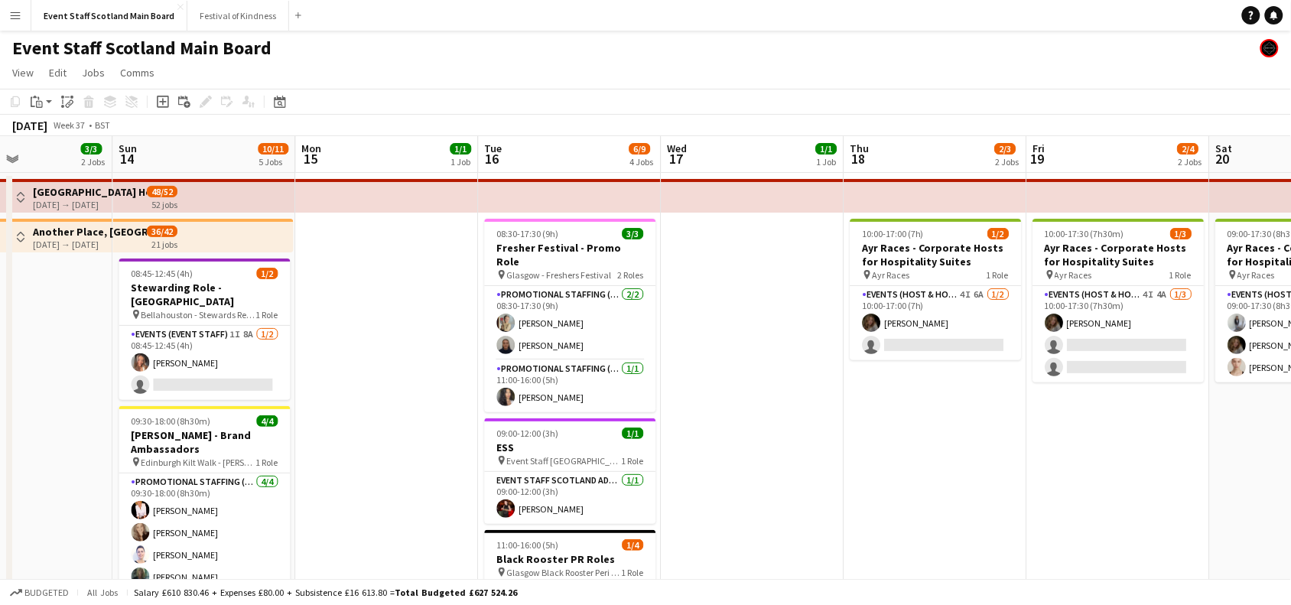
drag, startPoint x: 1228, startPoint y: 413, endPoint x: 773, endPoint y: 513, distance: 465.9
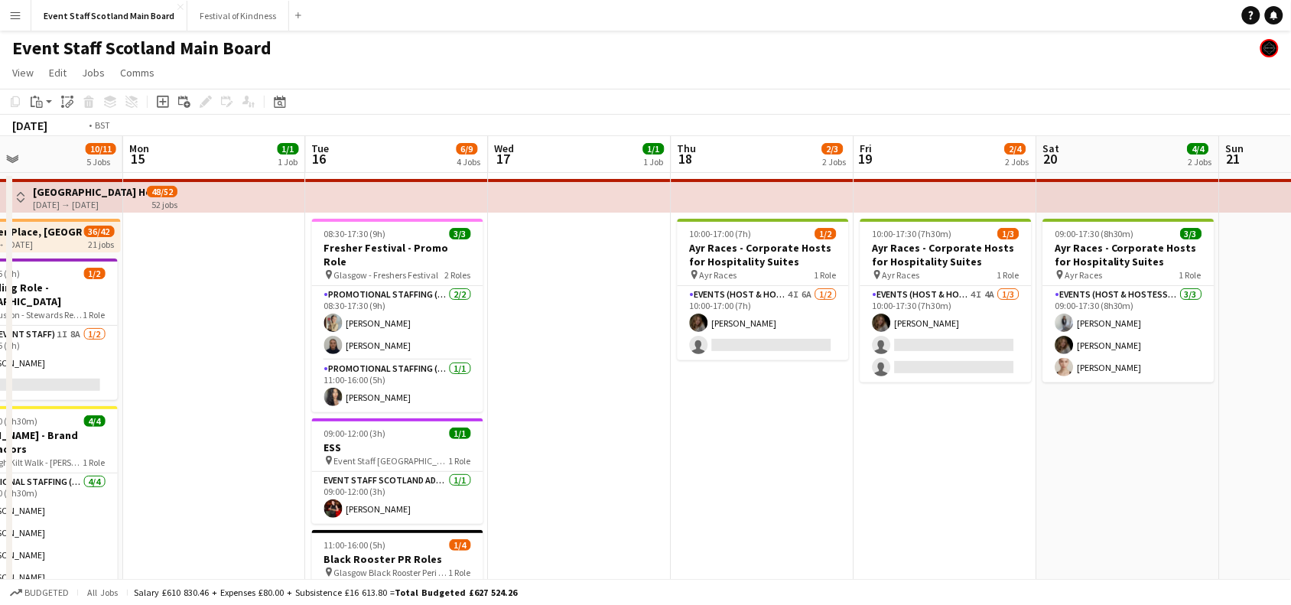
drag, startPoint x: 1207, startPoint y: 474, endPoint x: 728, endPoint y: 529, distance: 482.8
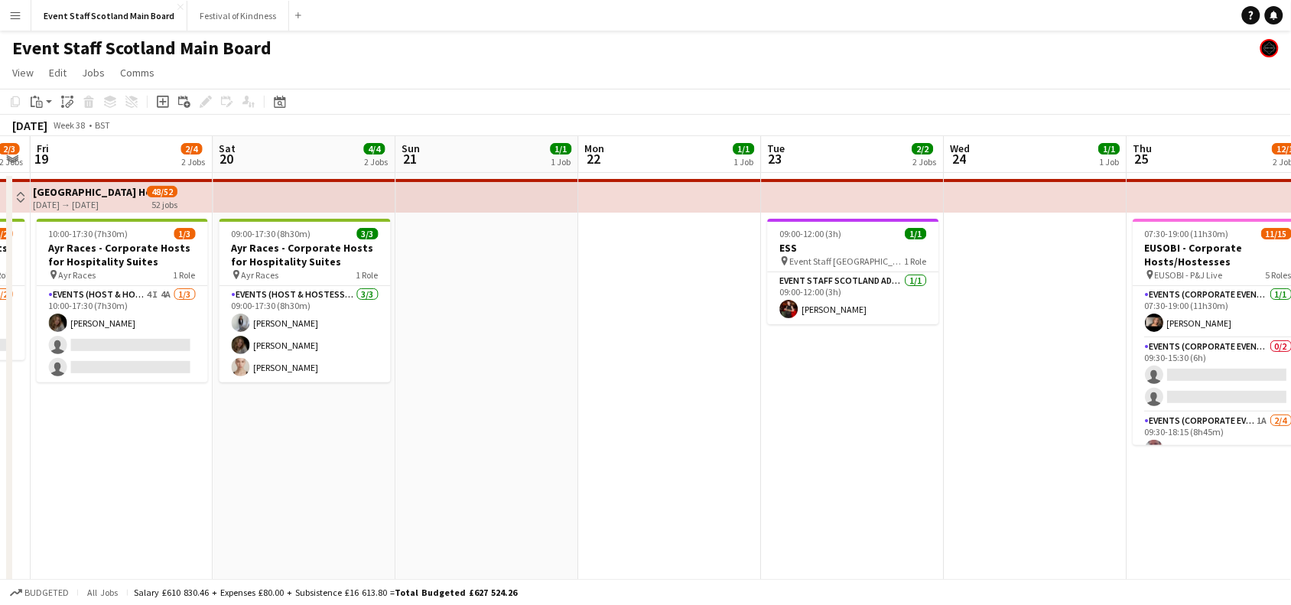
drag, startPoint x: 1163, startPoint y: 376, endPoint x: 450, endPoint y: 394, distance: 713.2
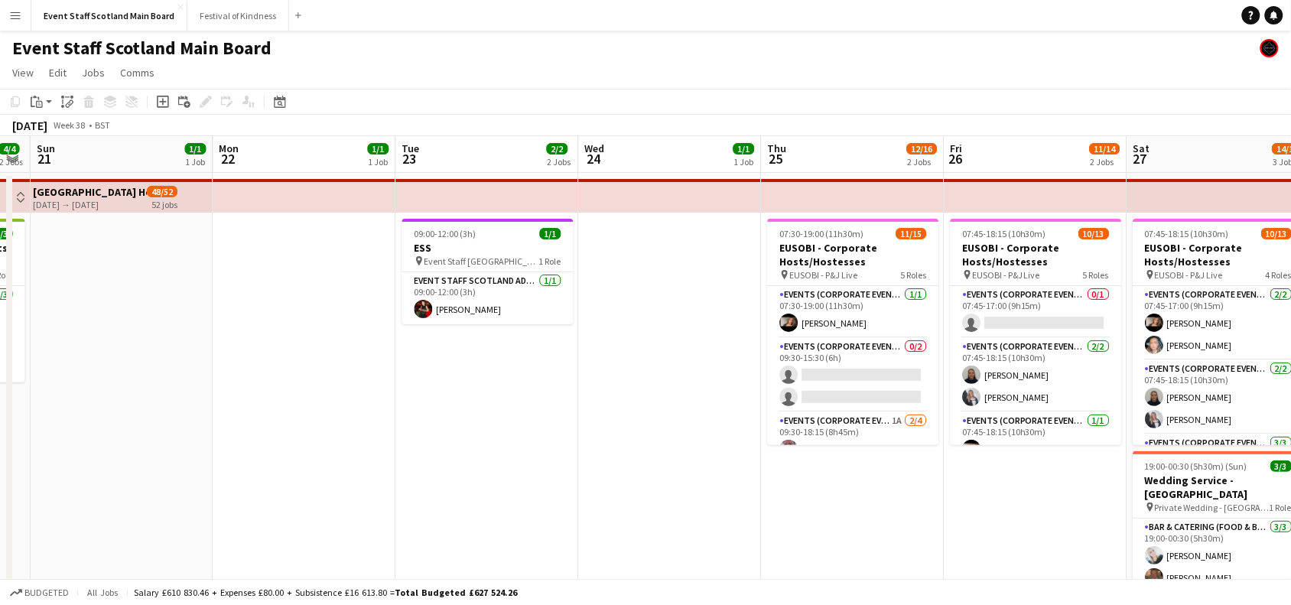
scroll to position [0, 704]
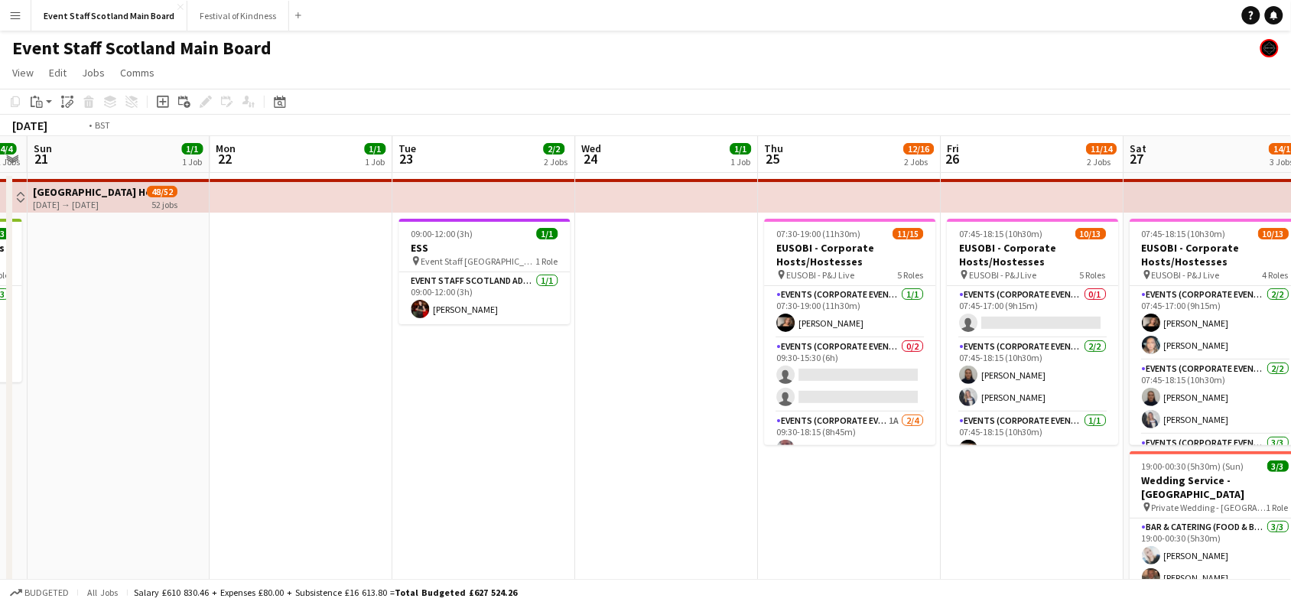
drag, startPoint x: 930, startPoint y: 495, endPoint x: 211, endPoint y: 540, distance: 720.6
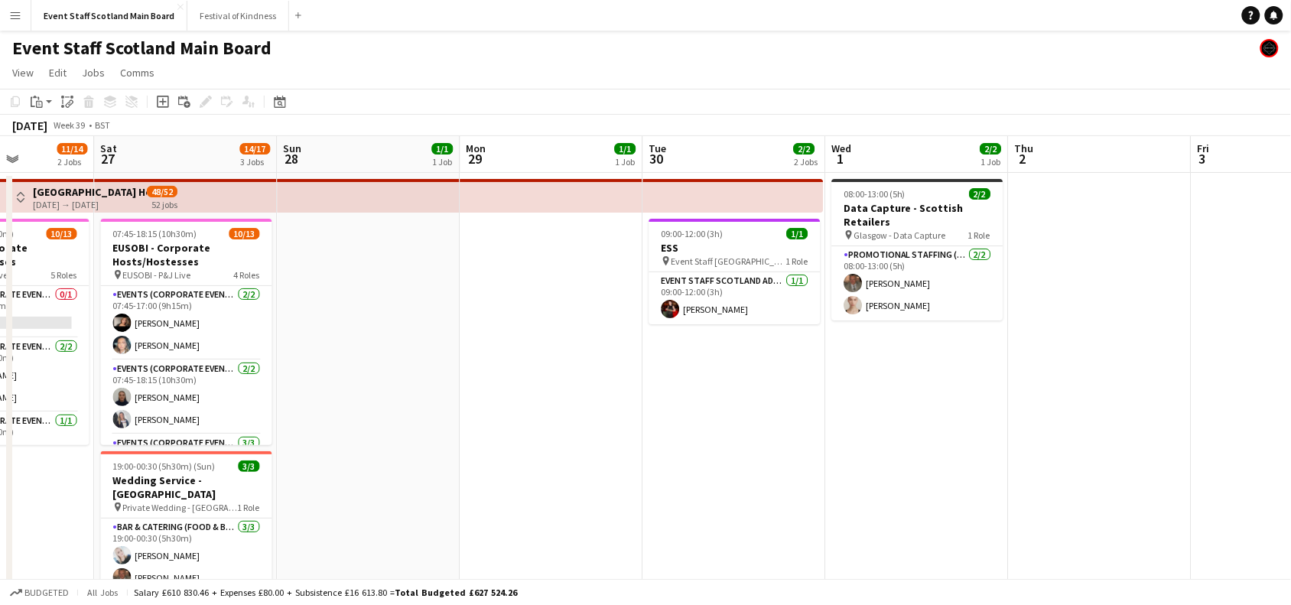
drag, startPoint x: 1083, startPoint y: 413, endPoint x: 116, endPoint y: 637, distance: 992.6
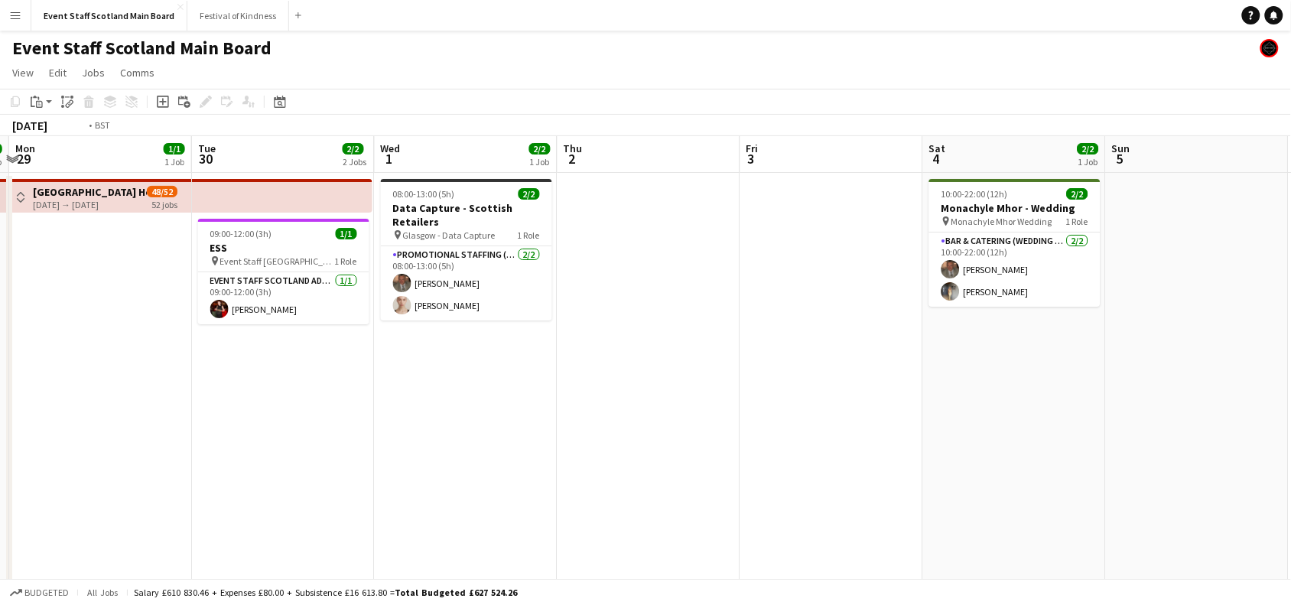
scroll to position [0, 712]
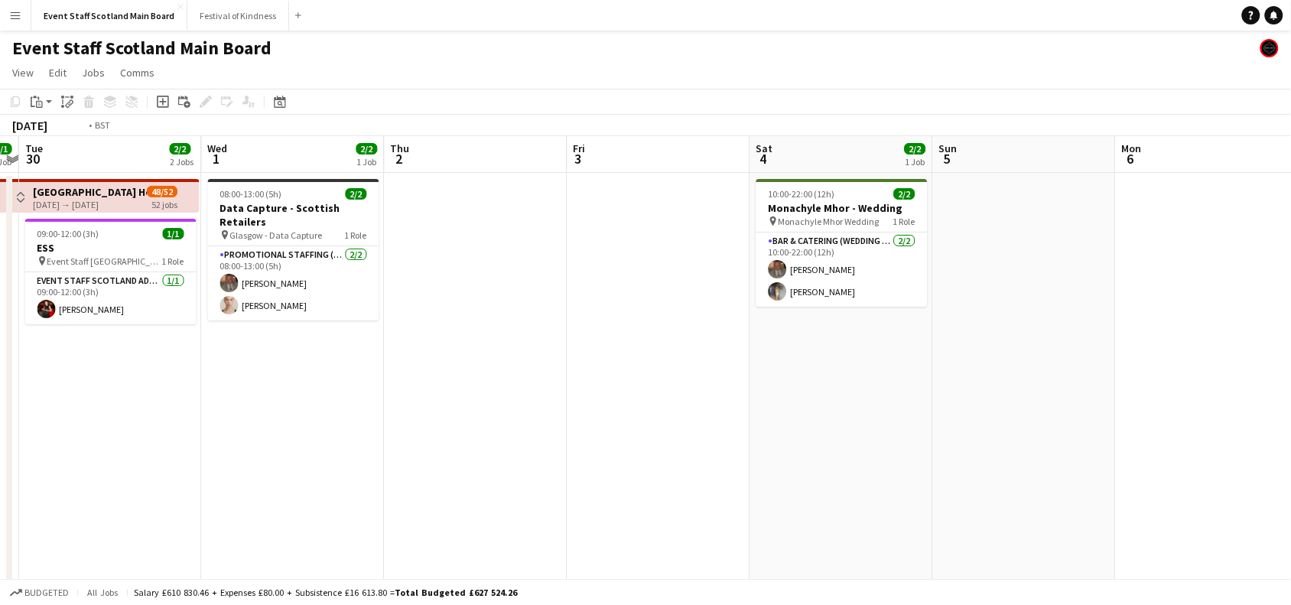
drag, startPoint x: 975, startPoint y: 478, endPoint x: 168, endPoint y: 636, distance: 822.4
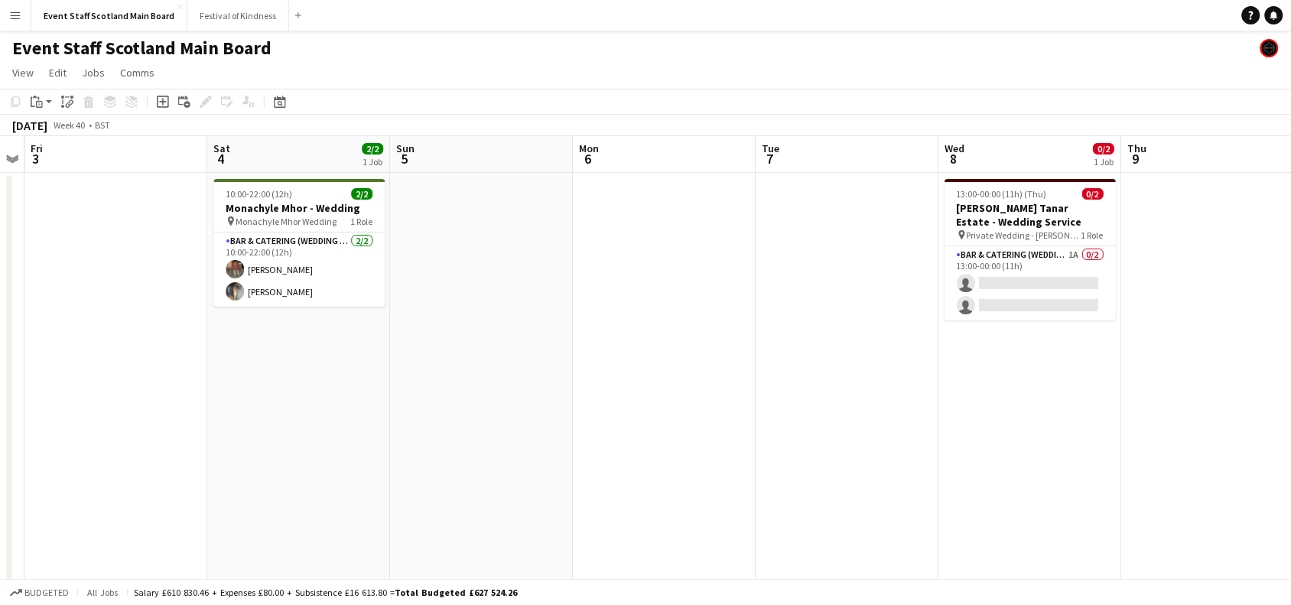
drag, startPoint x: 1072, startPoint y: 498, endPoint x: 37, endPoint y: 650, distance: 1046.2
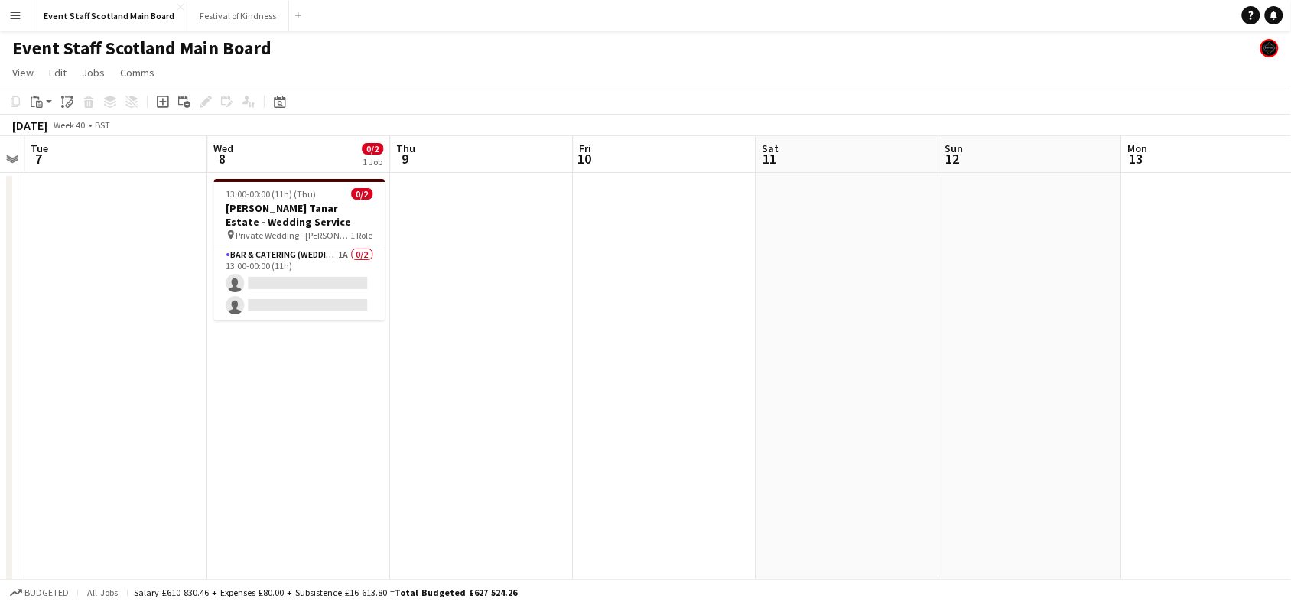
scroll to position [0, 525]
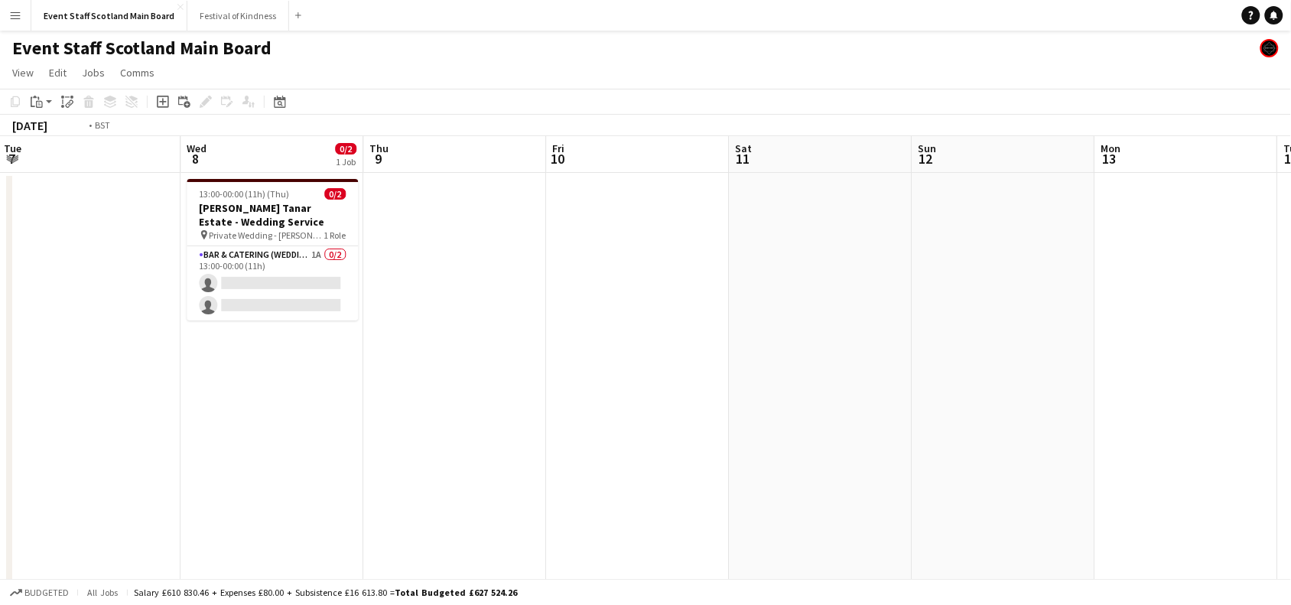
drag, startPoint x: 1100, startPoint y: 329, endPoint x: 0, endPoint y: 457, distance: 1107.5
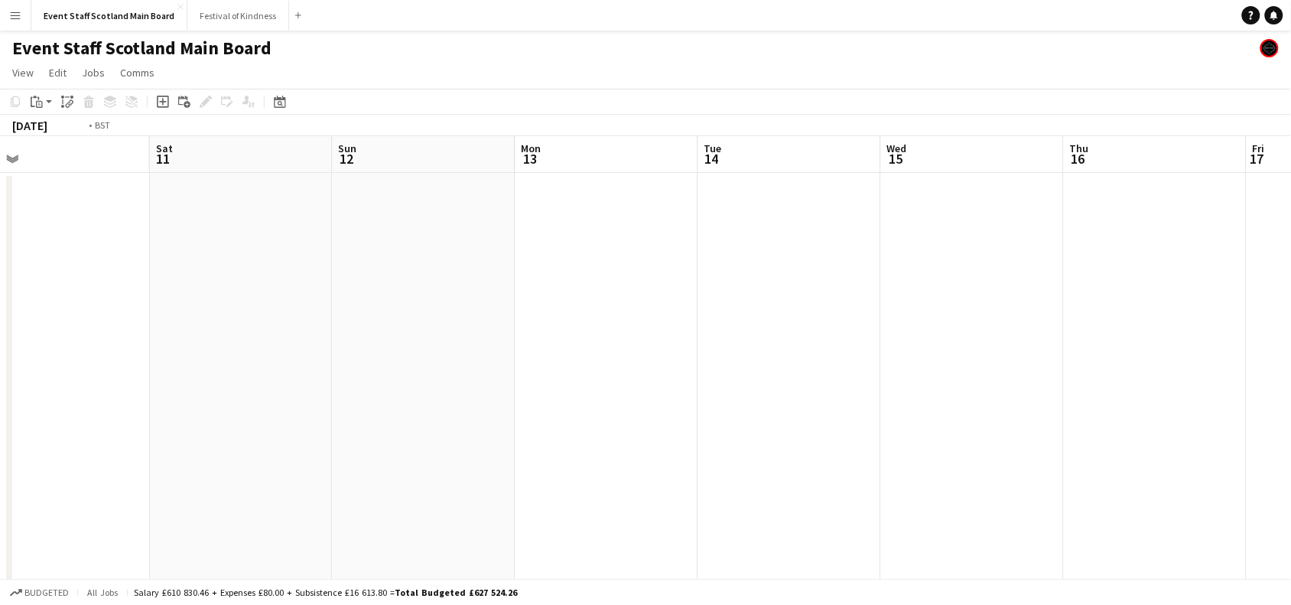
drag, startPoint x: 1106, startPoint y: 321, endPoint x: 0, endPoint y: 427, distance: 1111.3
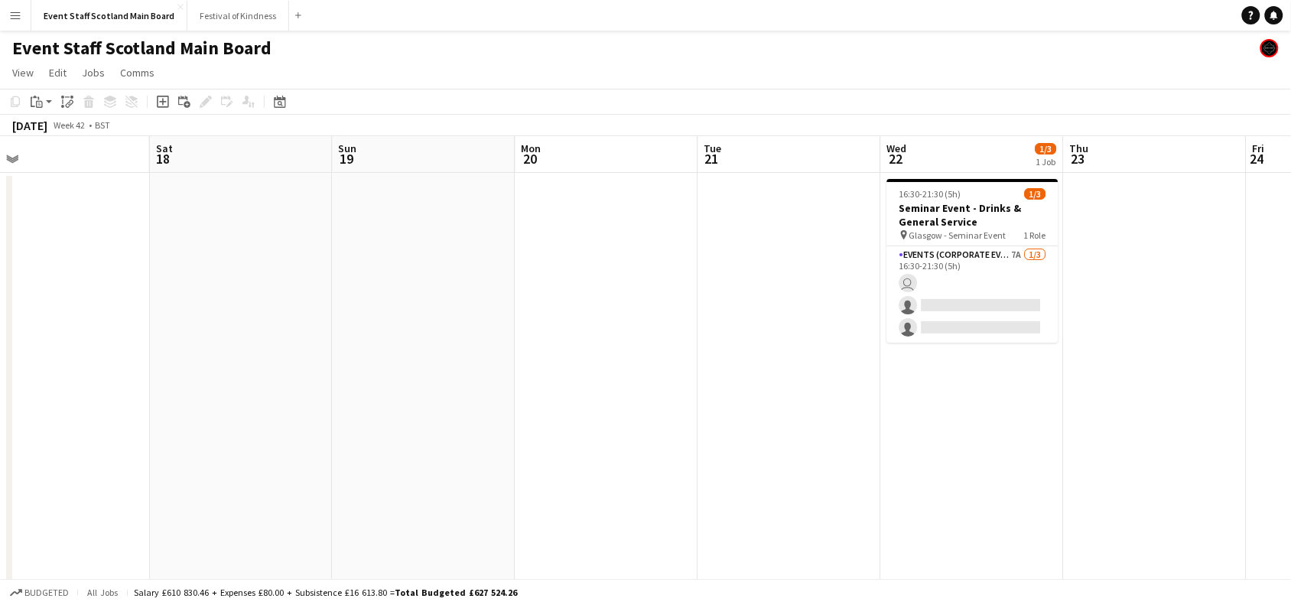
scroll to position [0, 537]
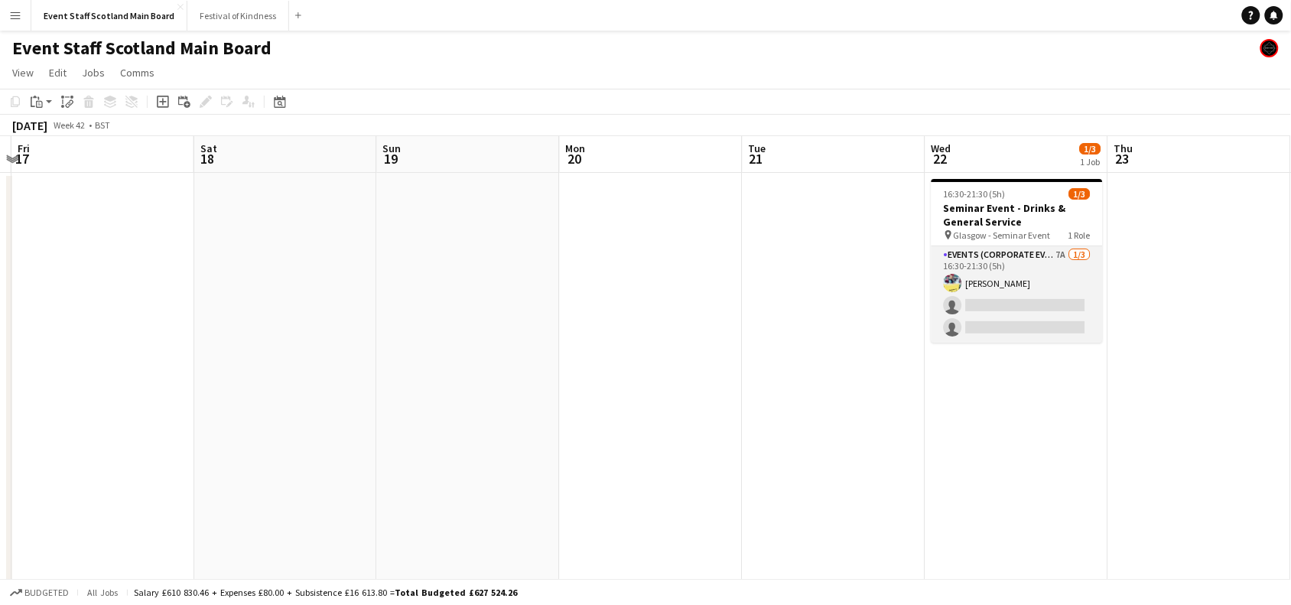
click at [1034, 295] on app-card-role "Events (Corporate Event Staff) 7A [DATE] 16:30-21:30 (5h) [PERSON_NAME] single-…" at bounding box center [1017, 294] width 171 height 96
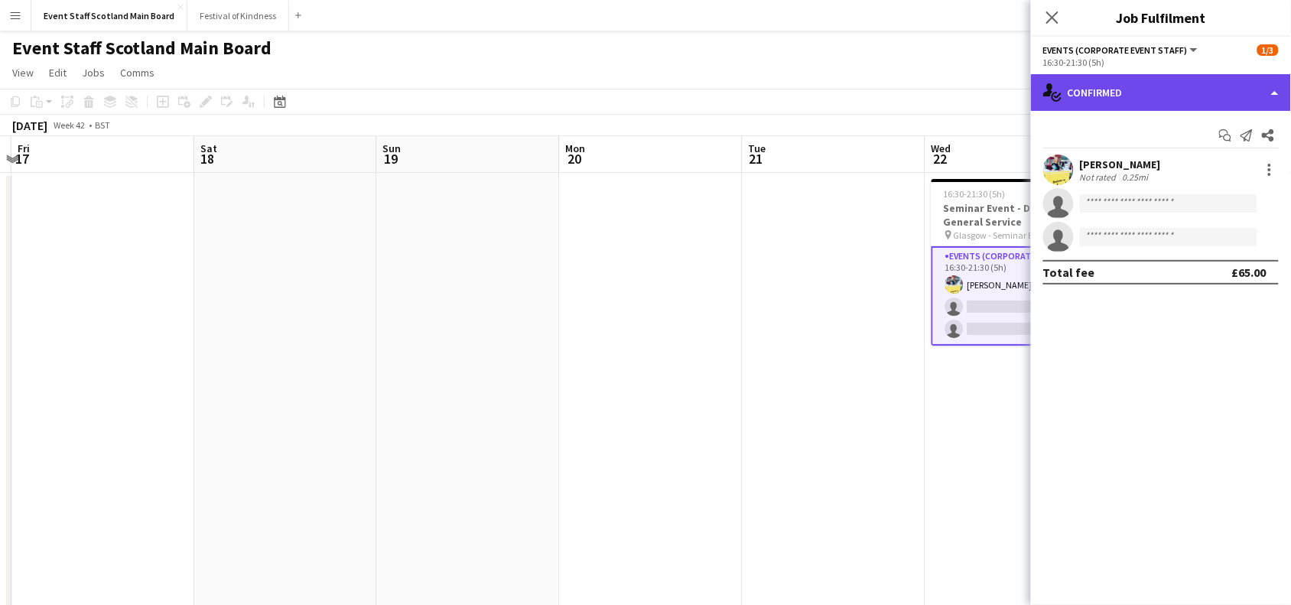
click at [1145, 108] on div "single-neutral-actions-check-2 Confirmed" at bounding box center [1161, 92] width 260 height 37
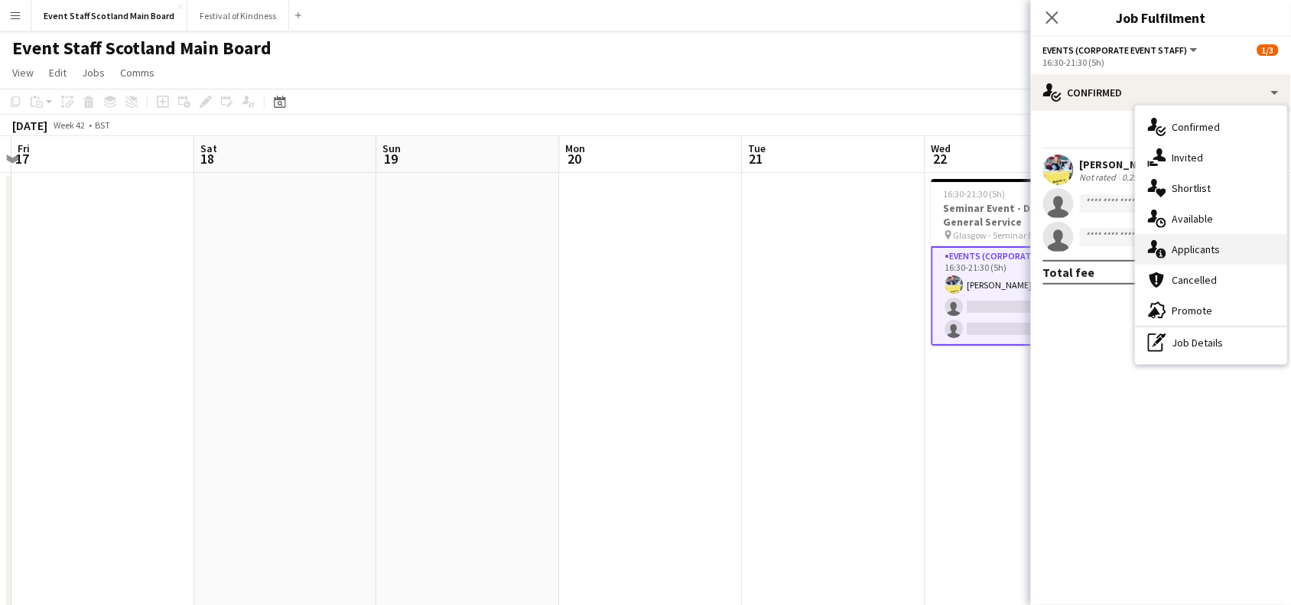
click at [1184, 254] on div "single-neutral-actions-information Applicants" at bounding box center [1211, 249] width 151 height 31
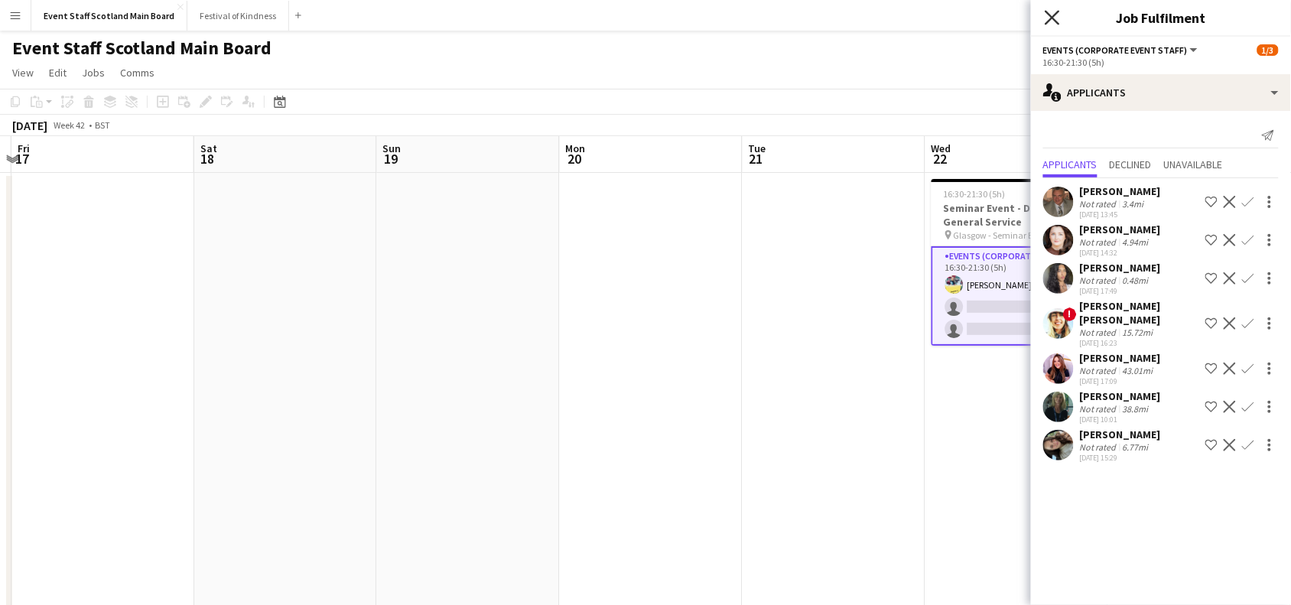
click at [1056, 18] on icon "Close pop-in" at bounding box center [1052, 17] width 15 height 15
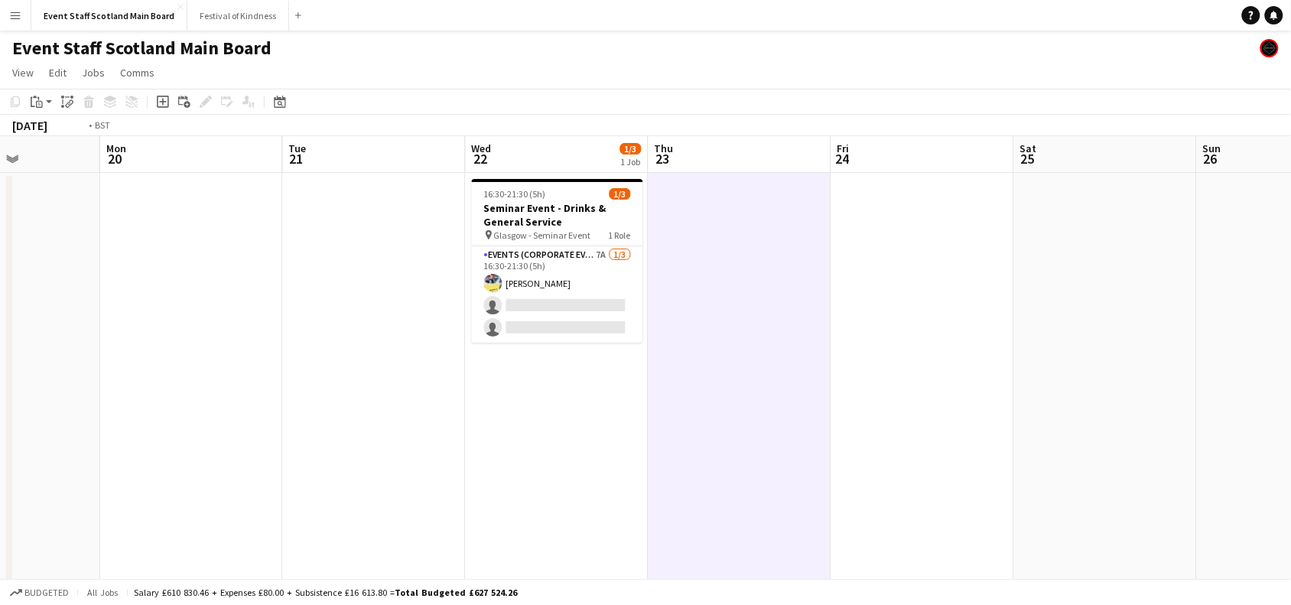
scroll to position [0, 464]
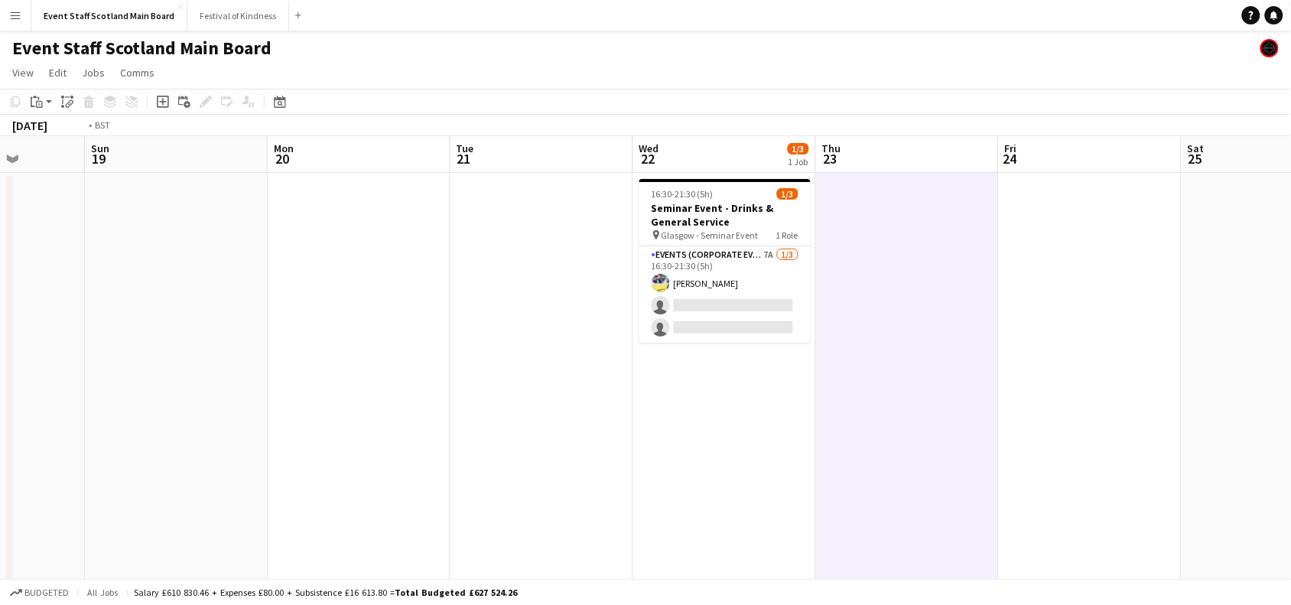
drag, startPoint x: 1206, startPoint y: 247, endPoint x: 0, endPoint y: 530, distance: 1239.2
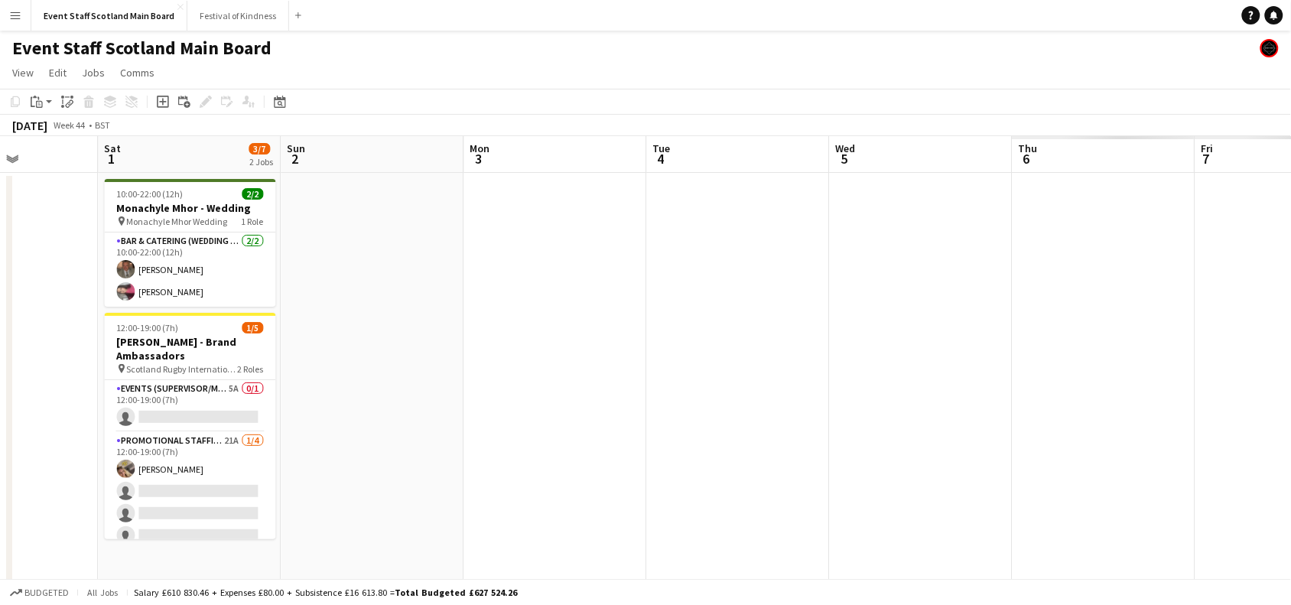
drag, startPoint x: 1065, startPoint y: 353, endPoint x: 0, endPoint y: 444, distance: 1068.8
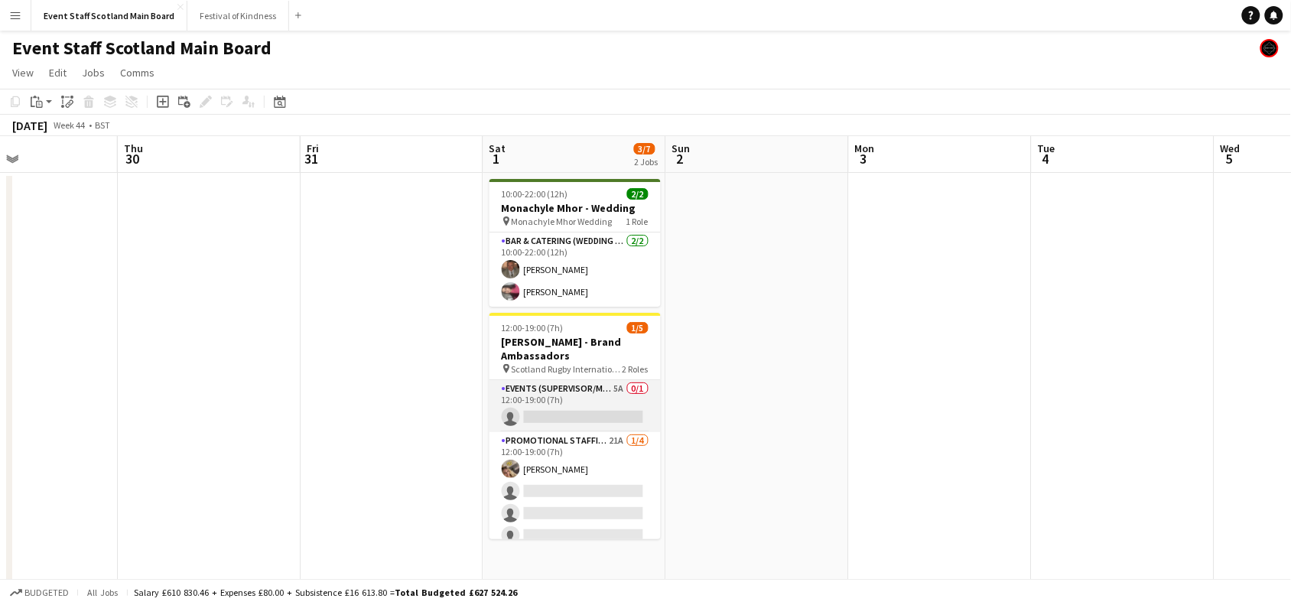
click at [575, 400] on app-card-role "Events (Supervisor/Manager) 5A 0/1 12:00-19:00 (7h) single-neutral-actions" at bounding box center [575, 406] width 171 height 52
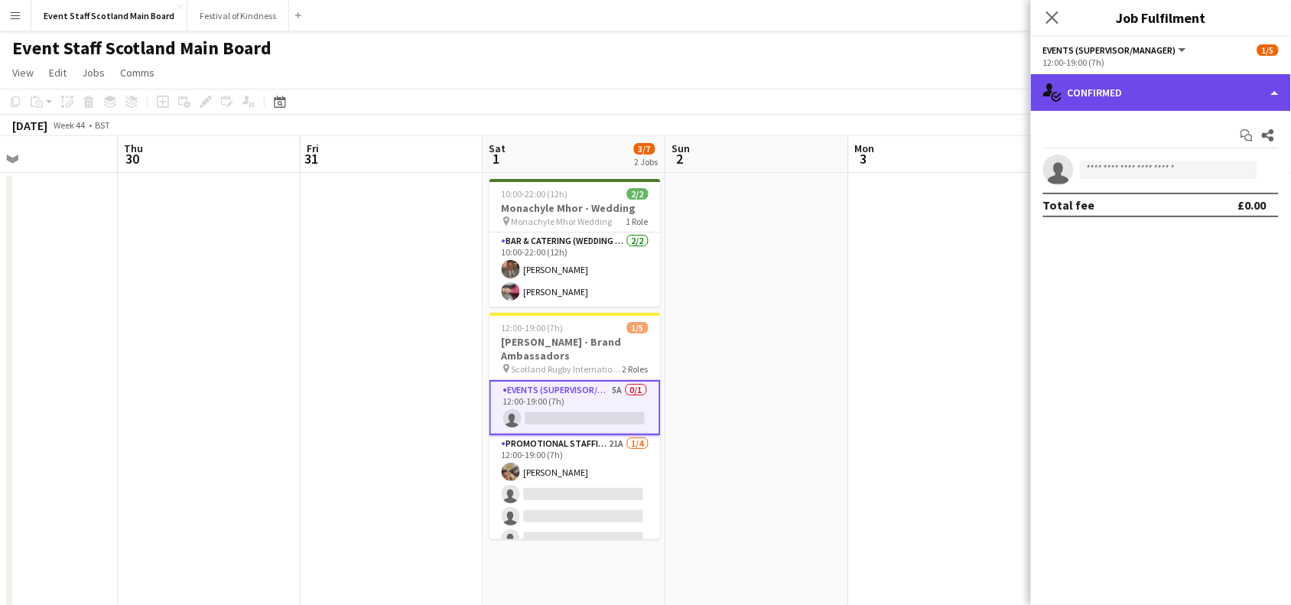
click at [1237, 96] on div "single-neutral-actions-check-2 Confirmed" at bounding box center [1161, 92] width 260 height 37
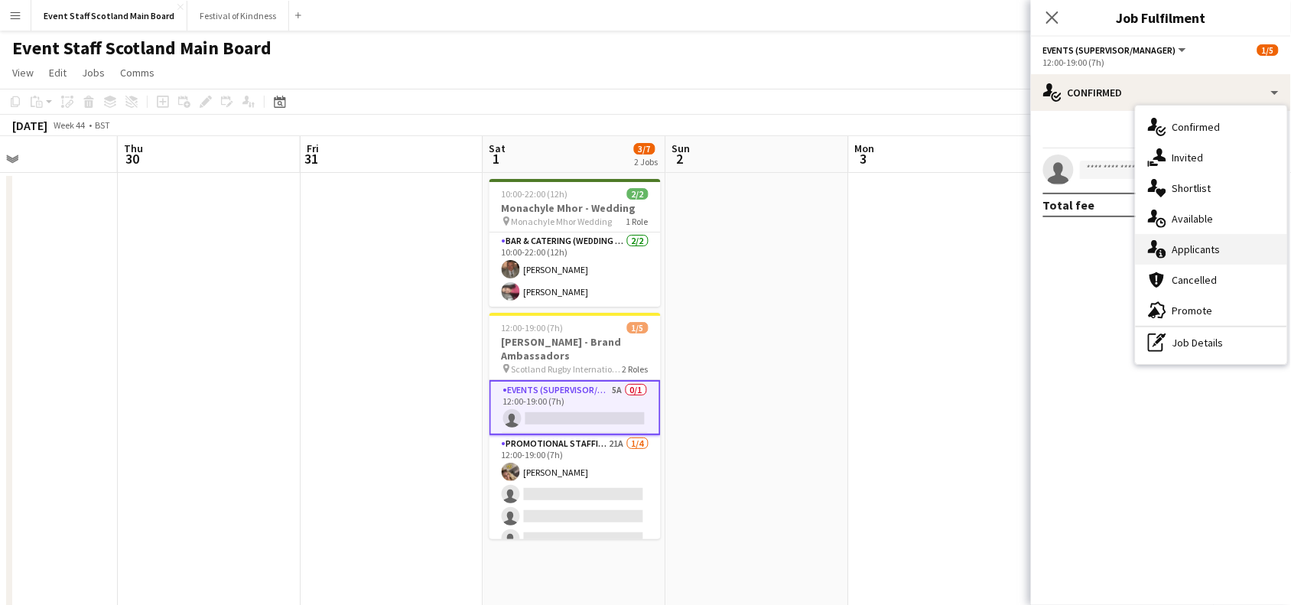
click at [1239, 238] on div "single-neutral-actions-information Applicants" at bounding box center [1211, 249] width 151 height 31
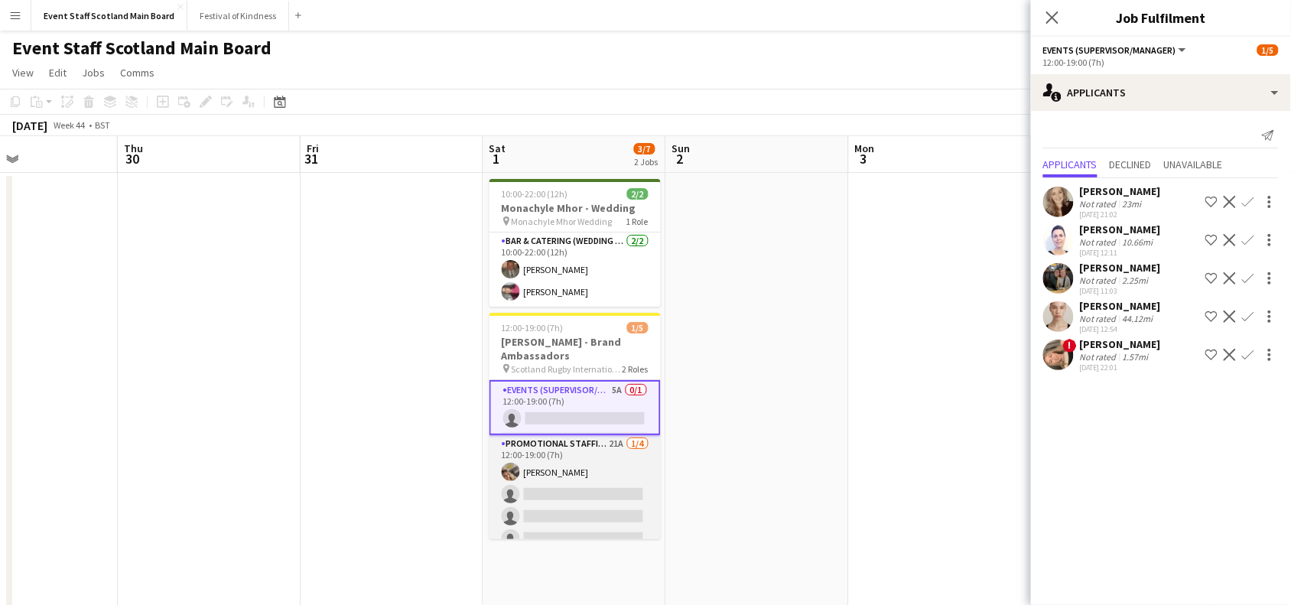
click at [545, 513] on app-card-role "Promotional Staffing (Brand Ambassadors) 21A [DATE] 12:00-19:00 (7h) [PERSON_NA…" at bounding box center [575, 494] width 171 height 119
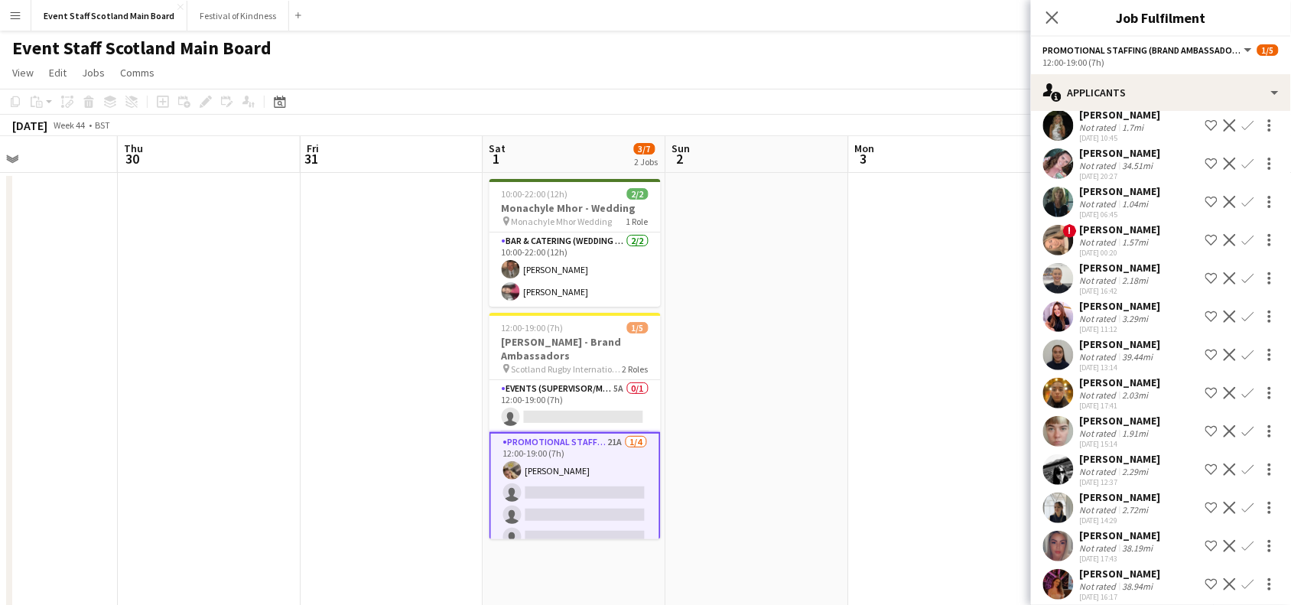
scroll to position [0, 0]
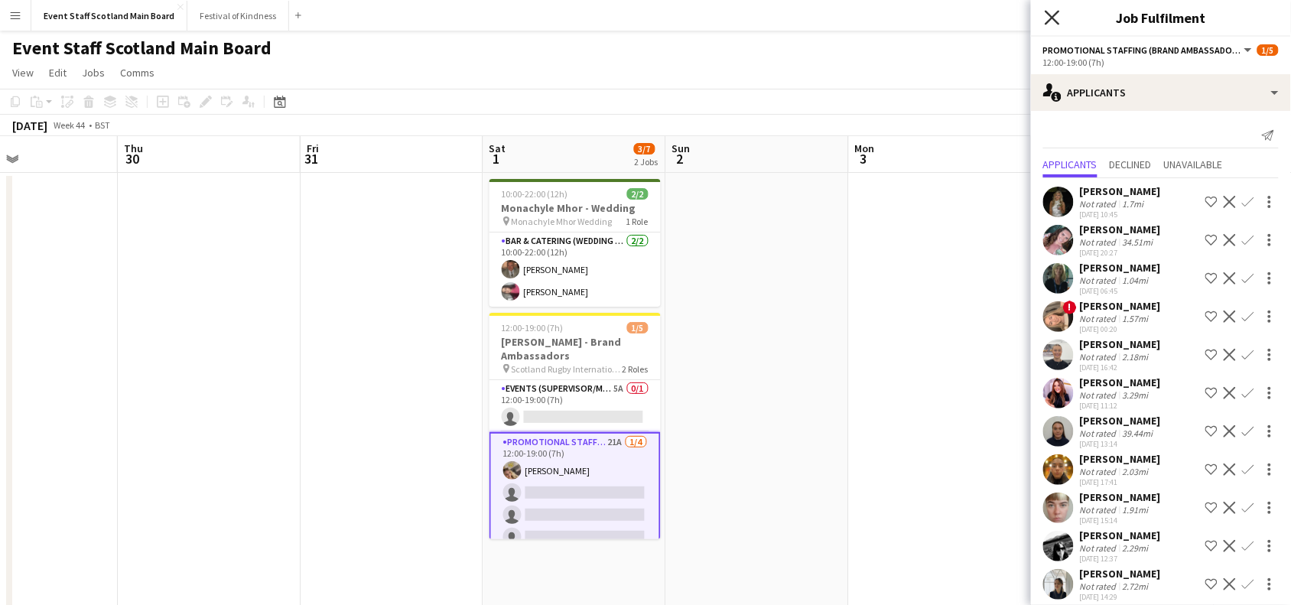
click at [1049, 18] on icon "Close pop-in" at bounding box center [1052, 17] width 15 height 15
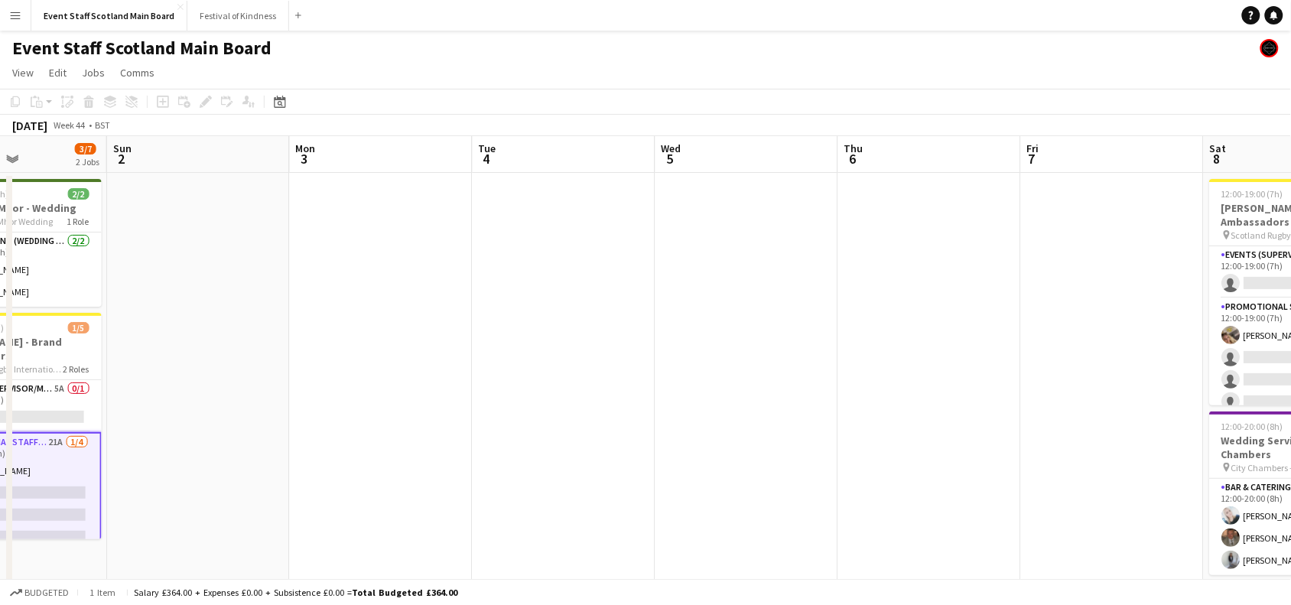
drag, startPoint x: 969, startPoint y: 314, endPoint x: 151, endPoint y: 593, distance: 863.9
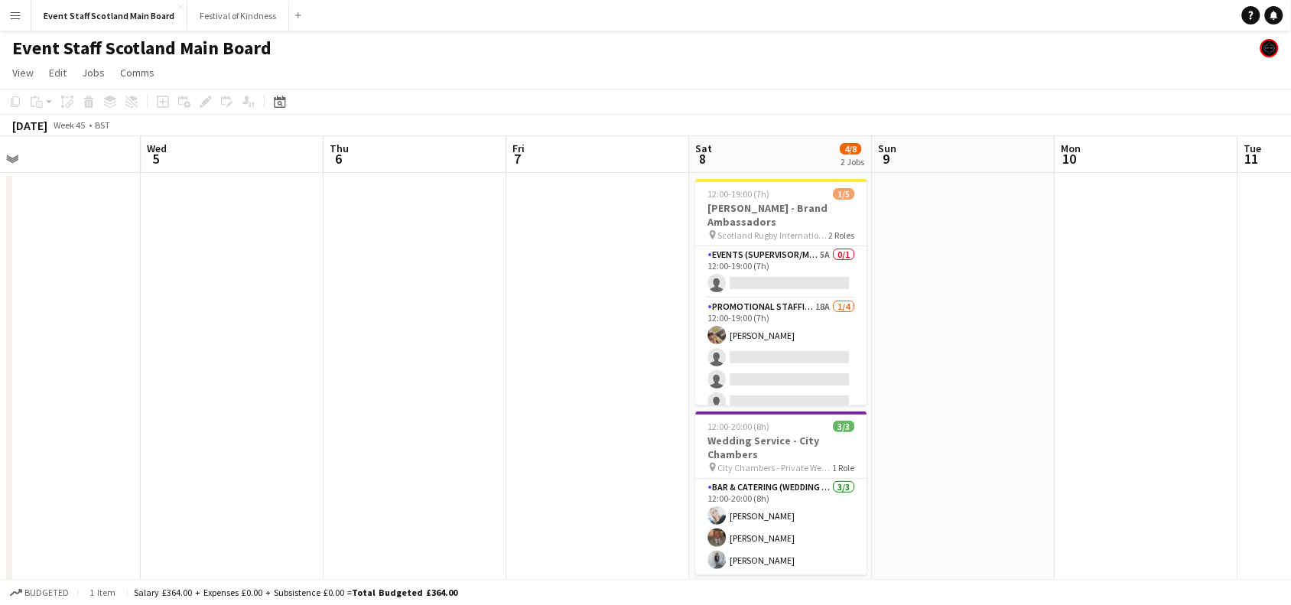
drag, startPoint x: 738, startPoint y: 441, endPoint x: 201, endPoint y: 494, distance: 539.7
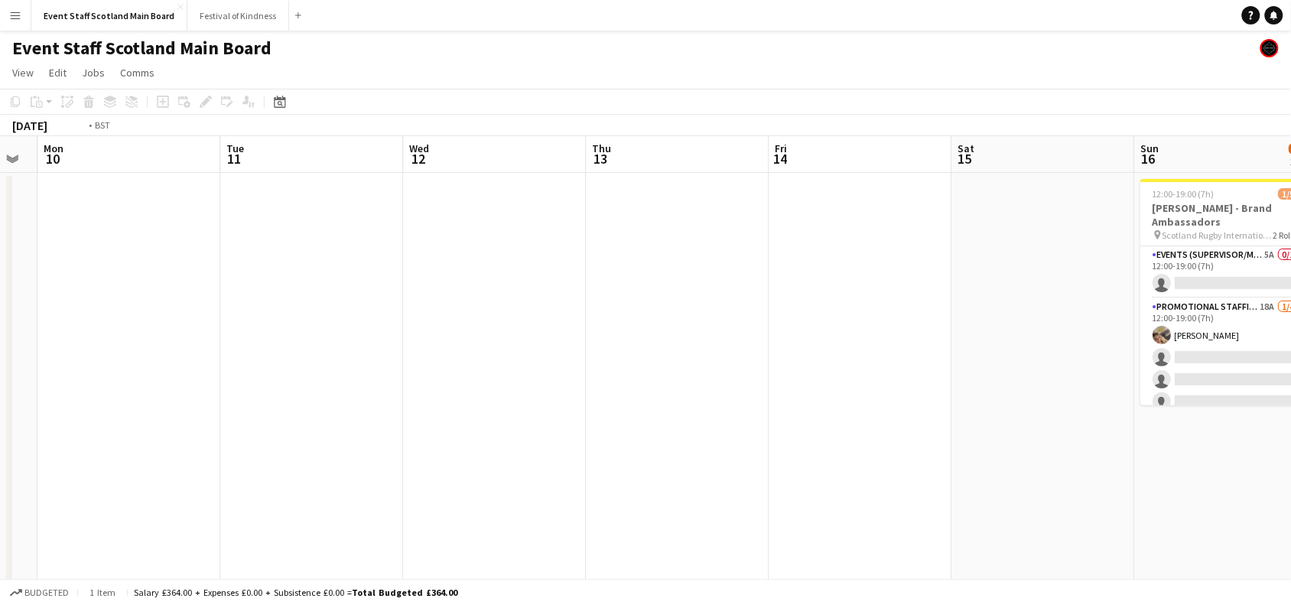
drag, startPoint x: 923, startPoint y: 330, endPoint x: 59, endPoint y: 510, distance: 883.0
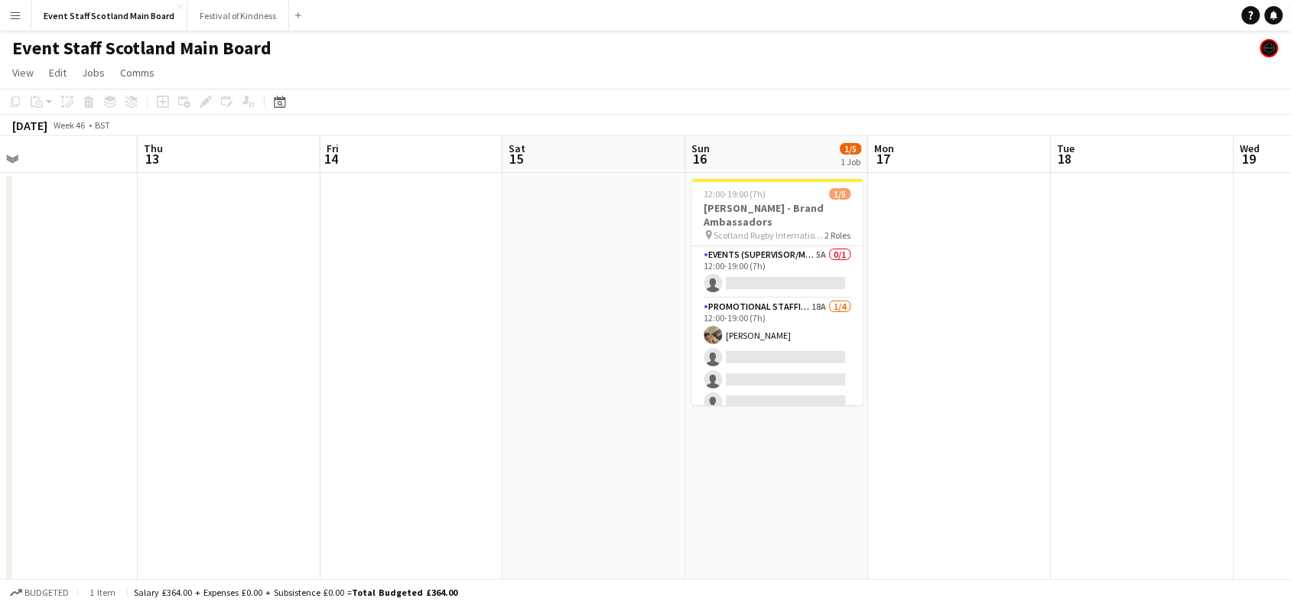
scroll to position [0, 595]
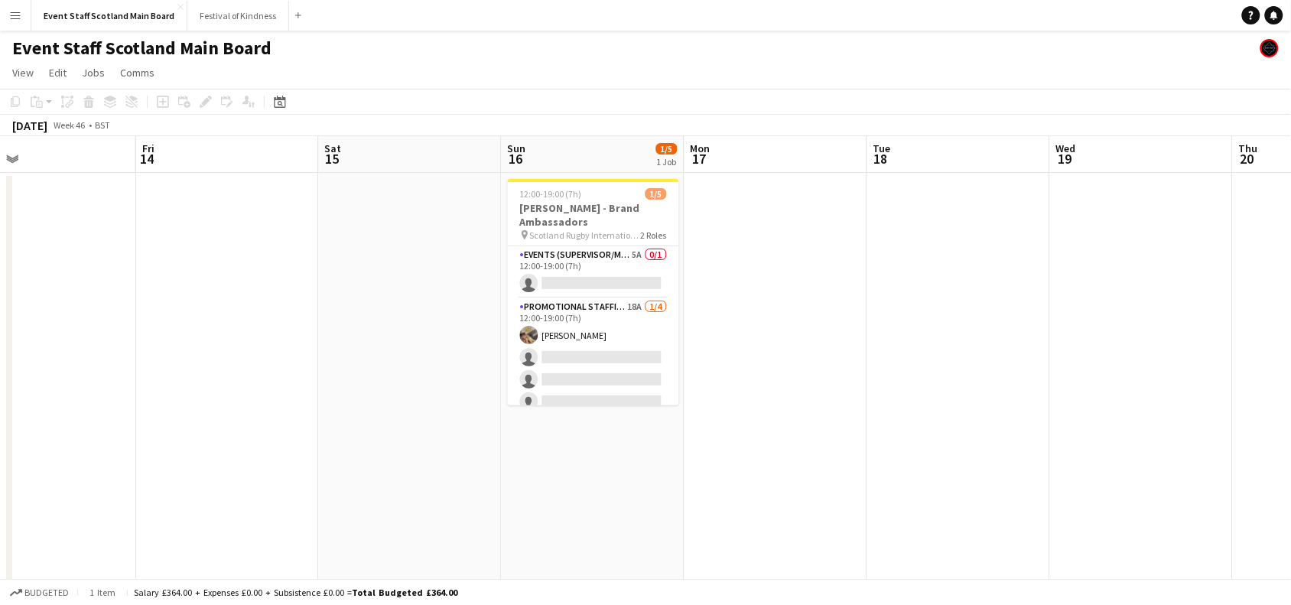
drag, startPoint x: 916, startPoint y: 392, endPoint x: 0, endPoint y: 589, distance: 936.6
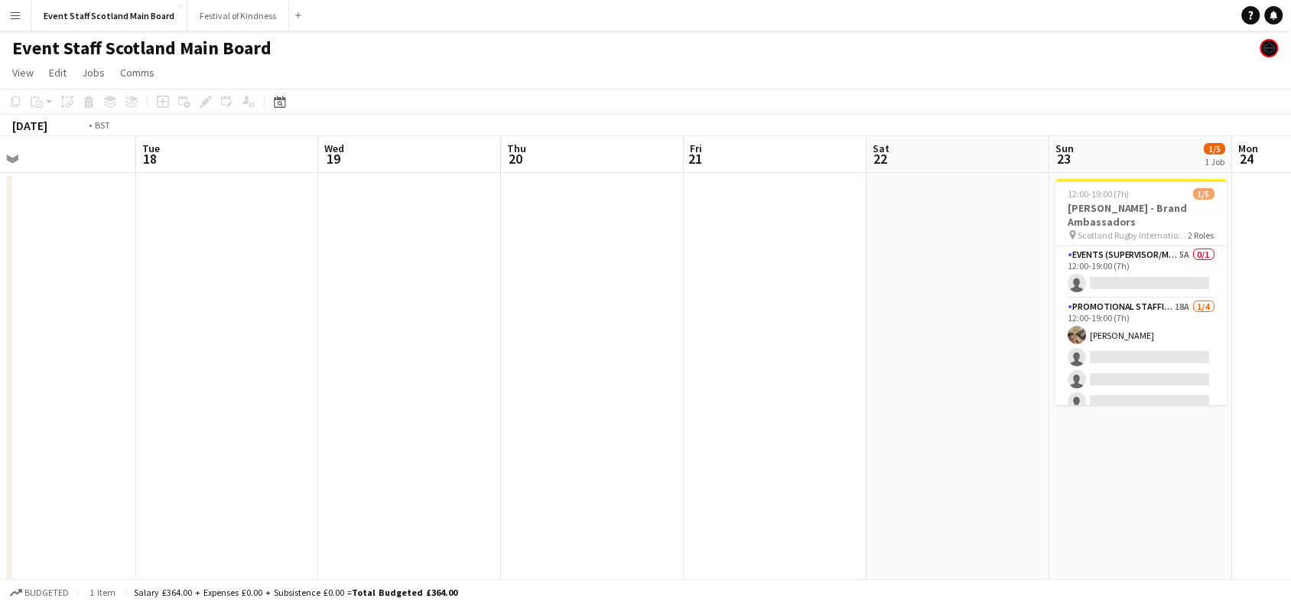
scroll to position [0, 532]
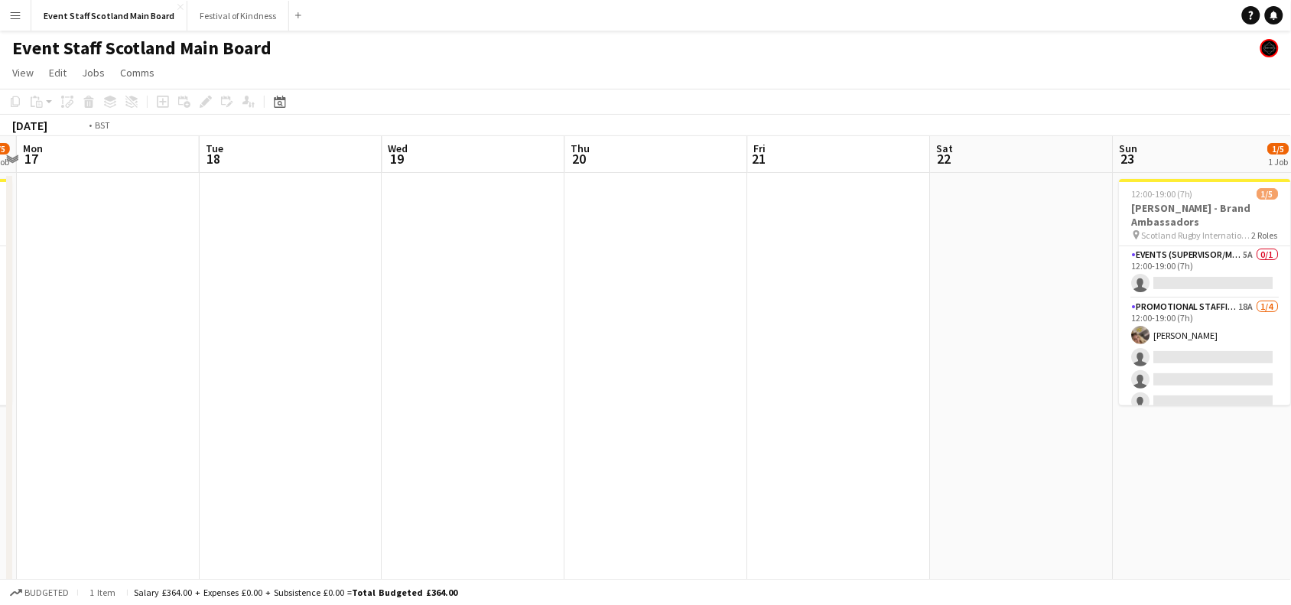
drag, startPoint x: 1111, startPoint y: 395, endPoint x: 149, endPoint y: 650, distance: 995.0
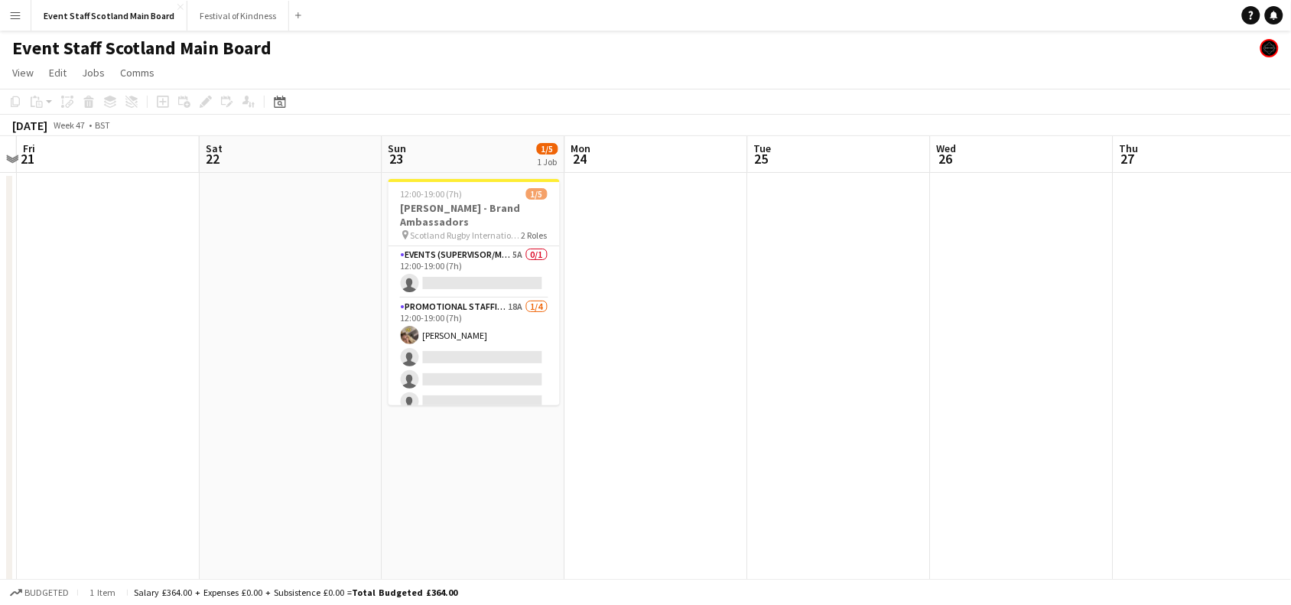
scroll to position [0, 399]
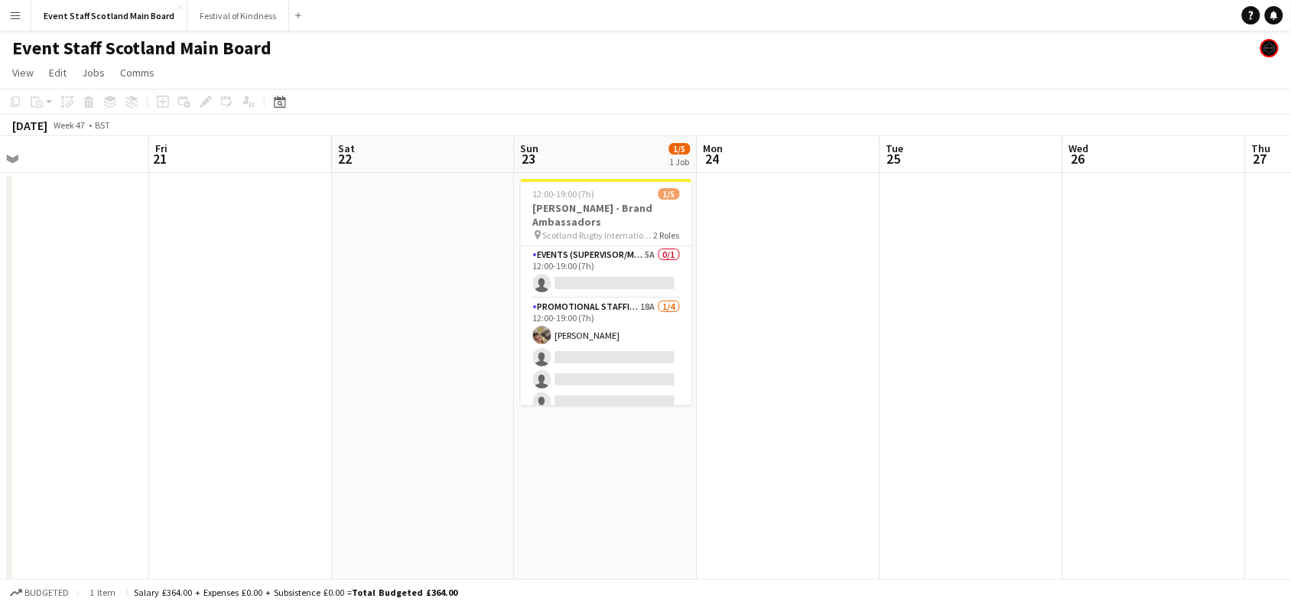
drag, startPoint x: 1154, startPoint y: 407, endPoint x: 197, endPoint y: 646, distance: 985.8
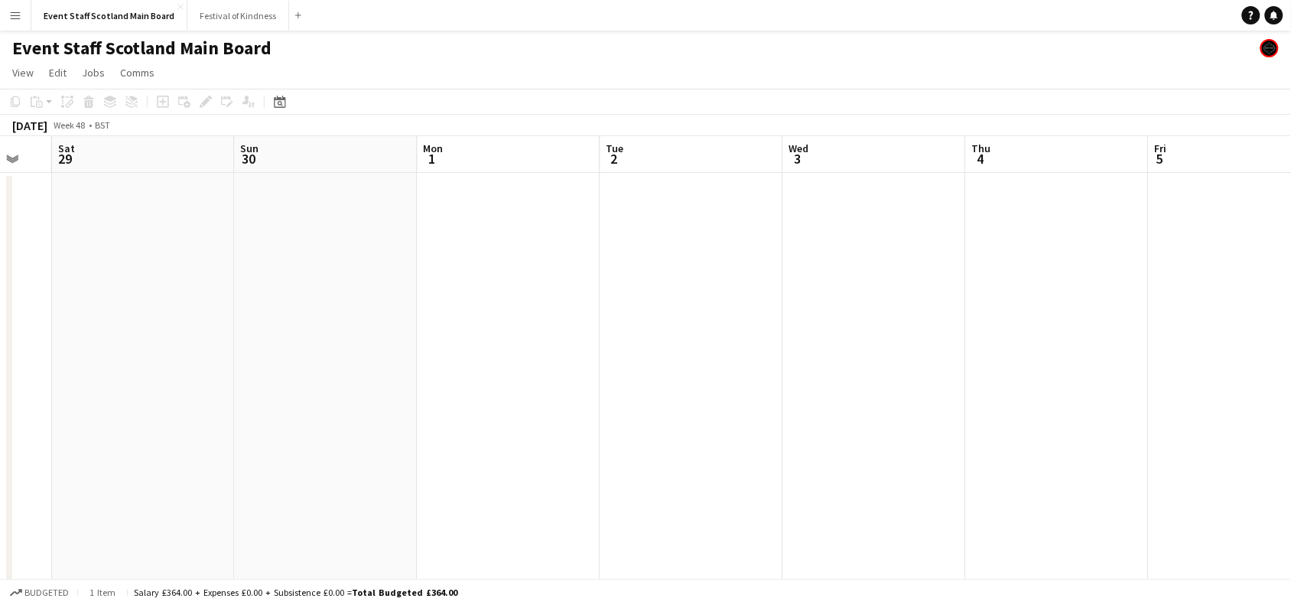
drag, startPoint x: 1118, startPoint y: 449, endPoint x: 123, endPoint y: 594, distance: 1005.9
drag, startPoint x: 983, startPoint y: 348, endPoint x: 6, endPoint y: 537, distance: 995.1
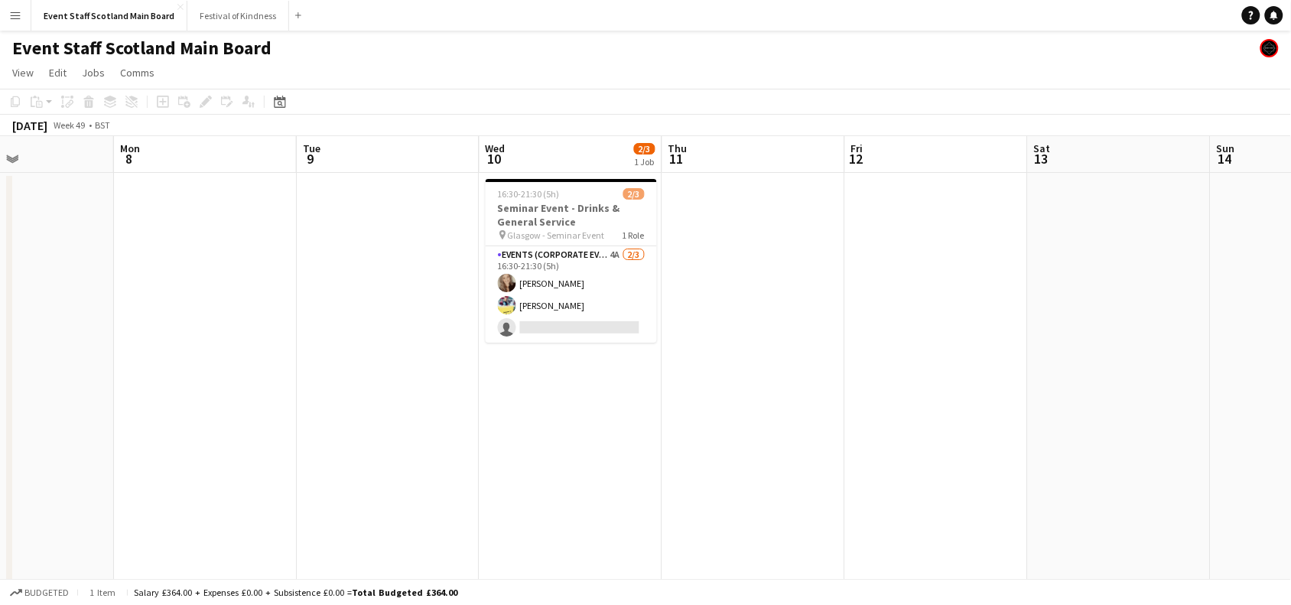
scroll to position [0, 457]
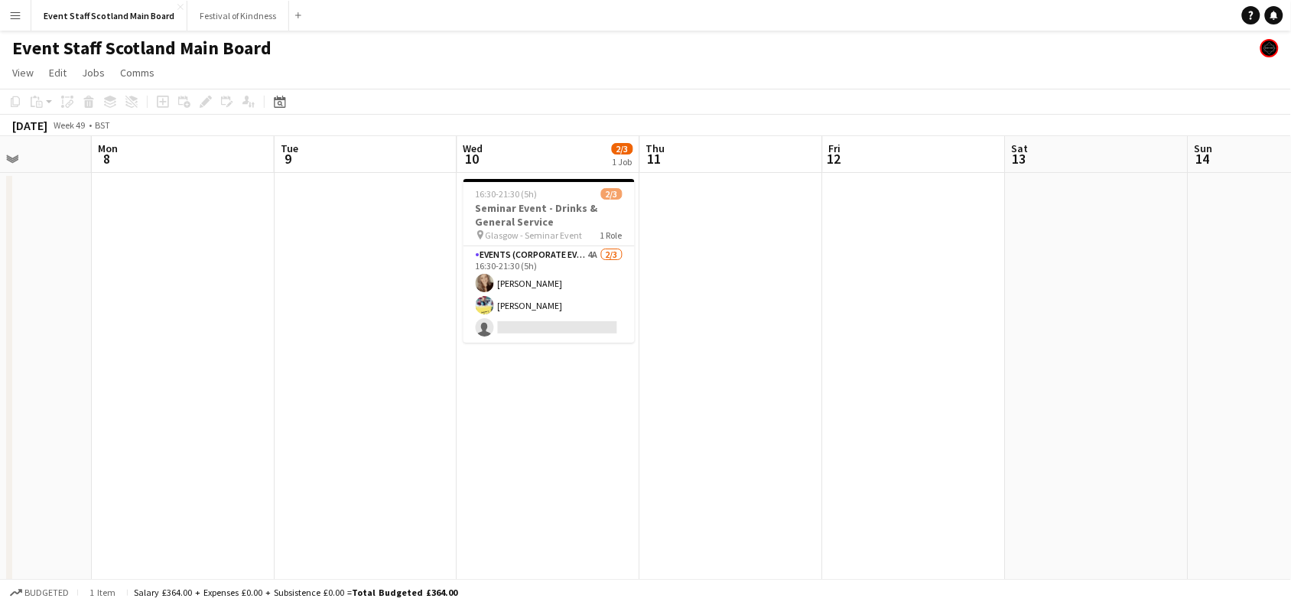
drag, startPoint x: 1102, startPoint y: 357, endPoint x: 381, endPoint y: 469, distance: 730.1
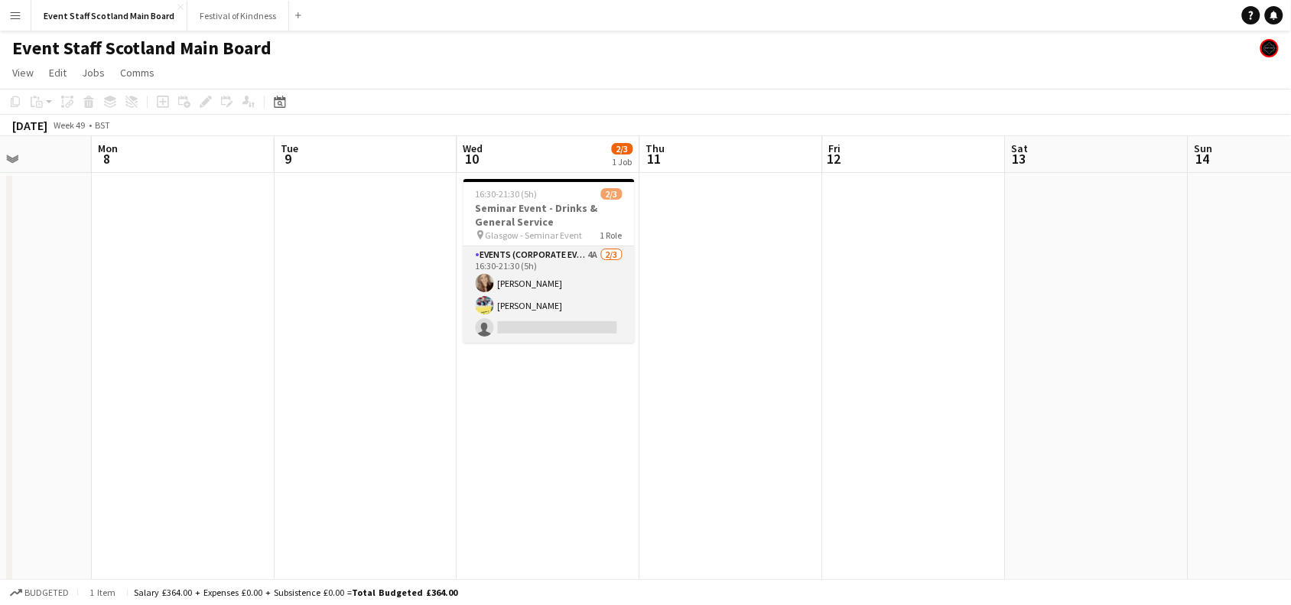
click at [590, 292] on app-card-role "Events (Corporate Event Staff) 4A [DATE] 16:30-21:30 (5h) [PERSON_NAME] [PERSON…" at bounding box center [549, 294] width 171 height 96
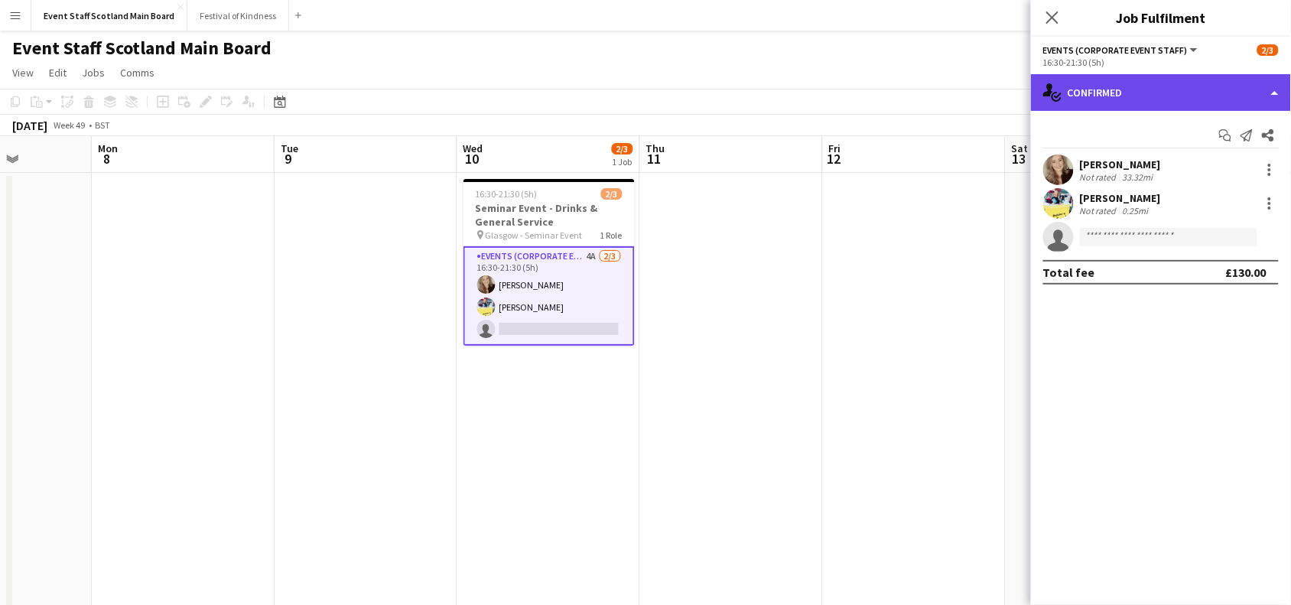
click at [1160, 98] on div "single-neutral-actions-check-2 Confirmed" at bounding box center [1161, 92] width 260 height 37
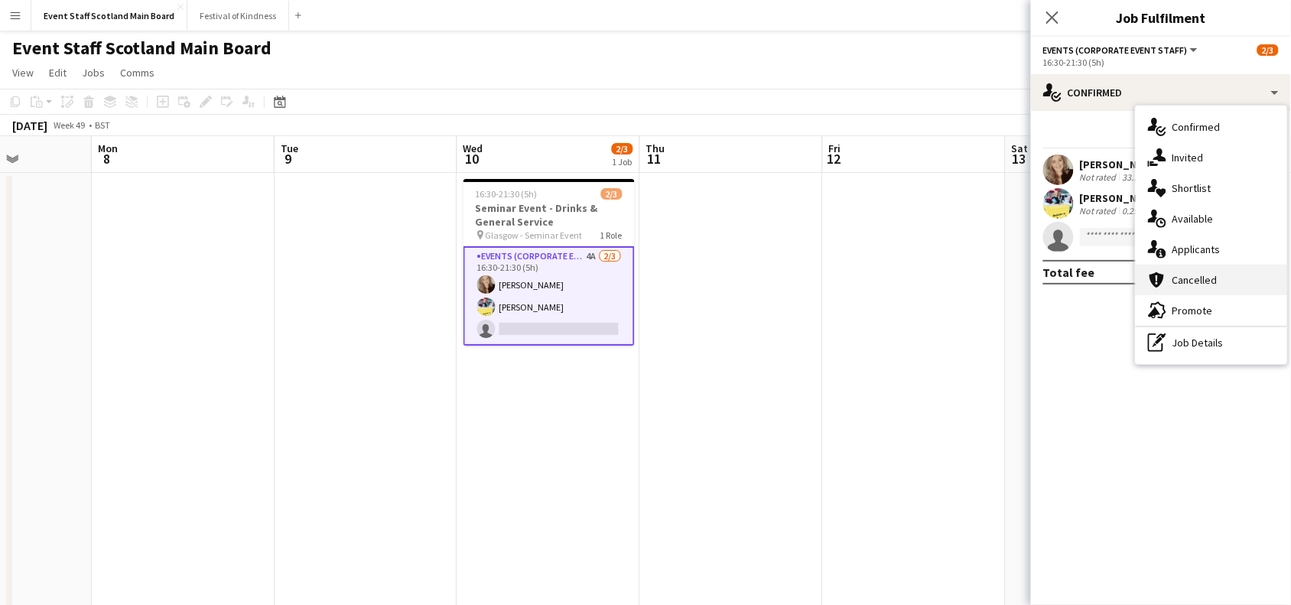
click at [1218, 278] on div "cancellation Cancelled" at bounding box center [1211, 280] width 151 height 31
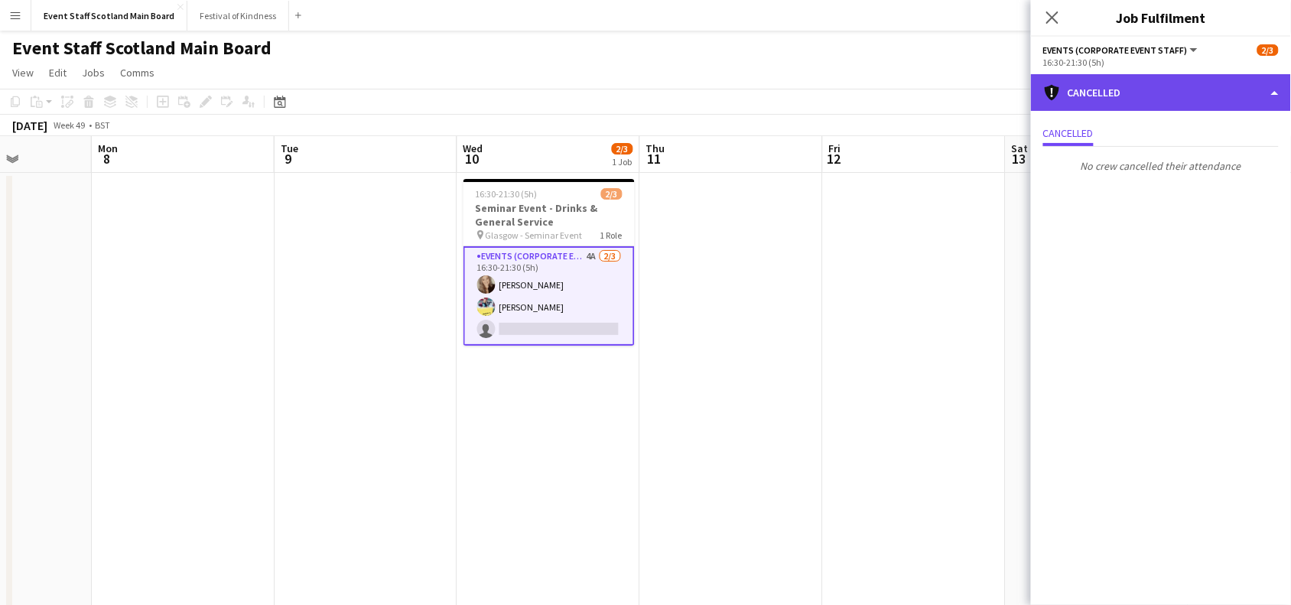
click at [1196, 90] on div "cancellation Cancelled" at bounding box center [1161, 92] width 260 height 37
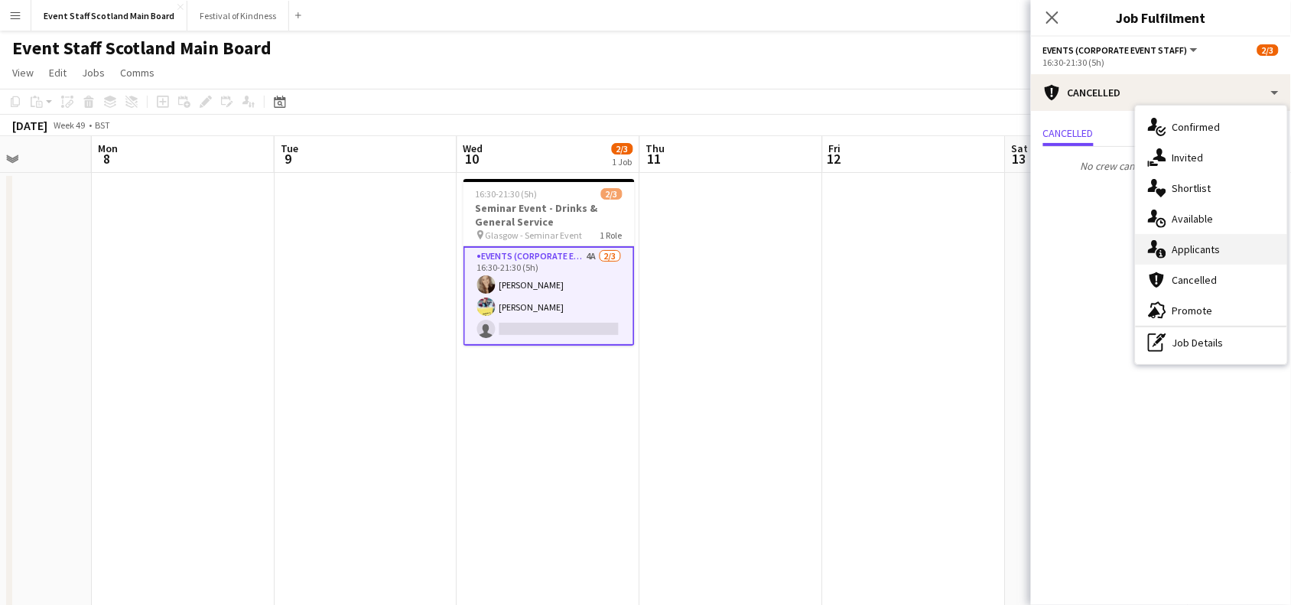
click at [1226, 246] on div "single-neutral-actions-information Applicants" at bounding box center [1211, 249] width 151 height 31
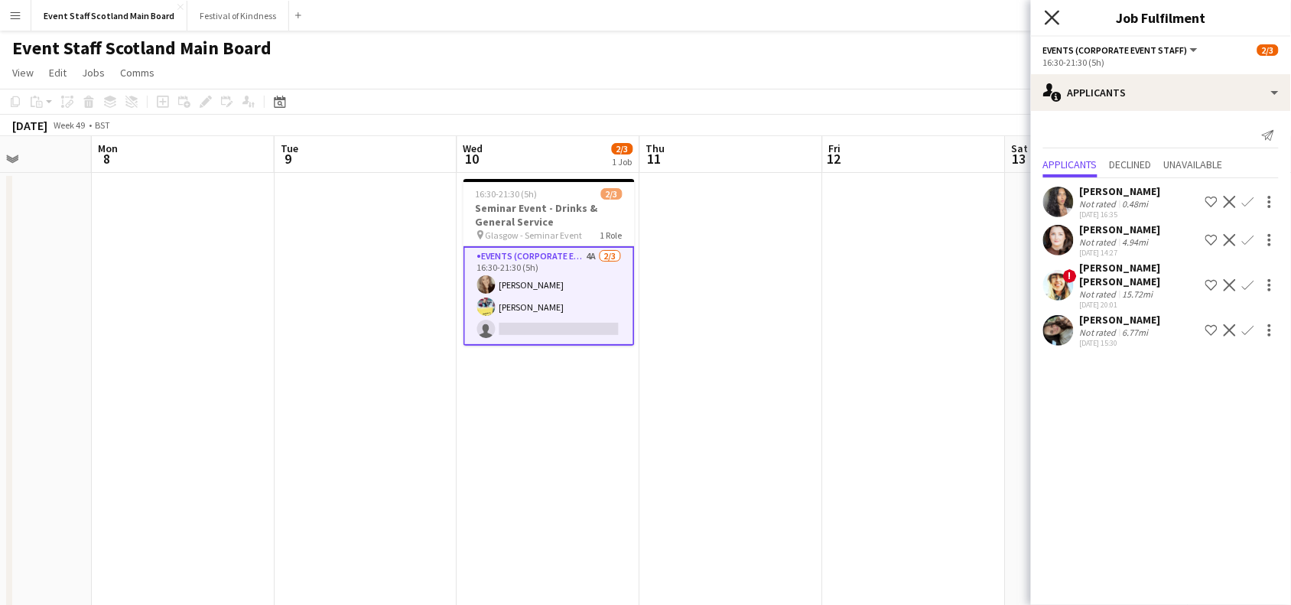
click at [1049, 19] on icon "Close pop-in" at bounding box center [1052, 17] width 15 height 15
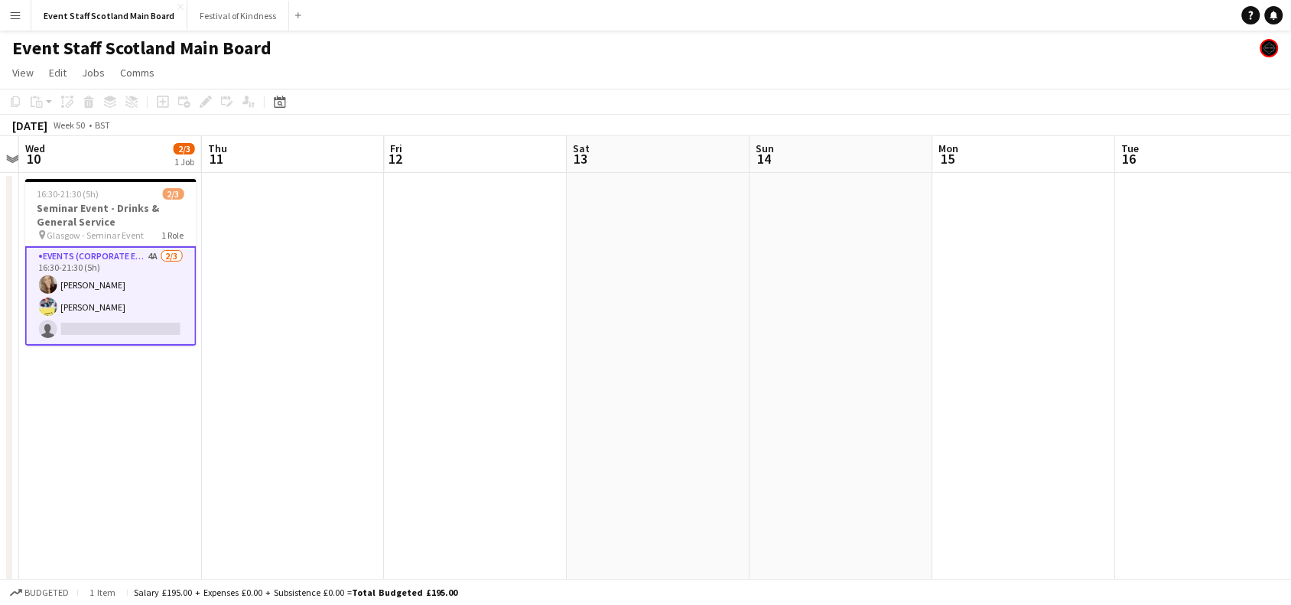
drag, startPoint x: 1177, startPoint y: 300, endPoint x: 251, endPoint y: 549, distance: 958.7
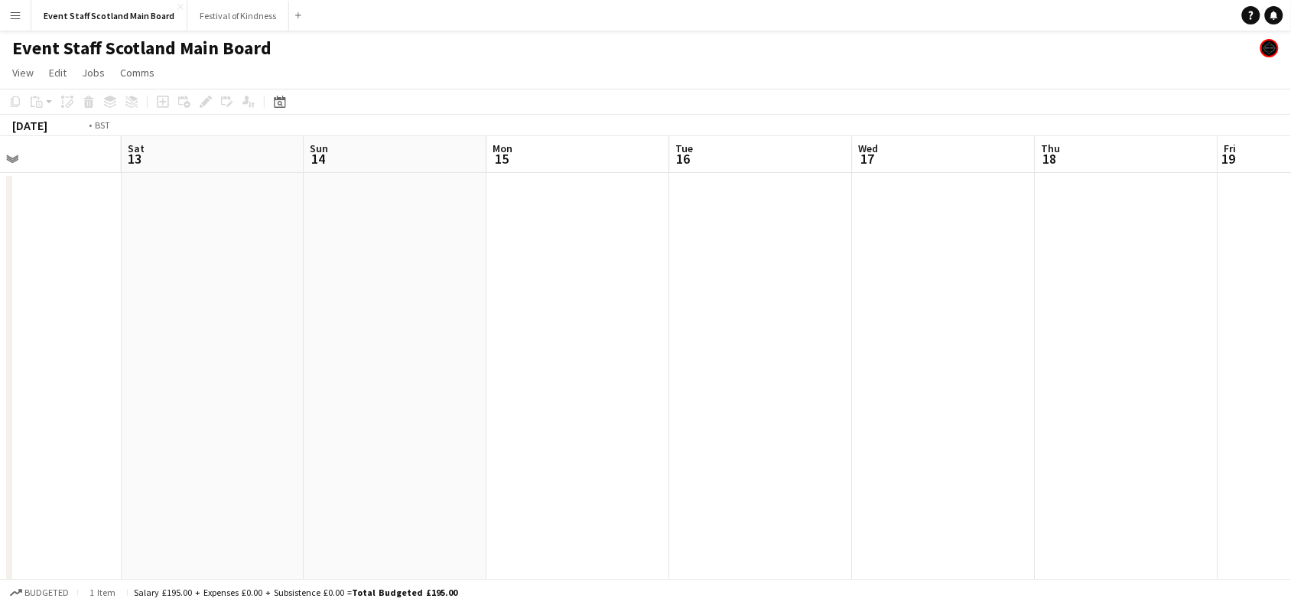
drag, startPoint x: 1163, startPoint y: 390, endPoint x: 319, endPoint y: 510, distance: 852.3
drag, startPoint x: 1184, startPoint y: 314, endPoint x: 223, endPoint y: 487, distance: 977.2
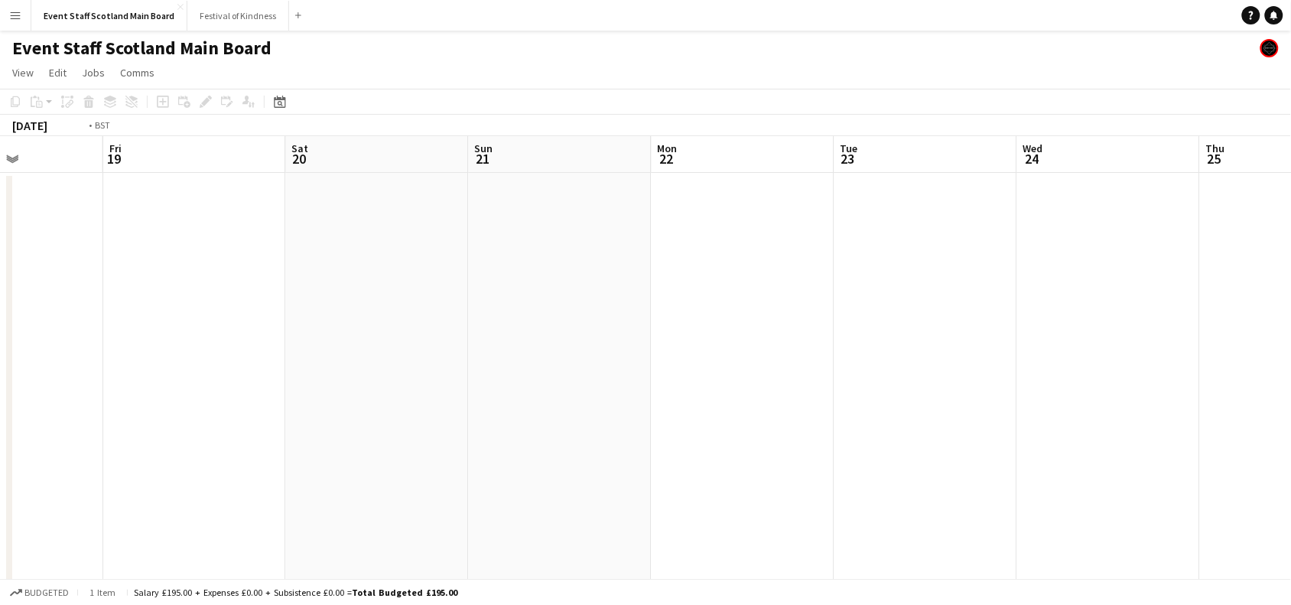
scroll to position [0, 446]
drag, startPoint x: 1034, startPoint y: 367, endPoint x: 107, endPoint y: 494, distance: 935.9
drag, startPoint x: 1194, startPoint y: 364, endPoint x: 149, endPoint y: 468, distance: 1050.2
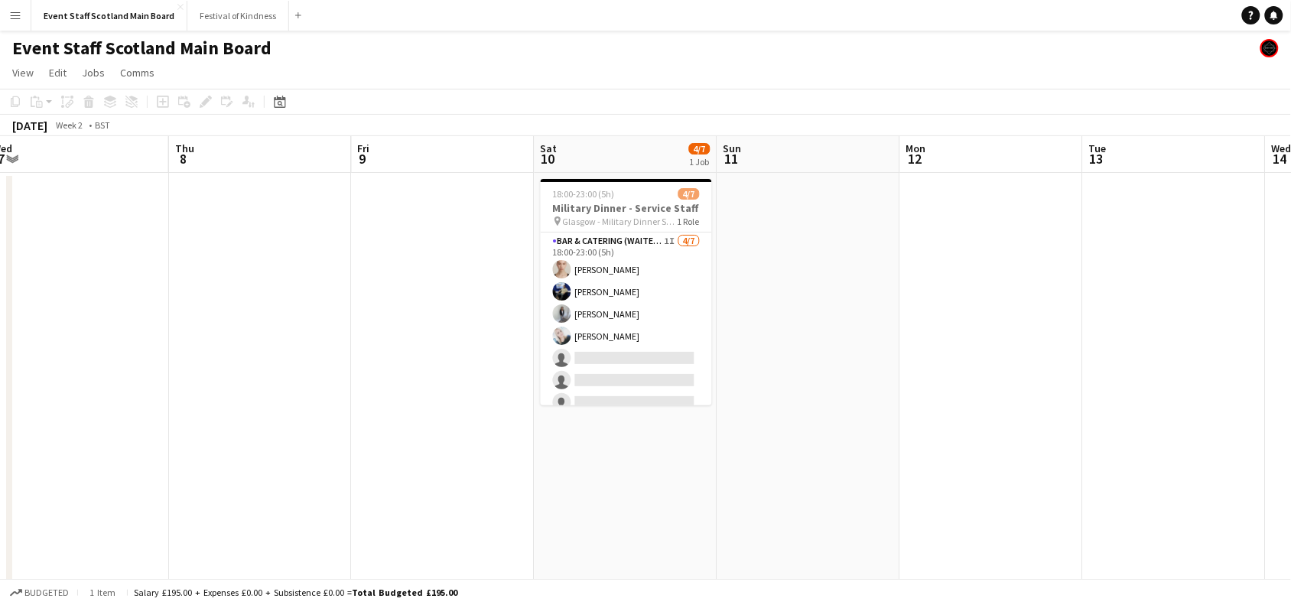
drag, startPoint x: 1150, startPoint y: 285, endPoint x: 184, endPoint y: 371, distance: 970.1
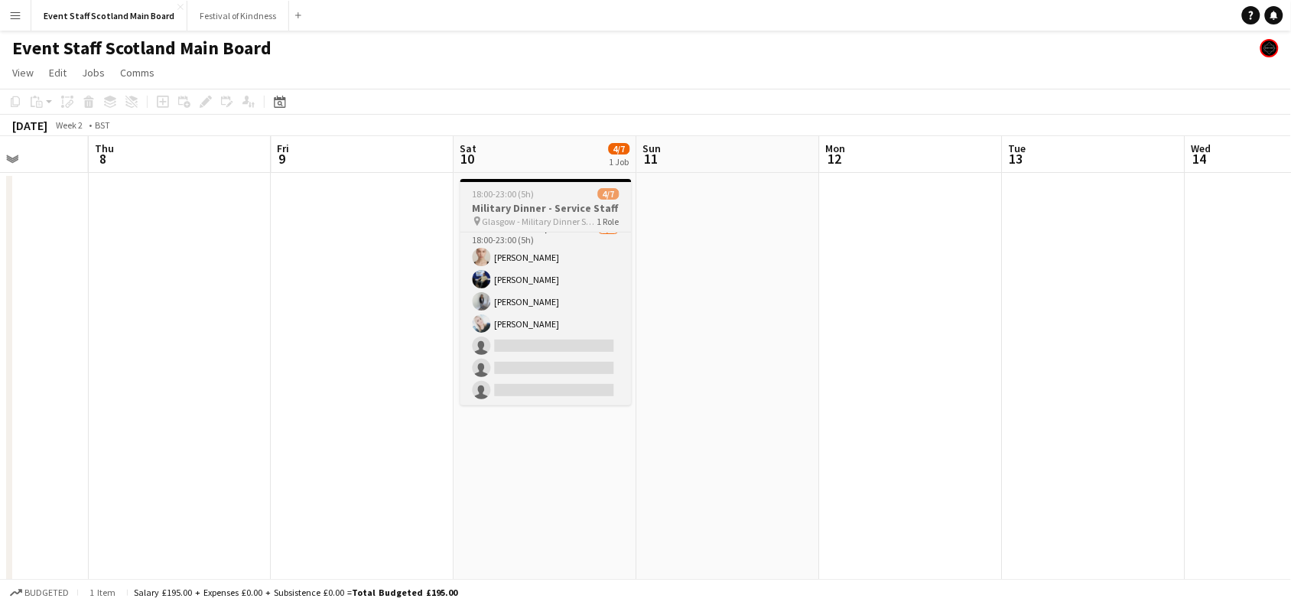
scroll to position [0, 0]
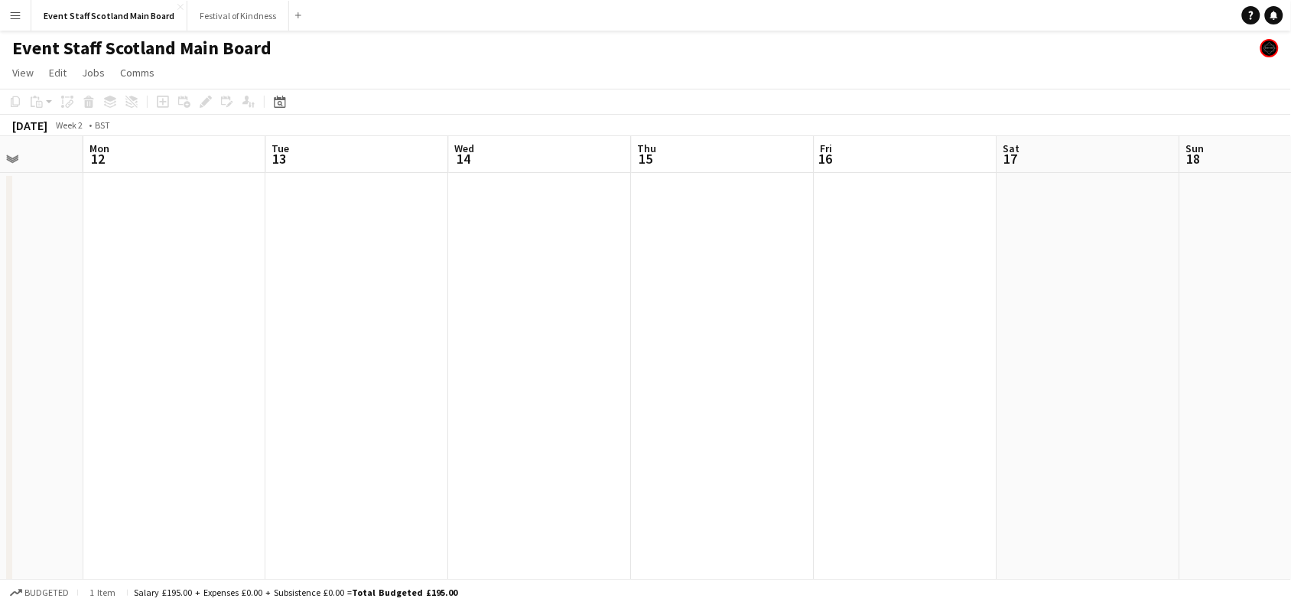
drag, startPoint x: 1187, startPoint y: 237, endPoint x: 425, endPoint y: 437, distance: 787.7
drag, startPoint x: 1148, startPoint y: 273, endPoint x: 423, endPoint y: 417, distance: 739.4
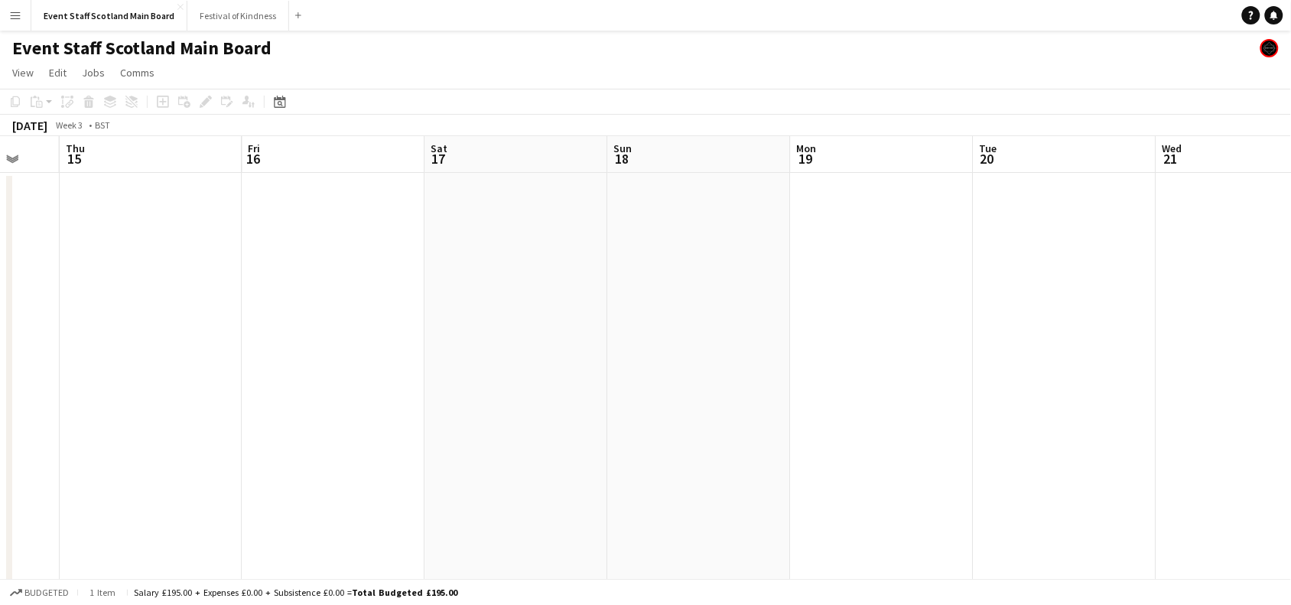
scroll to position [0, 484]
drag, startPoint x: 1018, startPoint y: 277, endPoint x: 174, endPoint y: 486, distance: 870.0
drag, startPoint x: 1079, startPoint y: 283, endPoint x: 314, endPoint y: 528, distance: 803.3
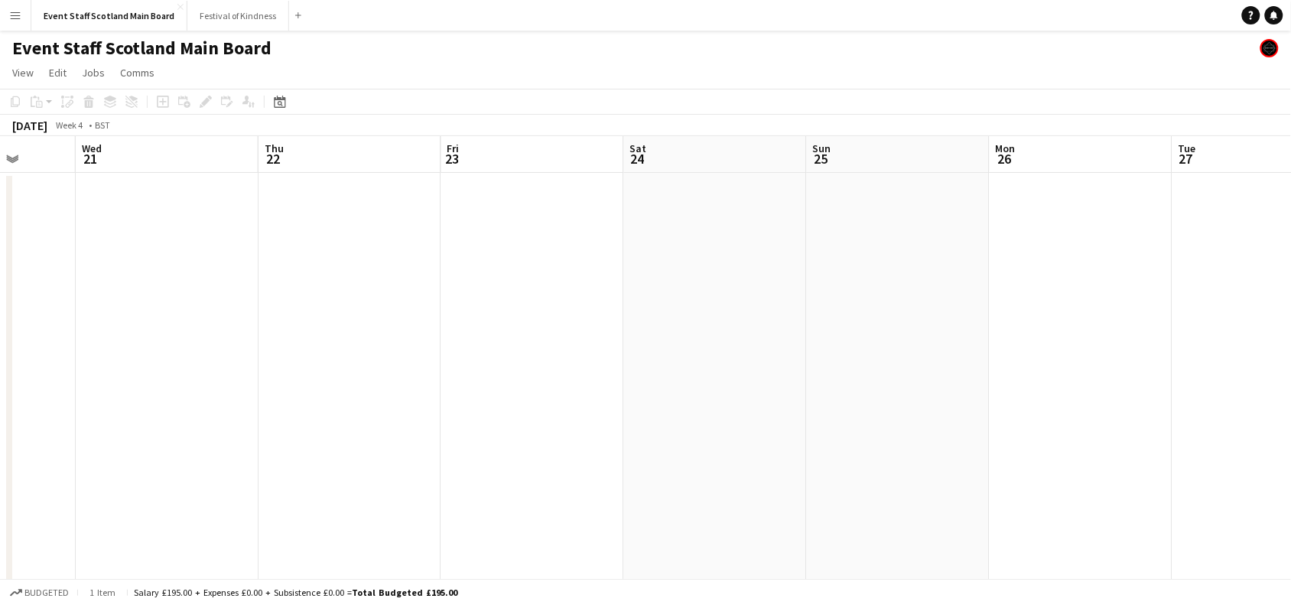
drag, startPoint x: 1253, startPoint y: 370, endPoint x: 280, endPoint y: 524, distance: 985.3
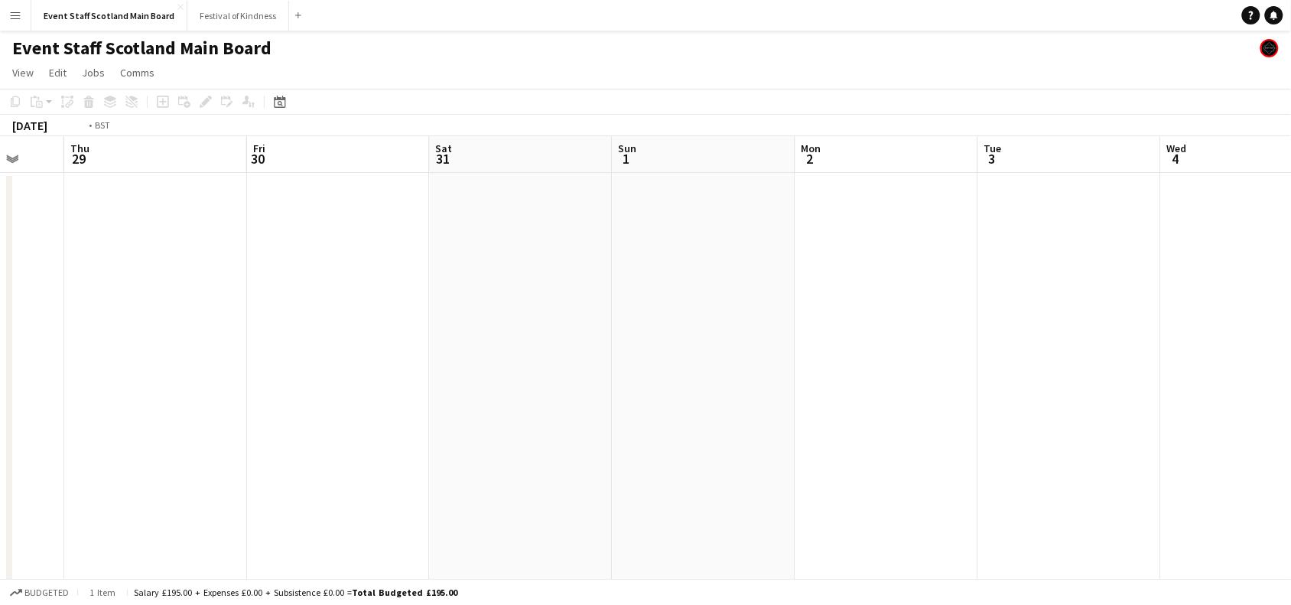
drag, startPoint x: 1165, startPoint y: 318, endPoint x: 325, endPoint y: 368, distance: 841.5
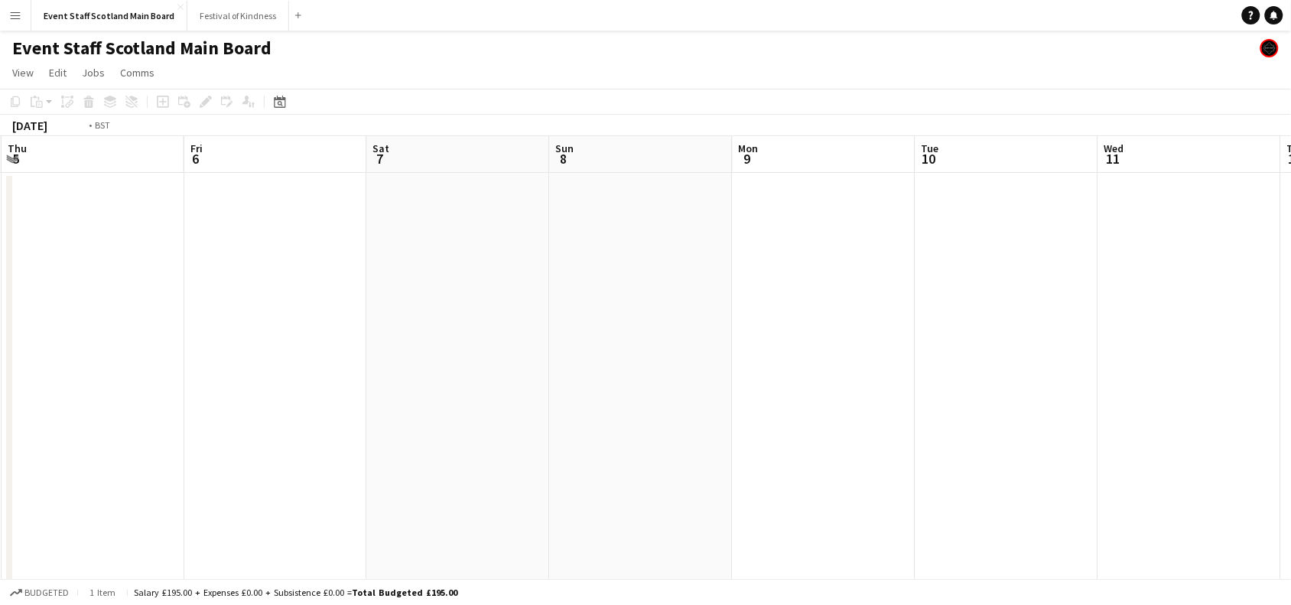
drag, startPoint x: 1211, startPoint y: 195, endPoint x: 0, endPoint y: 391, distance: 1226.8
click at [285, 102] on div "Date picker" at bounding box center [280, 102] width 18 height 18
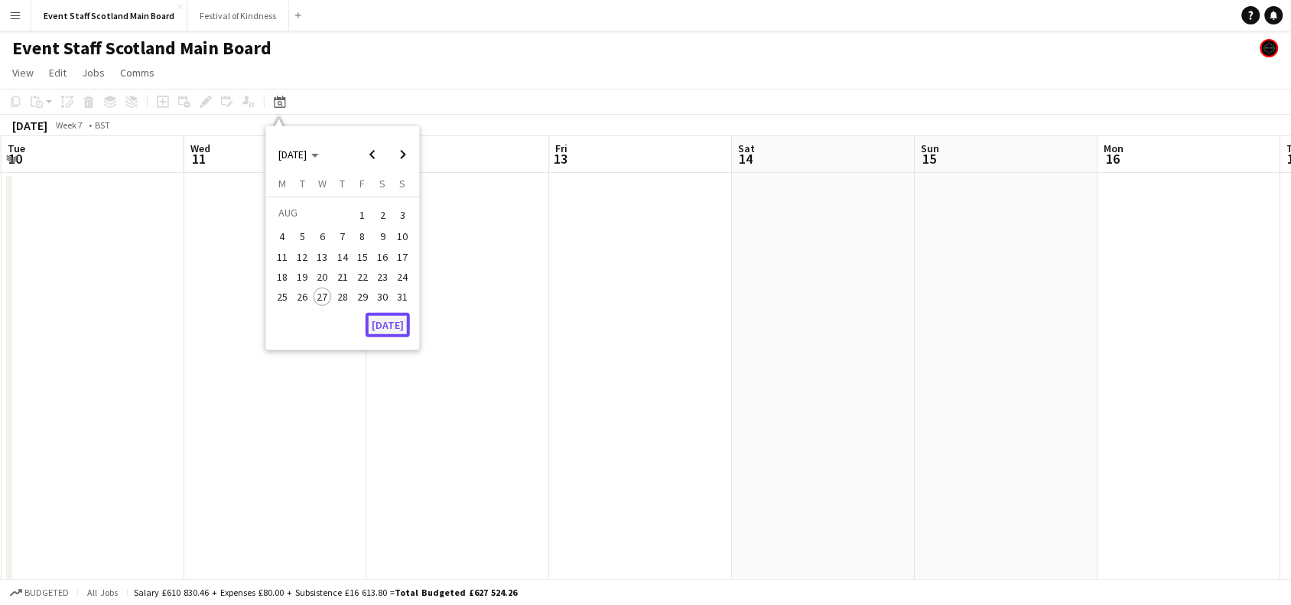
click at [376, 316] on button "[DATE]" at bounding box center [388, 325] width 44 height 24
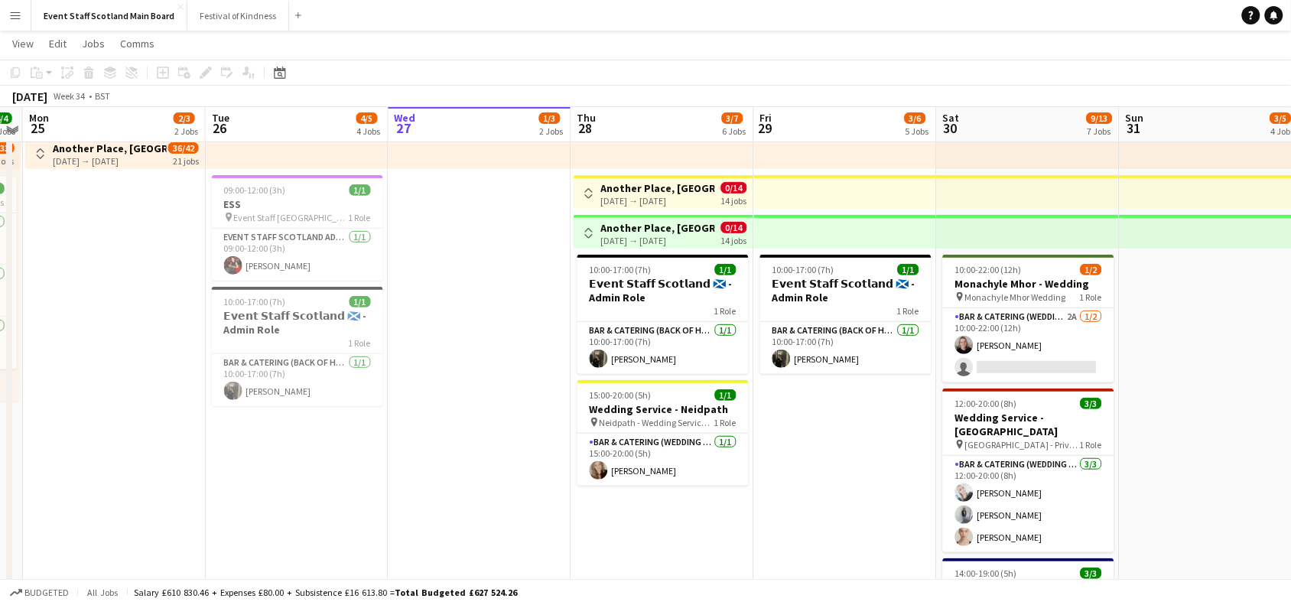
scroll to position [66, 0]
